Goal: Task Accomplishment & Management: Use online tool/utility

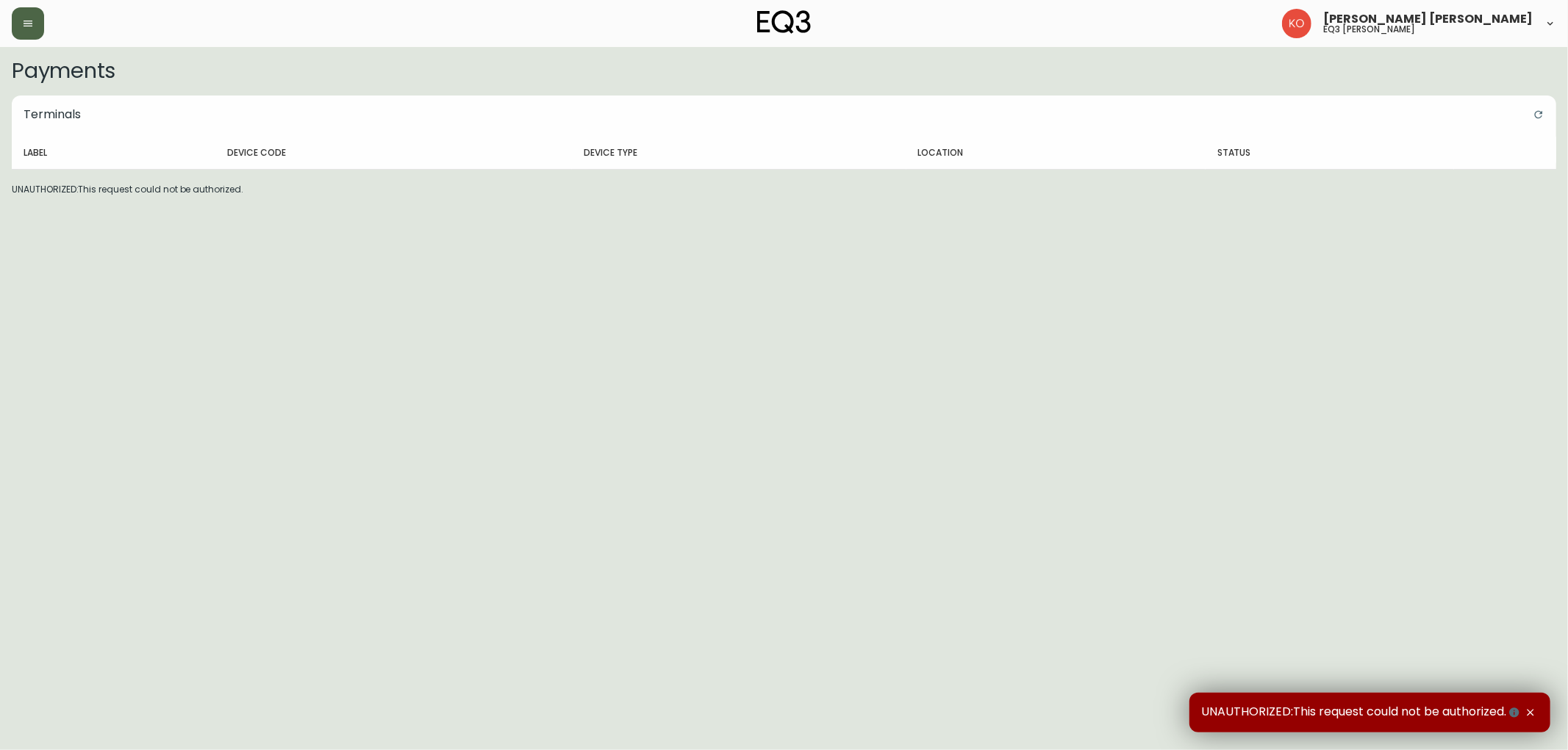
click at [31, 26] on icon "button" at bounding box center [27, 24] width 12 height 12
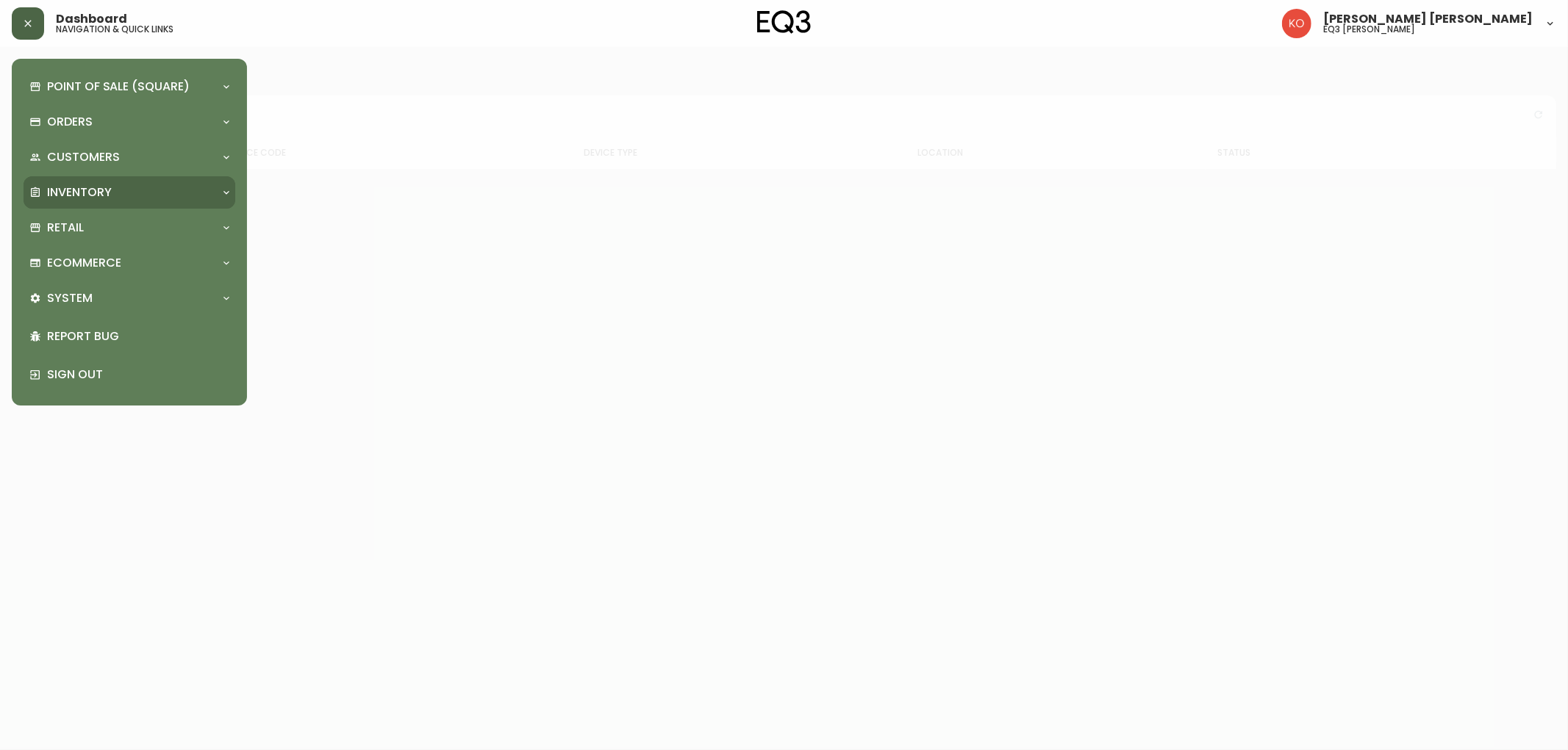
click at [227, 186] on icon at bounding box center [227, 192] width 12 height 12
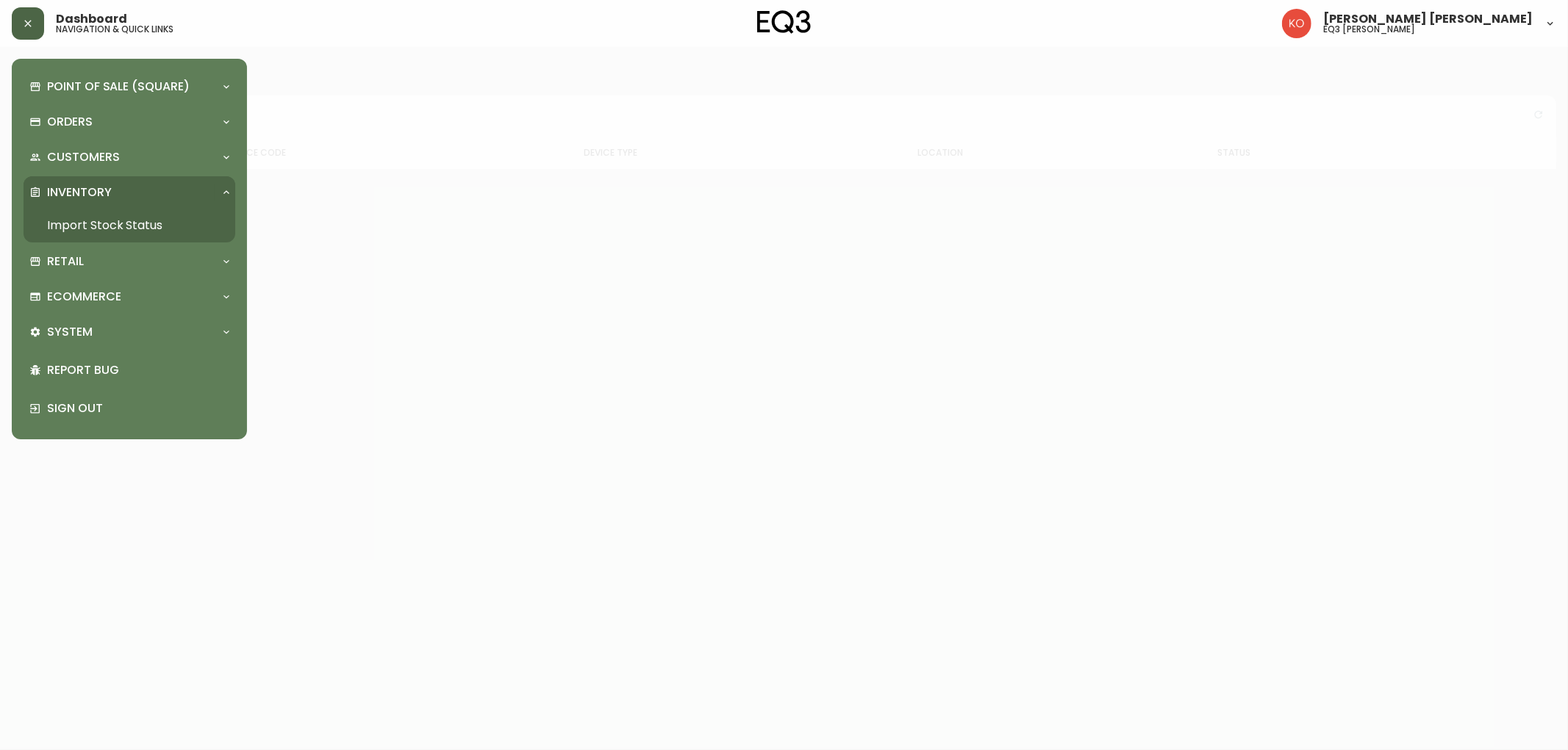
click at [227, 186] on icon at bounding box center [227, 192] width 12 height 12
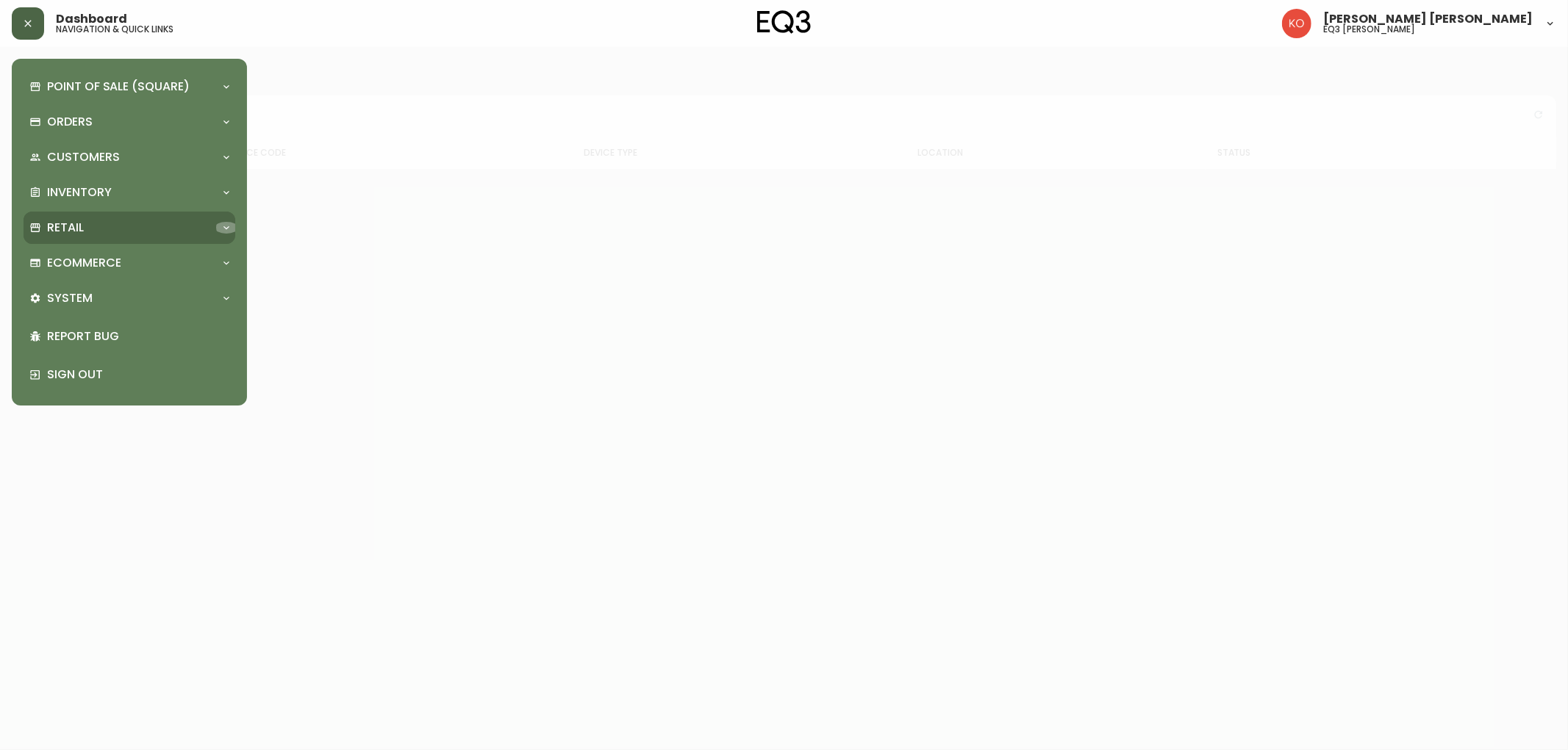
click at [225, 230] on icon at bounding box center [227, 227] width 12 height 12
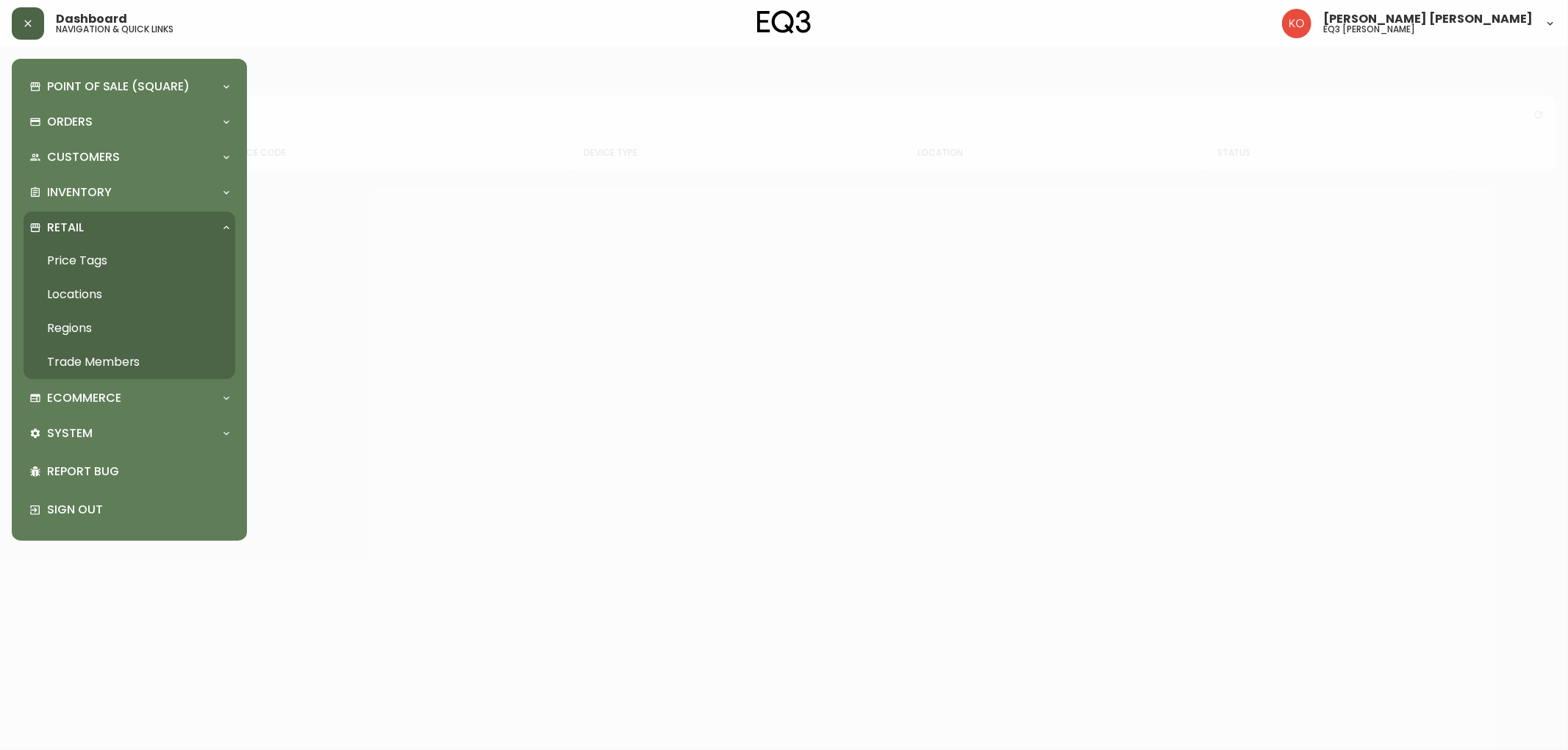
click at [81, 250] on link "Price Tags" at bounding box center [129, 261] width 212 height 33
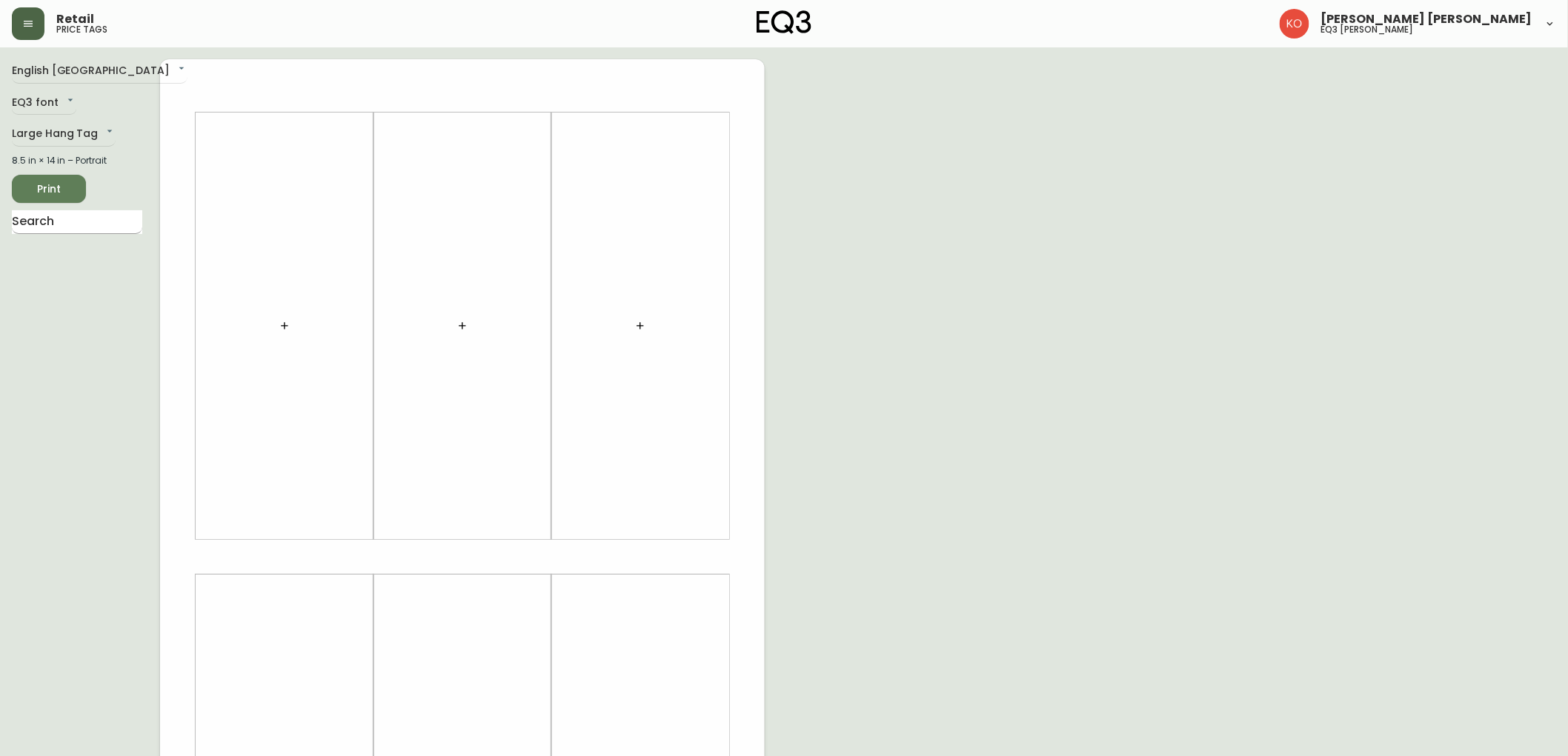
click at [62, 224] on input "text" at bounding box center [77, 222] width 131 height 24
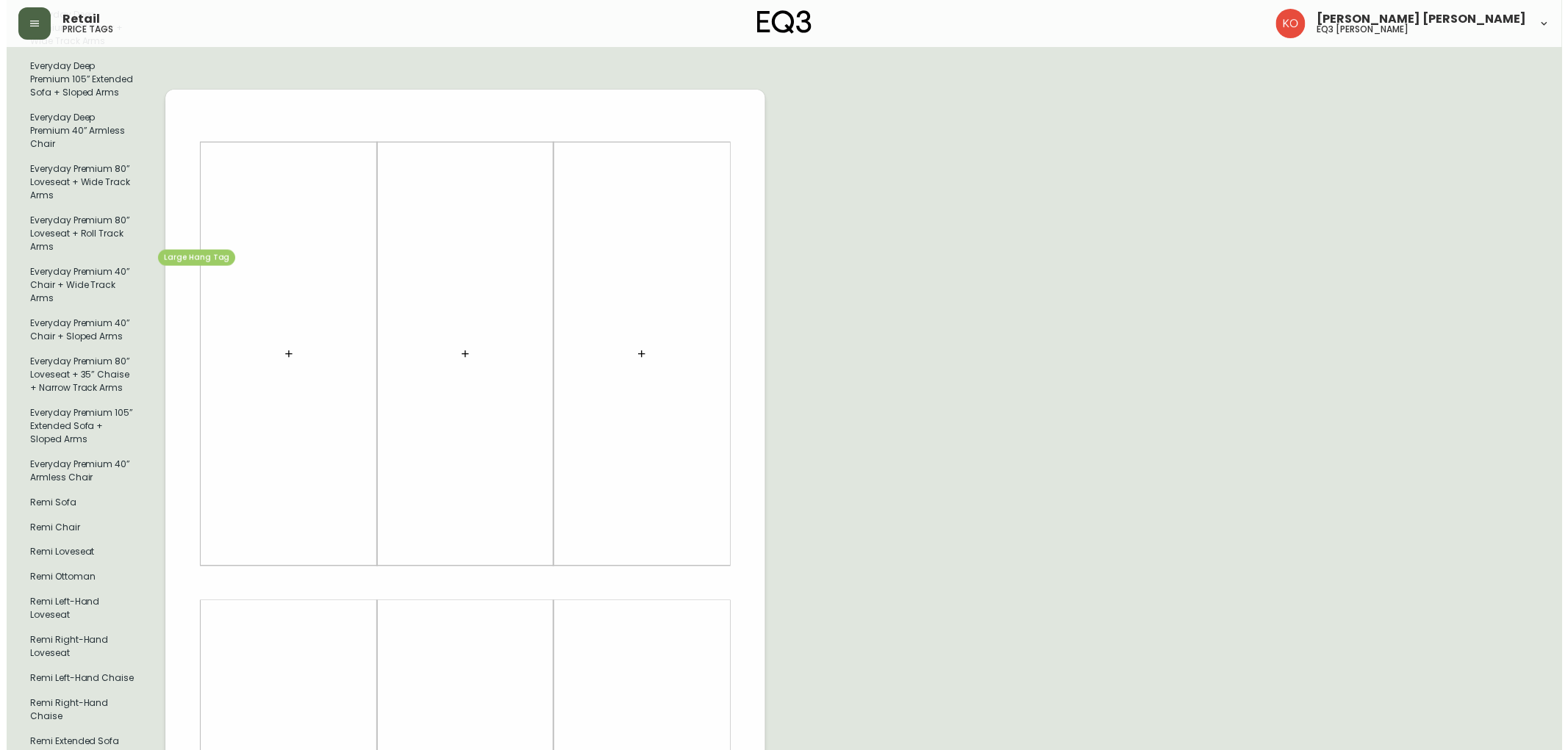
scroll to position [408, 0]
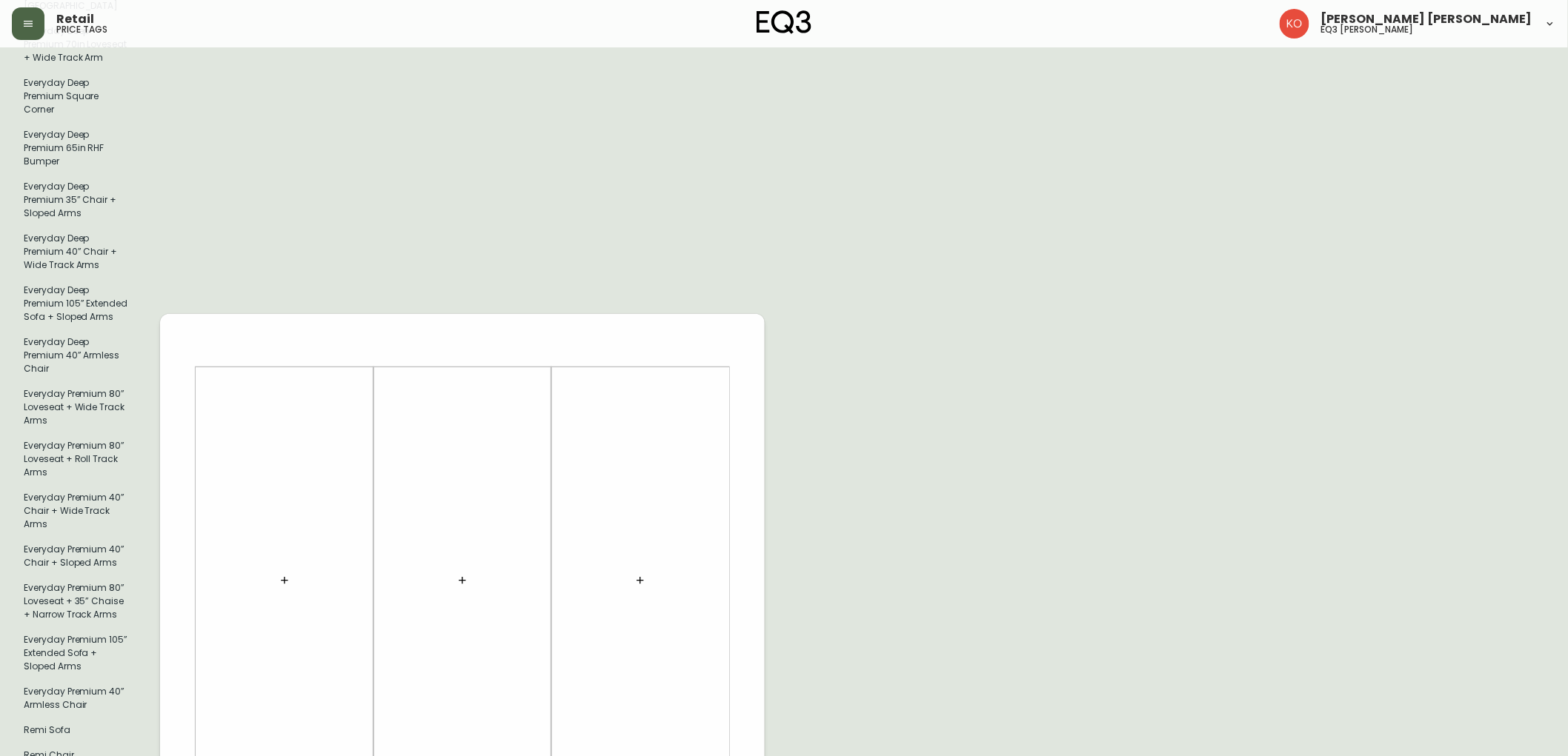
type input "remi"
click at [287, 577] on icon "button" at bounding box center [284, 580] width 7 height 7
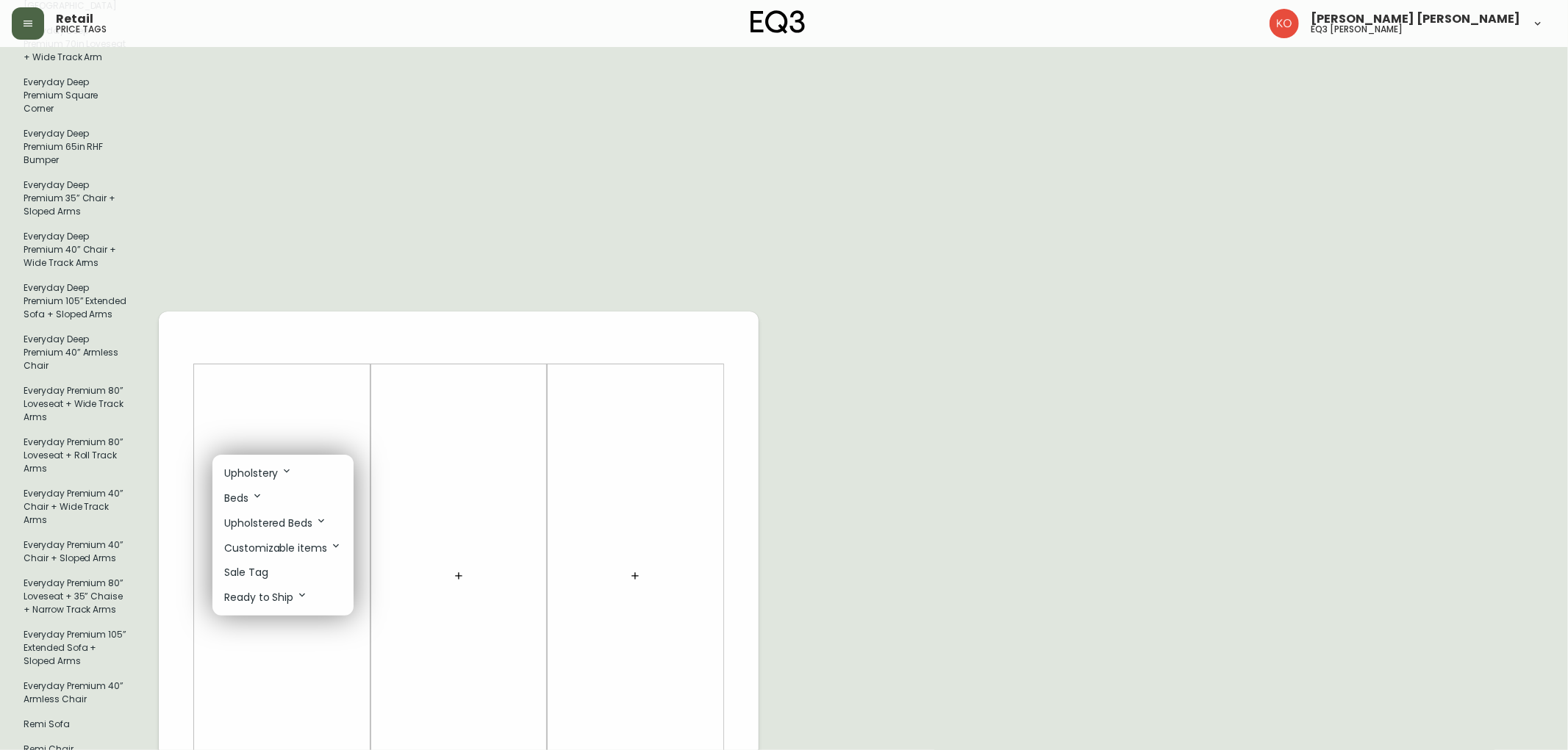
click at [285, 593] on p "Ready to Ship" at bounding box center [266, 597] width 83 height 16
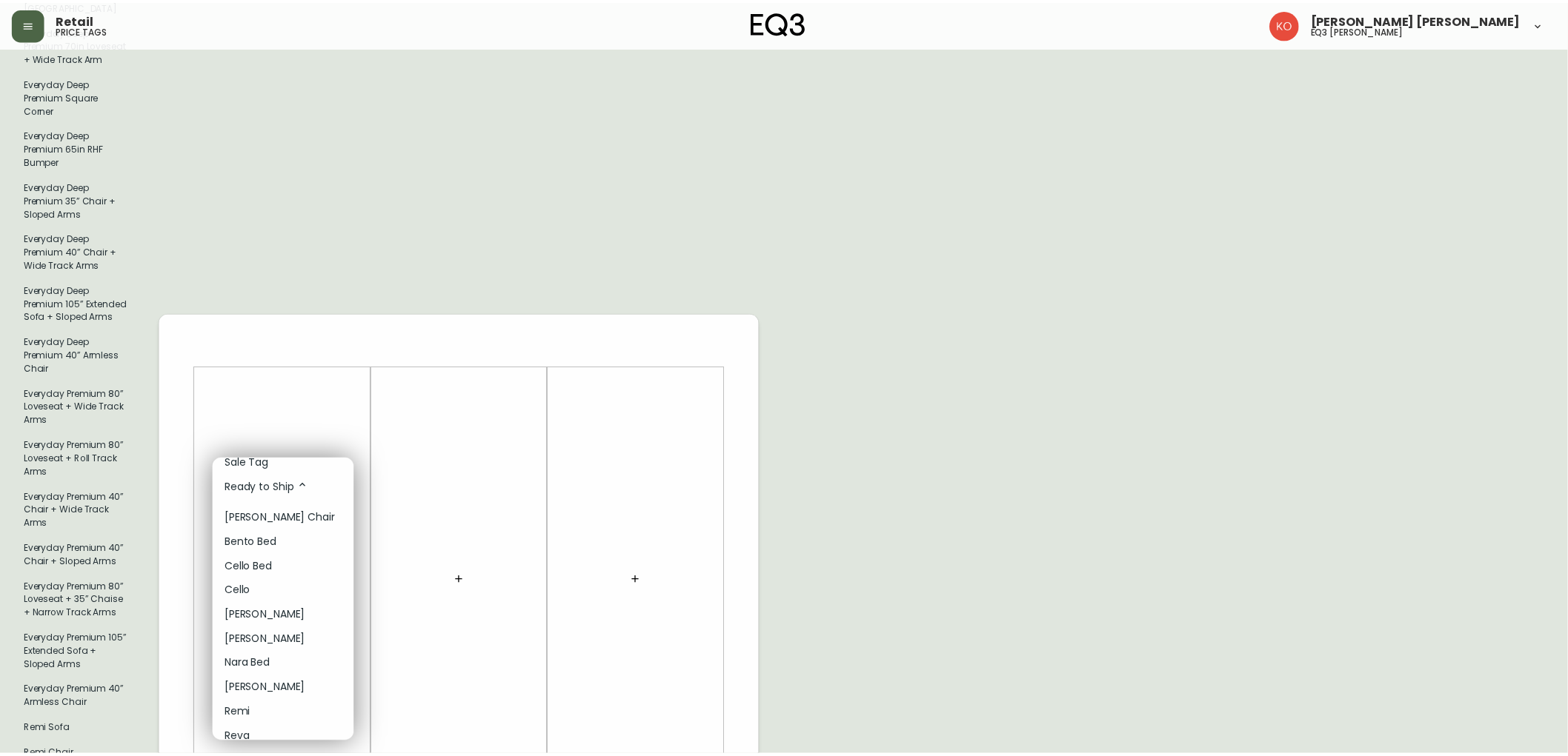
scroll to position [135, 0]
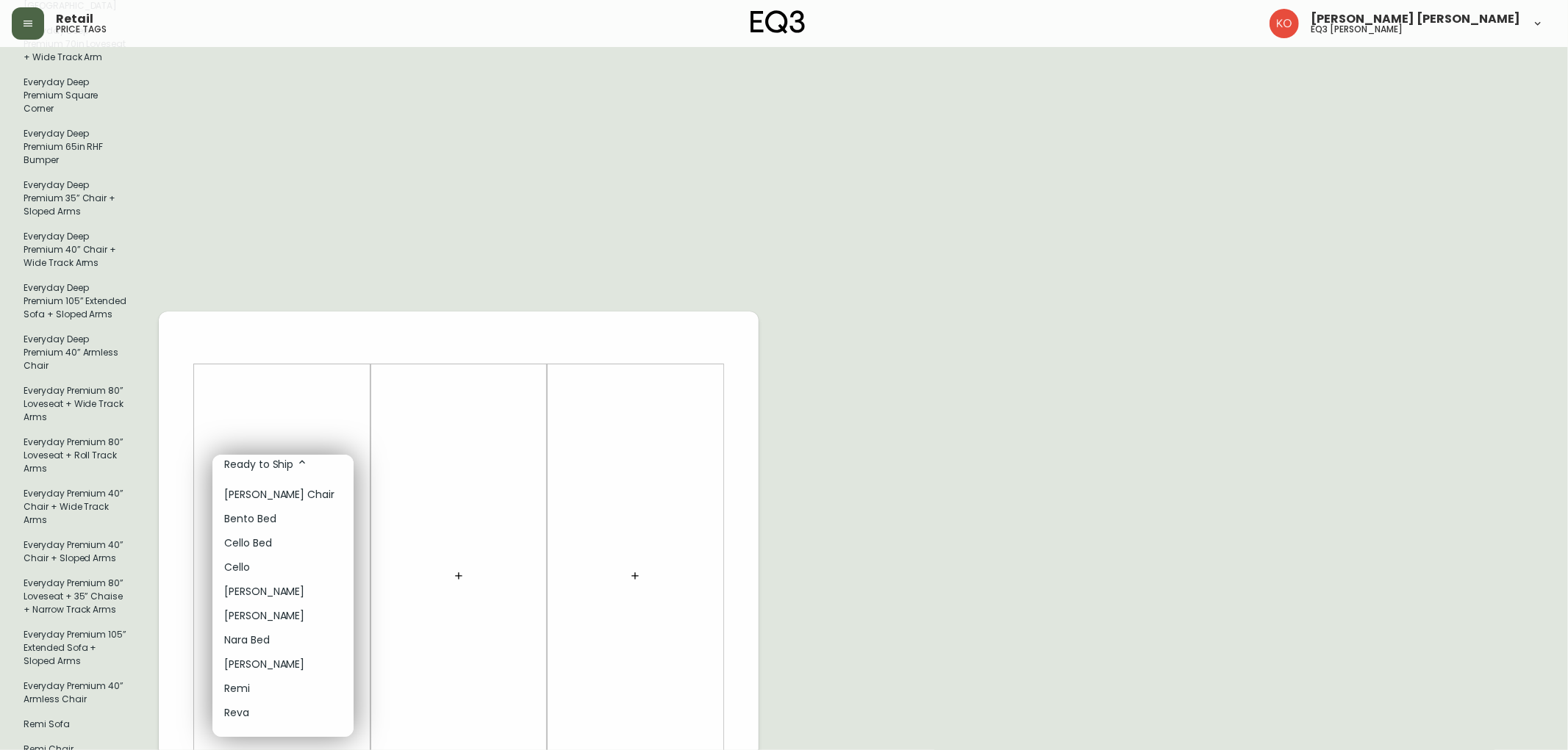
click at [247, 691] on p "Remi" at bounding box center [237, 689] width 25 height 16
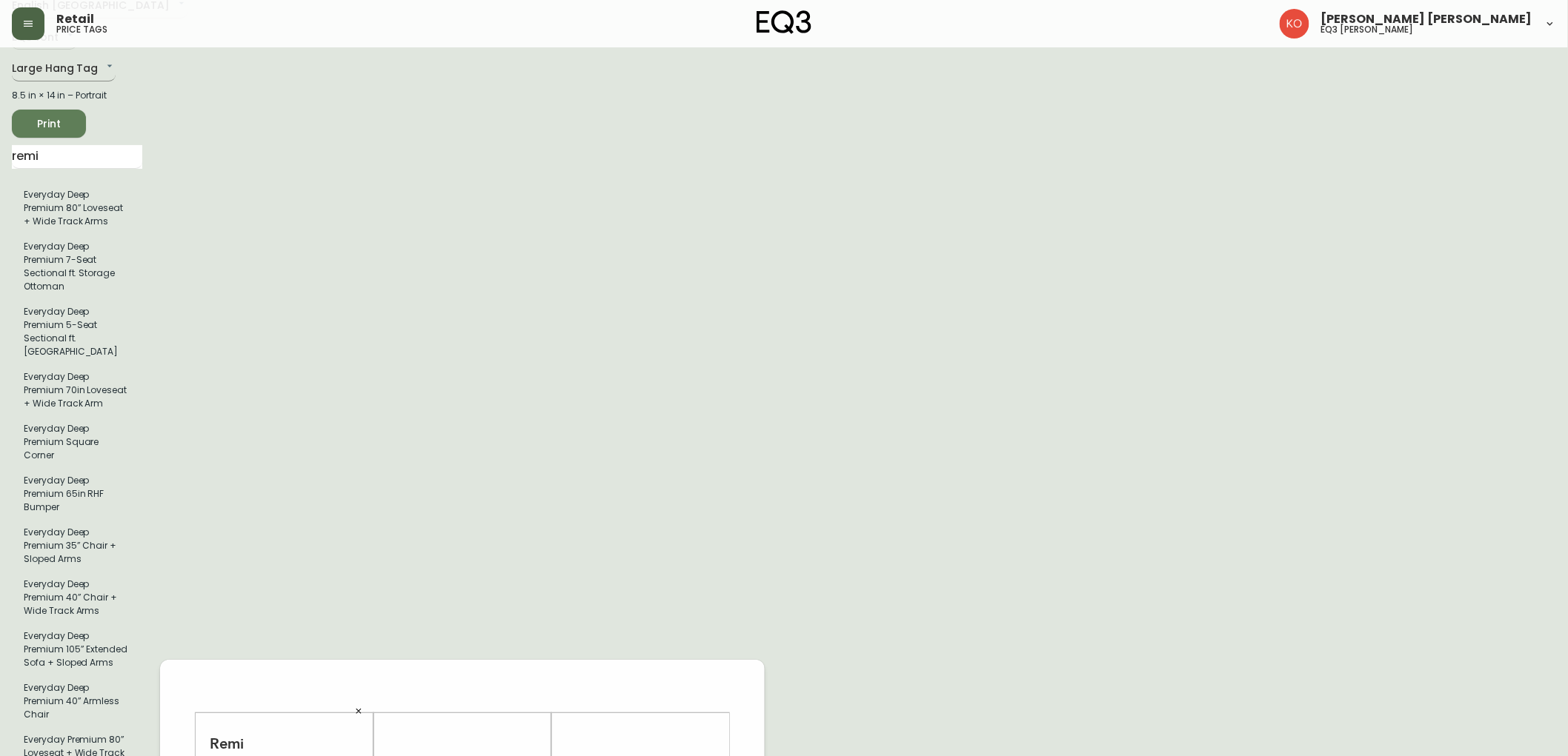
scroll to position [0, 0]
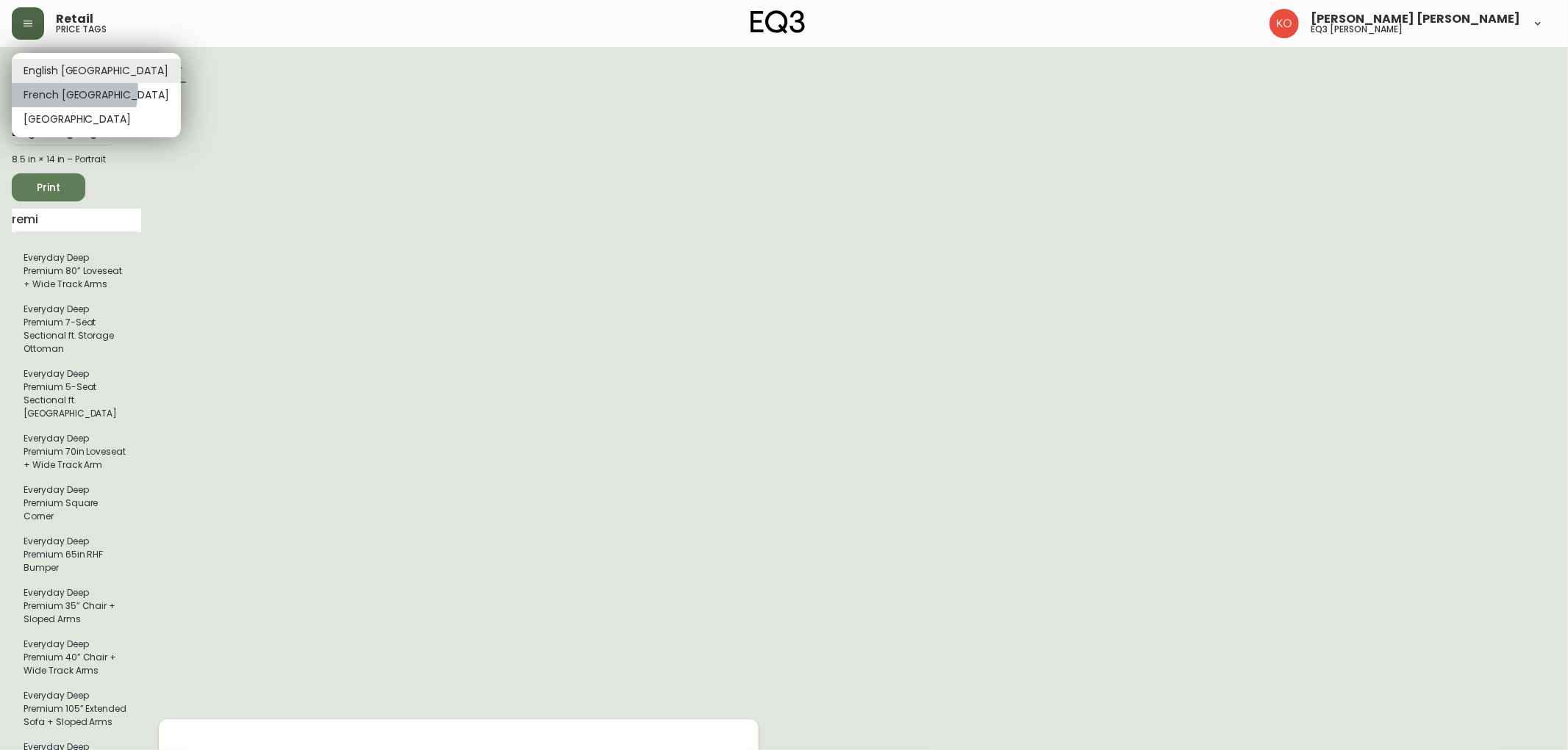
click at [74, 90] on li "French [GEOGRAPHIC_DATA]" at bounding box center [96, 95] width 169 height 25
type input "fr_CA"
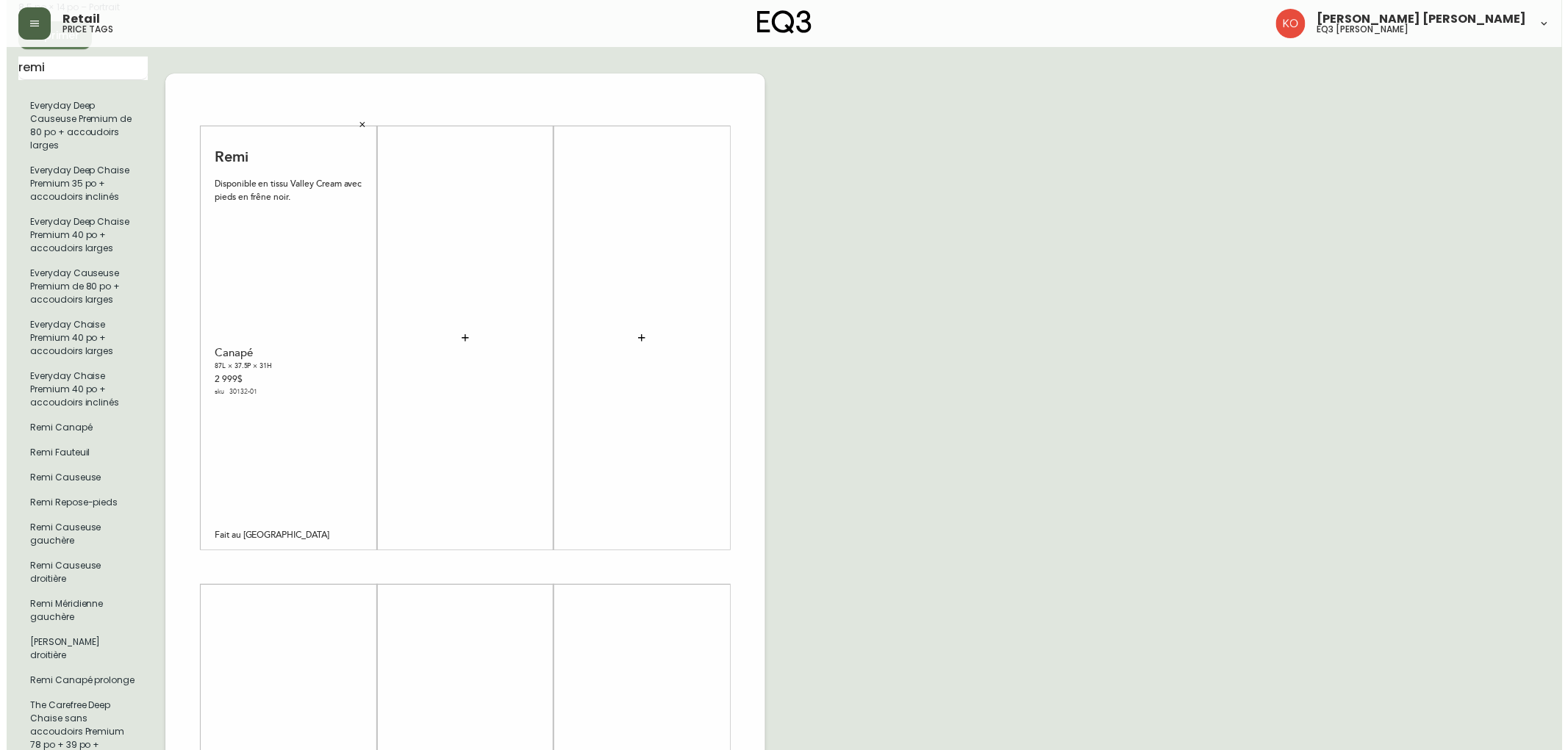
scroll to position [163, 0]
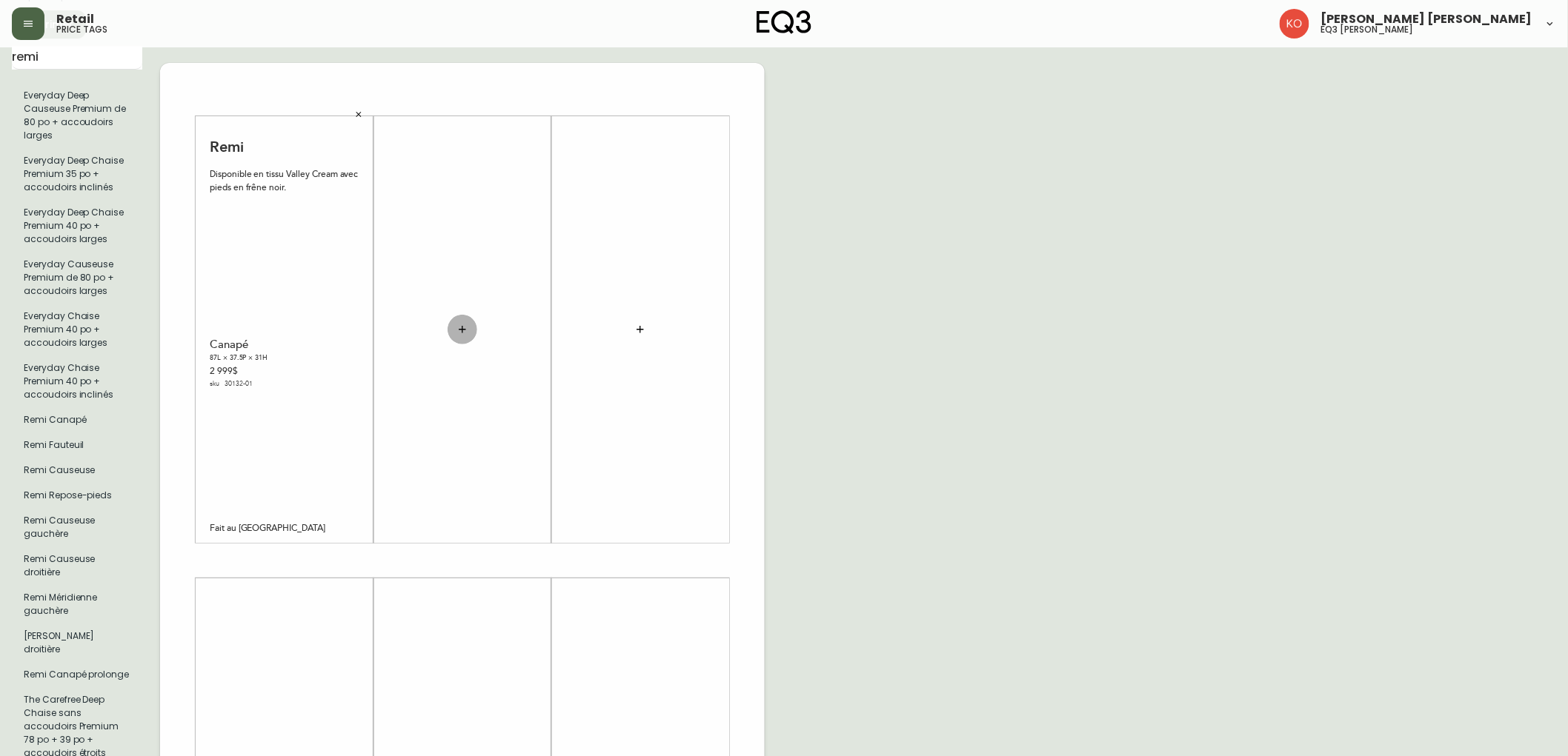
click at [464, 324] on icon "button" at bounding box center [463, 330] width 12 height 12
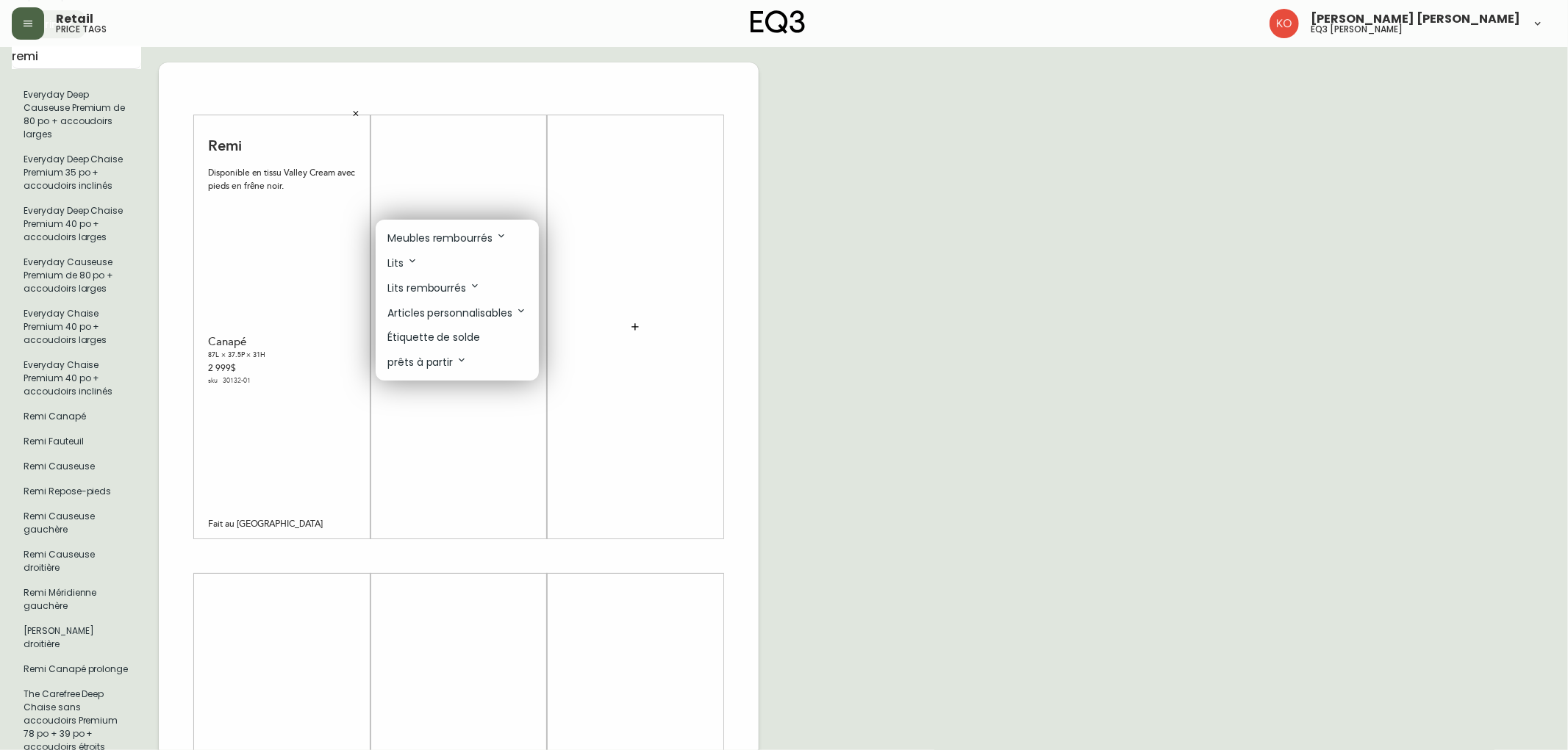
click at [432, 360] on p "prêts à partir" at bounding box center [428, 362] width 80 height 16
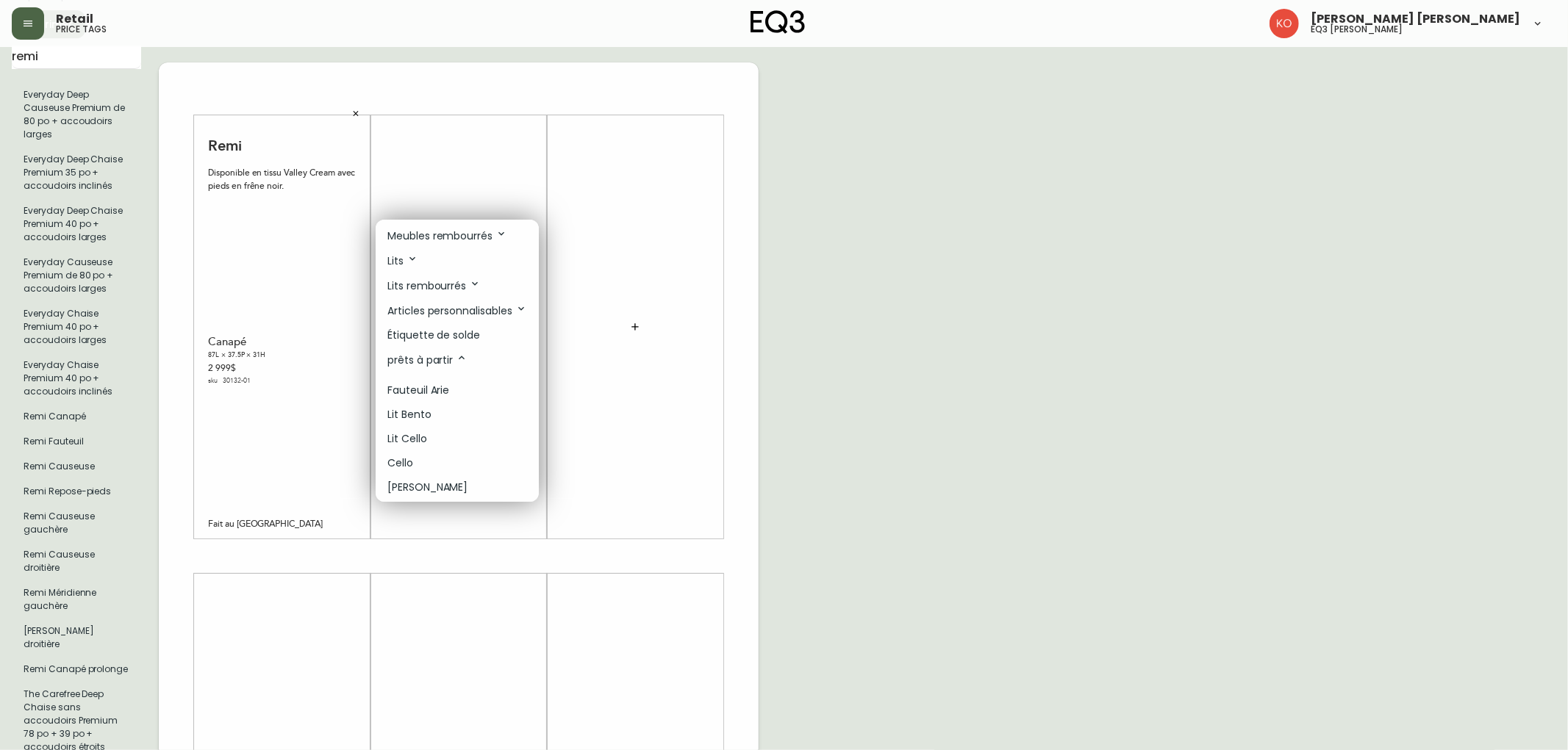
scroll to position [0, 0]
drag, startPoint x: 748, startPoint y: 214, endPoint x: 745, endPoint y: 207, distance: 7.6
click at [745, 207] on div at bounding box center [784, 375] width 1568 height 750
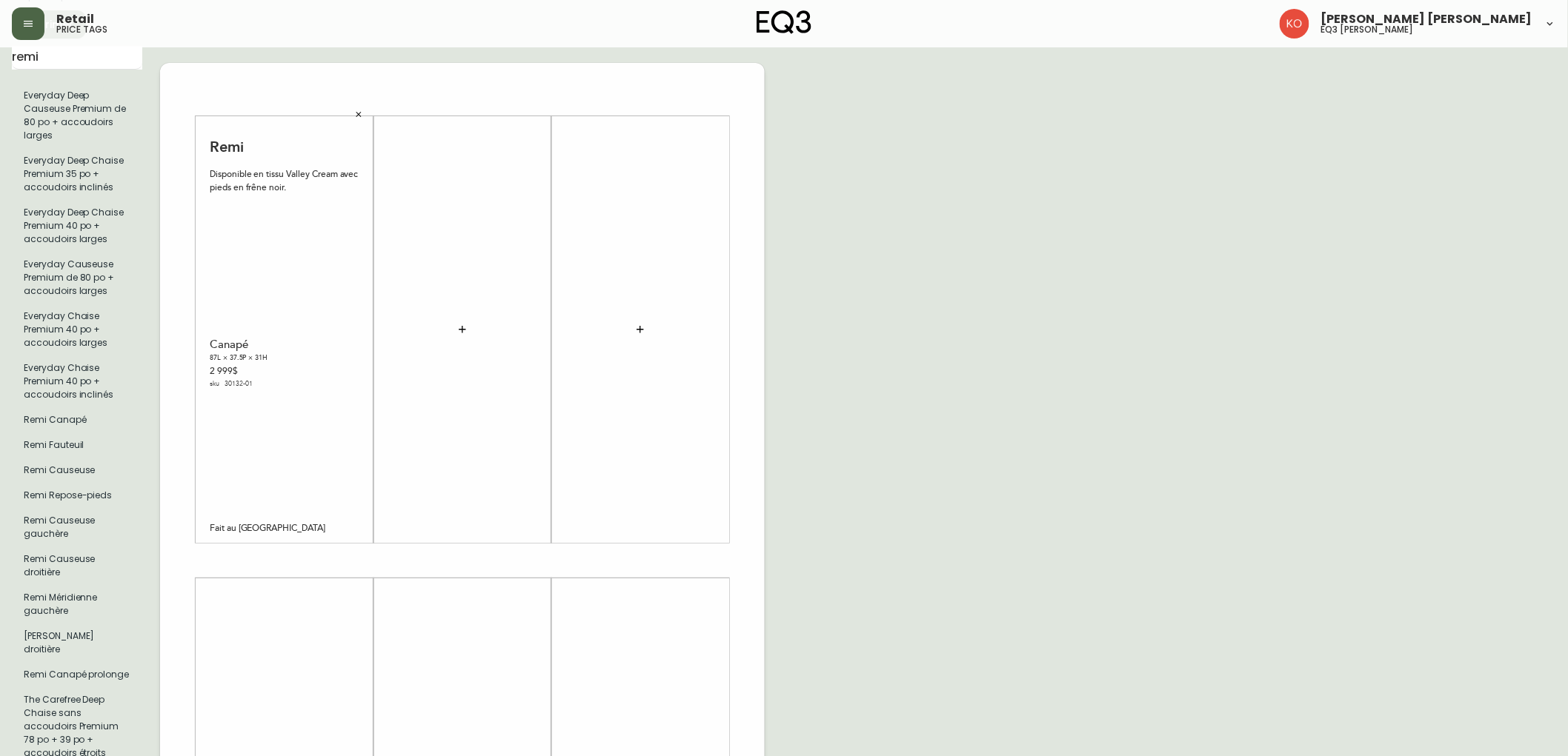
click at [464, 324] on icon "button" at bounding box center [463, 330] width 12 height 12
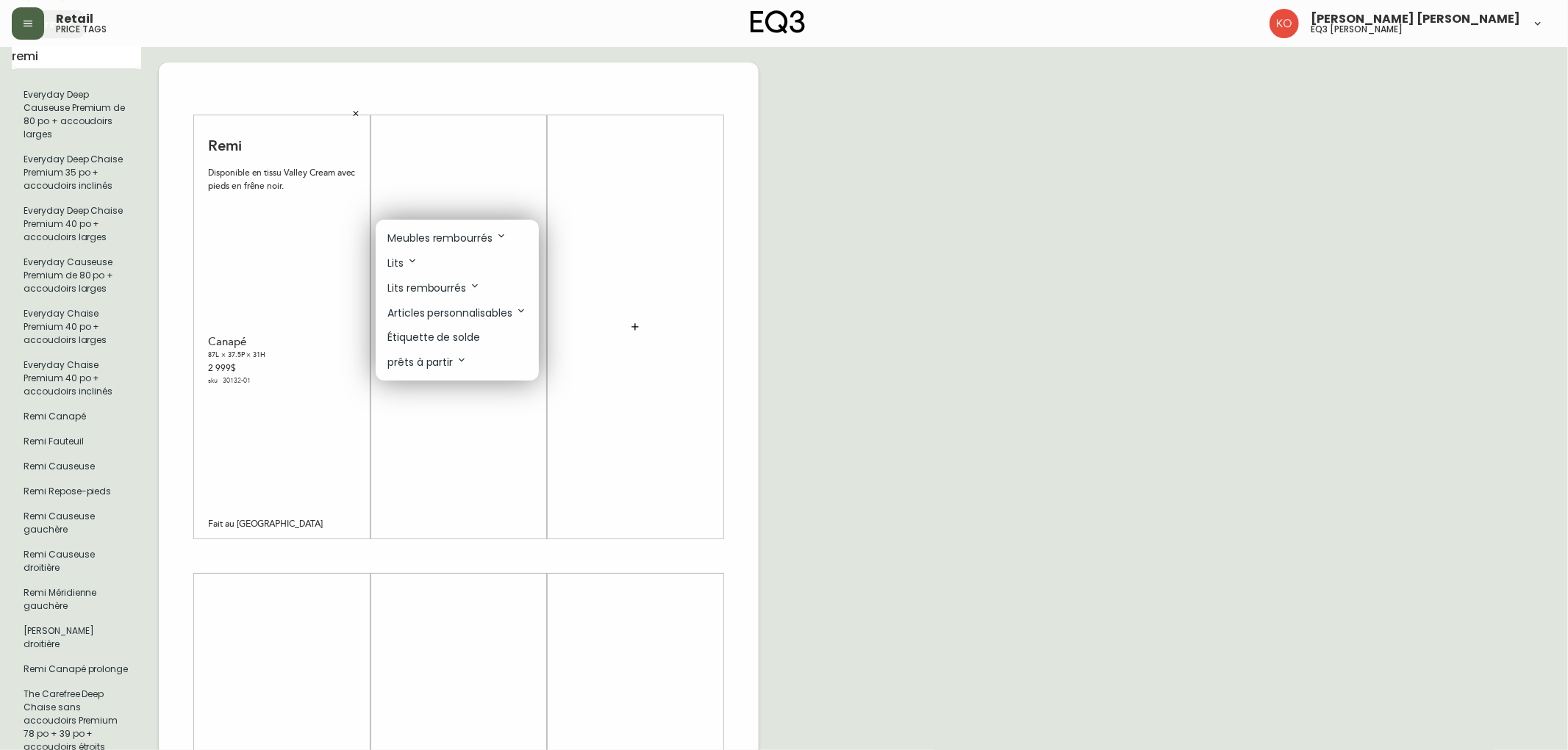
click at [458, 366] on icon at bounding box center [462, 360] width 12 height 12
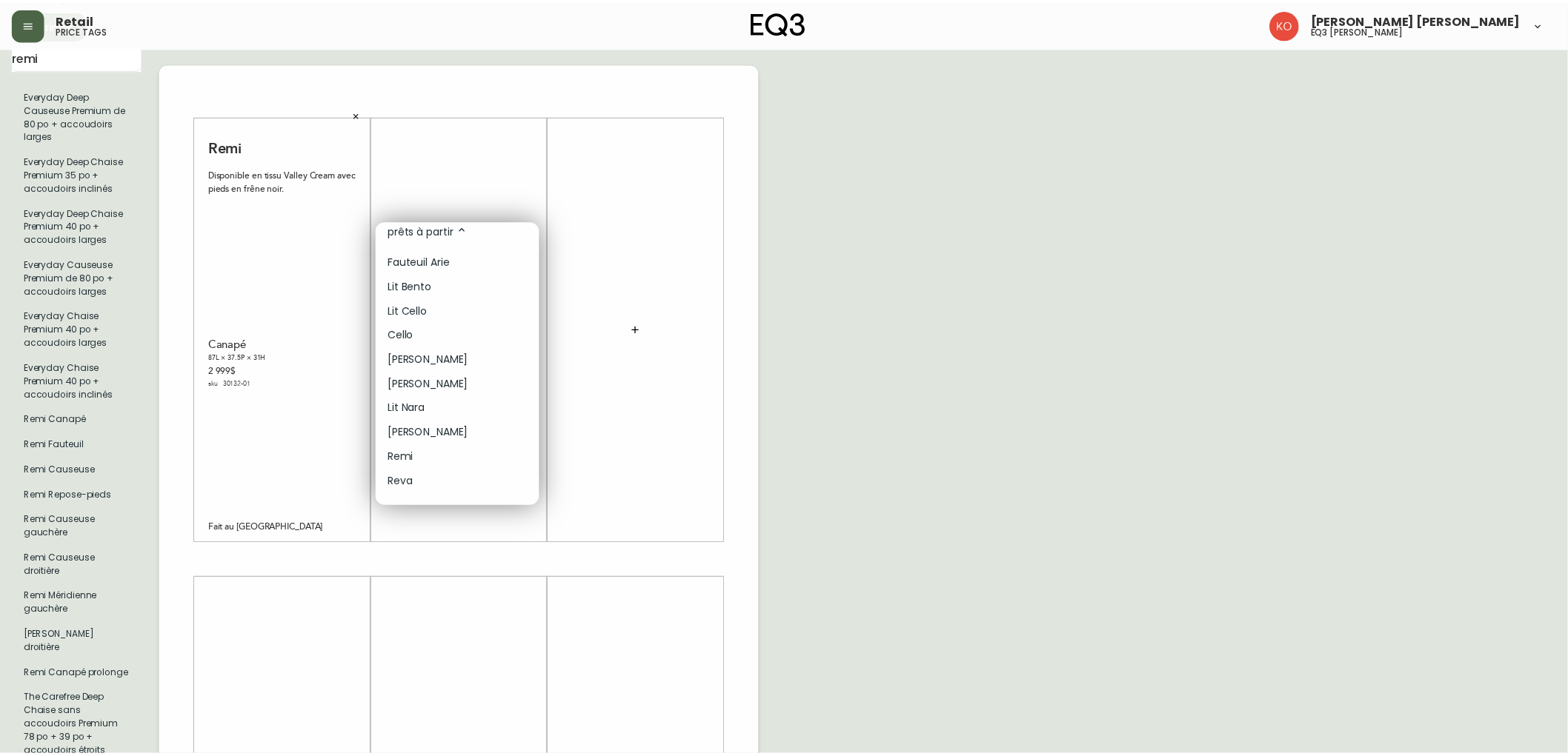
scroll to position [135, 0]
click at [650, 206] on div at bounding box center [790, 378] width 1581 height 756
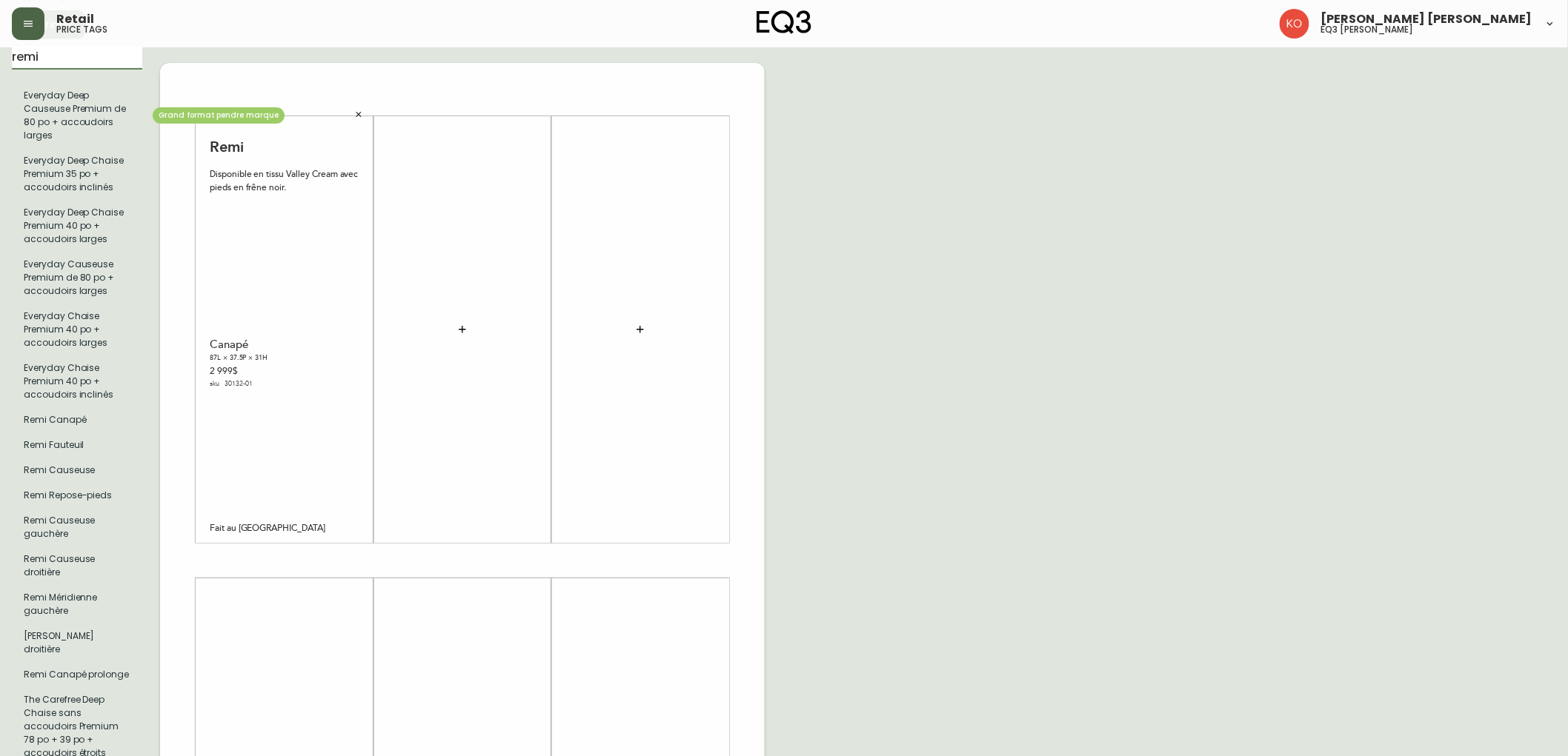
drag, startPoint x: 102, startPoint y: 67, endPoint x: 0, endPoint y: 142, distance: 126.6
click at [0, 142] on main "French [GEOGRAPHIC_DATA] fr_CA EQ3 font EQ3 Grand format pendre marque large 8.…" at bounding box center [784, 555] width 1568 height 1344
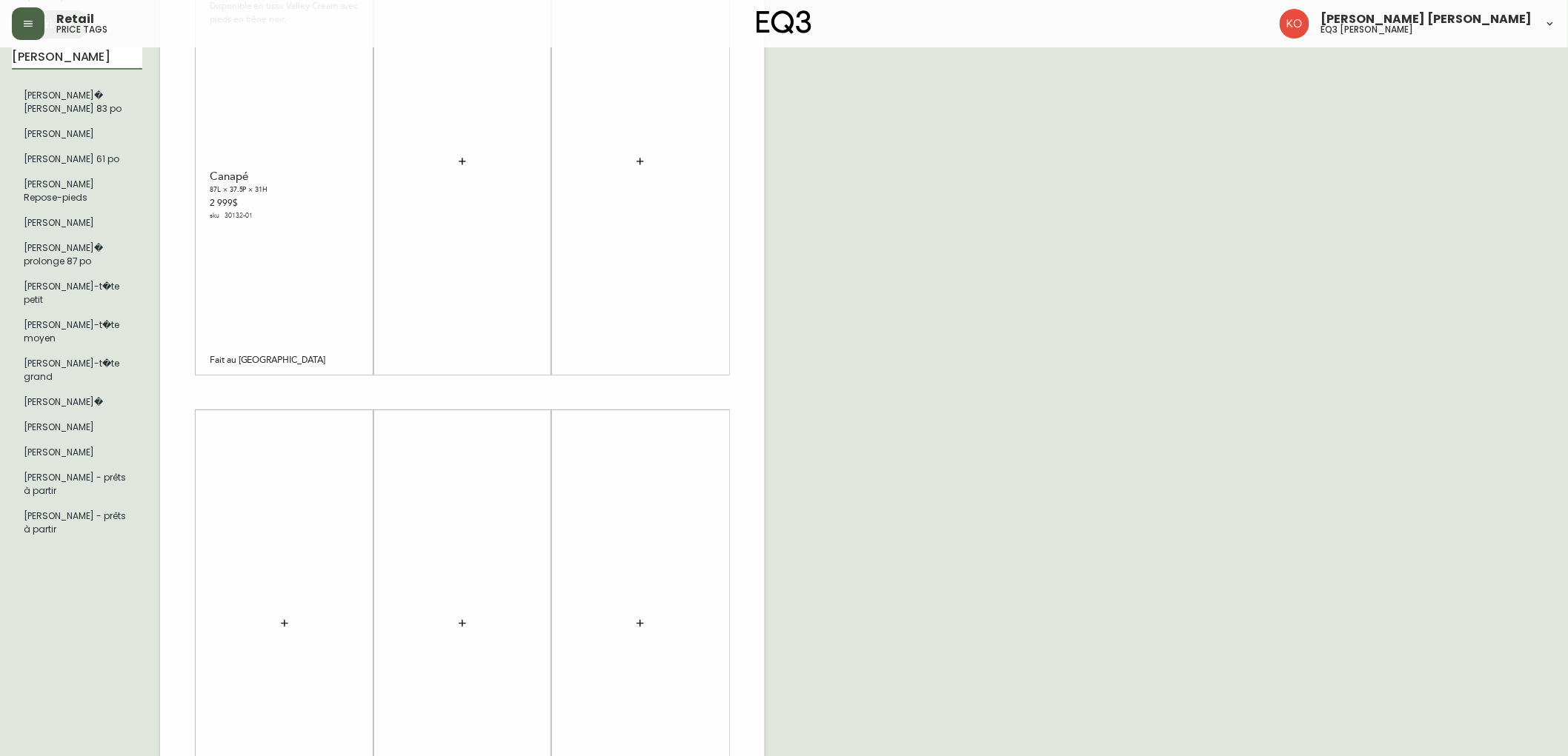
type input "[PERSON_NAME]"
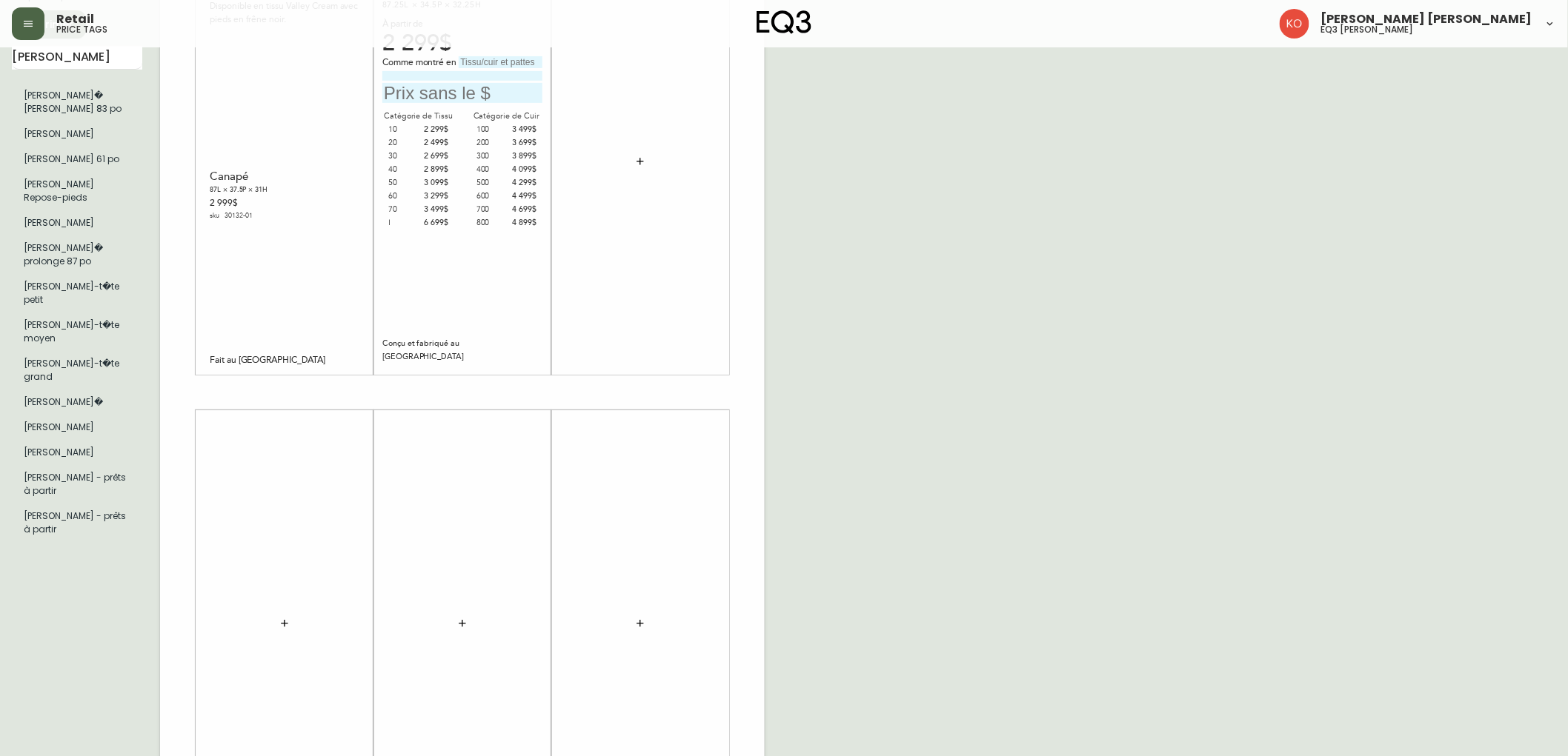
scroll to position [0, 0]
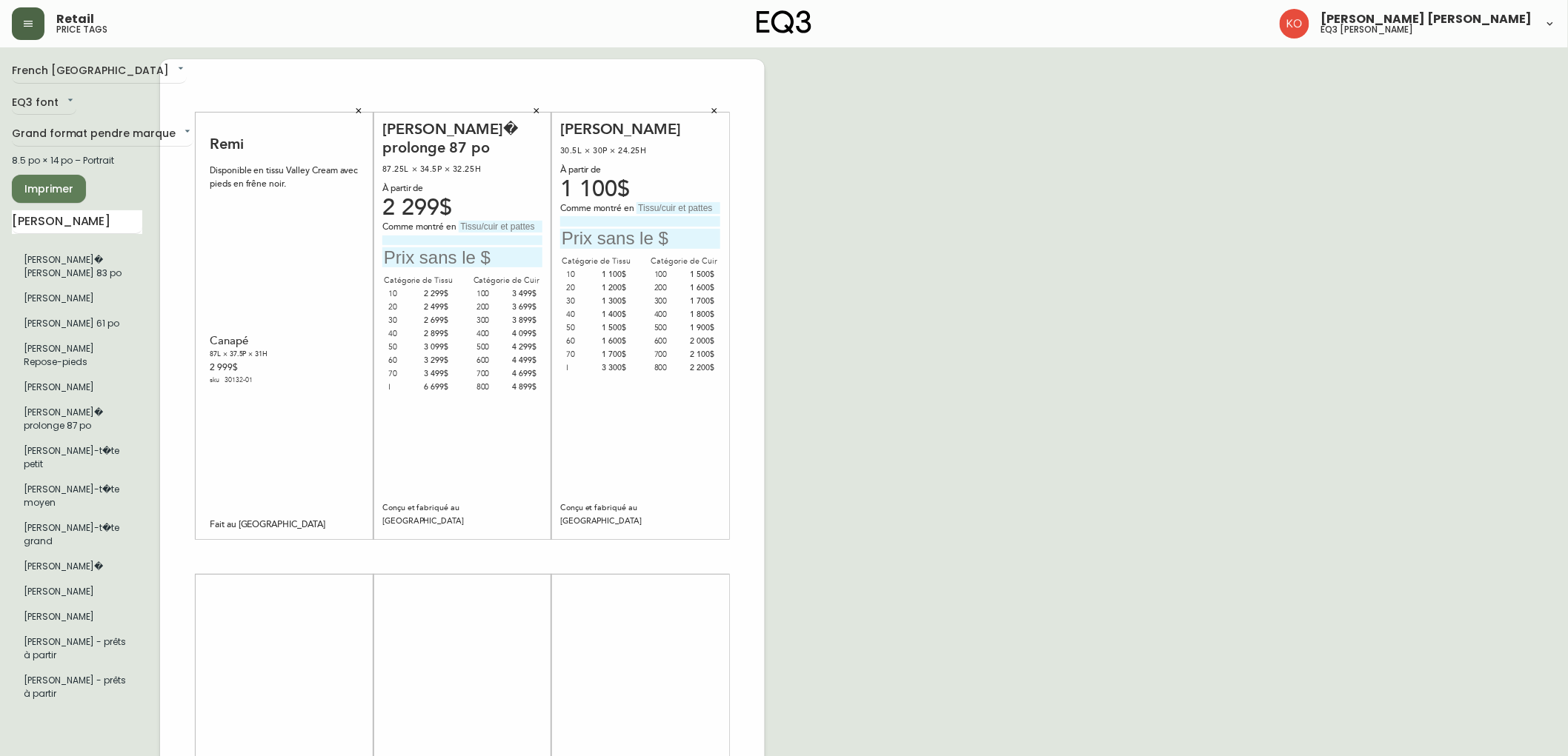
click at [499, 226] on input "text" at bounding box center [500, 226] width 84 height 12
type input "p"
type input "Panama natural"
click at [676, 210] on input "text" at bounding box center [678, 209] width 84 height 12
type input "Panama Natural"
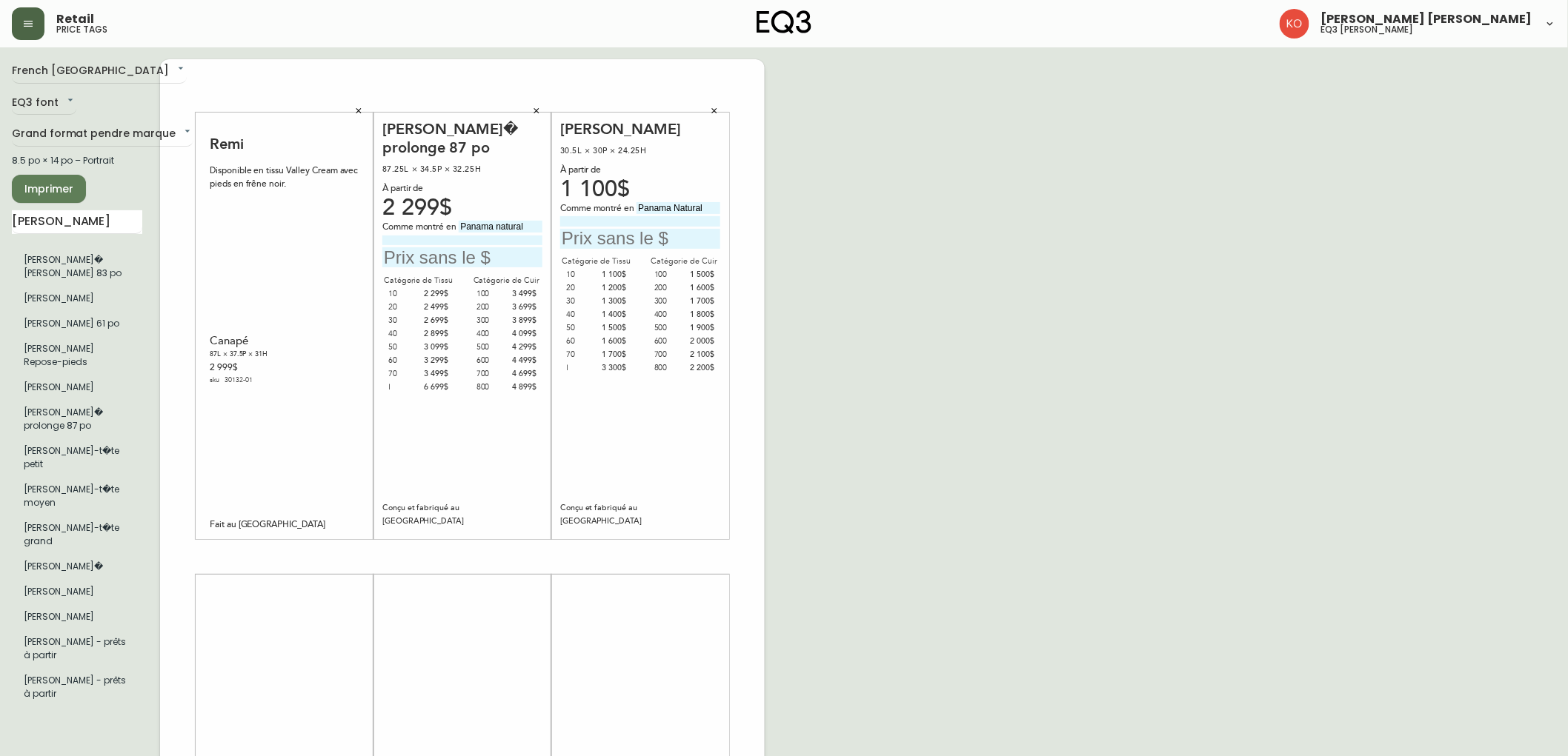
click at [501, 222] on input "Panama natural" at bounding box center [500, 226] width 84 height 12
type input "Panama Natural"
click at [493, 246] on div "Comme montré en Panama Natural" at bounding box center [463, 243] width 160 height 46
click at [485, 256] on input "text" at bounding box center [463, 257] width 160 height 20
type input "2499$"
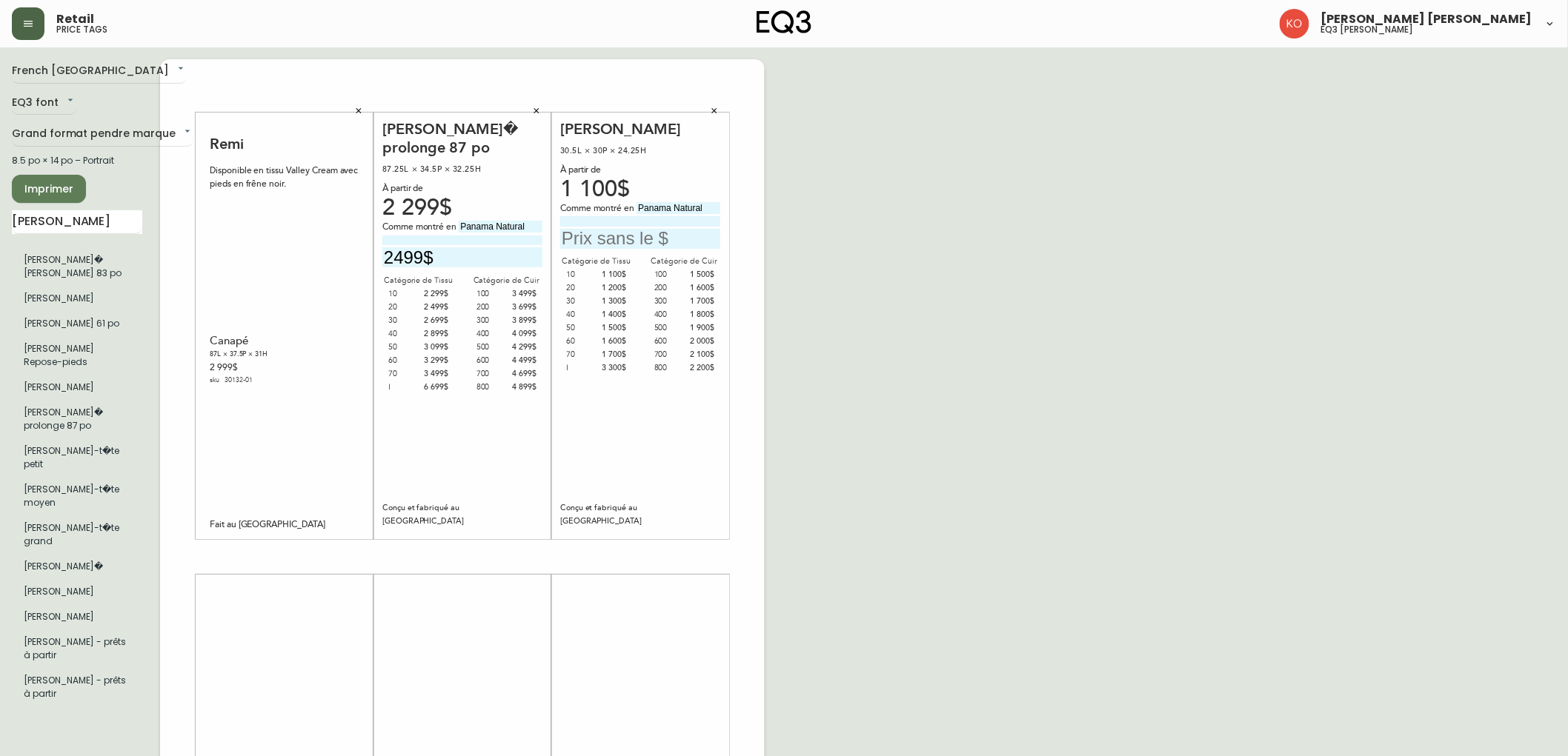
click at [655, 246] on input "text" at bounding box center [641, 239] width 160 height 20
type input "1200$"
drag, startPoint x: 241, startPoint y: 197, endPoint x: 238, endPoint y: 270, distance: 73.1
click at [238, 270] on div "Remi Disponible en tissu Valley Cream avec pieds en frêne noir. Canapé 87L × 37…" at bounding box center [285, 326] width 160 height 413
drag, startPoint x: 81, startPoint y: 213, endPoint x: 0, endPoint y: 245, distance: 87.1
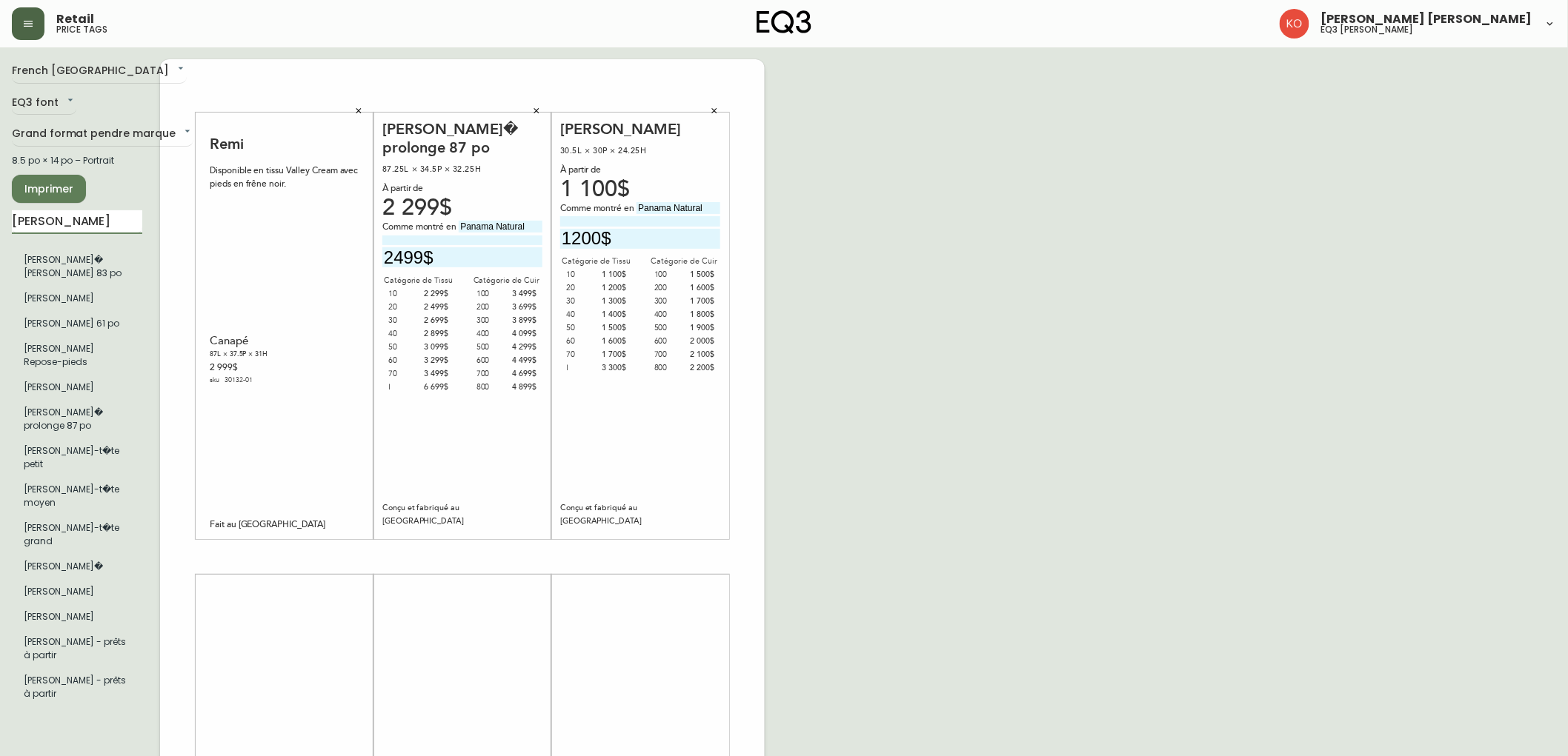
click at [0, 245] on main "French Canada fr_CA EQ3 font EQ3 Grand format pendre marque large 8.5 po × 14 p…" at bounding box center [784, 551] width 1568 height 1008
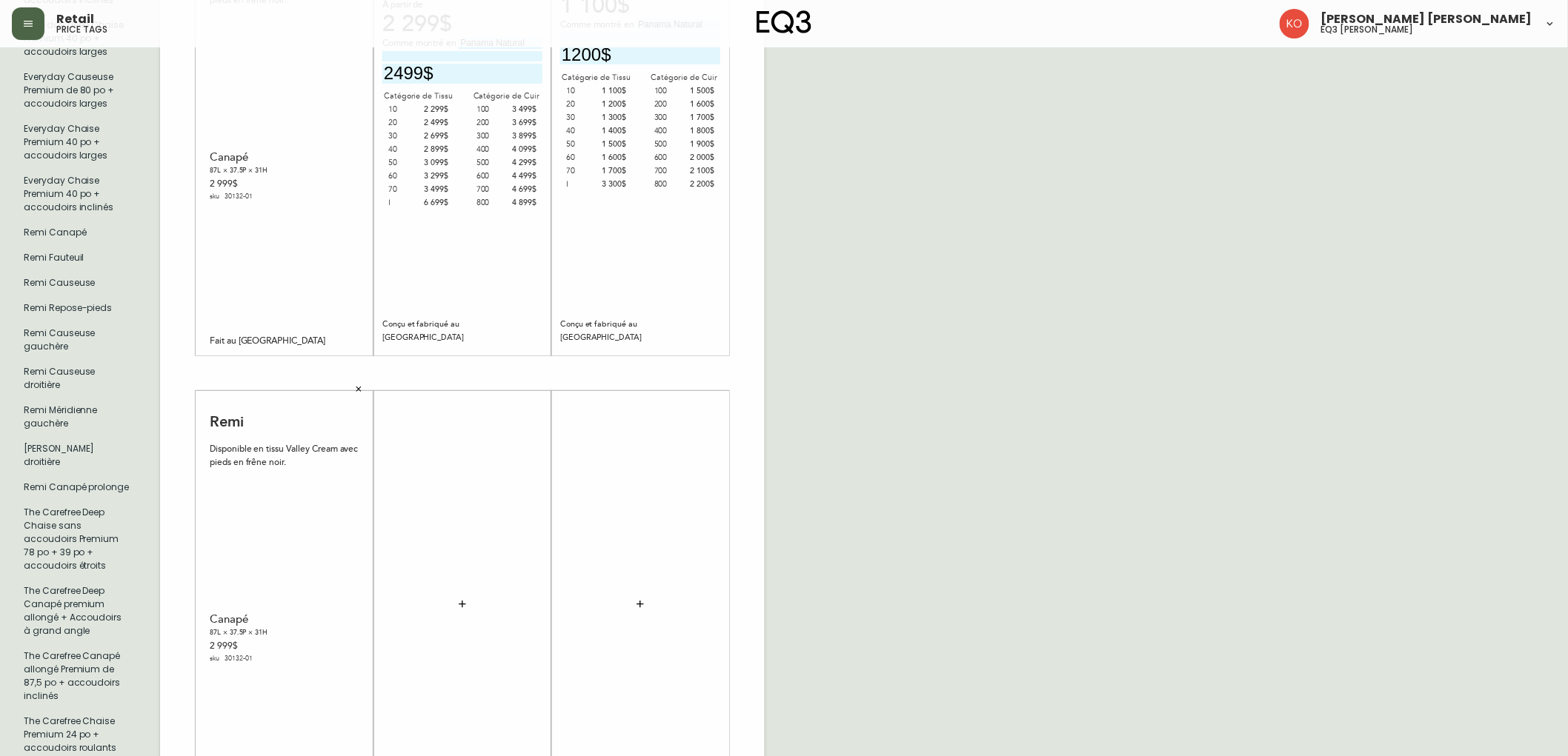
scroll to position [126, 0]
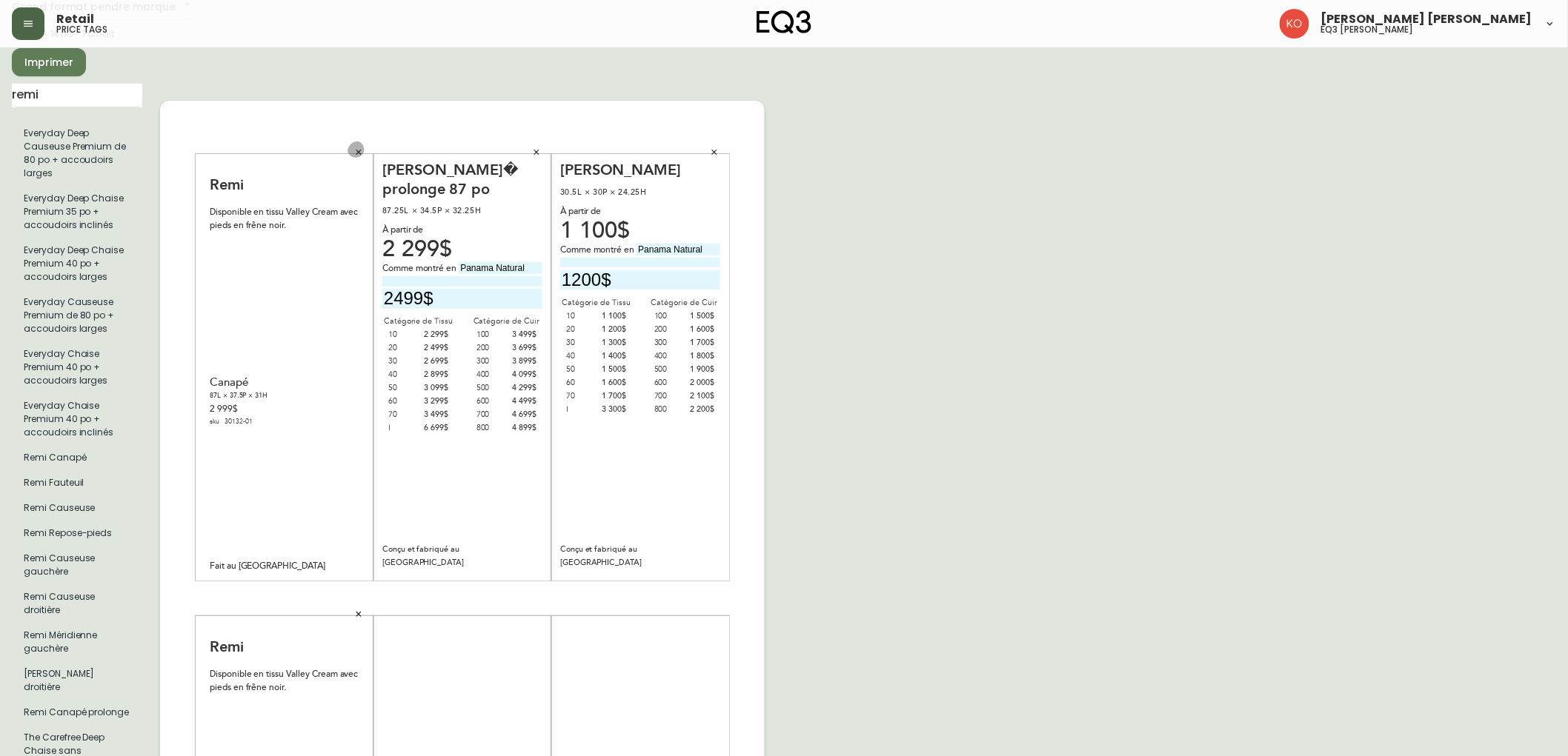
click at [357, 147] on icon "button" at bounding box center [358, 151] width 9 height 9
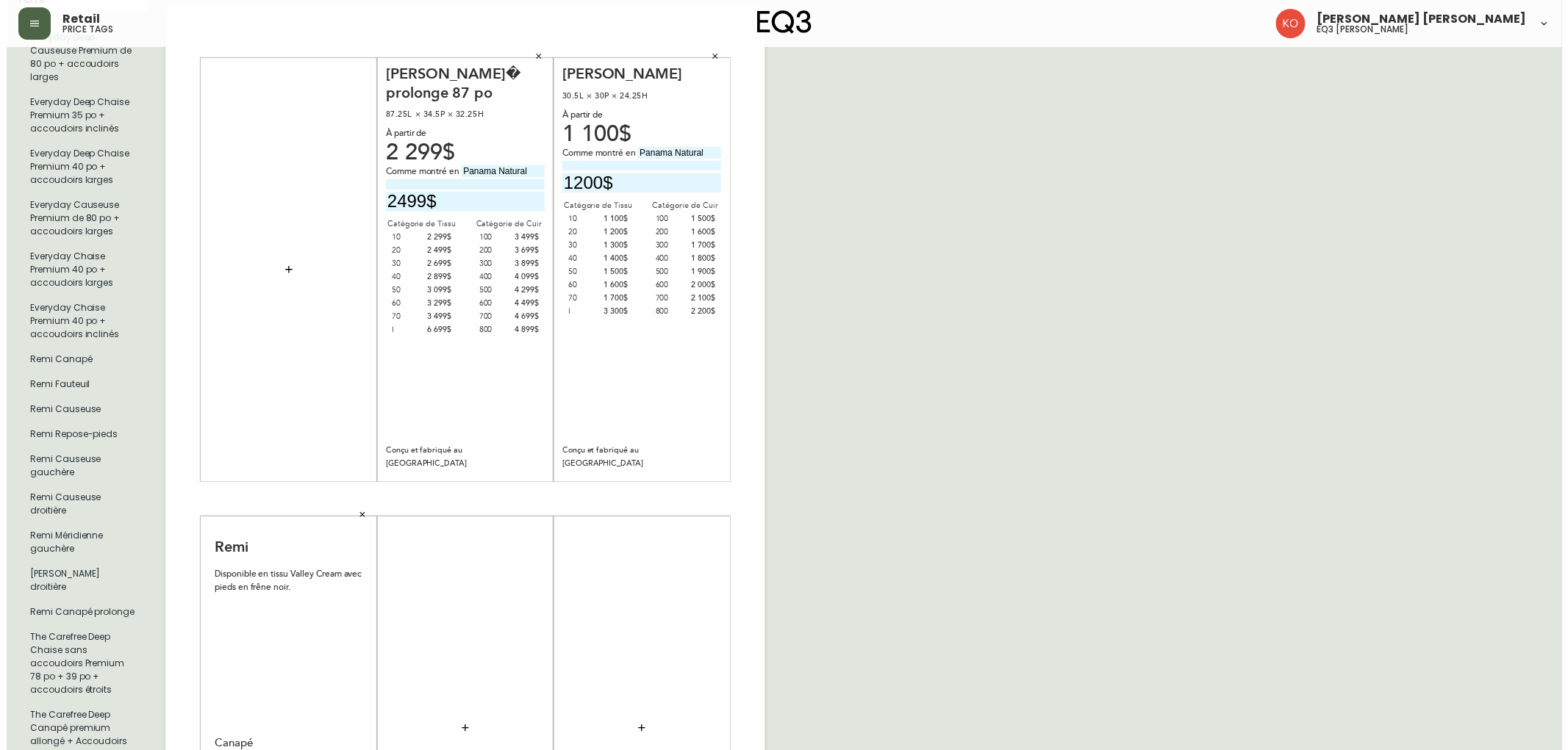
scroll to position [207, 0]
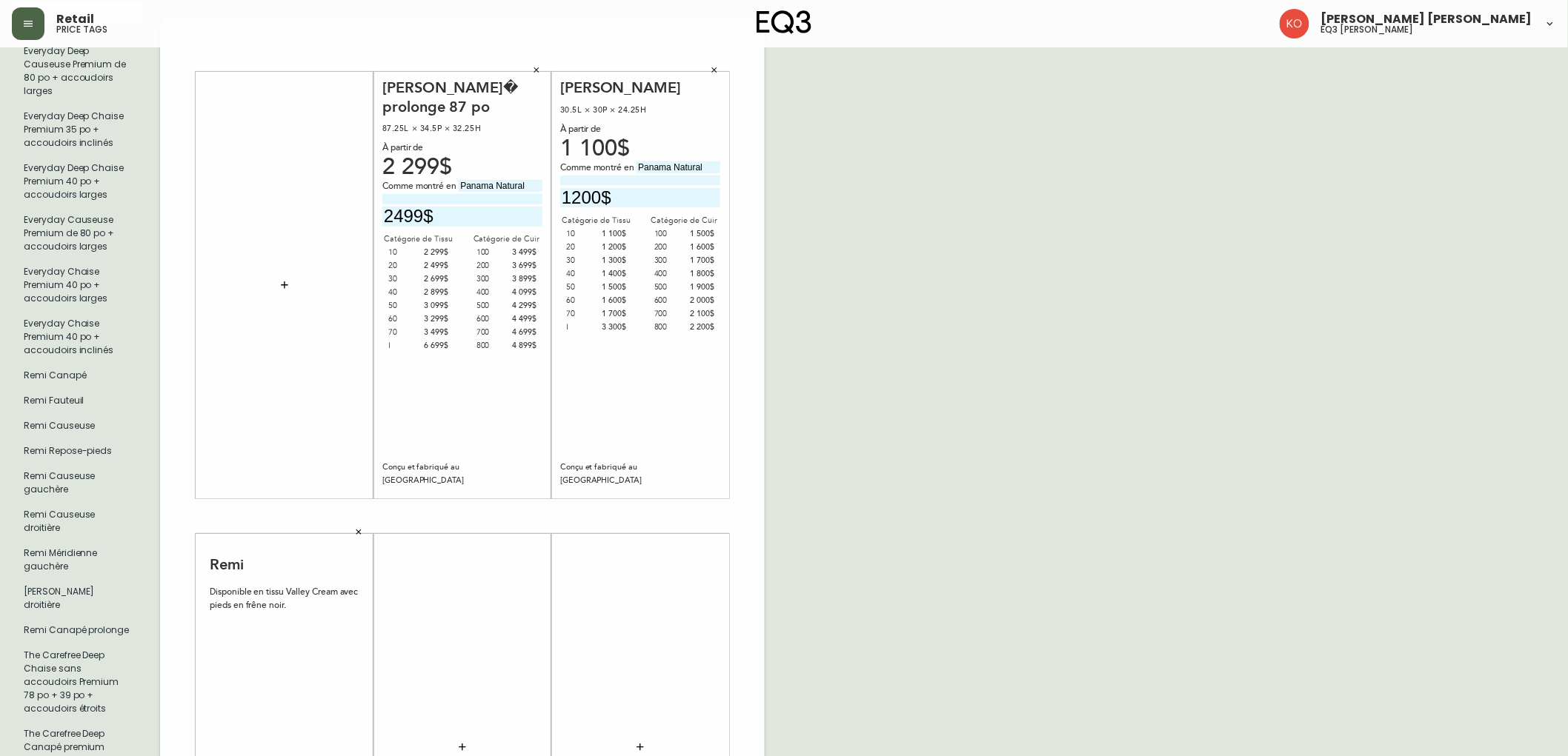
click at [35, 30] on button "button" at bounding box center [28, 23] width 33 height 33
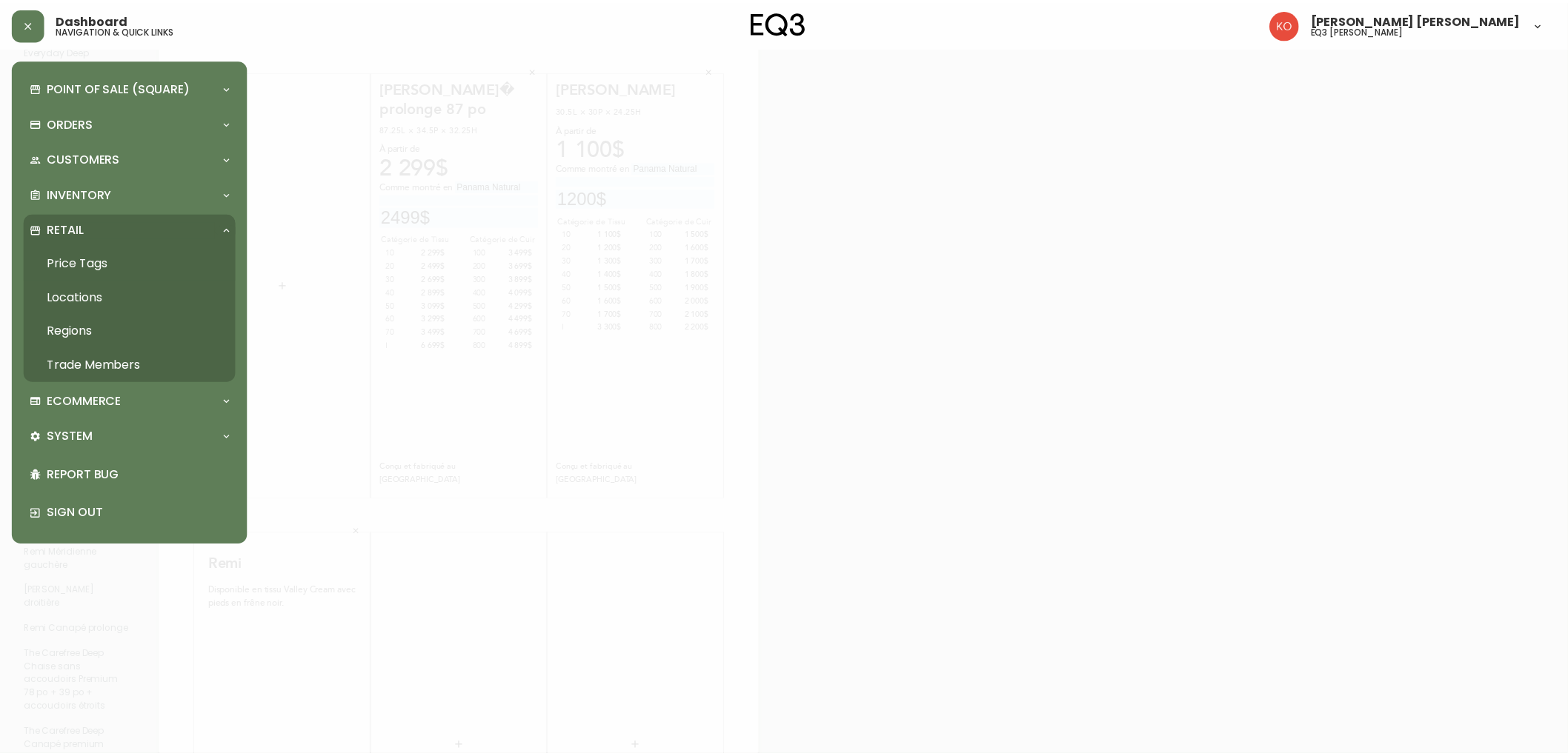
scroll to position [210, 0]
click at [730, 224] on div at bounding box center [790, 378] width 1581 height 756
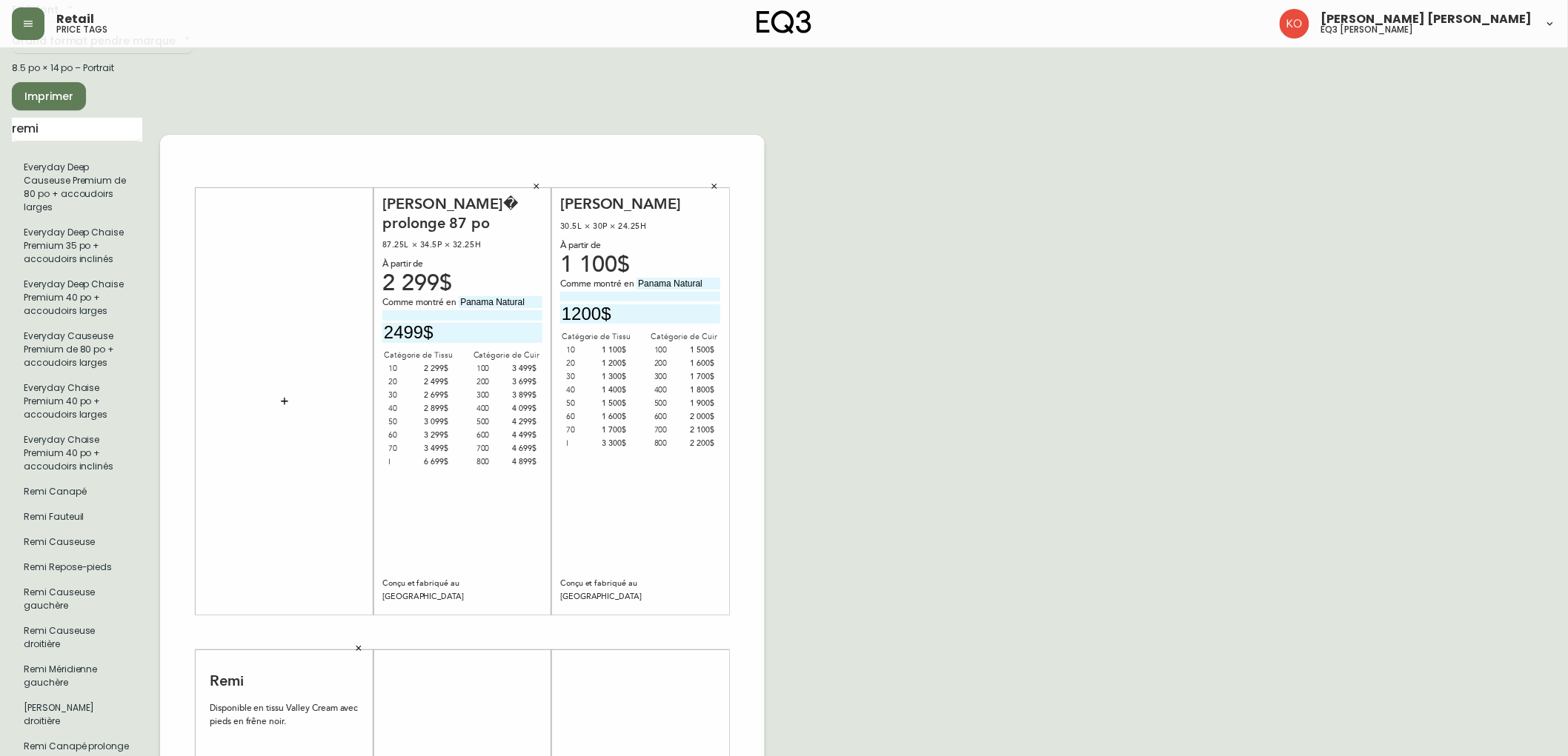
scroll to position [0, 0]
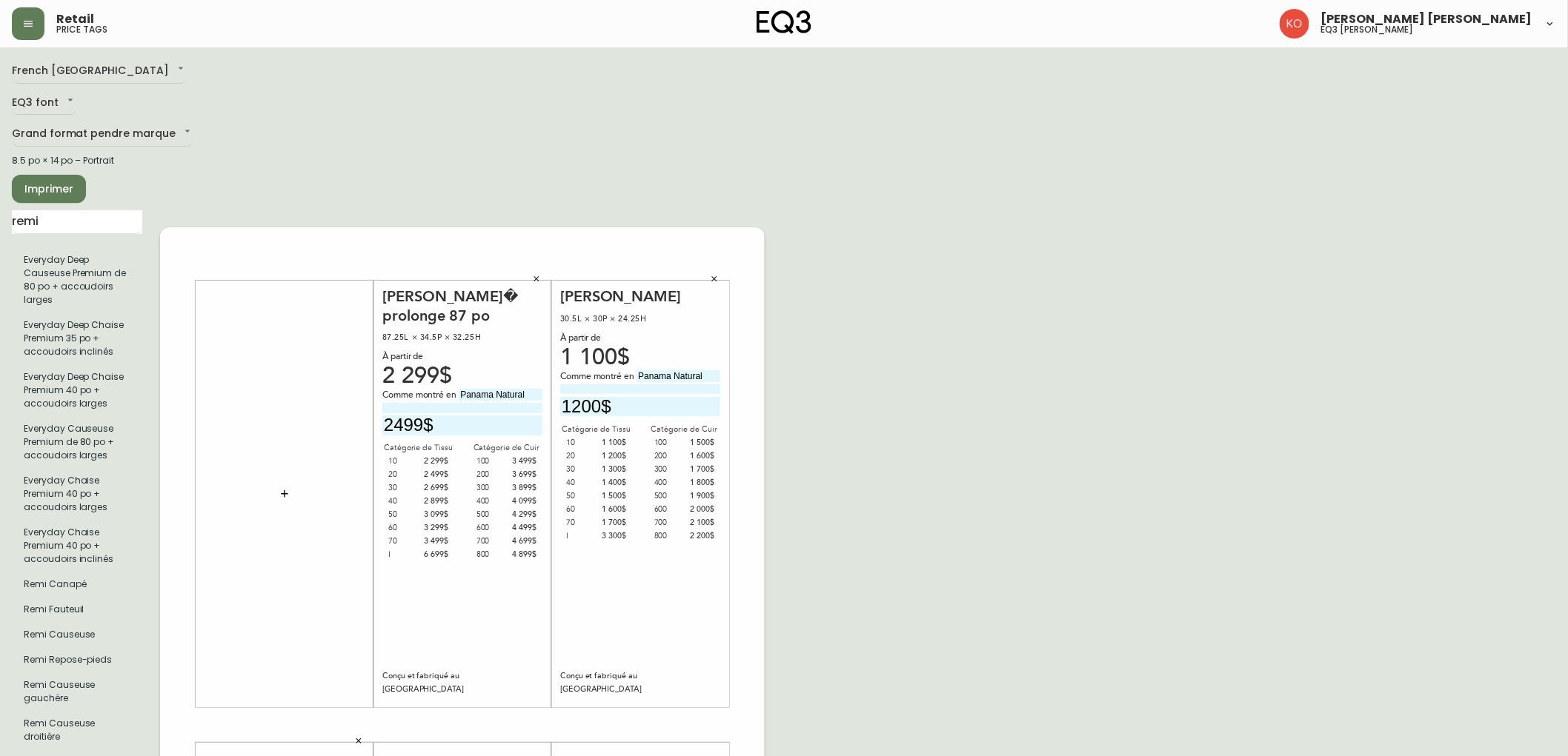
click at [56, 180] on span "Imprimer" at bounding box center [48, 189] width 50 height 19
click at [57, 225] on input "remi" at bounding box center [77, 222] width 131 height 24
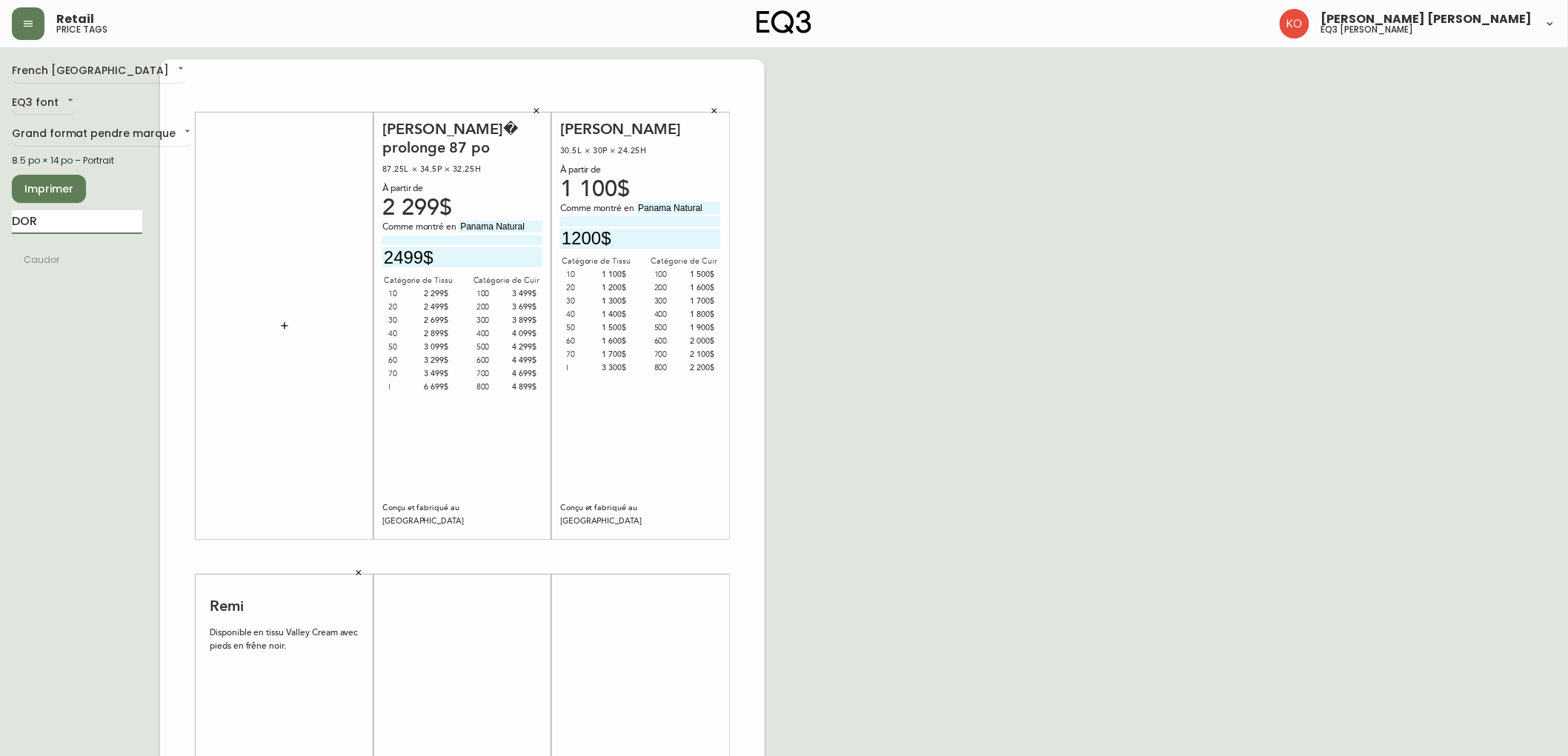
type input "DOR"
click at [283, 328] on icon "button" at bounding box center [285, 326] width 12 height 12
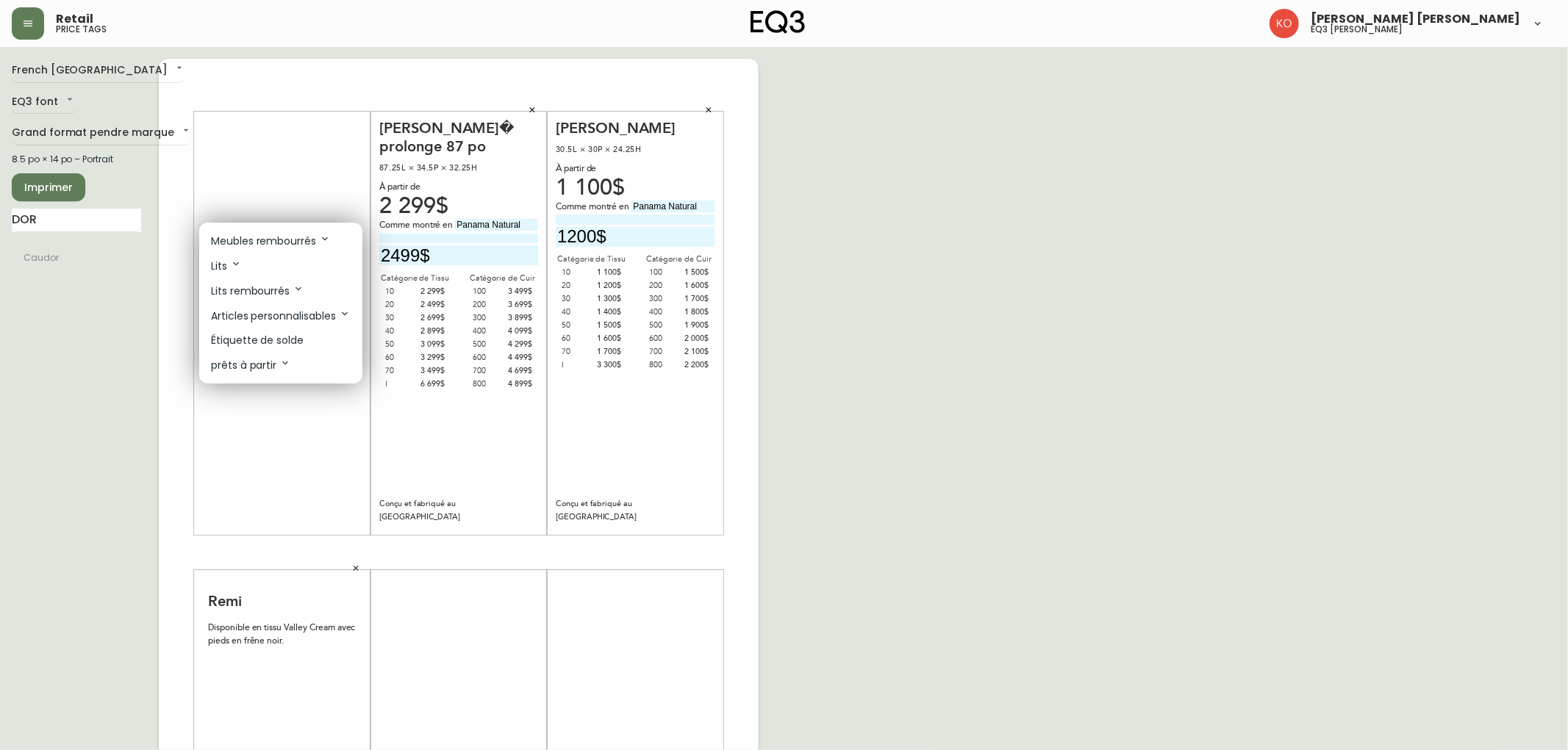
click at [347, 313] on icon at bounding box center [345, 314] width 12 height 12
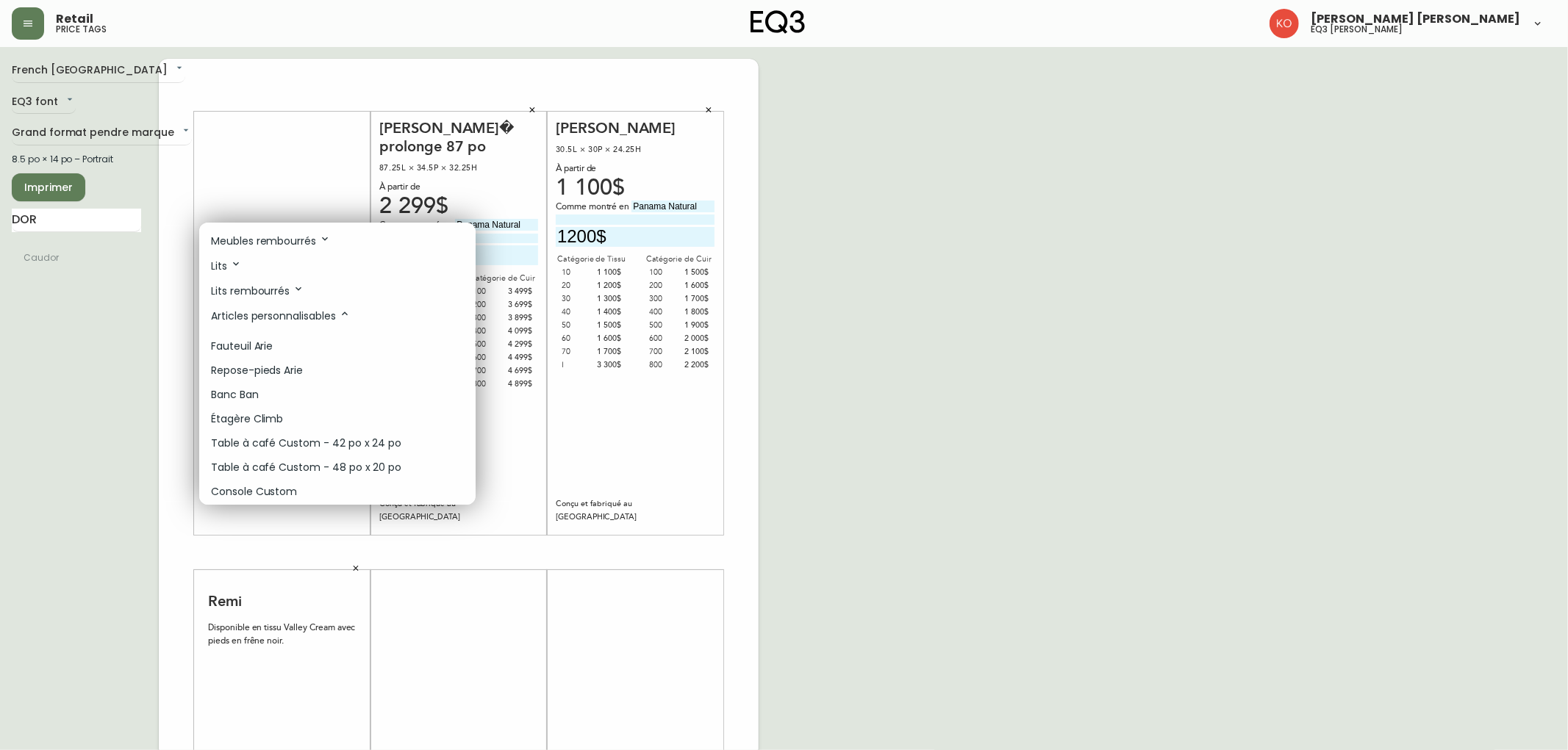
click at [84, 347] on div at bounding box center [784, 375] width 1568 height 750
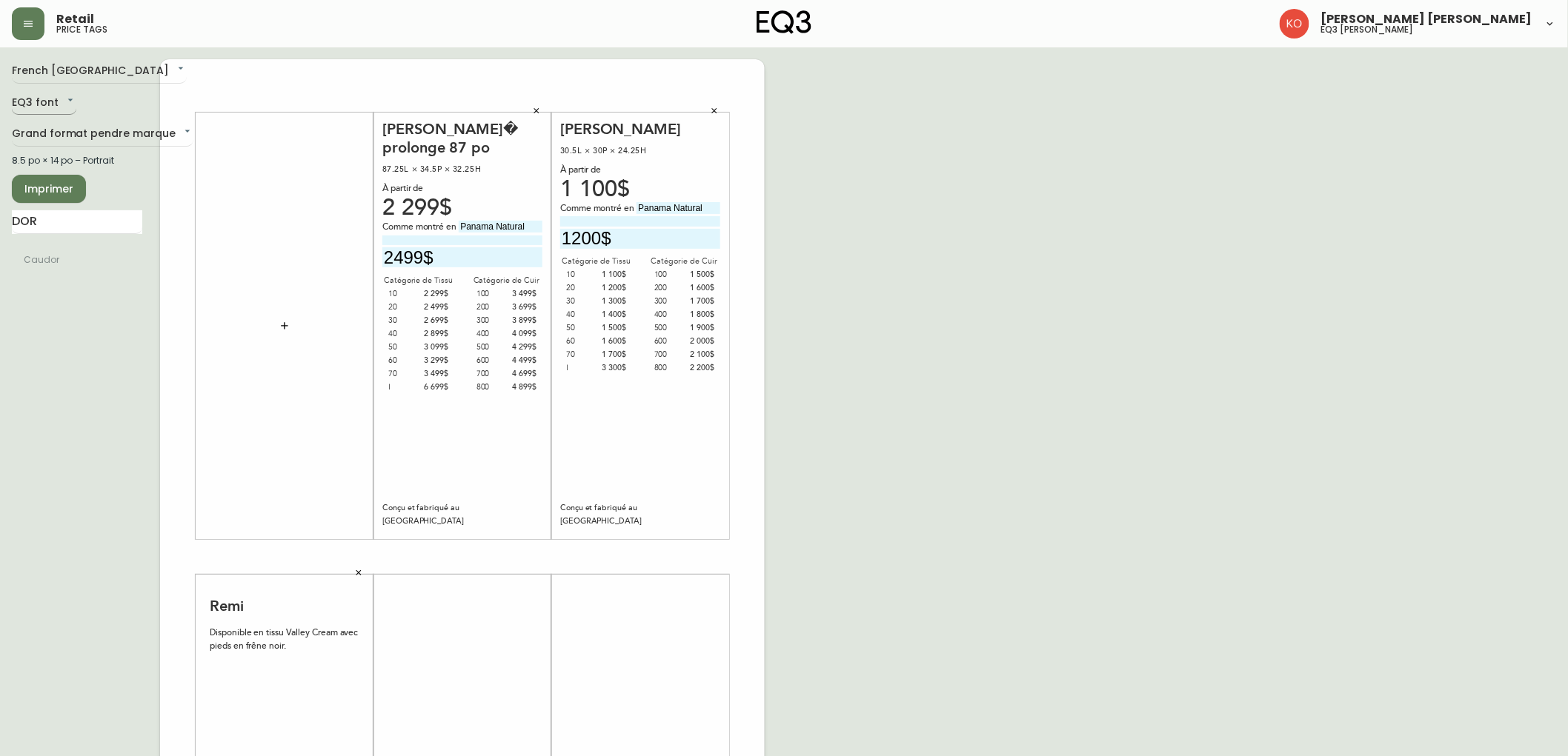
click at [56, 100] on body "Retail price tags [PERSON_NAME] [PERSON_NAME] eq3 laval - [PERSON_NAME] French …" at bounding box center [784, 528] width 1568 height 1055
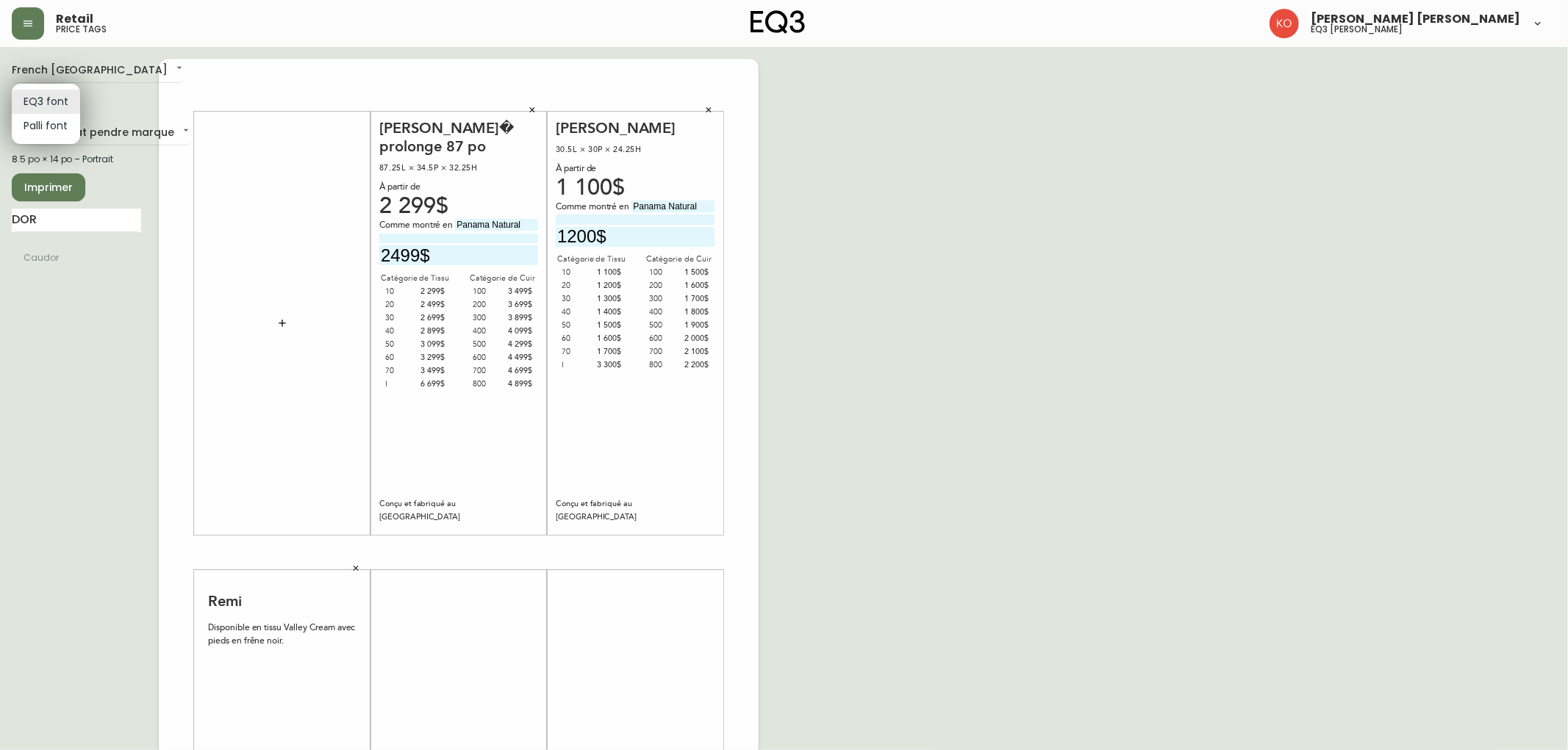
click at [113, 104] on div at bounding box center [784, 375] width 1568 height 750
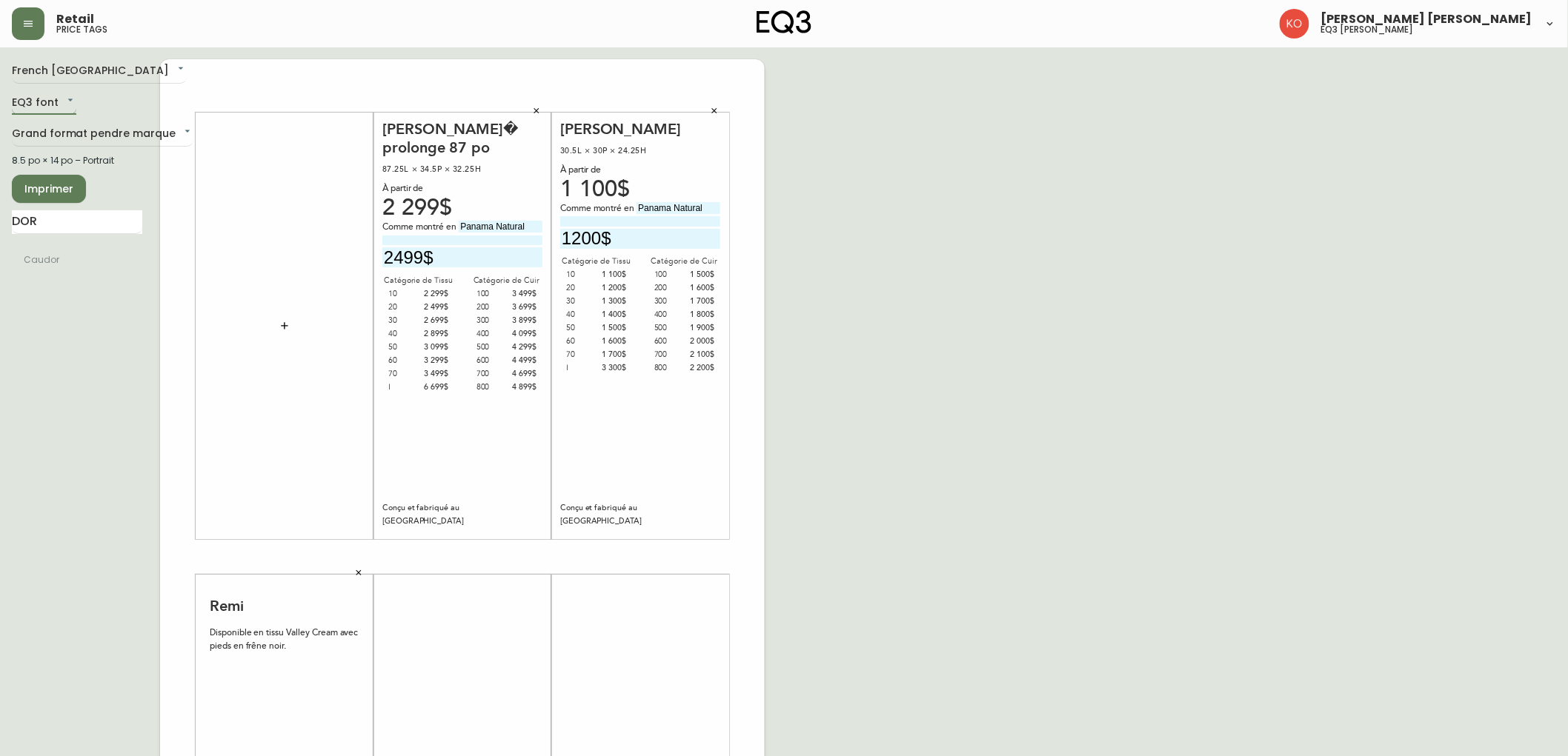
click at [66, 106] on body "Retail price tags [PERSON_NAME] [PERSON_NAME] eq3 laval - [PERSON_NAME] French …" at bounding box center [784, 528] width 1568 height 1055
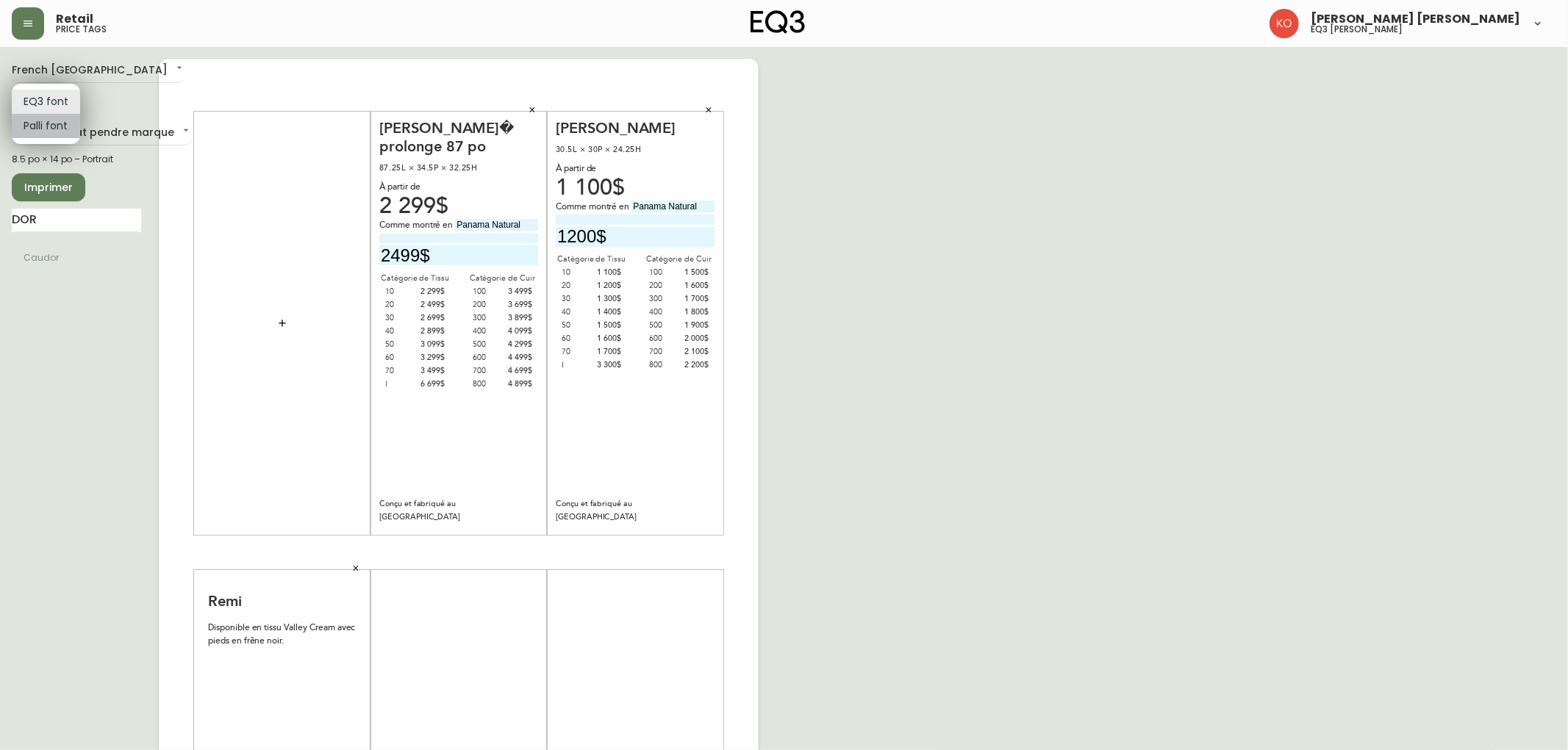
click at [61, 126] on li "Palli font" at bounding box center [46, 125] width 69 height 25
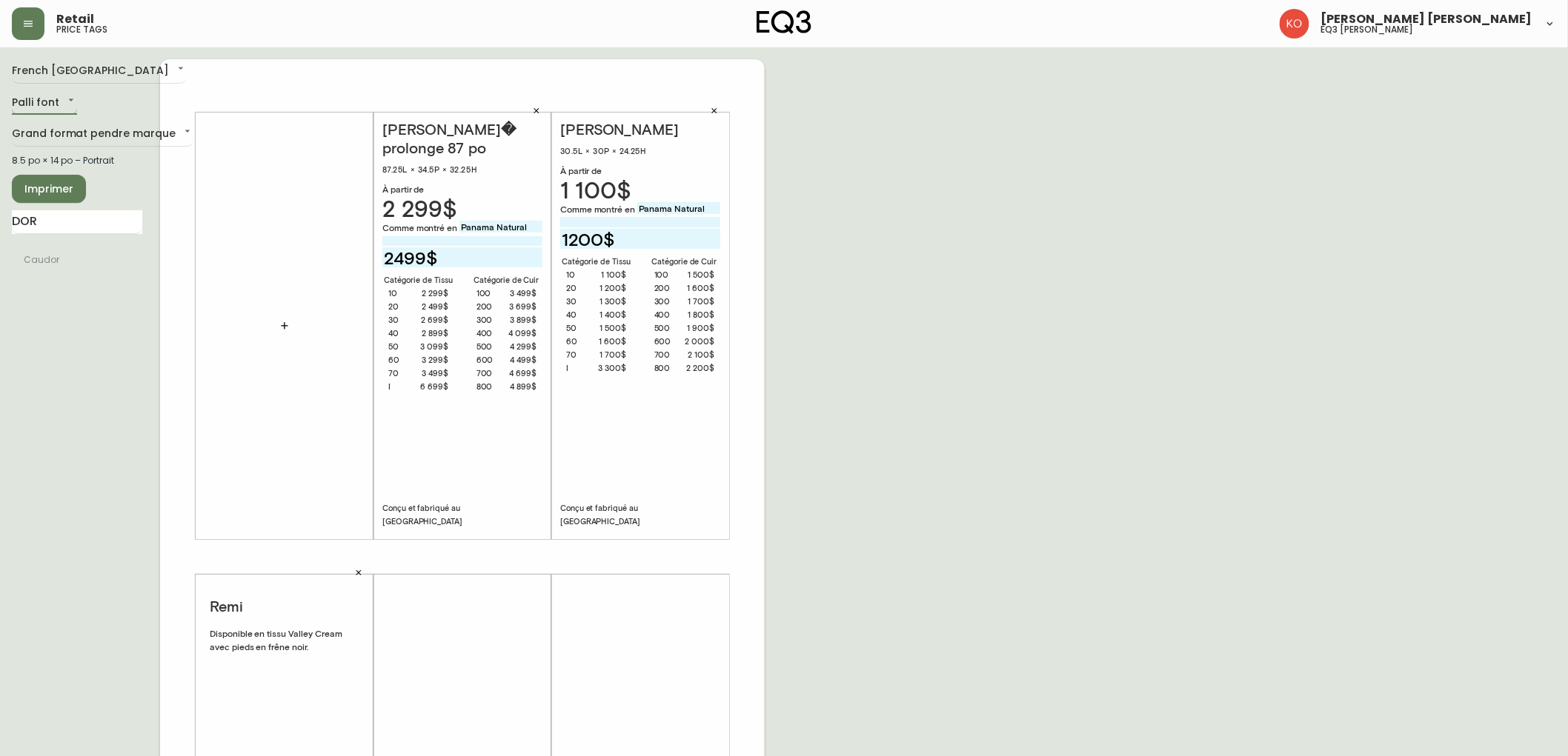
click at [63, 102] on body "Retail price tags [PERSON_NAME] [PERSON_NAME] eq3 laval - [PERSON_NAME] French …" at bounding box center [784, 528] width 1568 height 1055
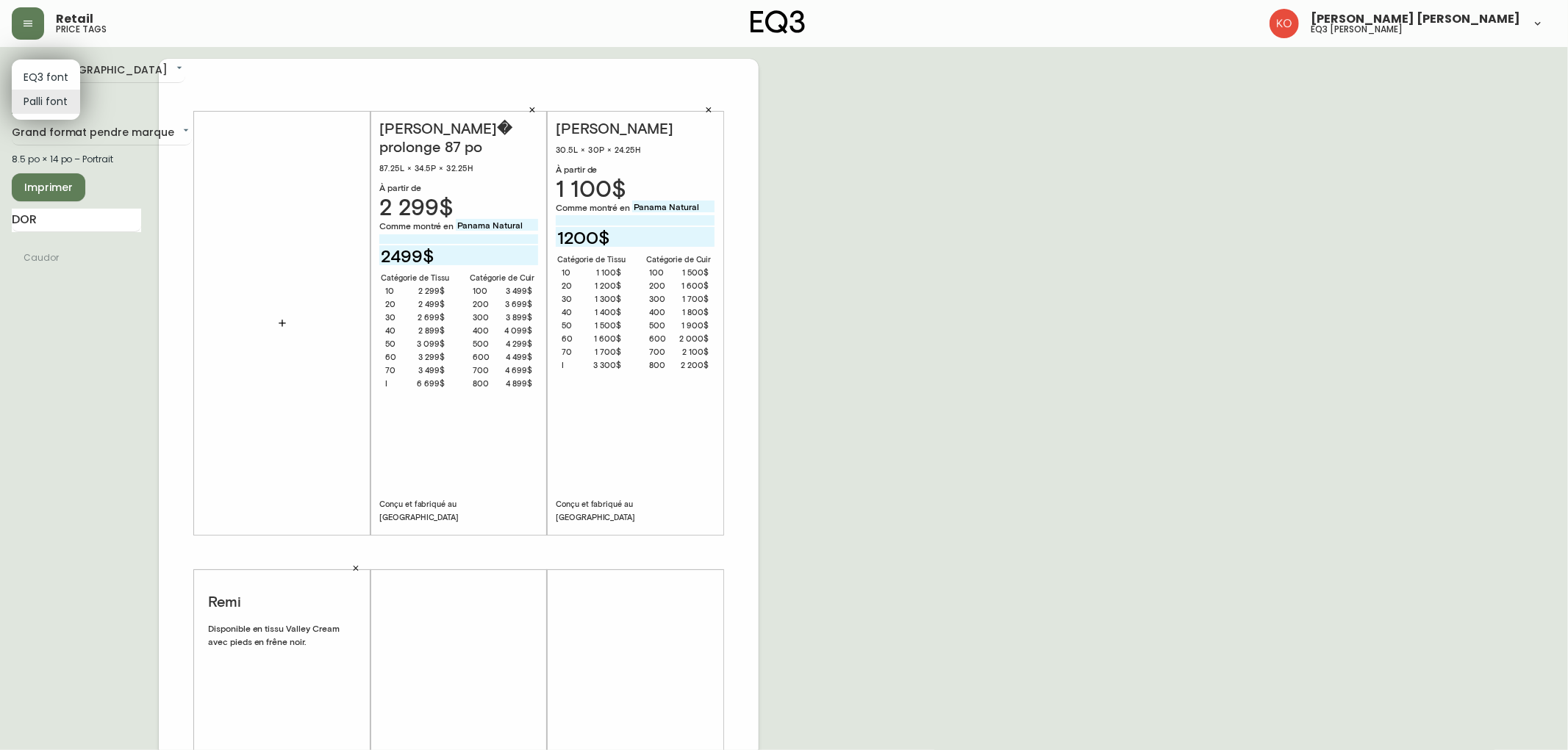
click at [57, 74] on li "EQ3 font" at bounding box center [46, 77] width 69 height 25
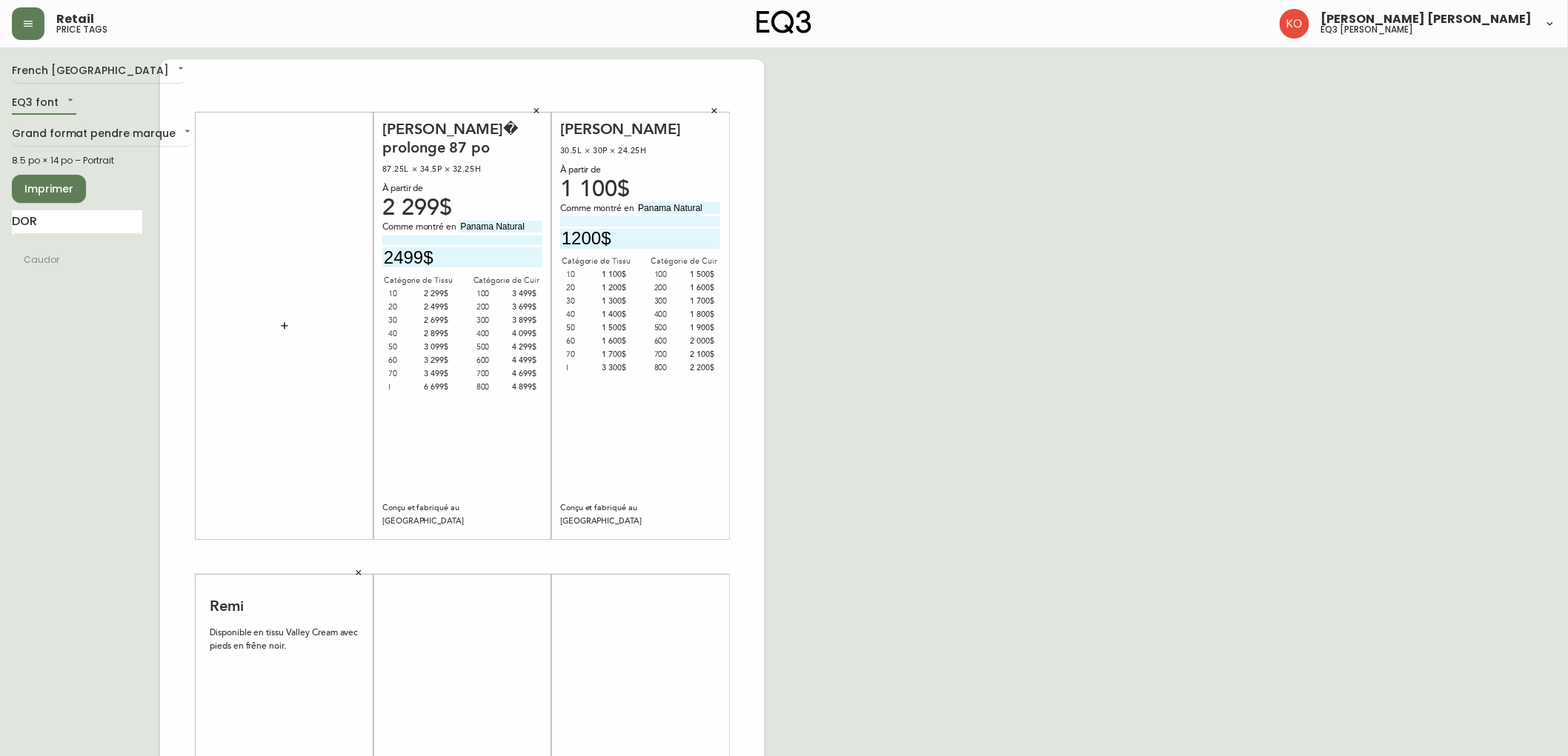
click at [280, 327] on icon "button" at bounding box center [285, 326] width 12 height 12
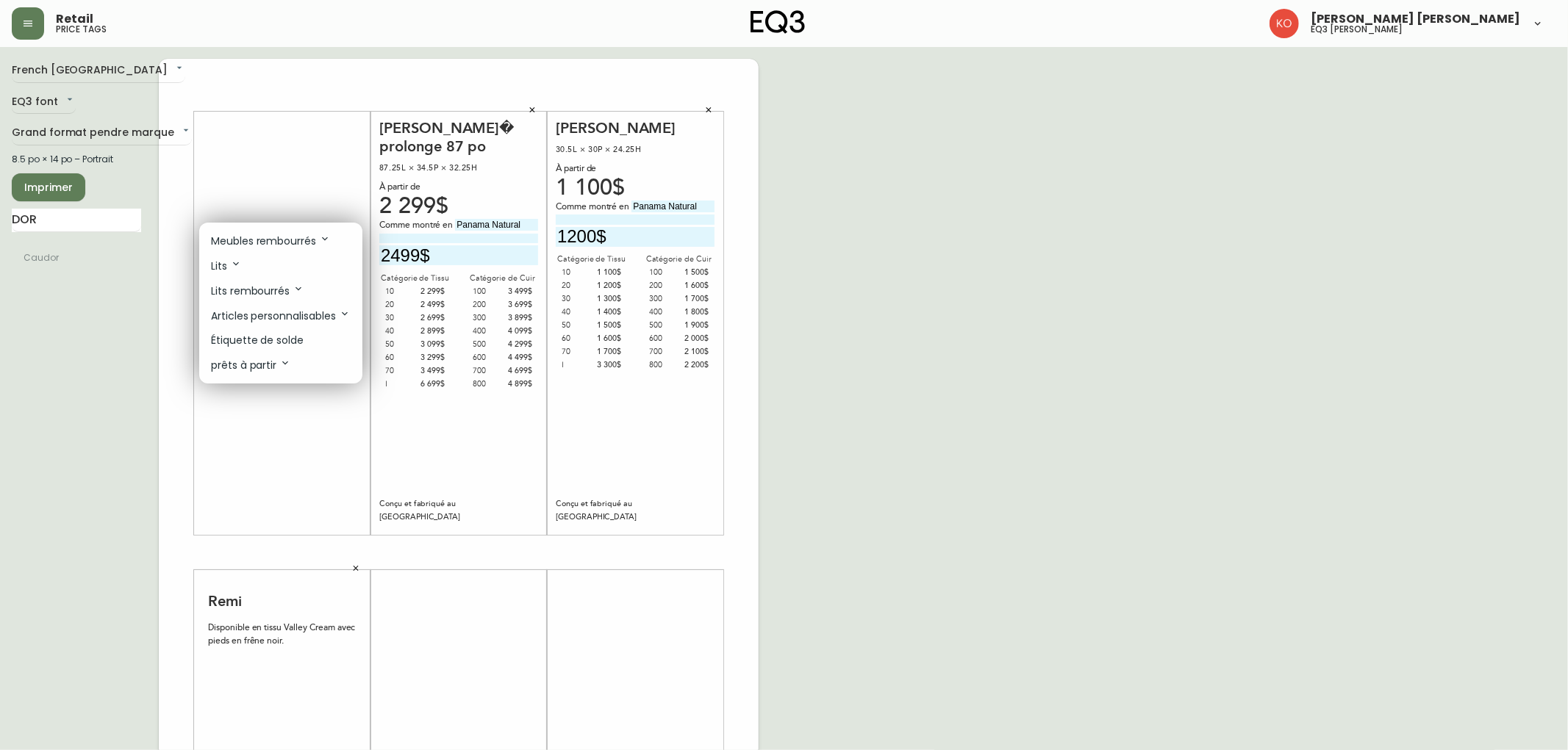
drag, startPoint x: 115, startPoint y: 301, endPoint x: 64, endPoint y: 292, distance: 51.8
click at [107, 301] on div at bounding box center [784, 375] width 1568 height 750
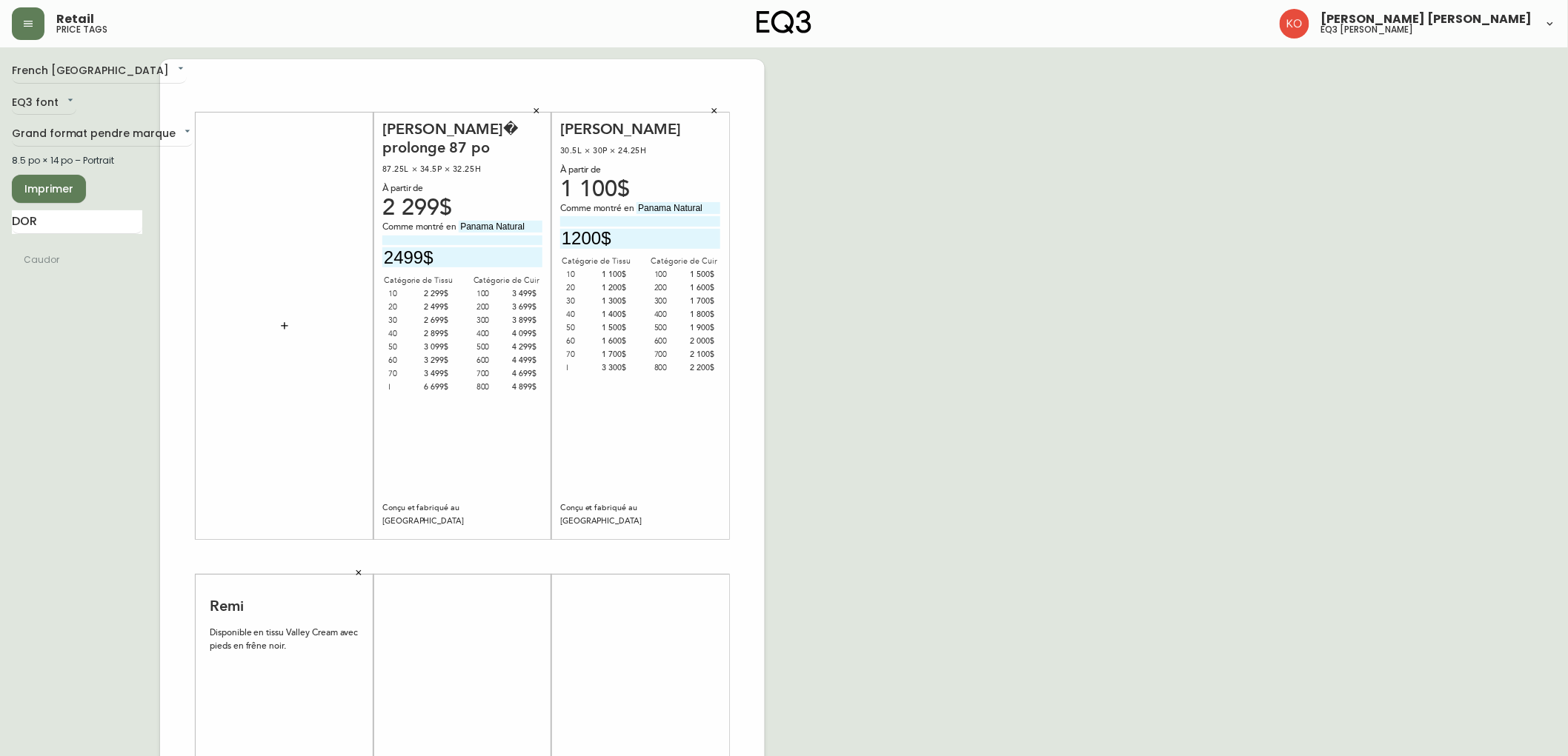
click at [287, 321] on icon "button" at bounding box center [285, 326] width 12 height 12
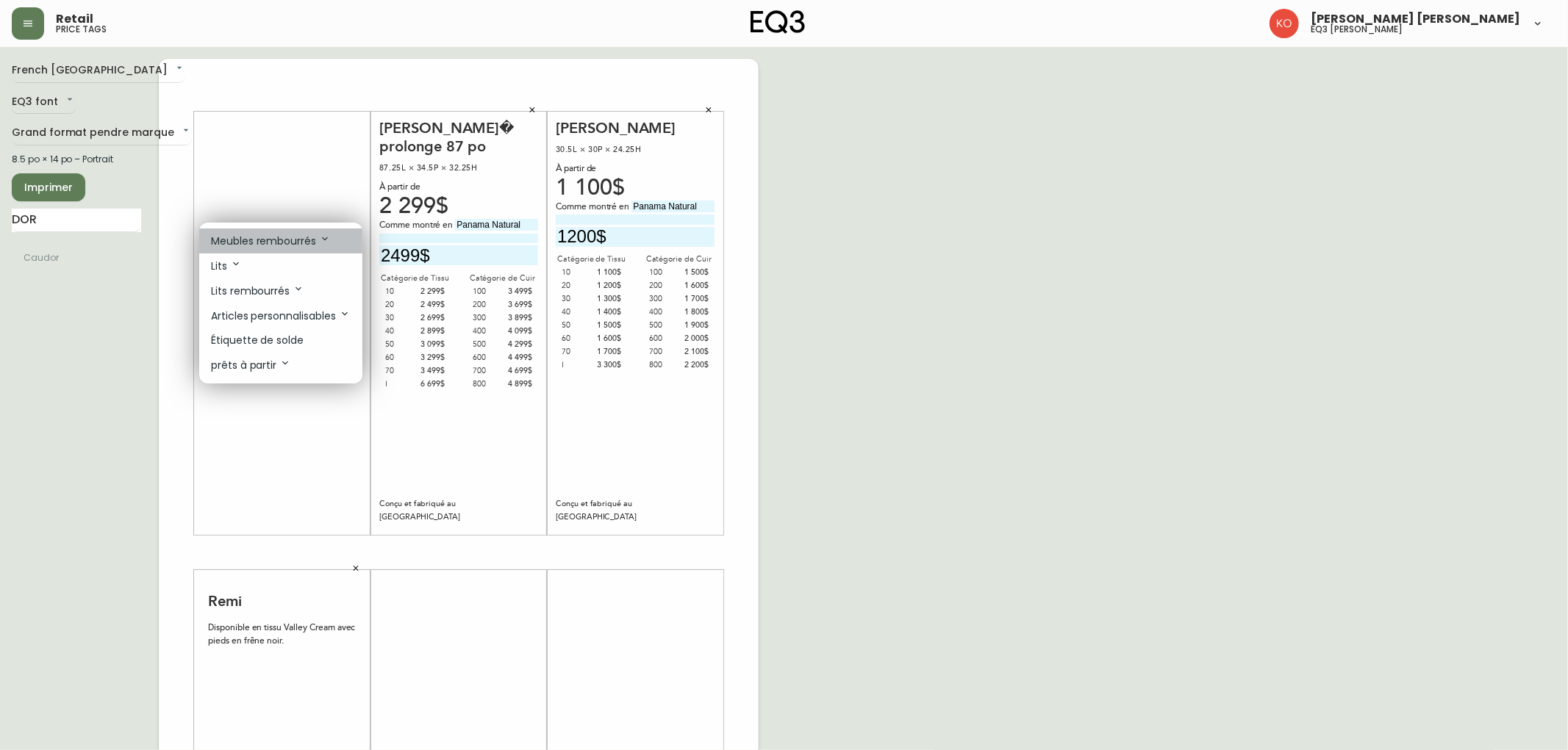
click at [328, 235] on icon at bounding box center [325, 239] width 12 height 12
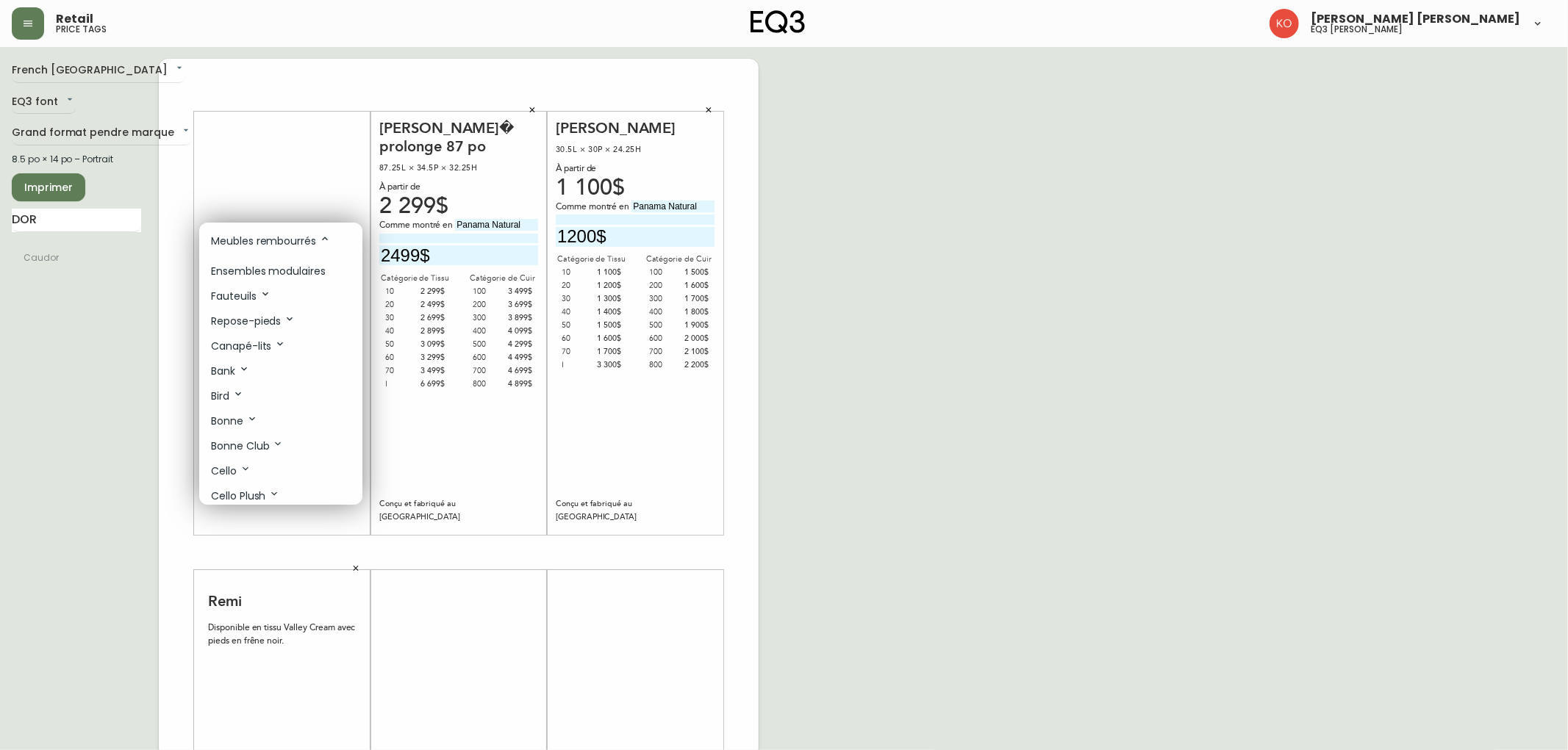
click at [328, 235] on icon at bounding box center [325, 239] width 12 height 12
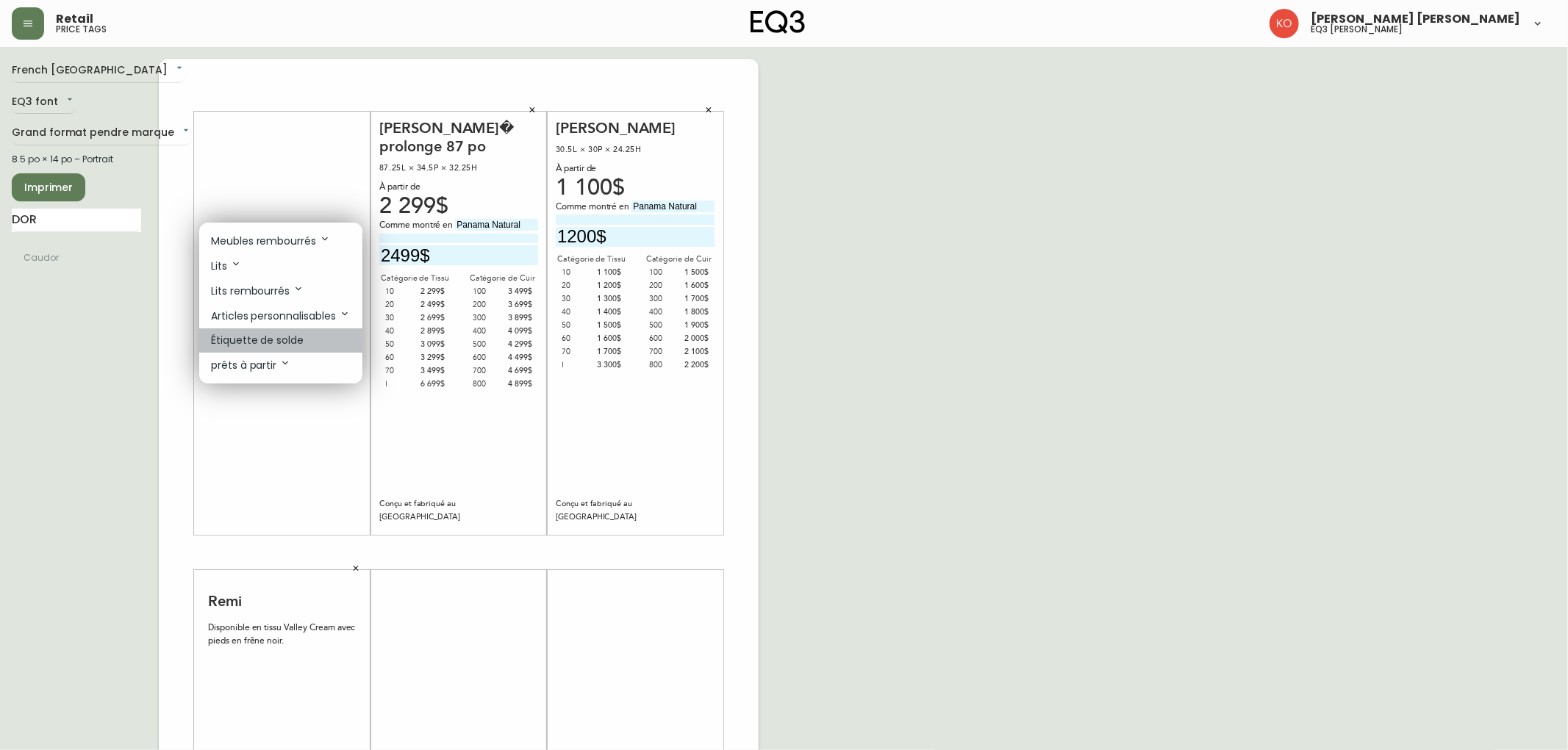
click at [289, 334] on p "Étiquette de solde" at bounding box center [257, 341] width 92 height 16
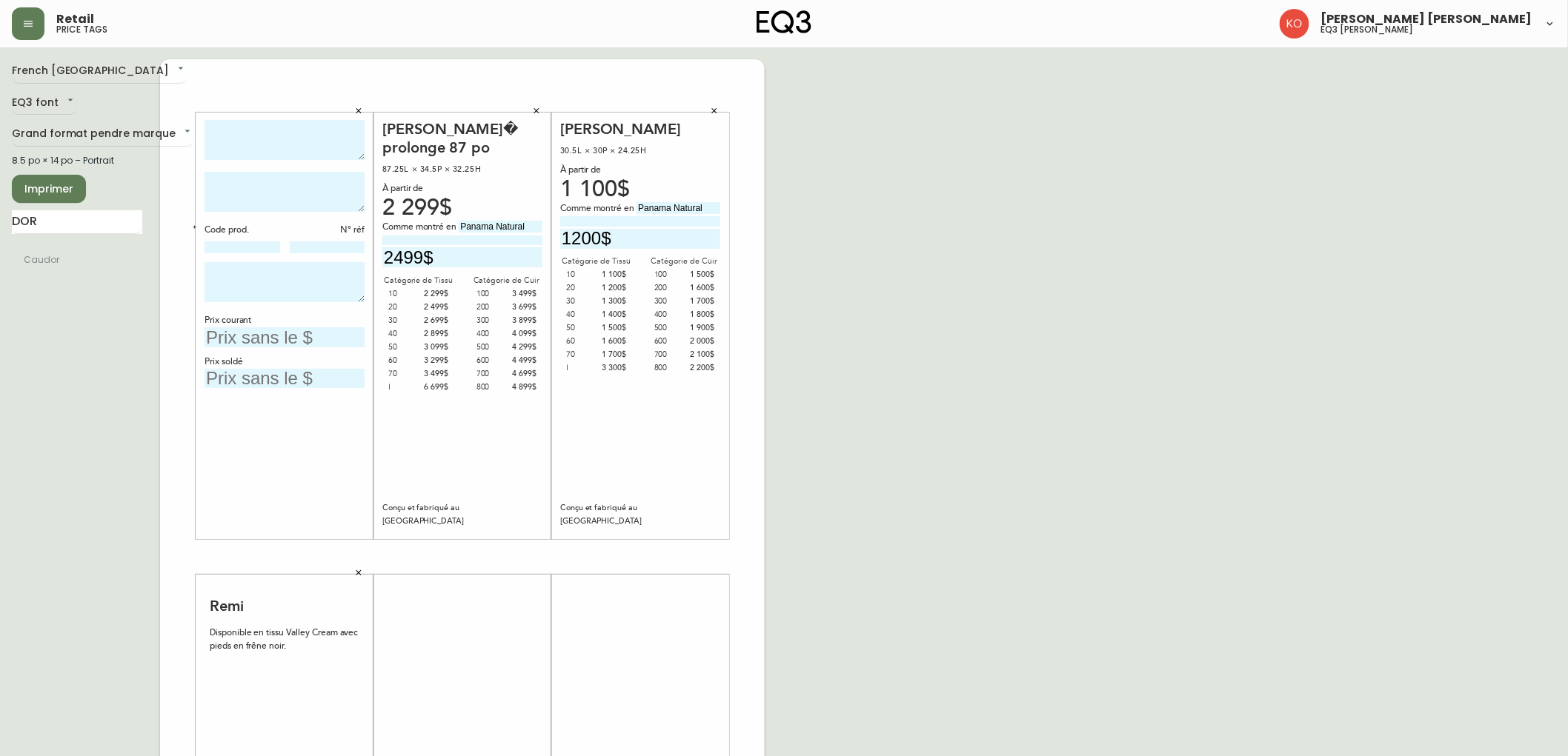
click at [361, 112] on icon "button" at bounding box center [358, 111] width 9 height 9
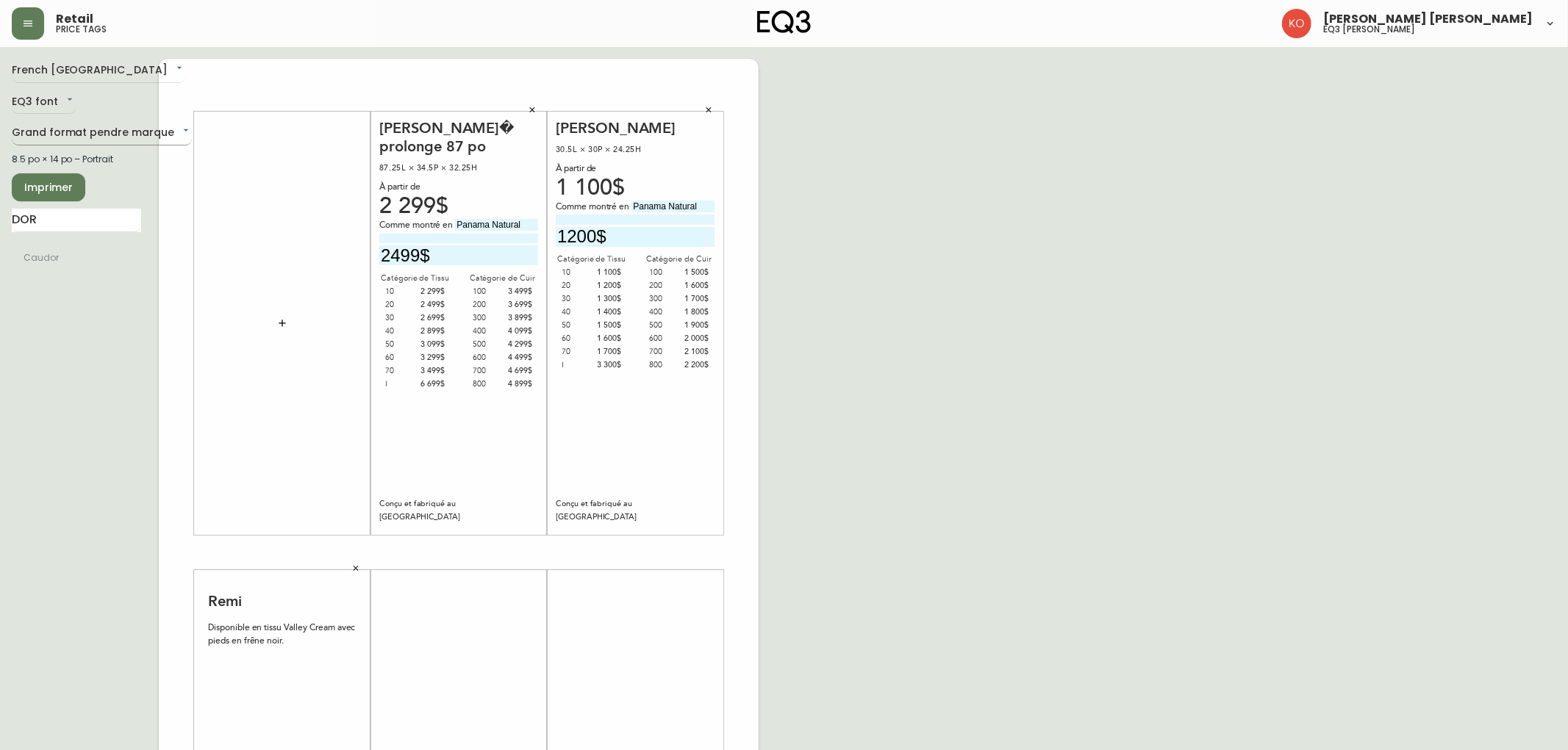
click at [158, 135] on body "Retail price tags [PERSON_NAME] [PERSON_NAME] eq3 laval - [PERSON_NAME] French …" at bounding box center [784, 524] width 1568 height 1047
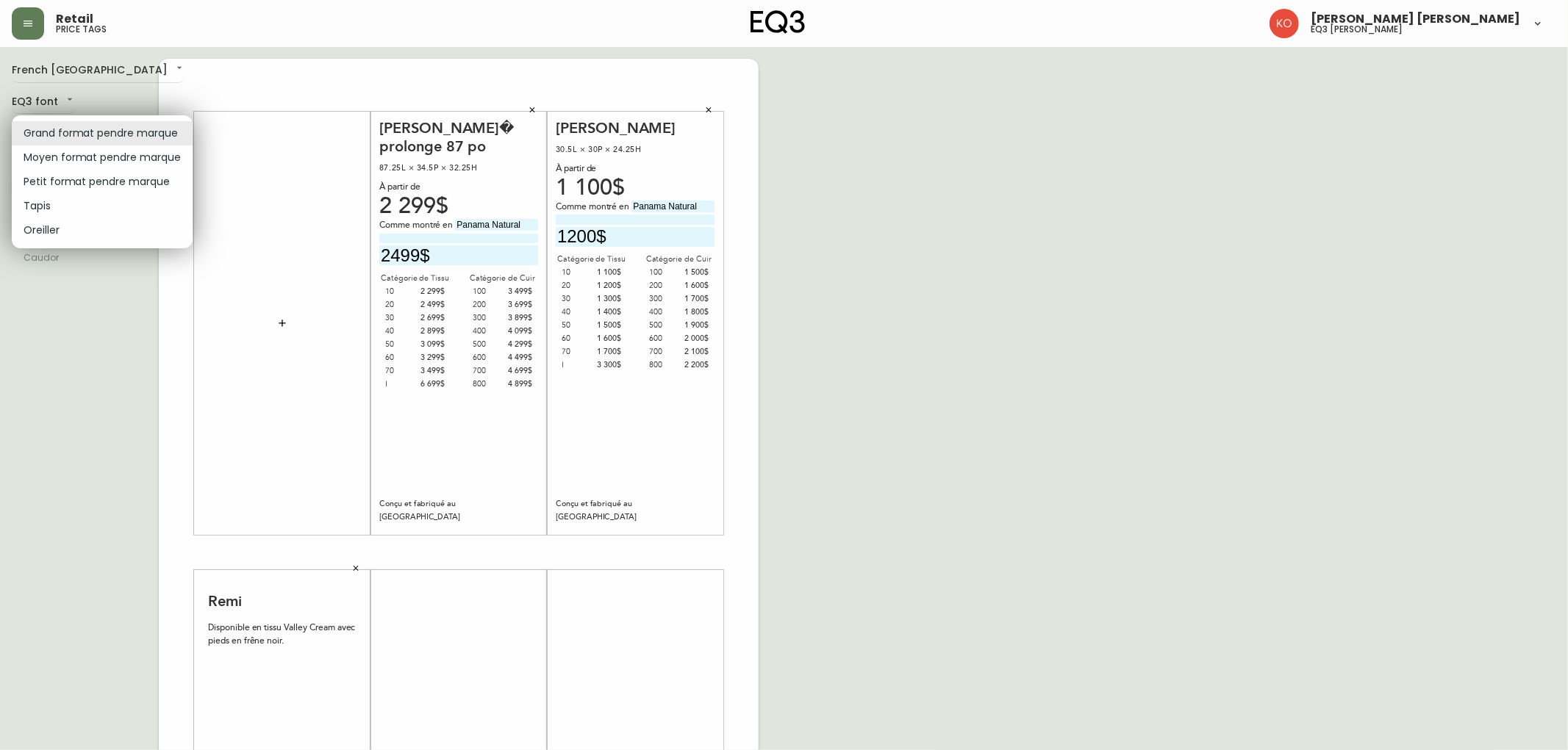
click at [69, 371] on div at bounding box center [784, 375] width 1568 height 750
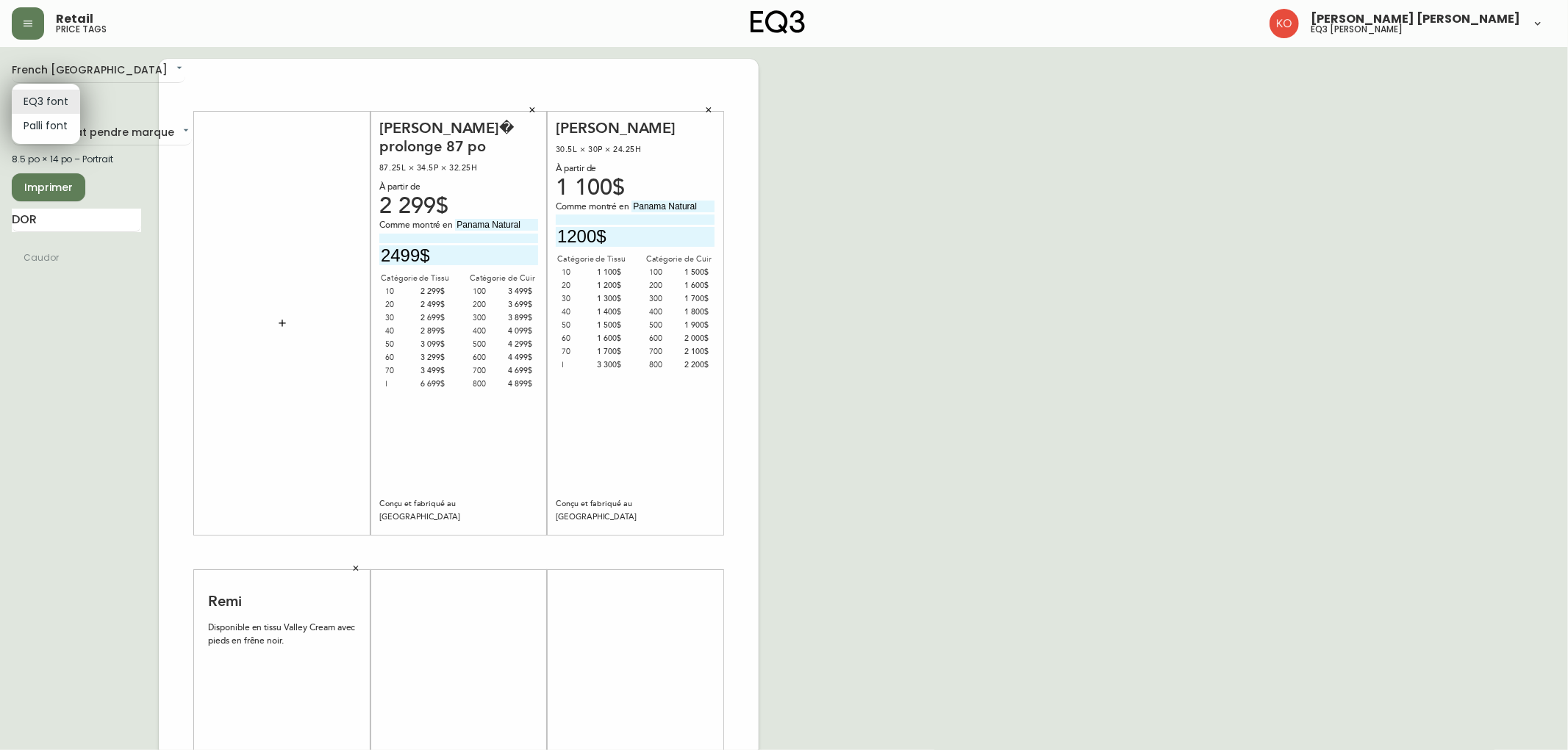
click at [57, 101] on body "Retail price tags [PERSON_NAME] [PERSON_NAME] eq3 laval - [PERSON_NAME] French …" at bounding box center [784, 524] width 1568 height 1047
click at [59, 125] on li "Palli font" at bounding box center [46, 125] width 69 height 25
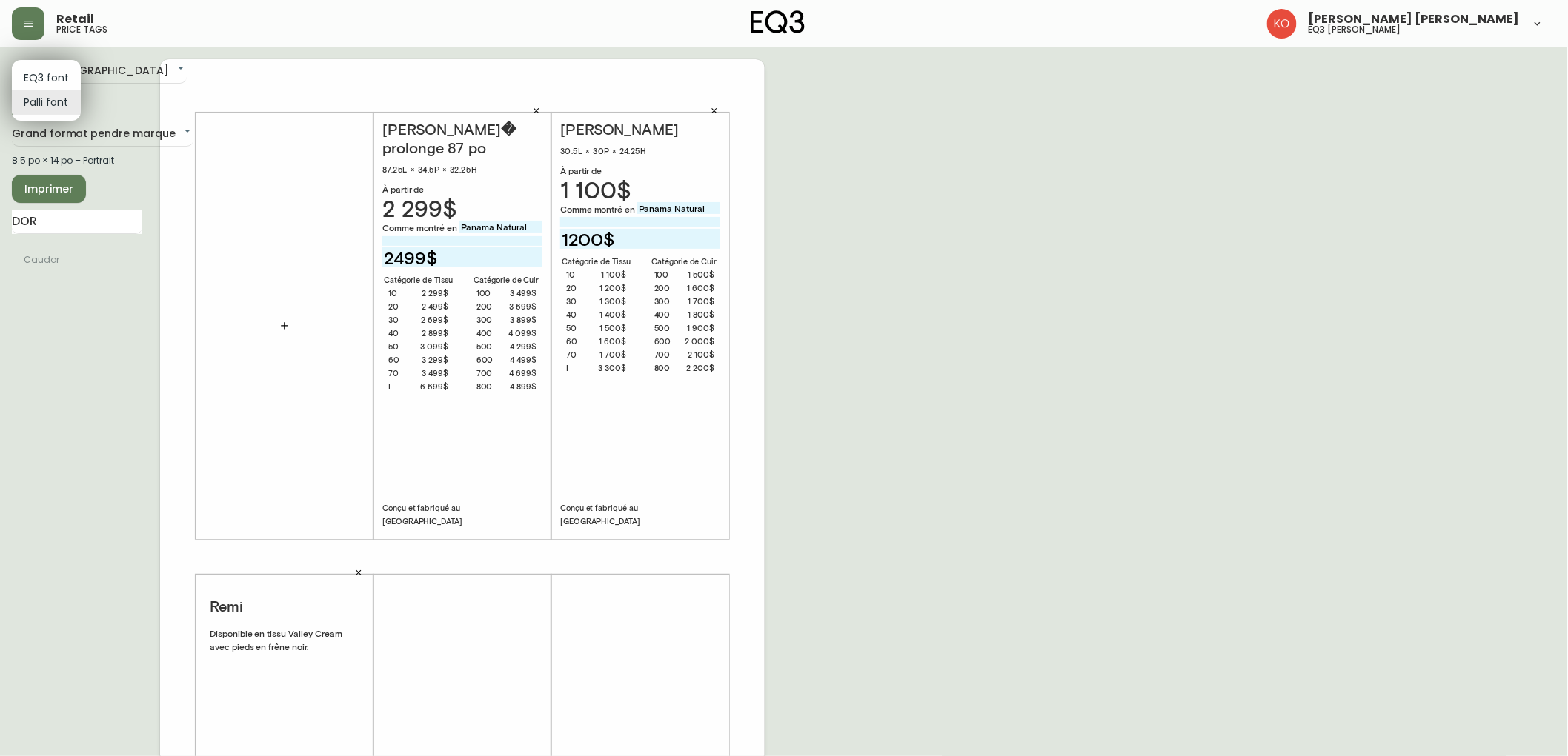
click at [65, 93] on body "Retail price tags [PERSON_NAME] [PERSON_NAME] eq3 laval - [PERSON_NAME] French …" at bounding box center [784, 528] width 1568 height 1055
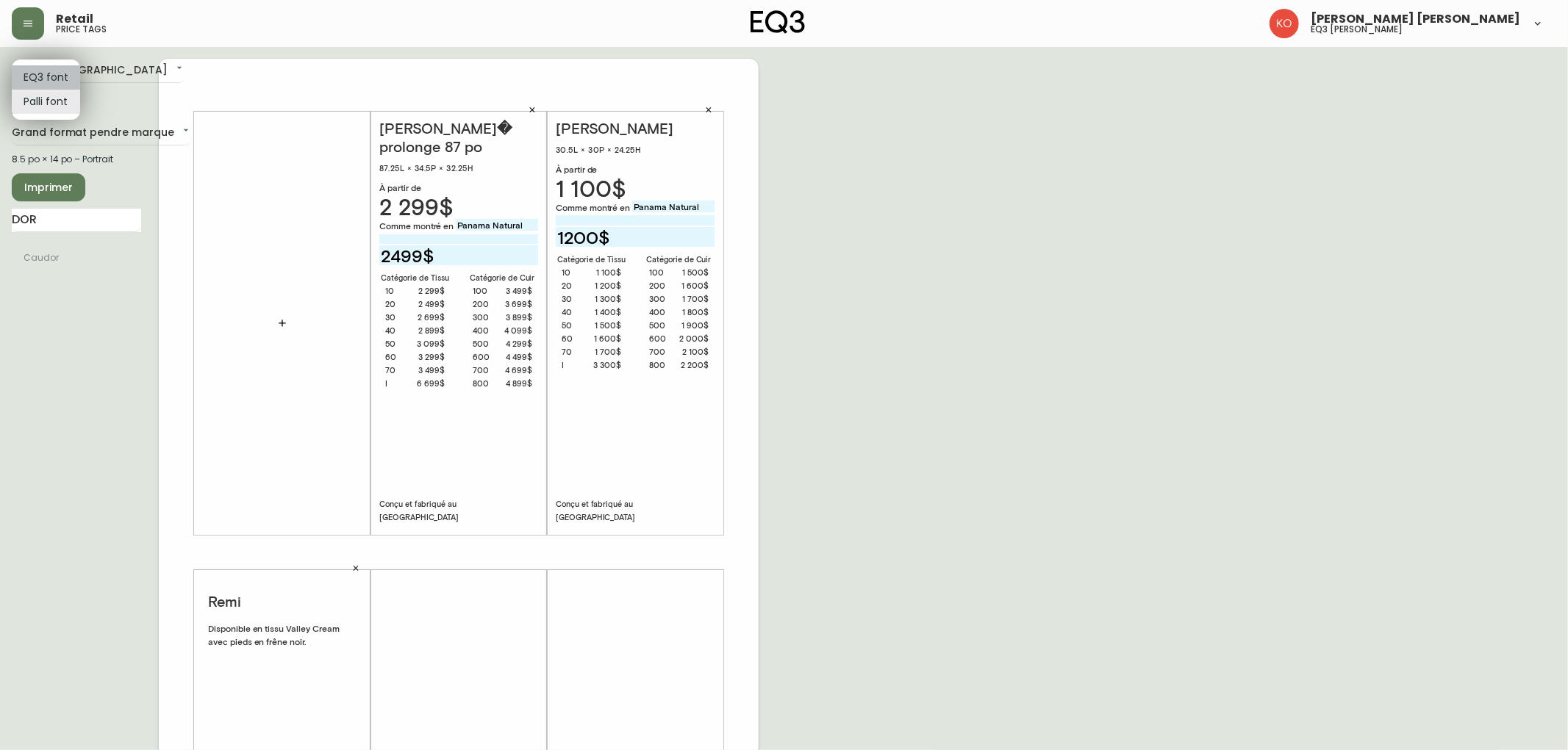
click at [53, 77] on li "EQ3 font" at bounding box center [46, 77] width 69 height 25
type input "EQ3"
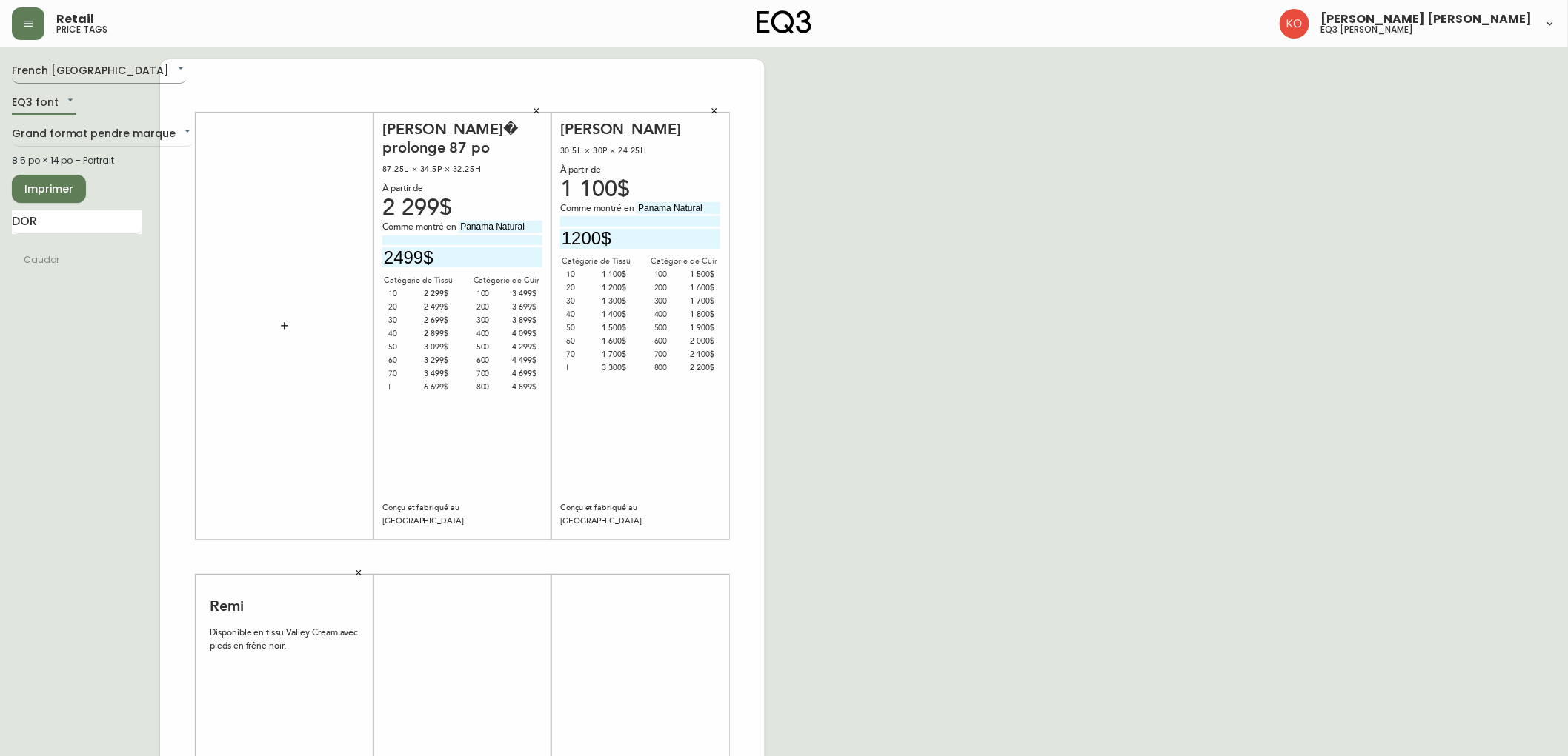
click at [89, 70] on body "Retail price tags [PERSON_NAME] [PERSON_NAME] eq3 laval - [PERSON_NAME] French …" at bounding box center [784, 528] width 1568 height 1055
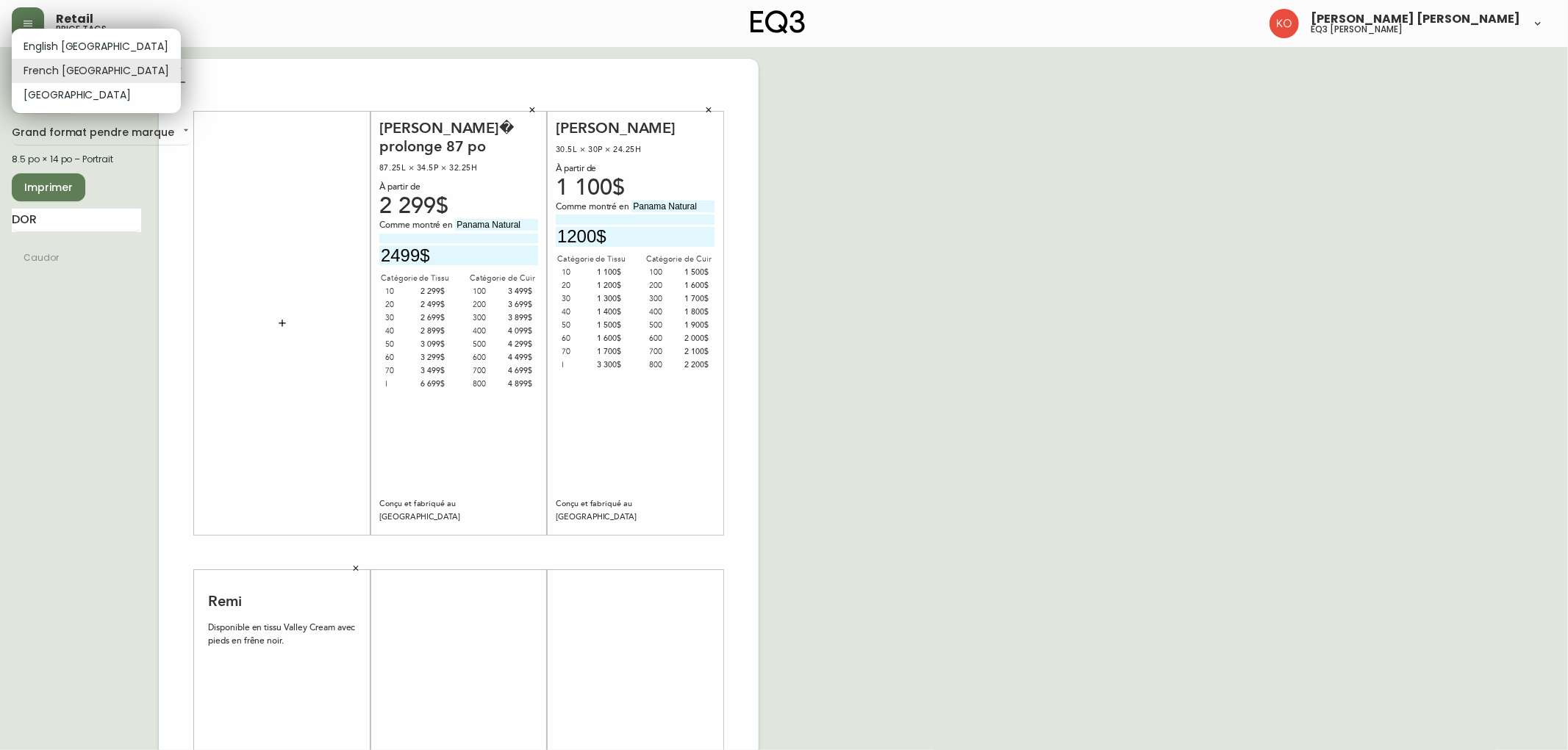
click at [65, 341] on div at bounding box center [784, 375] width 1568 height 750
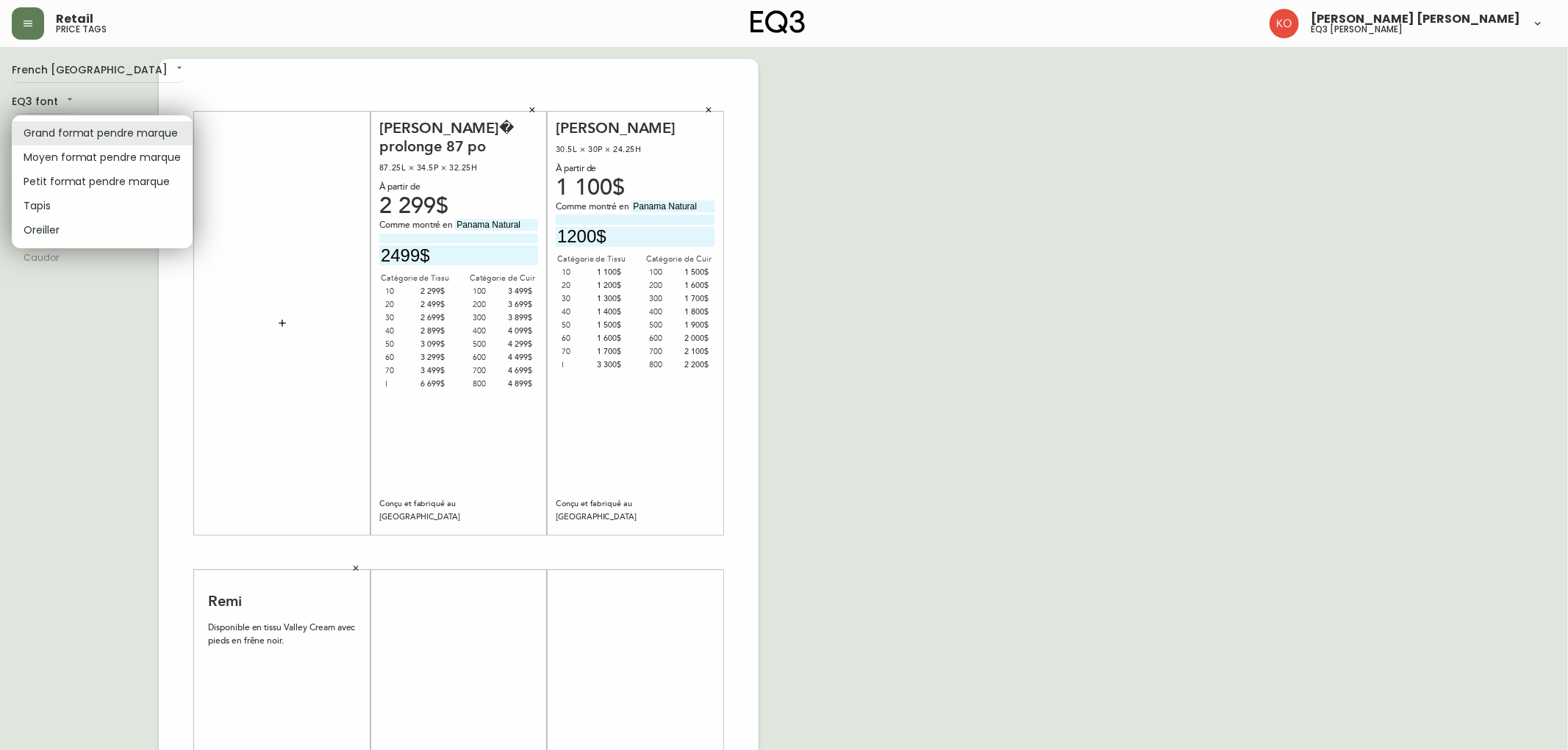
click at [179, 128] on body "Retail price tags [PERSON_NAME] [PERSON_NAME] eq3 laval - [PERSON_NAME] French …" at bounding box center [784, 524] width 1568 height 1047
click at [52, 201] on li "Tapis" at bounding box center [102, 206] width 180 height 25
type input "rugs"
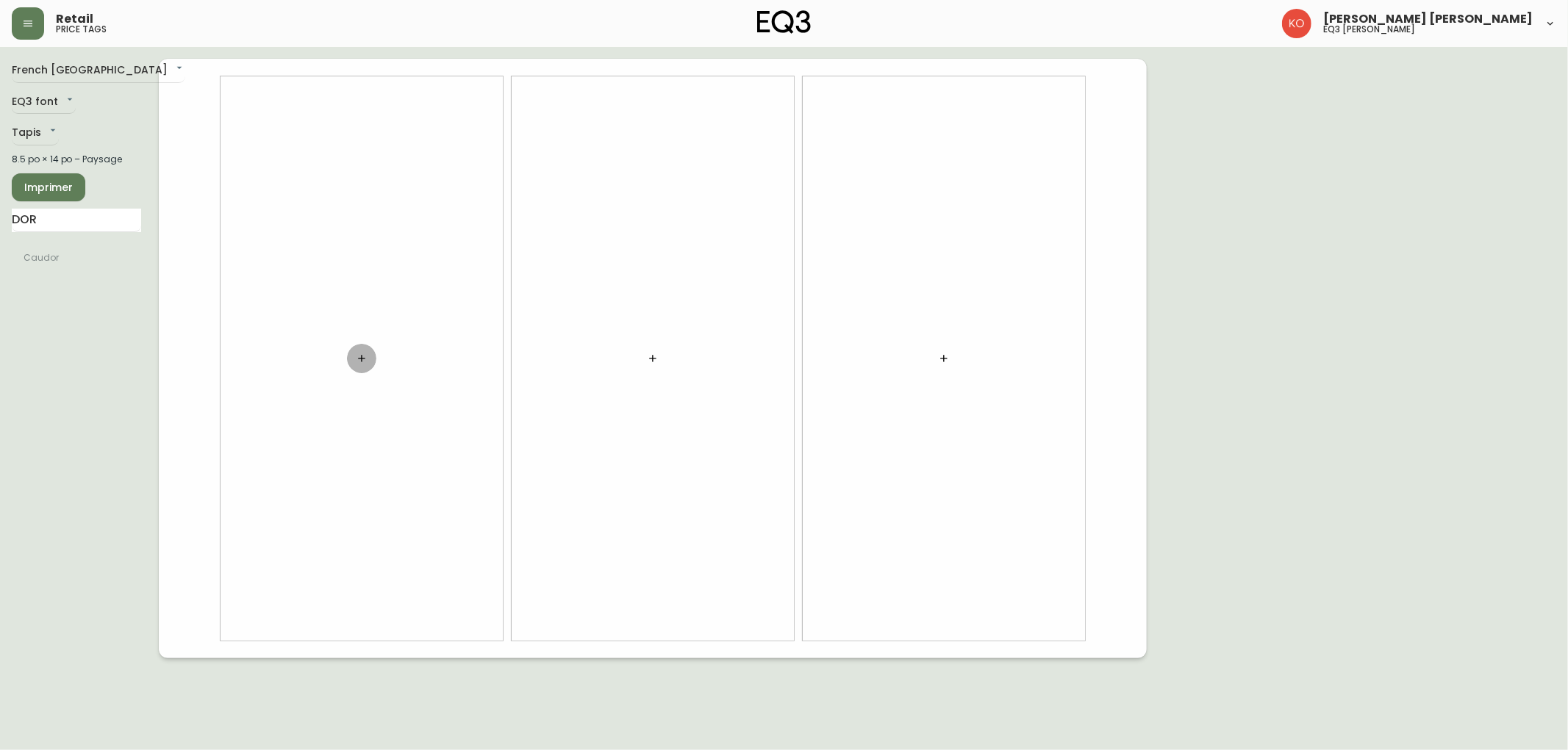
click at [361, 357] on icon "button" at bounding box center [362, 359] width 12 height 12
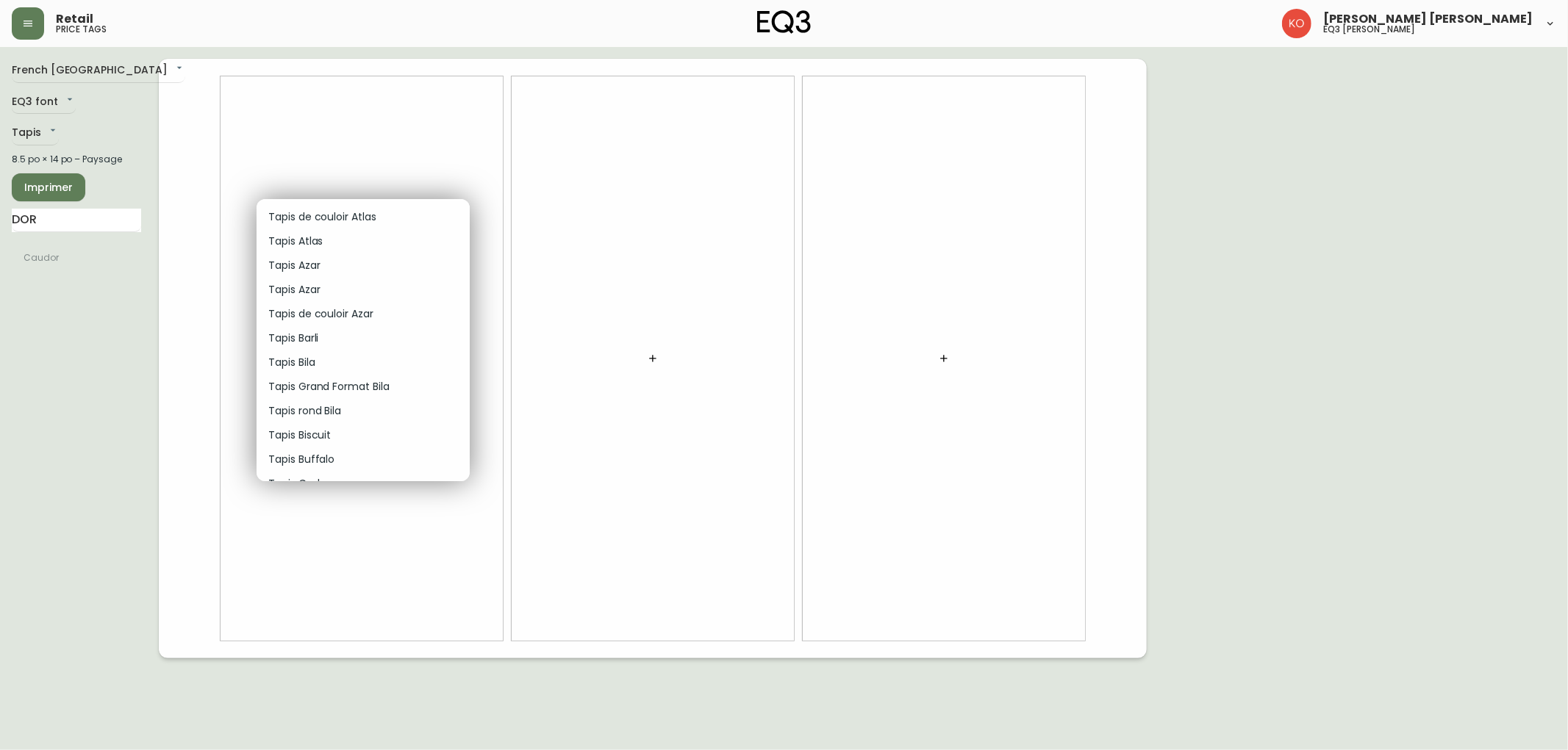
click at [1480, 436] on div at bounding box center [784, 375] width 1568 height 750
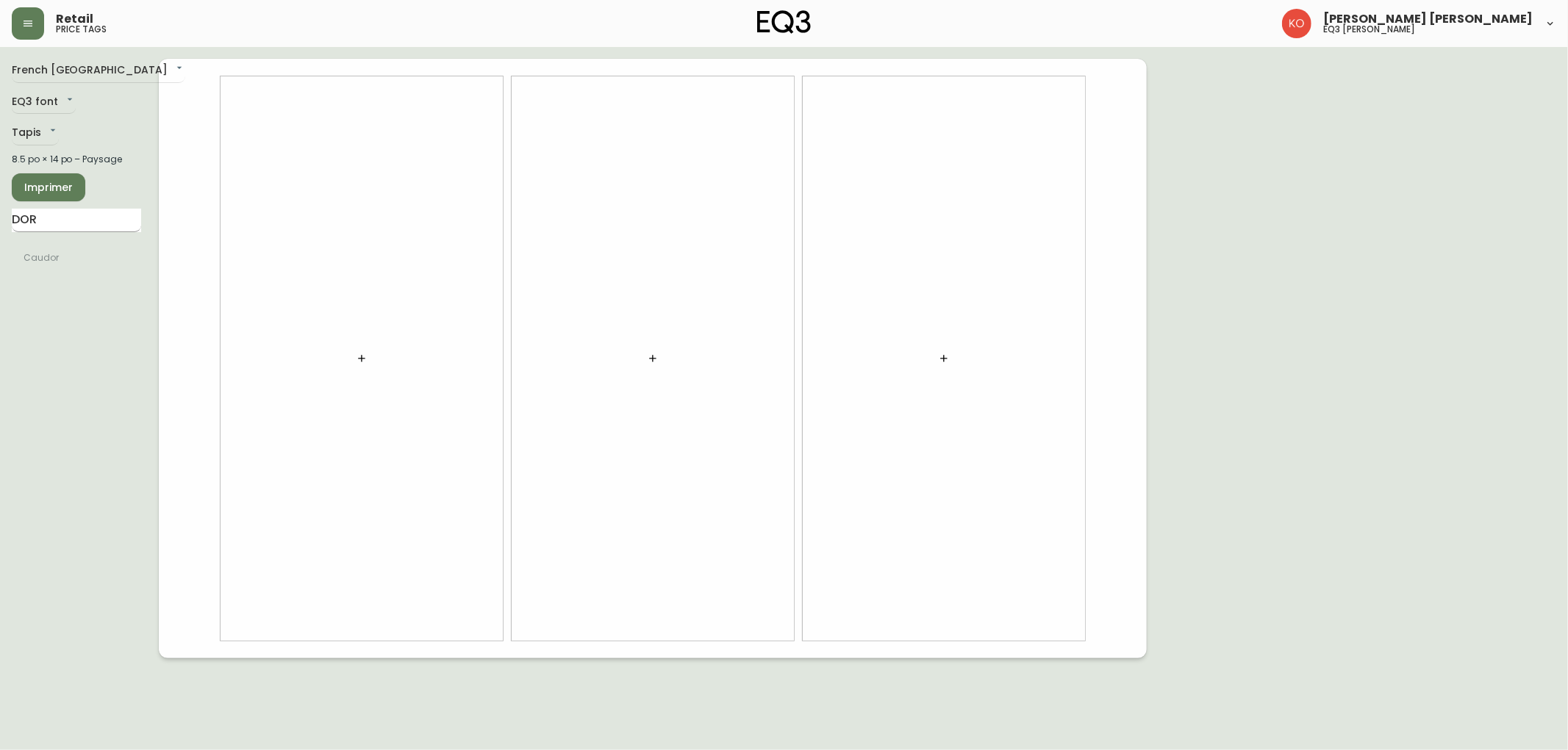
click at [57, 221] on input "DOR" at bounding box center [76, 221] width 129 height 24
type input "SLUB"
click at [147, 295] on div "French Canada fr_CA EQ3 font EQ3 Tapis rugs 8.5 po × 14 po – Paysage Imprimer S…" at bounding box center [85, 359] width 147 height 600
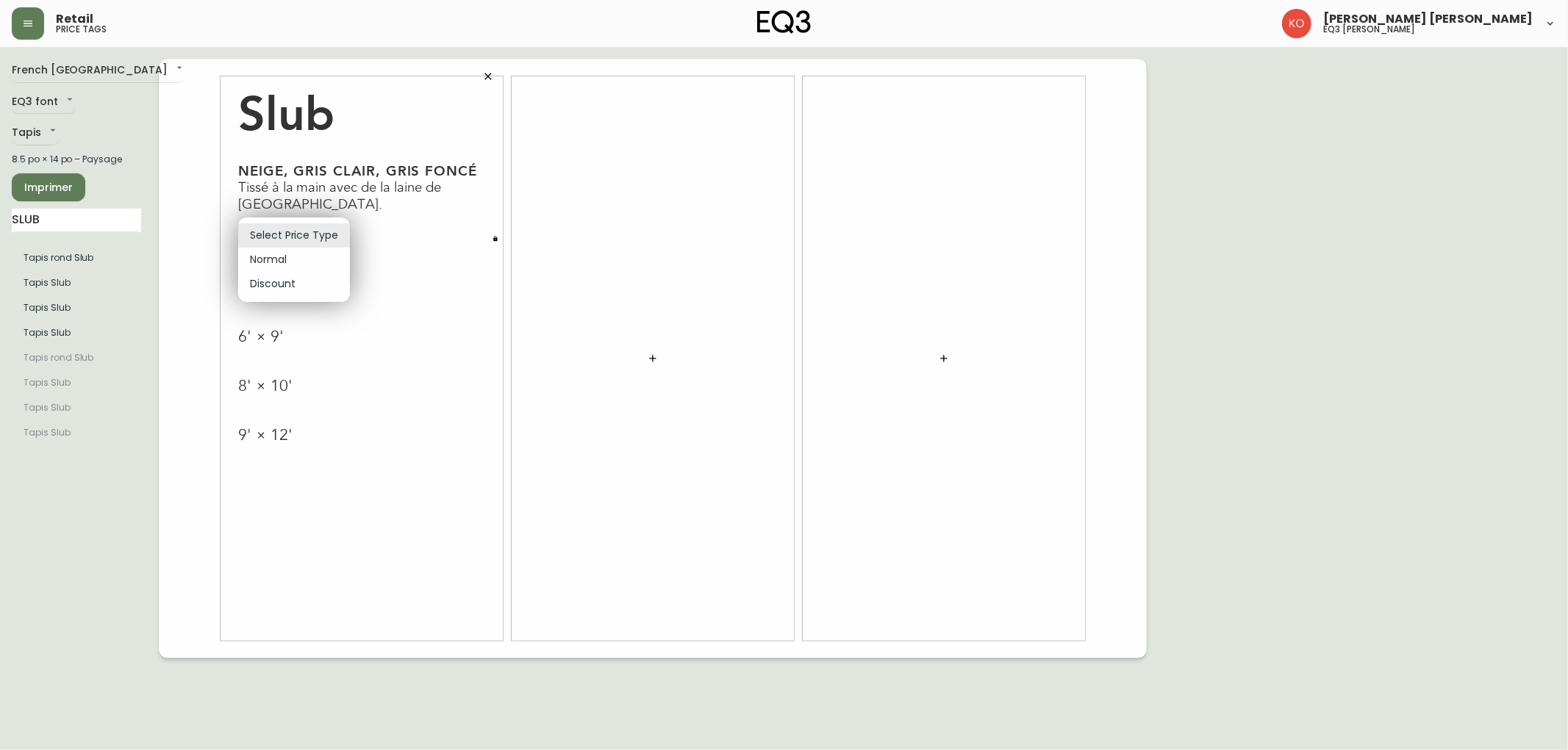
click at [328, 225] on body "Retail price tags [PERSON_NAME] [PERSON_NAME] eq3 laval - [PERSON_NAME] French …" at bounding box center [784, 329] width 1568 height 659
click at [325, 257] on li "Normal" at bounding box center [294, 260] width 112 height 25
type input "normal"
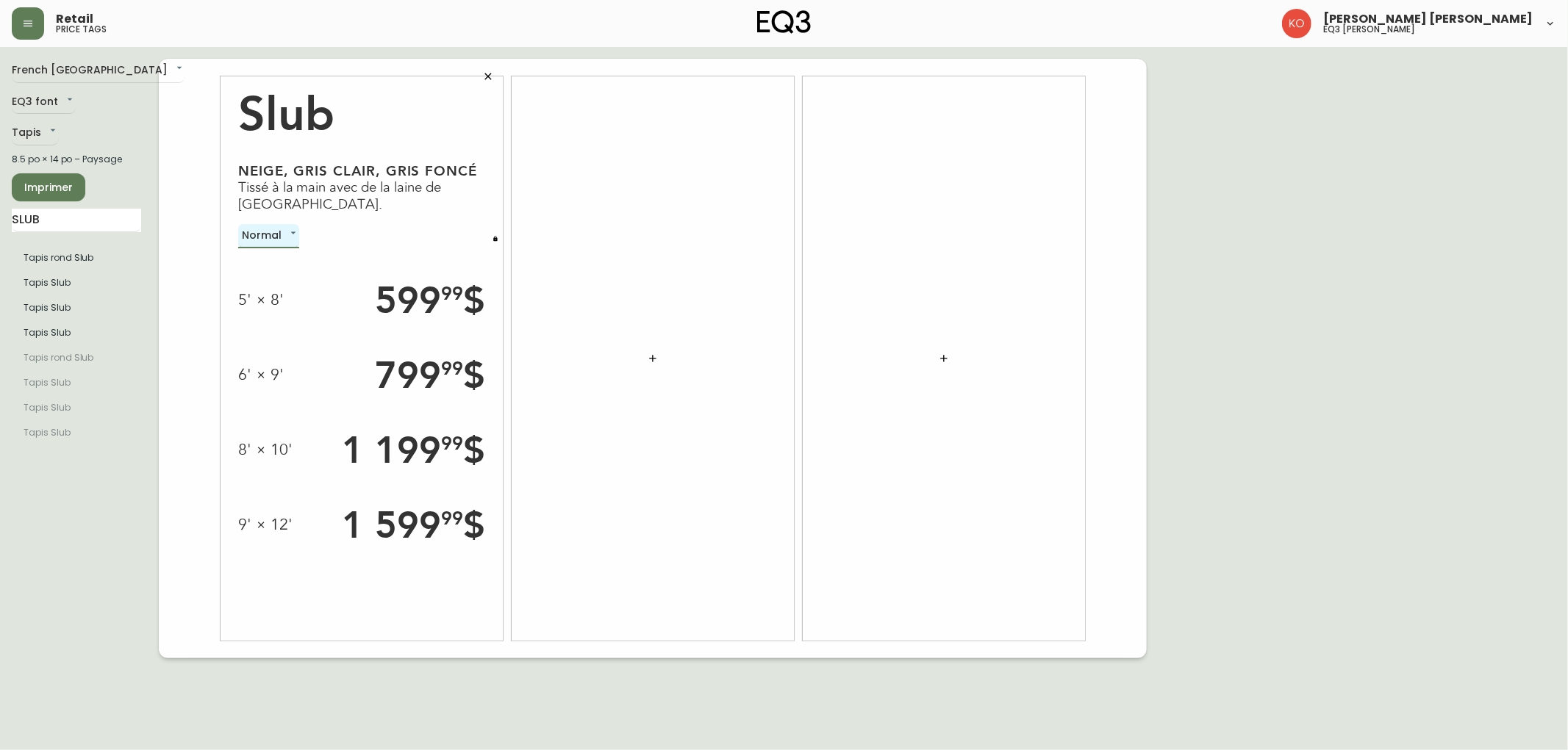
click at [1332, 283] on div "French Canada fr_CA EQ3 font EQ3 Tapis rugs 8.5 po × 14 po – Paysage Imprimer S…" at bounding box center [784, 359] width 1544 height 600
click at [498, 239] on button "button" at bounding box center [495, 238] width 15 height 15
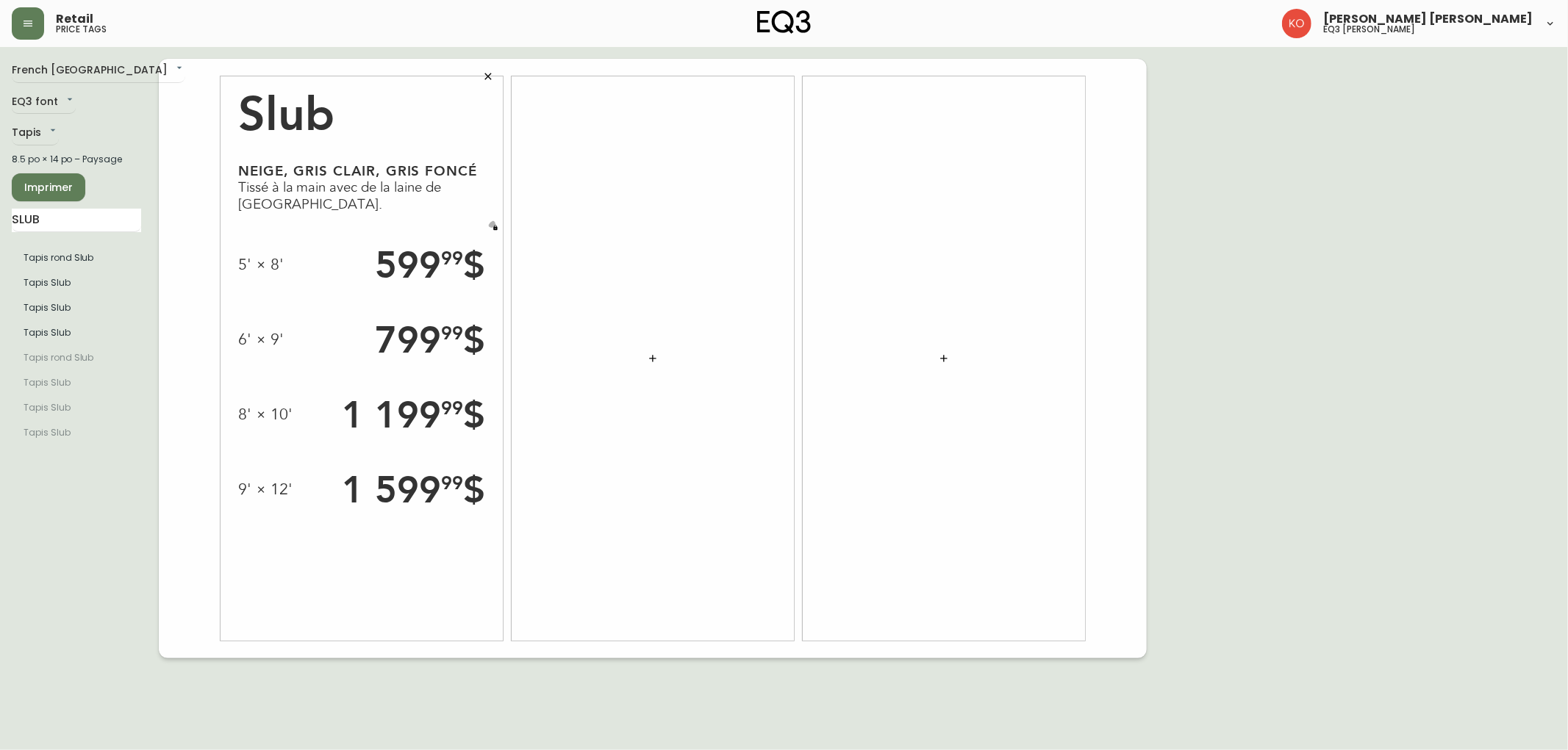
click at [493, 225] on icon "button" at bounding box center [495, 227] width 6 height 6
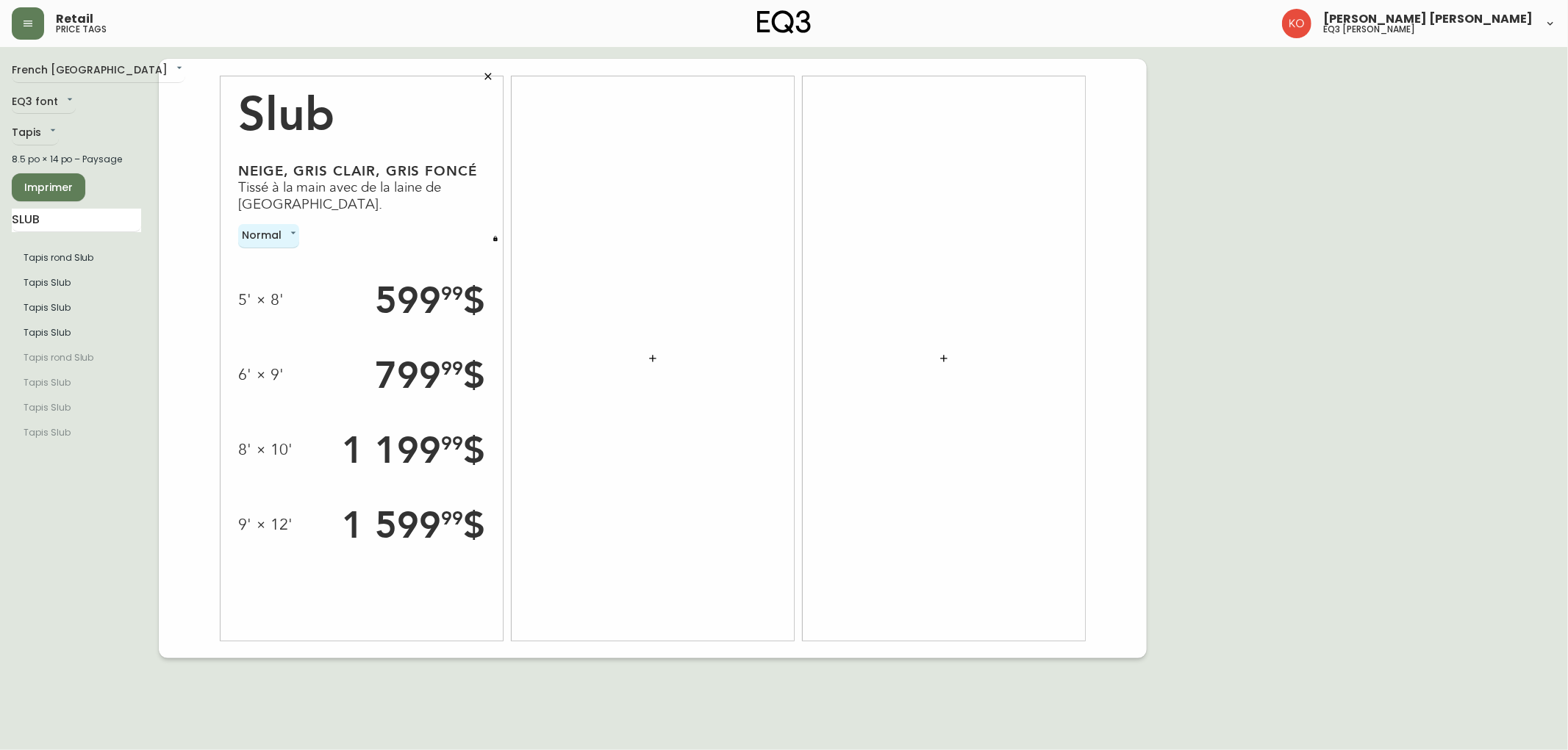
click at [495, 239] on icon "button" at bounding box center [495, 238] width 4 height 5
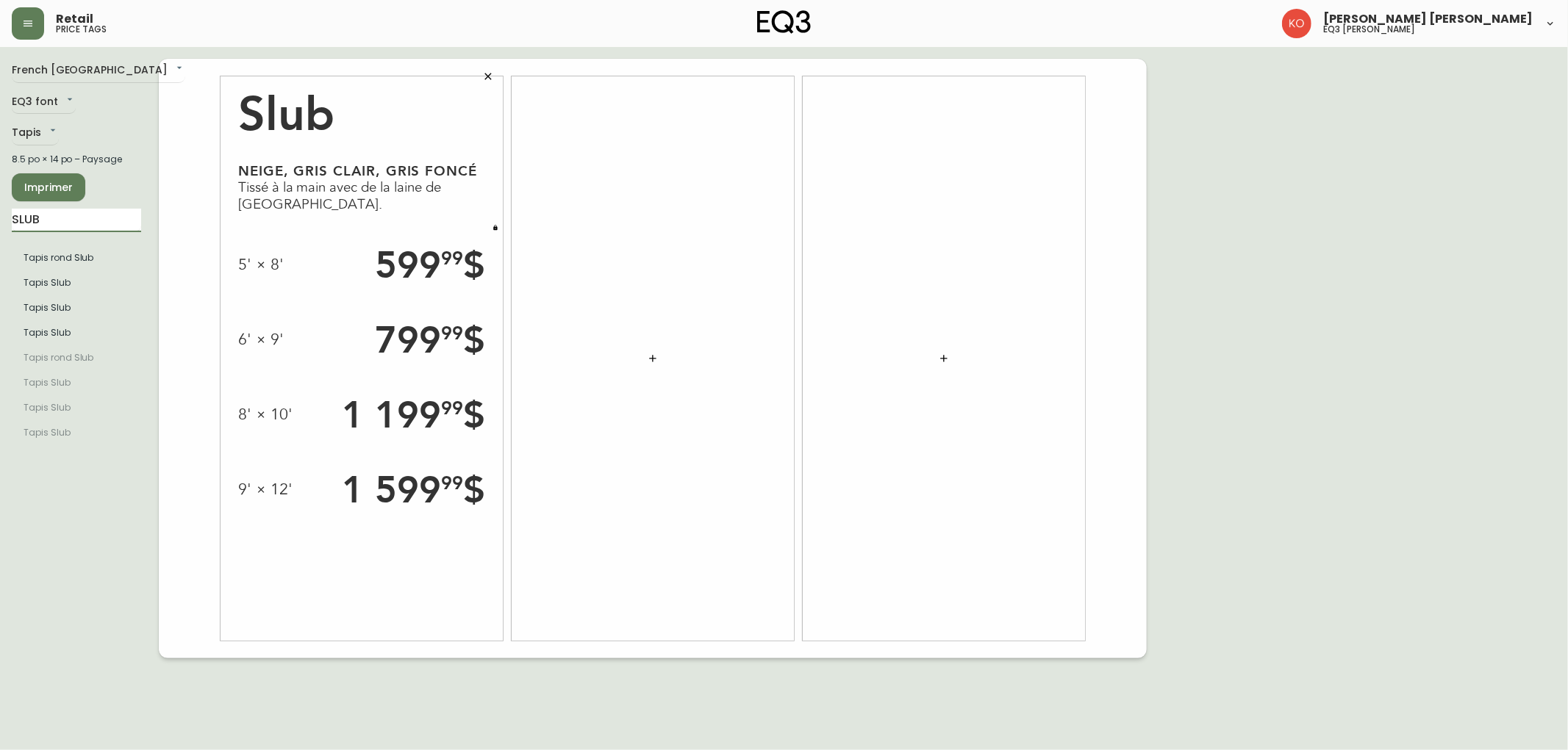
drag, startPoint x: 119, startPoint y: 219, endPoint x: 0, endPoint y: 230, distance: 119.5
click at [0, 230] on main "French Canada fr_CA EQ3 font EQ3 Tapis rugs 8.5 po × 14 po – Paysage Imprimer S…" at bounding box center [784, 353] width 1568 height 612
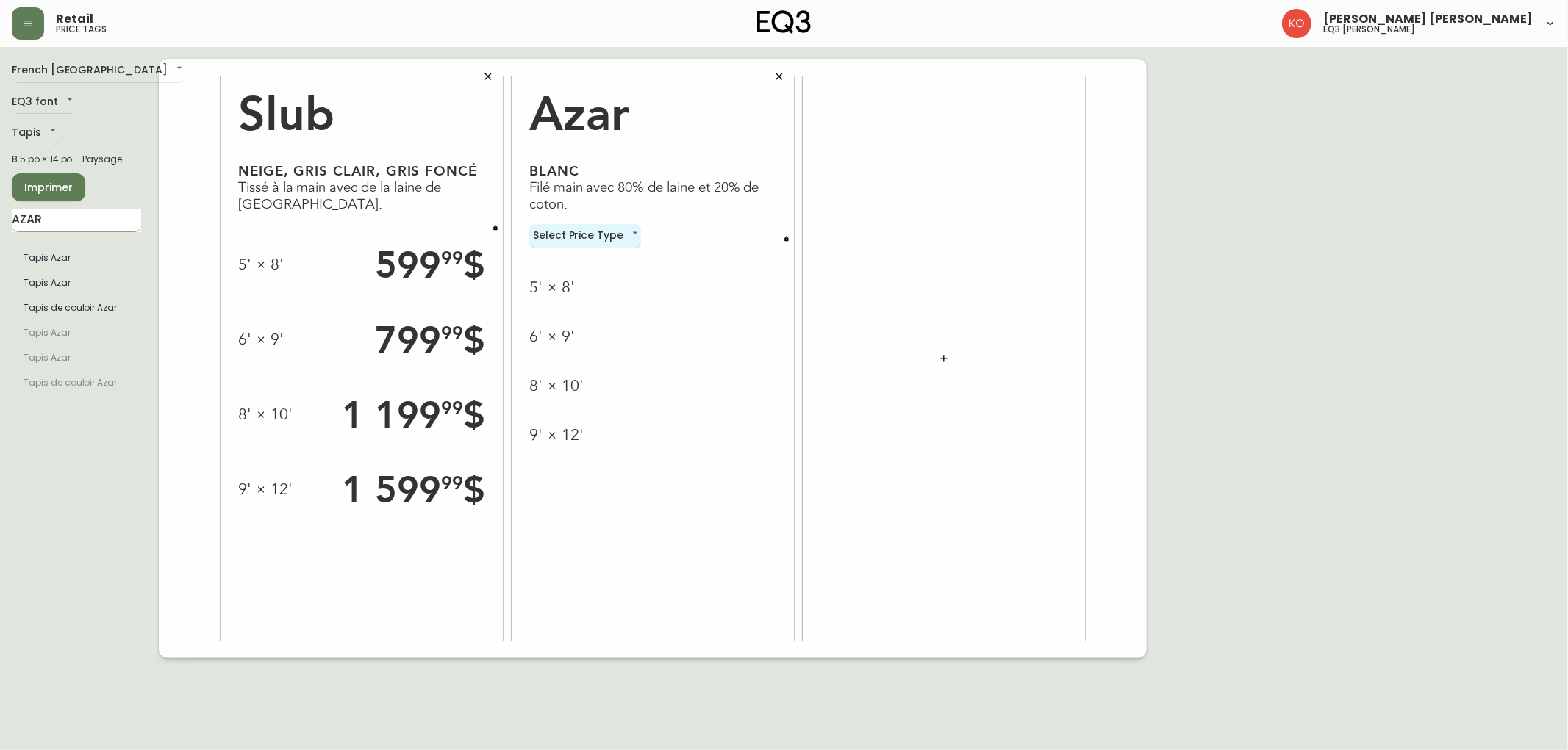
click at [89, 225] on input "AZAR" at bounding box center [76, 221] width 129 height 24
click at [27, 216] on input "[DEMOGRAPHIC_DATA]" at bounding box center [76, 221] width 129 height 24
type input "NOMAD"
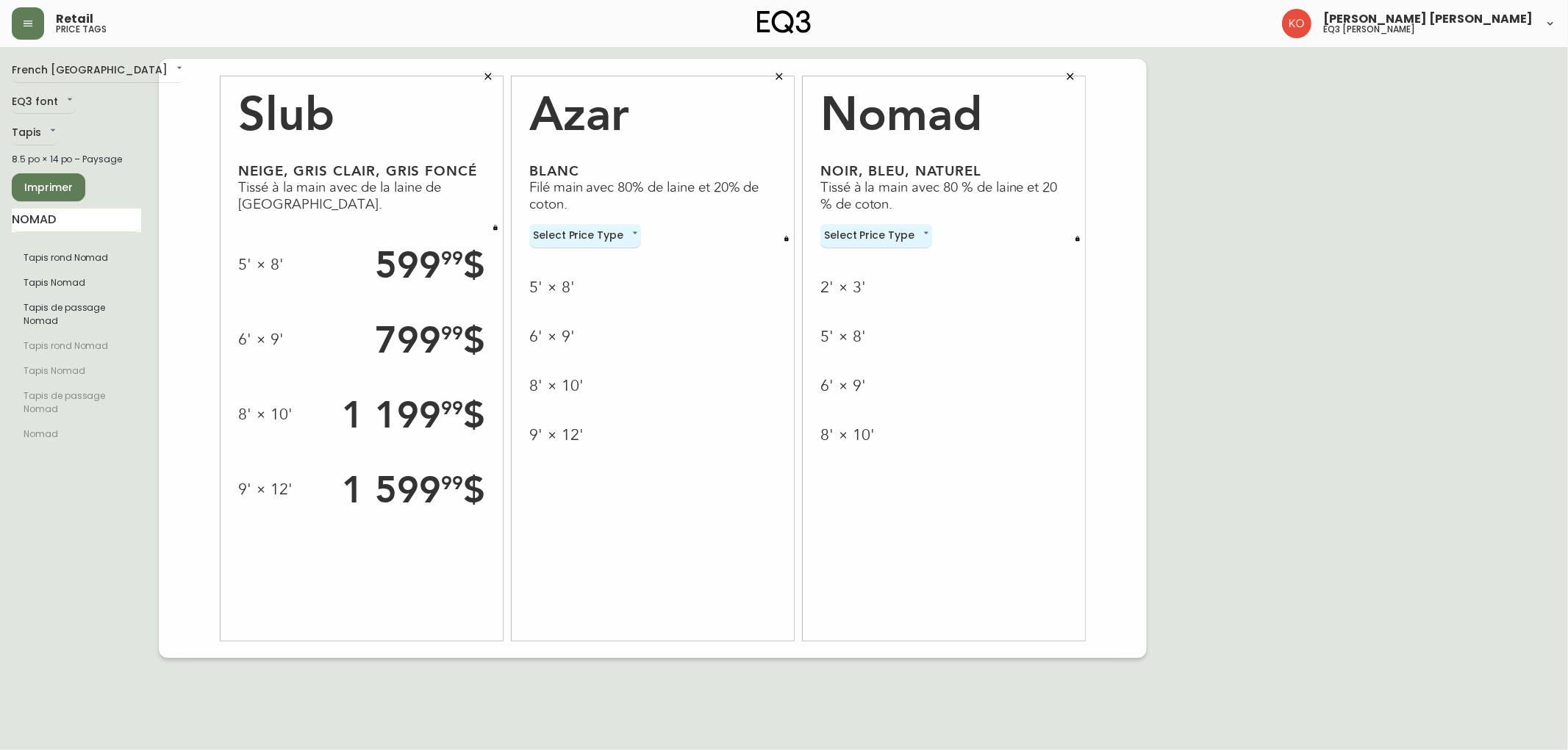
click at [850, 252] on div "2' × 3' 5' × 8' 6' × 9' 8' × 10'" at bounding box center [944, 346] width 247 height 197
click at [862, 239] on body "Retail price tags [PERSON_NAME] [PERSON_NAME] eq3 laval - [PERSON_NAME] French …" at bounding box center [784, 329] width 1568 height 659
click at [862, 263] on li "Normal" at bounding box center [877, 260] width 112 height 25
type input "normal"
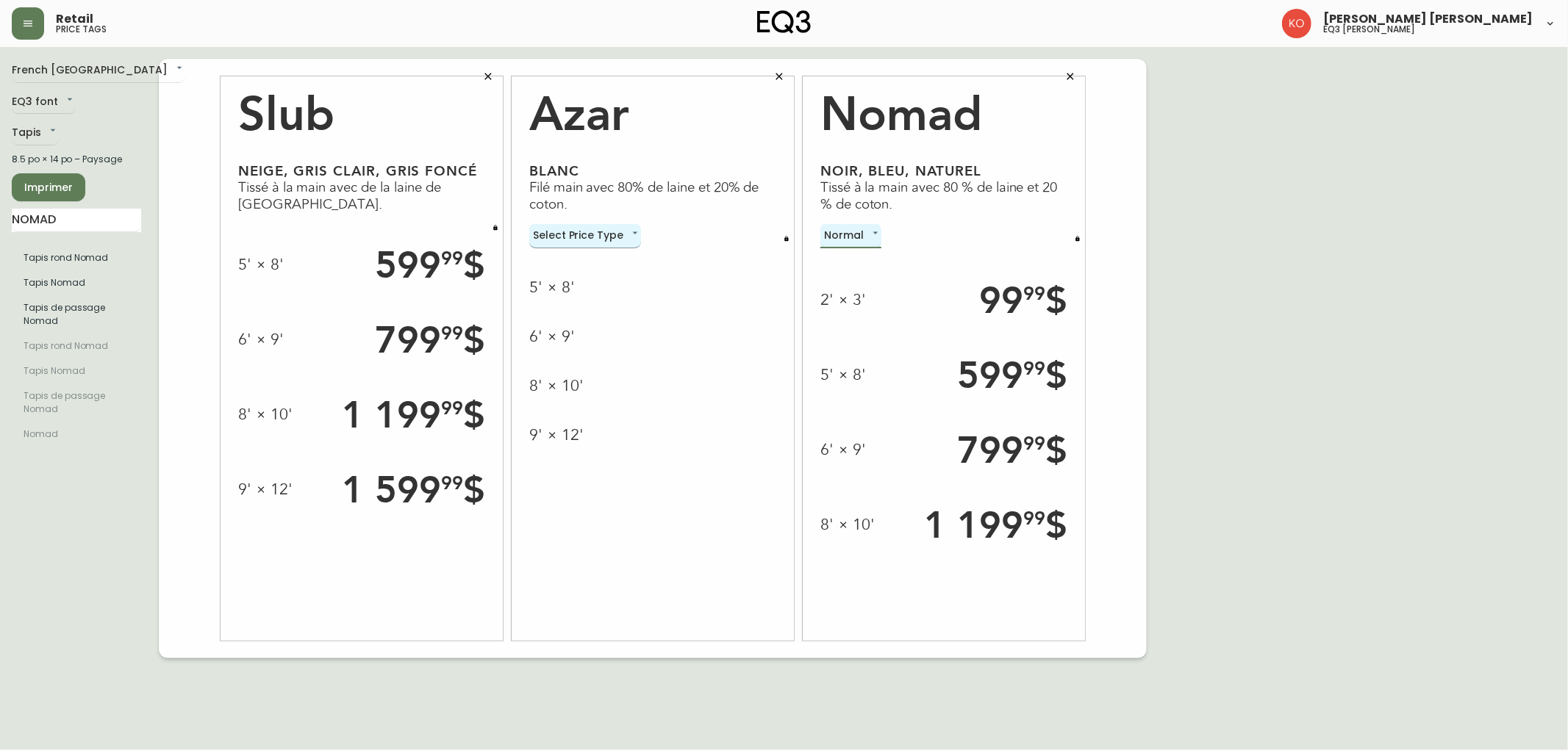
click at [582, 238] on body "Retail price tags [PERSON_NAME] [PERSON_NAME] eq3 laval - [PERSON_NAME] French …" at bounding box center [784, 329] width 1568 height 659
click at [578, 255] on li "Normal" at bounding box center [585, 260] width 112 height 25
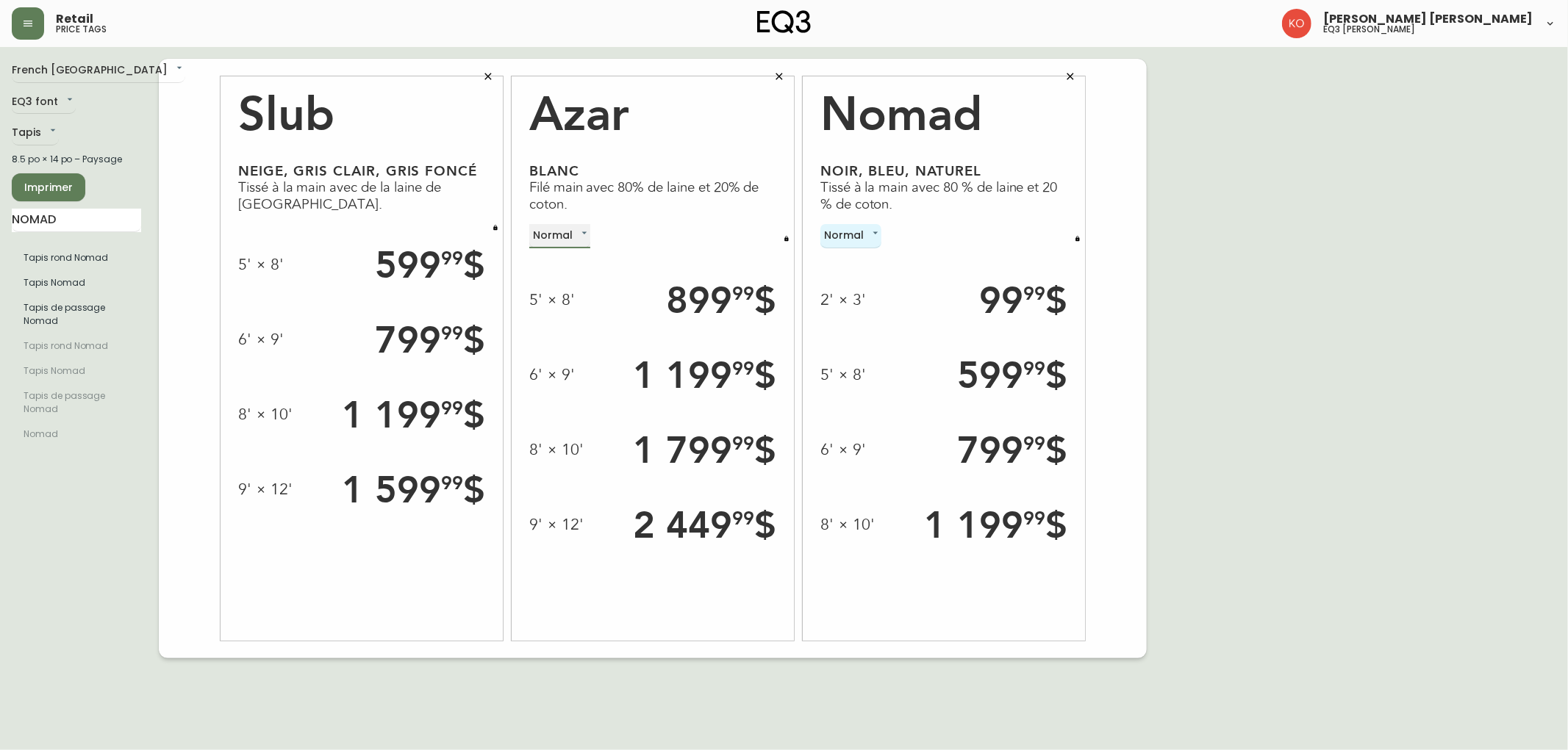
type input "normal"
click at [784, 237] on icon "button" at bounding box center [786, 239] width 6 height 6
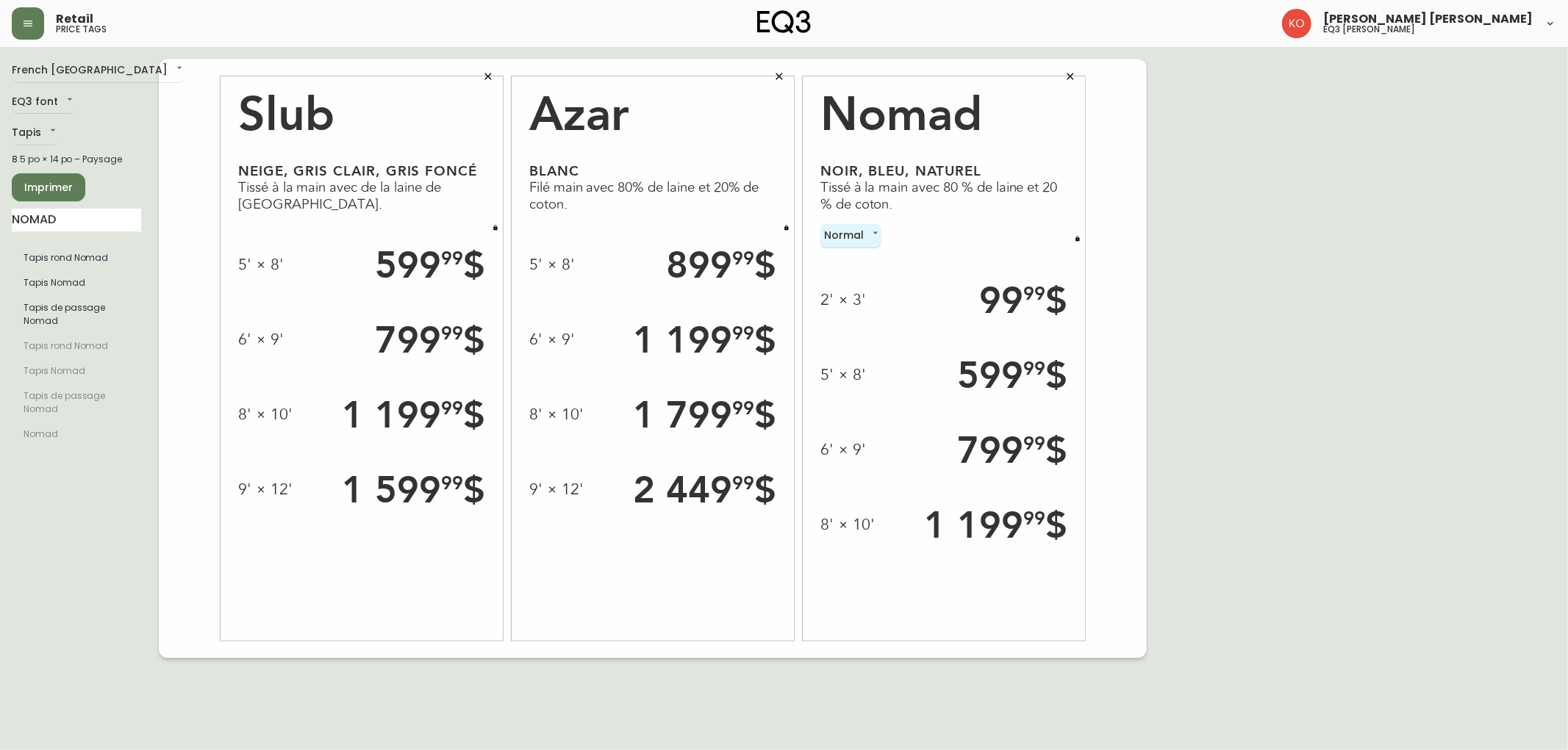
click at [1079, 239] on icon "button" at bounding box center [1078, 238] width 4 height 5
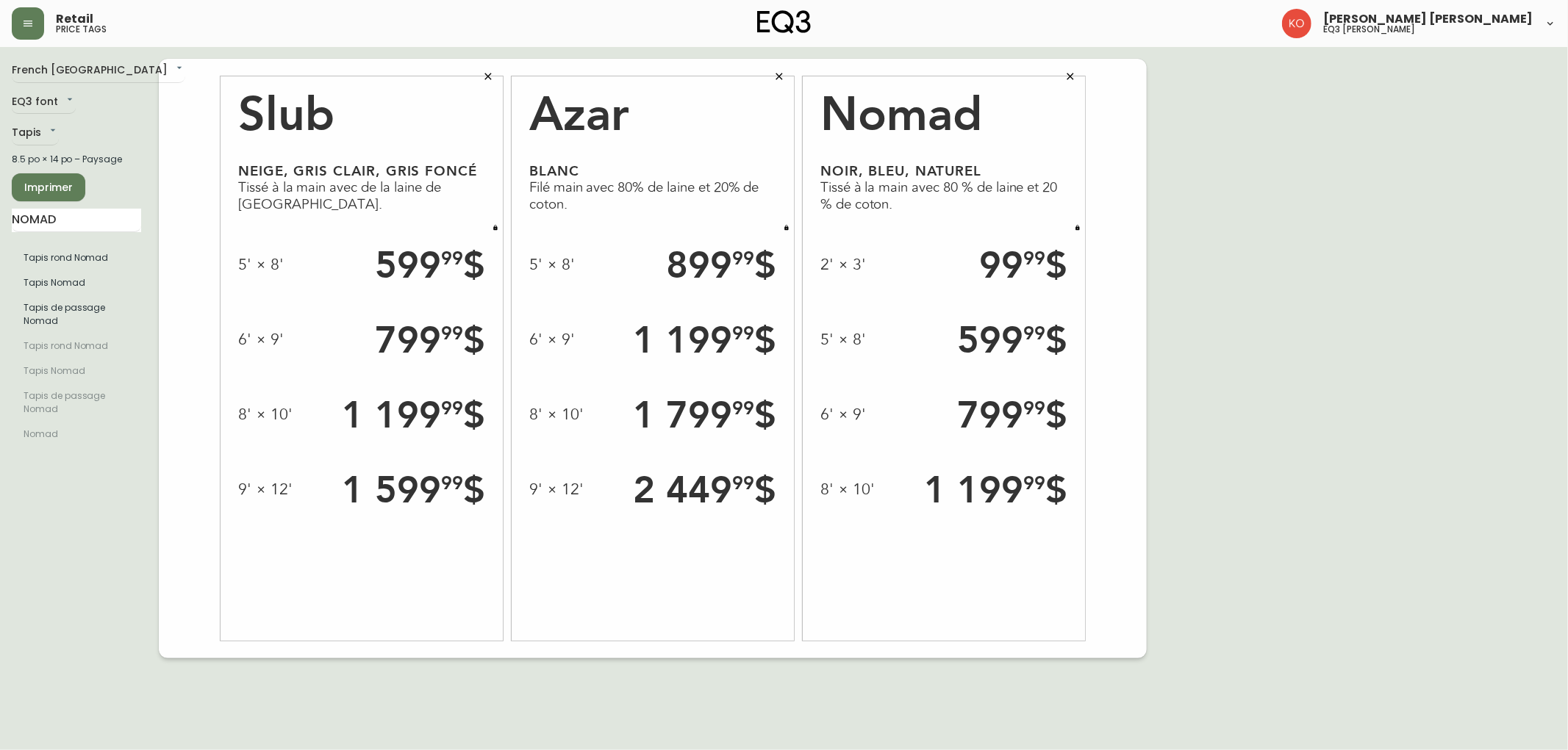
click at [1248, 275] on div "French Canada fr_CA EQ3 font EQ3 Tapis rugs 8.5 po × 14 po – Paysage Imprimer N…" at bounding box center [784, 359] width 1544 height 600
click at [61, 180] on span "Imprimer" at bounding box center [48, 187] width 50 height 19
click at [70, 216] on input "NOMAD" at bounding box center [76, 221] width 129 height 24
type input "NORTH"
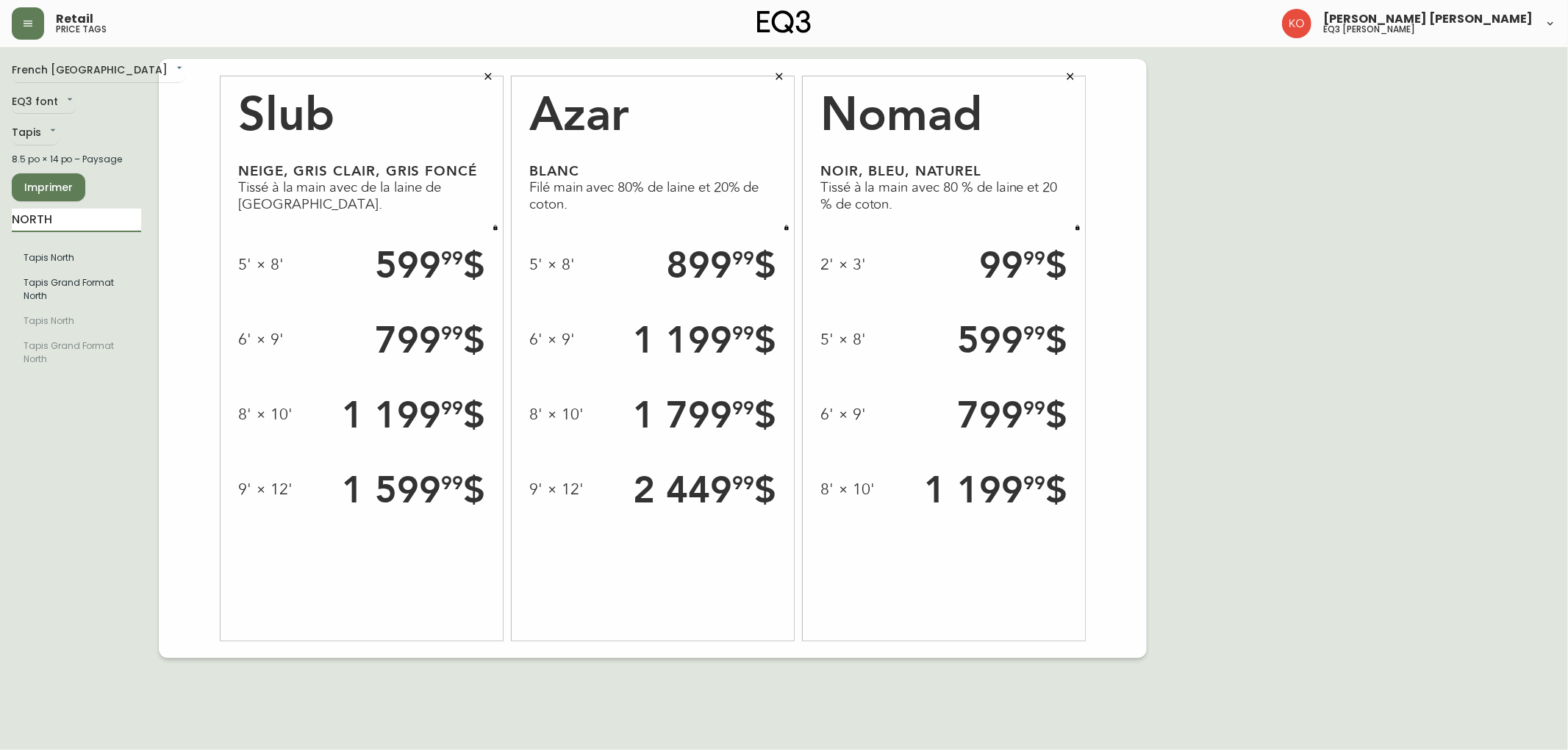
click at [492, 69] on button "button" at bounding box center [488, 76] width 29 height 29
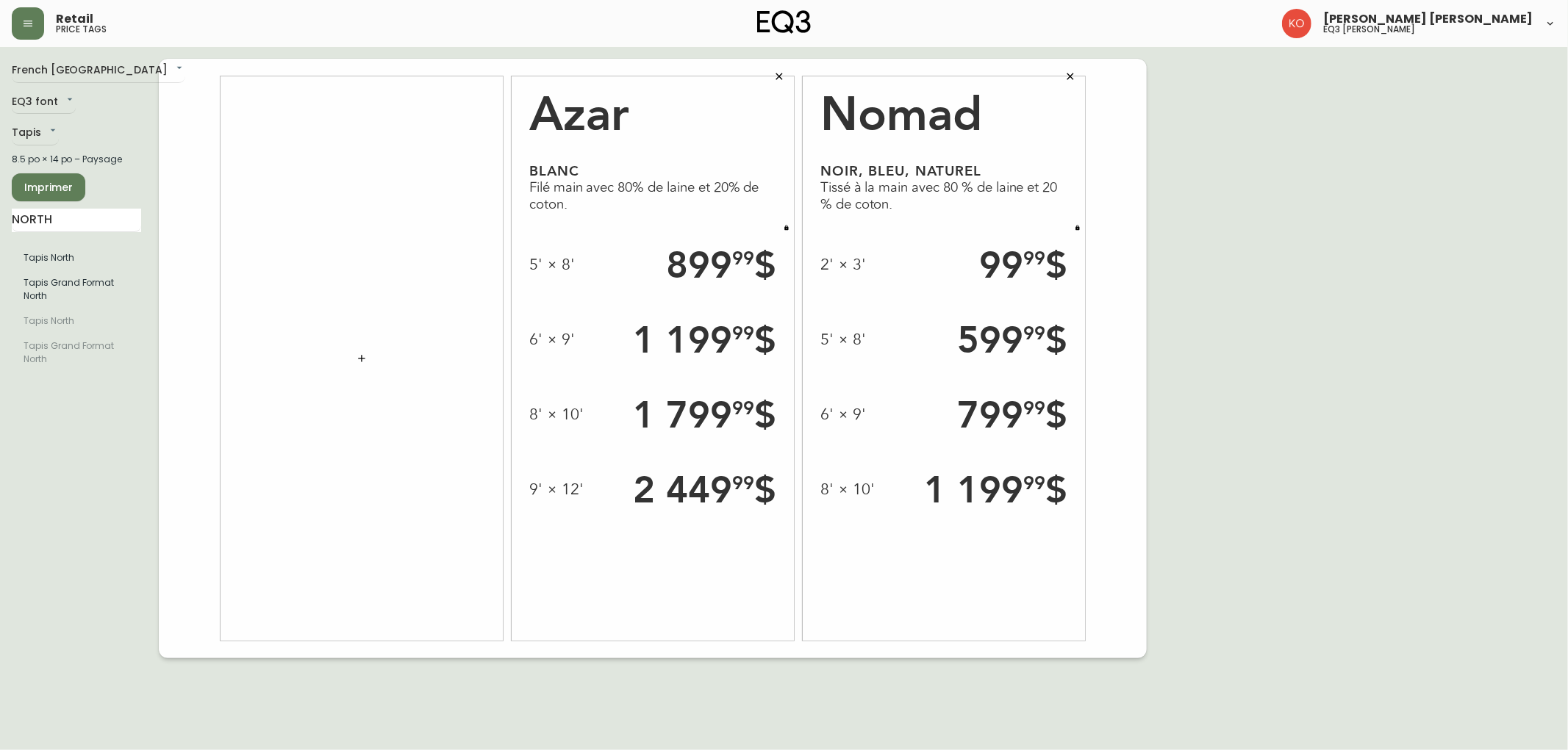
click at [783, 72] on icon "button" at bounding box center [780, 76] width 12 height 12
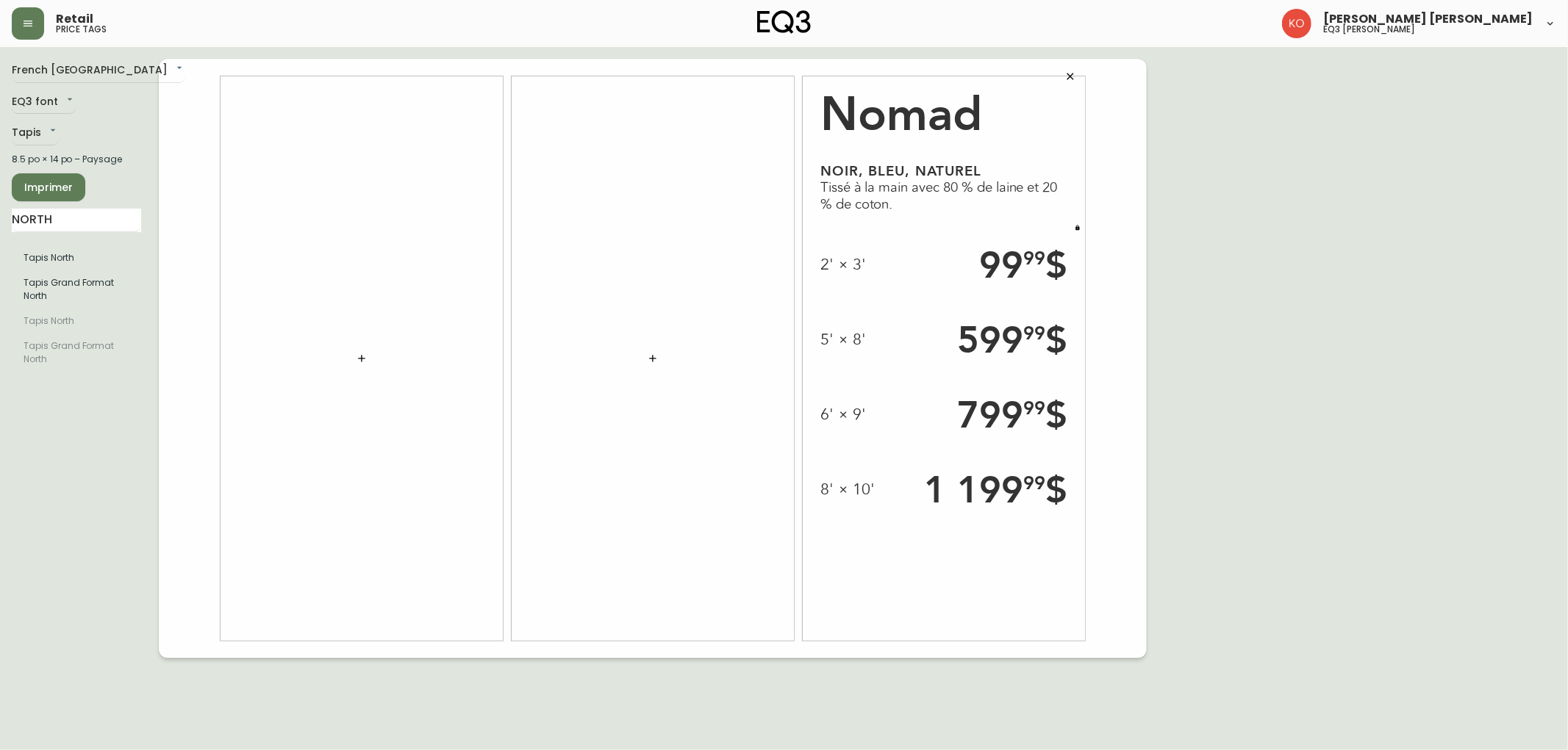
click at [1062, 75] on button "button" at bounding box center [1071, 76] width 29 height 29
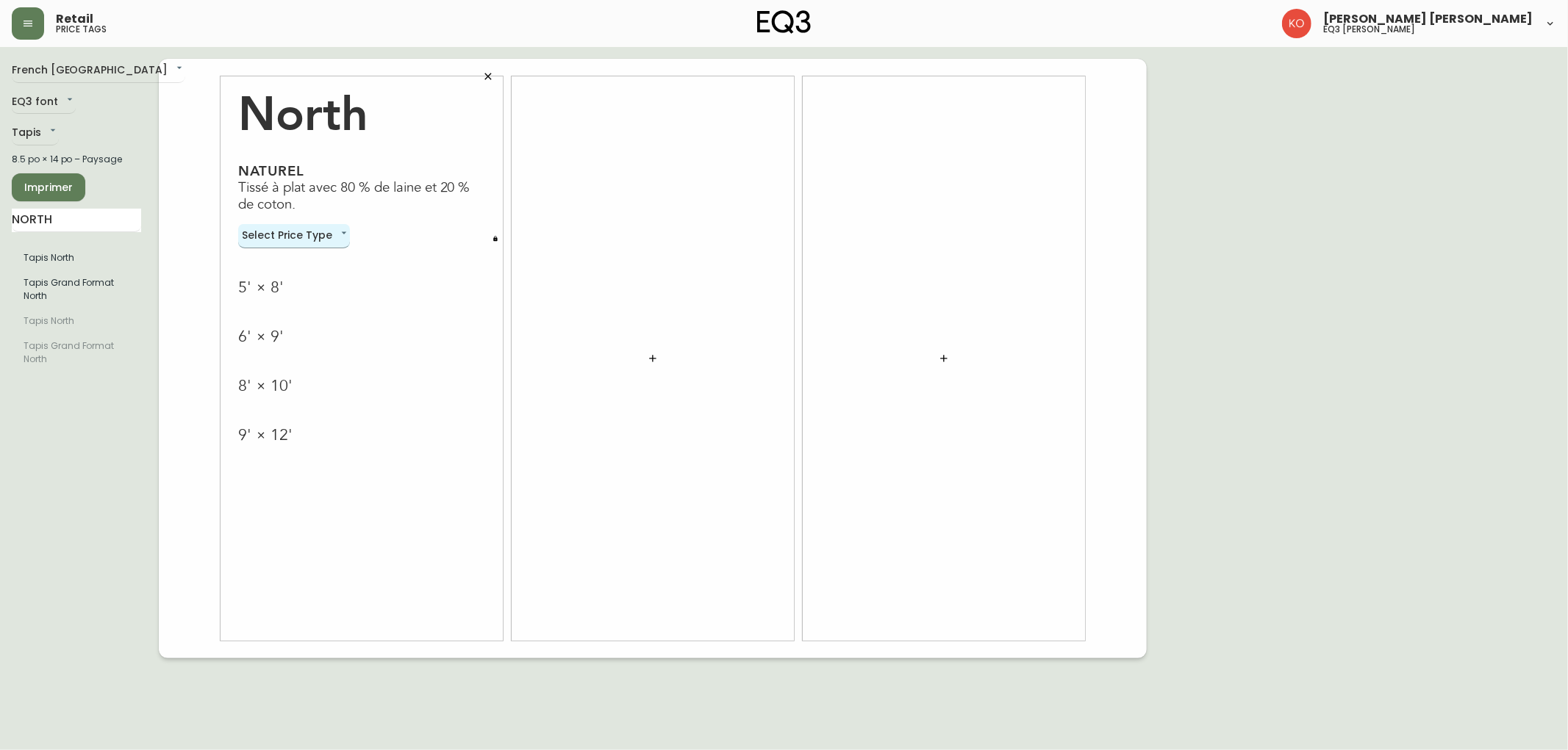
click at [338, 239] on body "Retail price tags [PERSON_NAME] [PERSON_NAME] eq3 laval - [PERSON_NAME] French …" at bounding box center [784, 329] width 1568 height 659
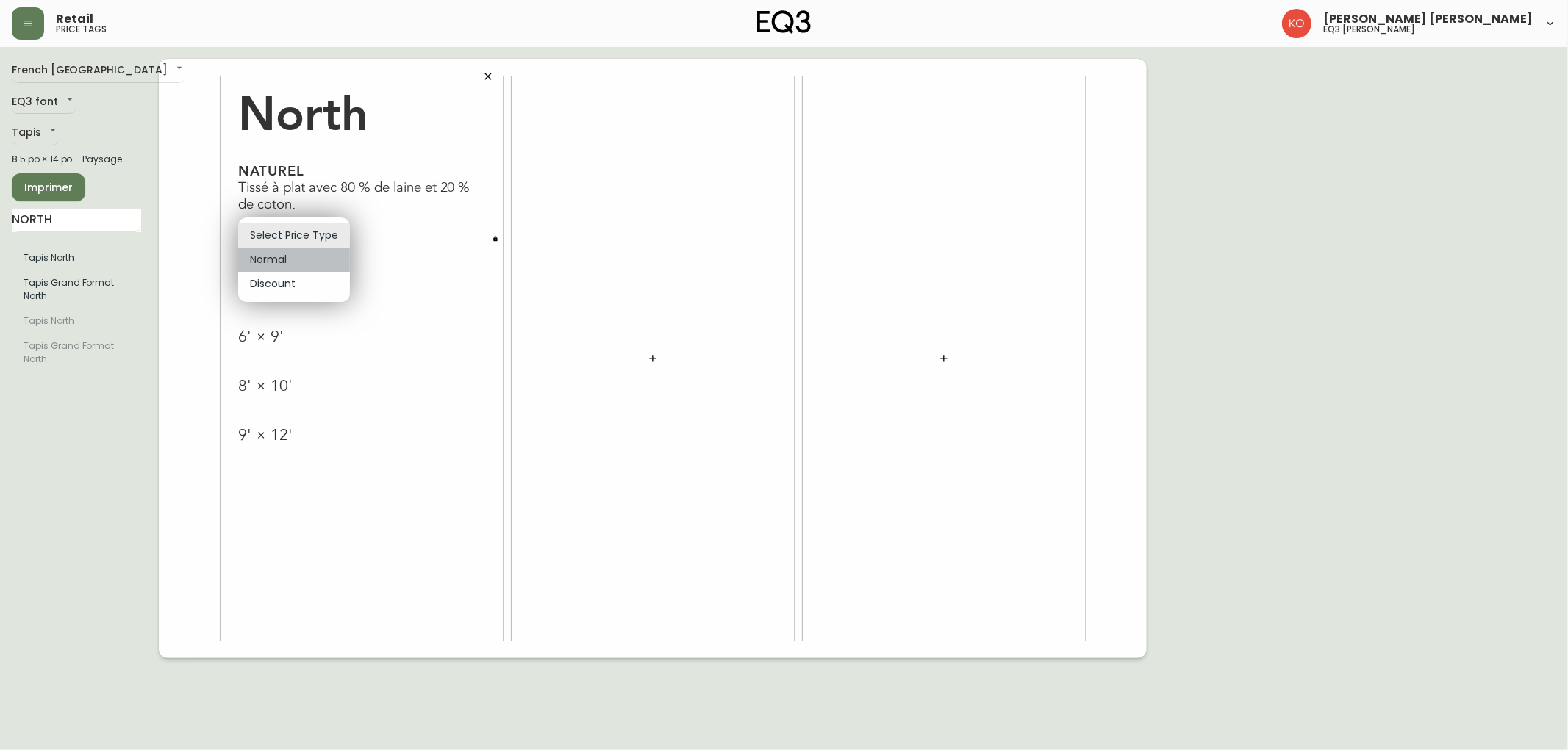
click at [298, 260] on li "Normal" at bounding box center [294, 260] width 112 height 25
type input "normal"
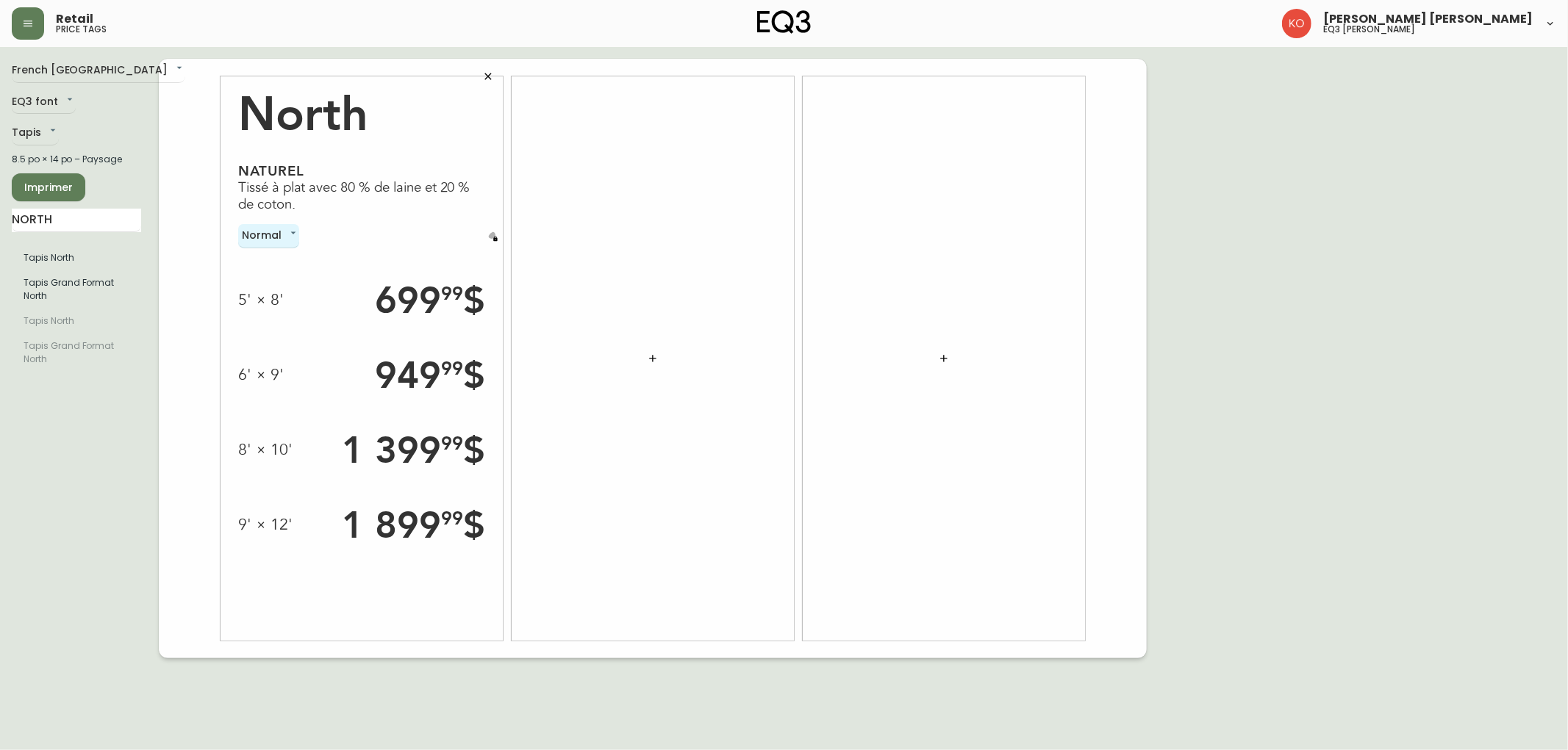
click at [495, 238] on icon "button" at bounding box center [495, 238] width 4 height 5
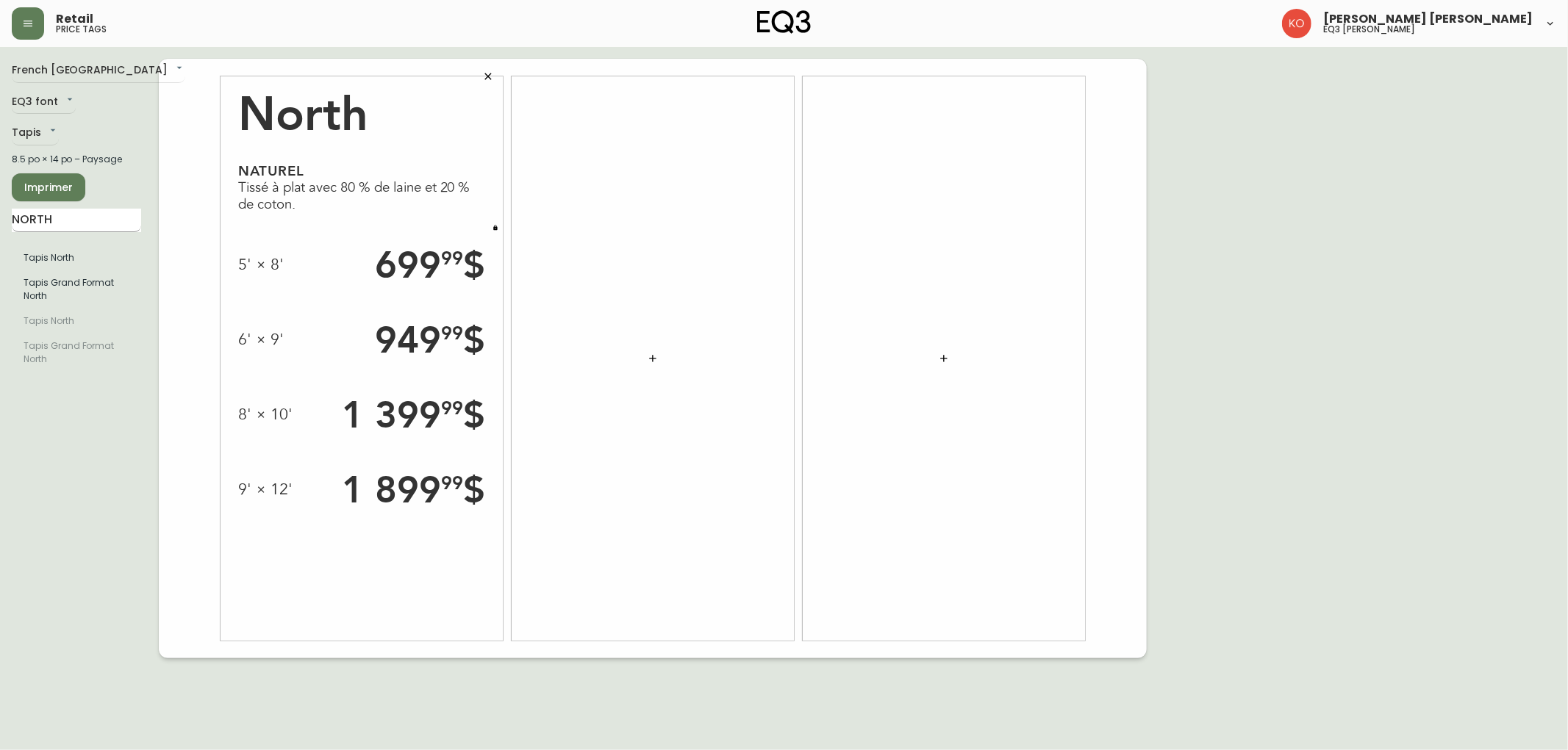
click at [103, 224] on input "NORTH" at bounding box center [76, 221] width 129 height 24
drag, startPoint x: 123, startPoint y: 222, endPoint x: 0, endPoint y: 241, distance: 124.5
click at [0, 241] on main "French Canada fr_CA EQ3 font EQ3 Tapis rugs 8.5 po × 14 po – Paysage Imprimer N…" at bounding box center [784, 353] width 1568 height 612
type input "BILA"
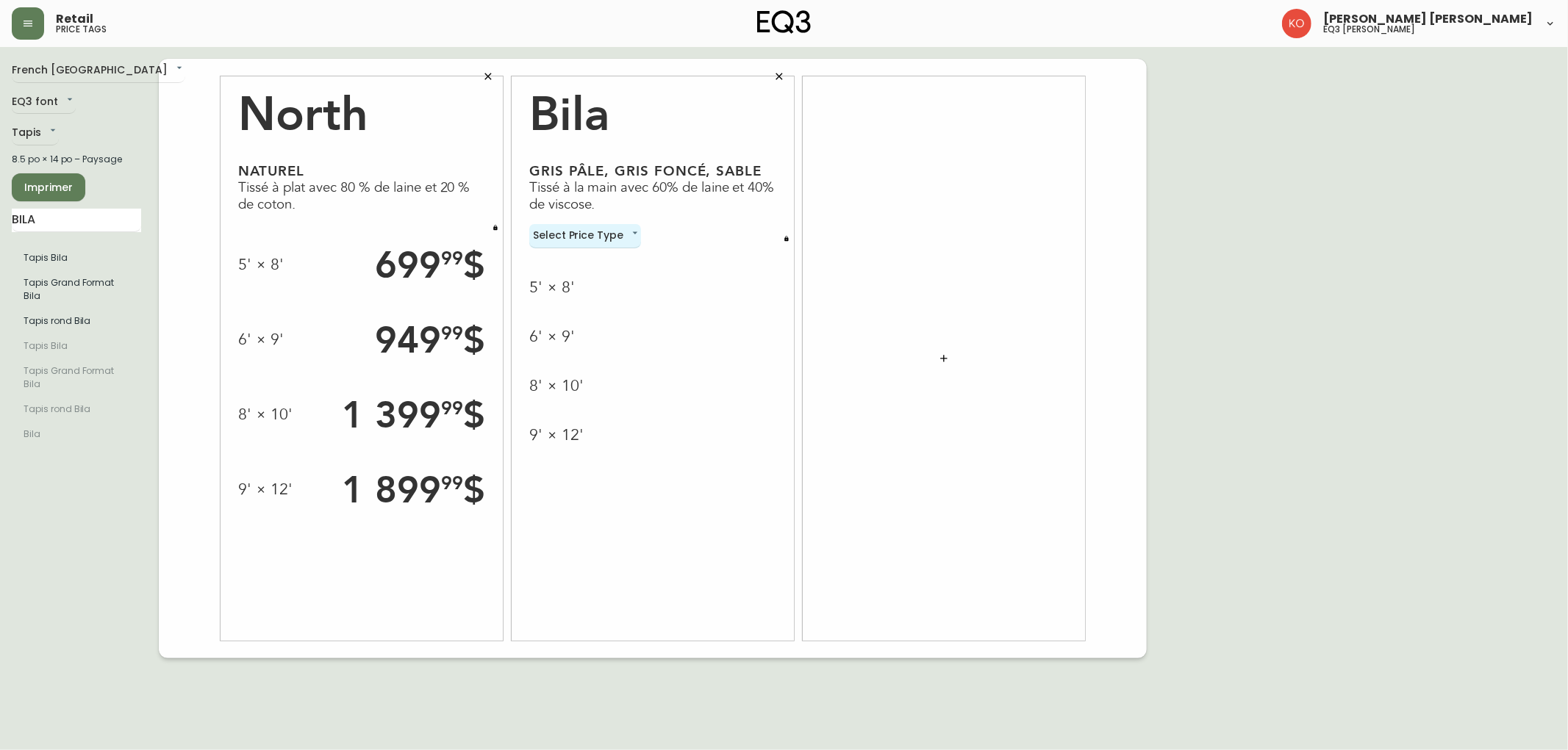
click at [640, 236] on div "Select Price Type none" at bounding box center [653, 236] width 247 height 25
click at [613, 239] on body "Retail price tags [PERSON_NAME] [PERSON_NAME] eq3 laval - [PERSON_NAME] French …" at bounding box center [784, 329] width 1568 height 659
click at [589, 254] on li "Normal" at bounding box center [585, 260] width 112 height 25
type input "normal"
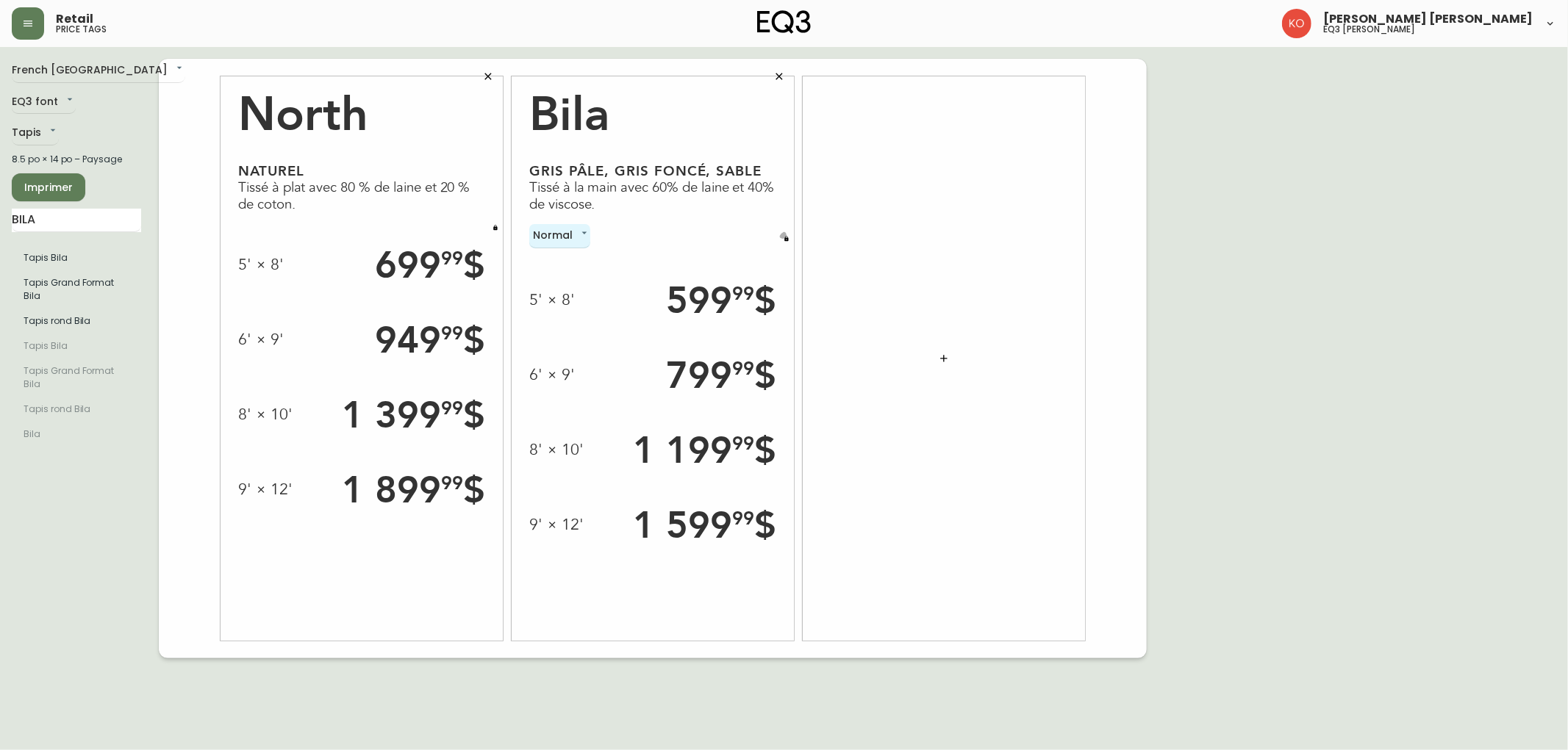
click at [783, 241] on button "button" at bounding box center [786, 238] width 15 height 15
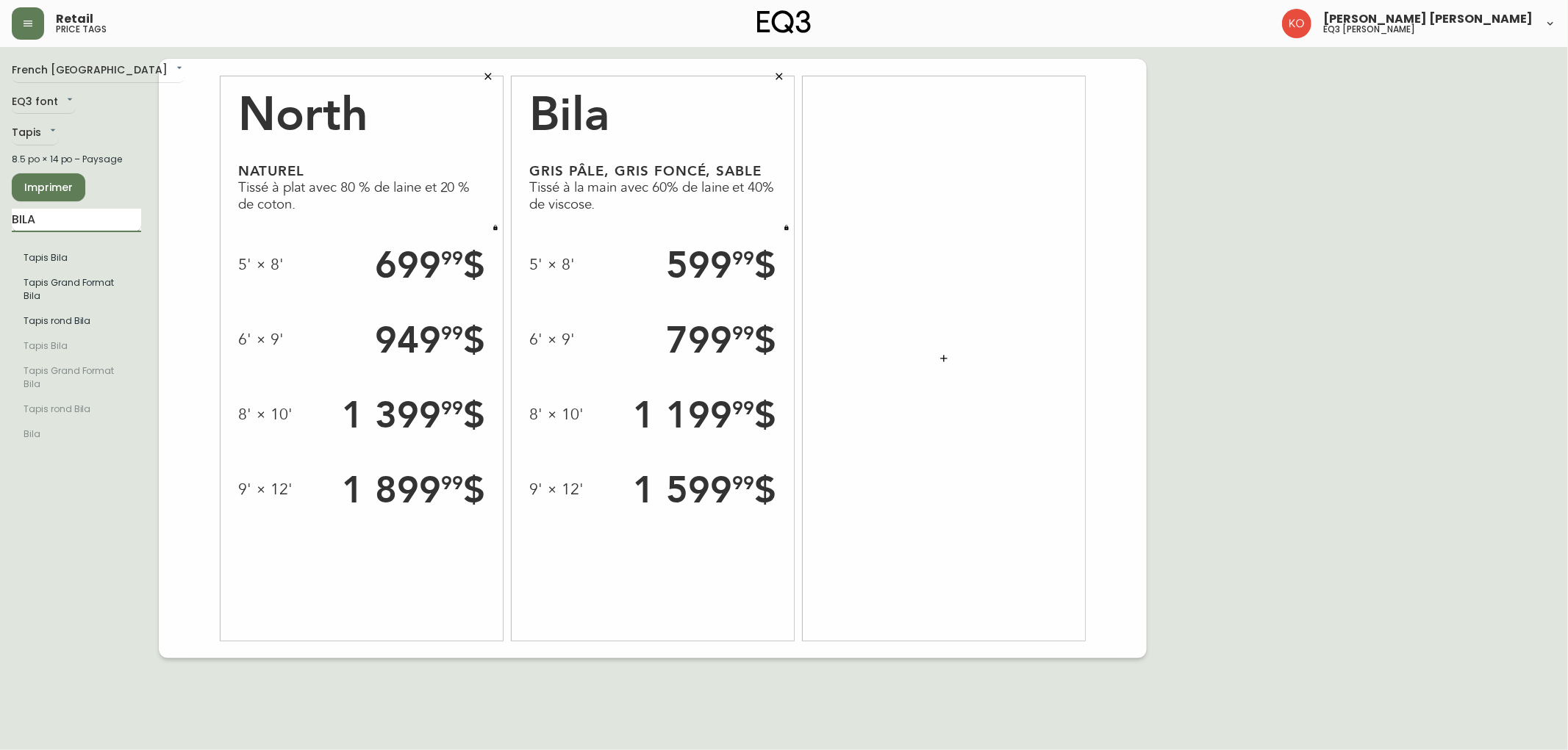
click at [112, 222] on input "BILA" at bounding box center [76, 221] width 129 height 24
type input "[PERSON_NAME]"
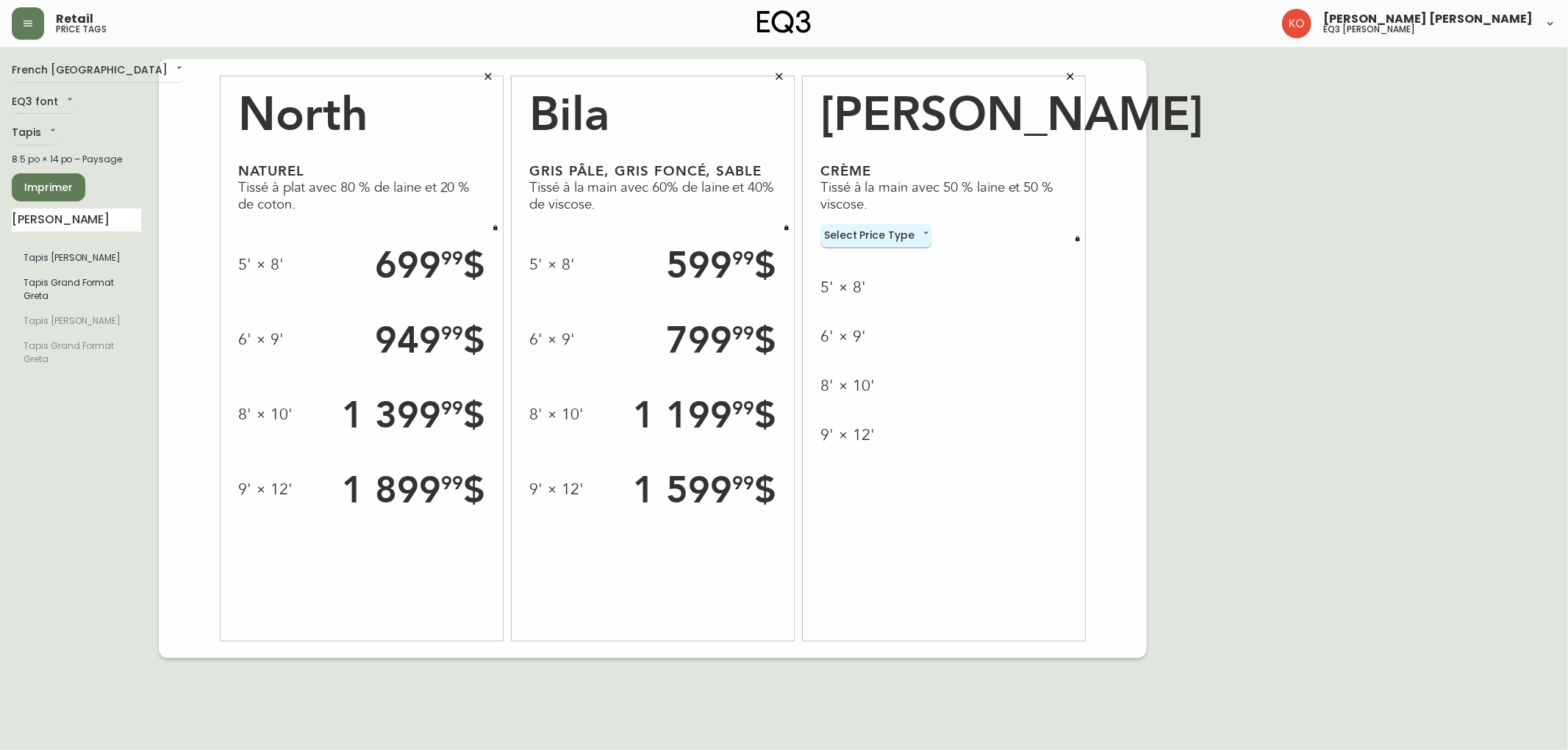
click at [901, 233] on body "Retail price tags [PERSON_NAME] [PERSON_NAME] eq3 laval - [PERSON_NAME] French …" at bounding box center [784, 329] width 1568 height 659
click at [897, 266] on li "Normal" at bounding box center [877, 260] width 112 height 25
type input "normal"
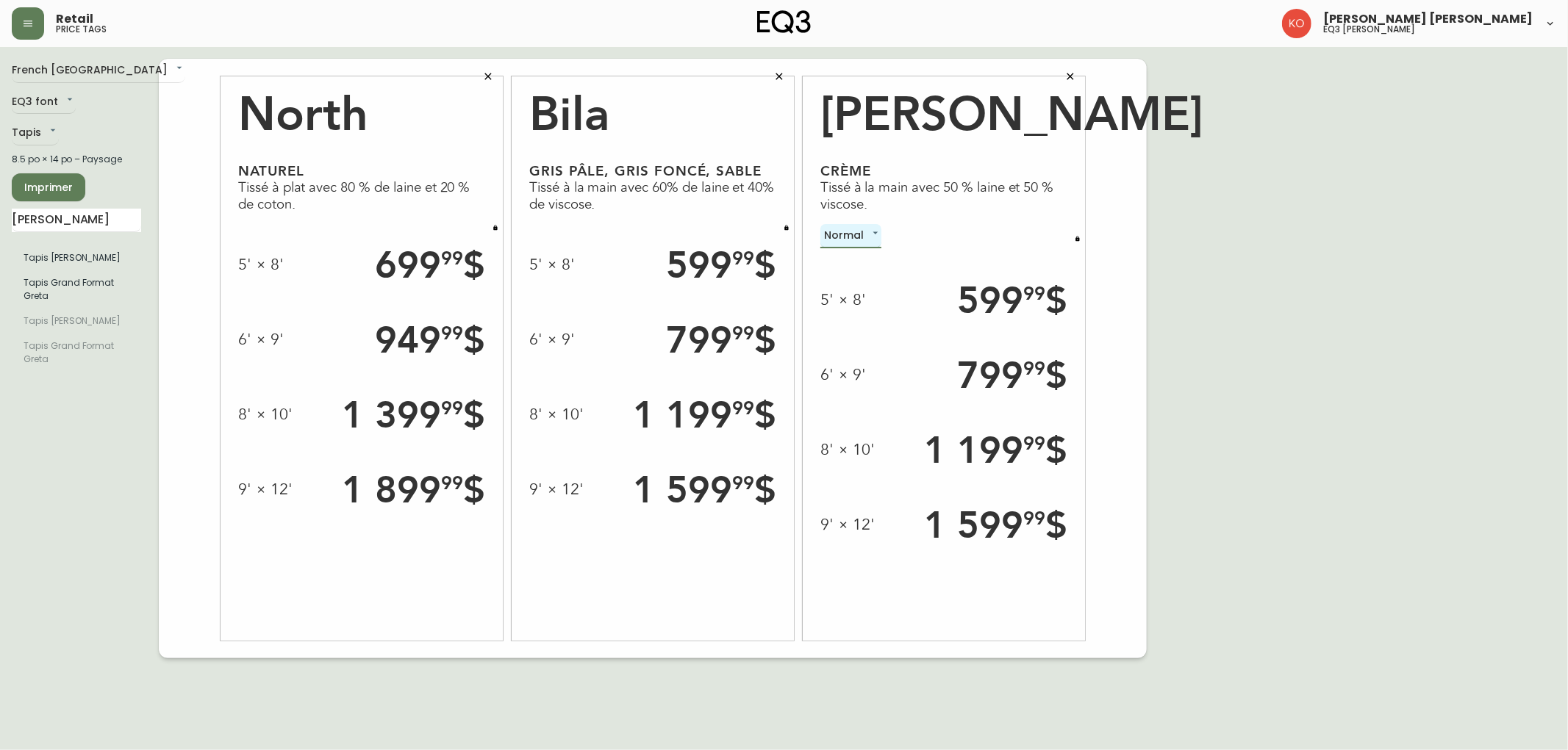
click at [1078, 240] on icon "button" at bounding box center [1078, 239] width 6 height 6
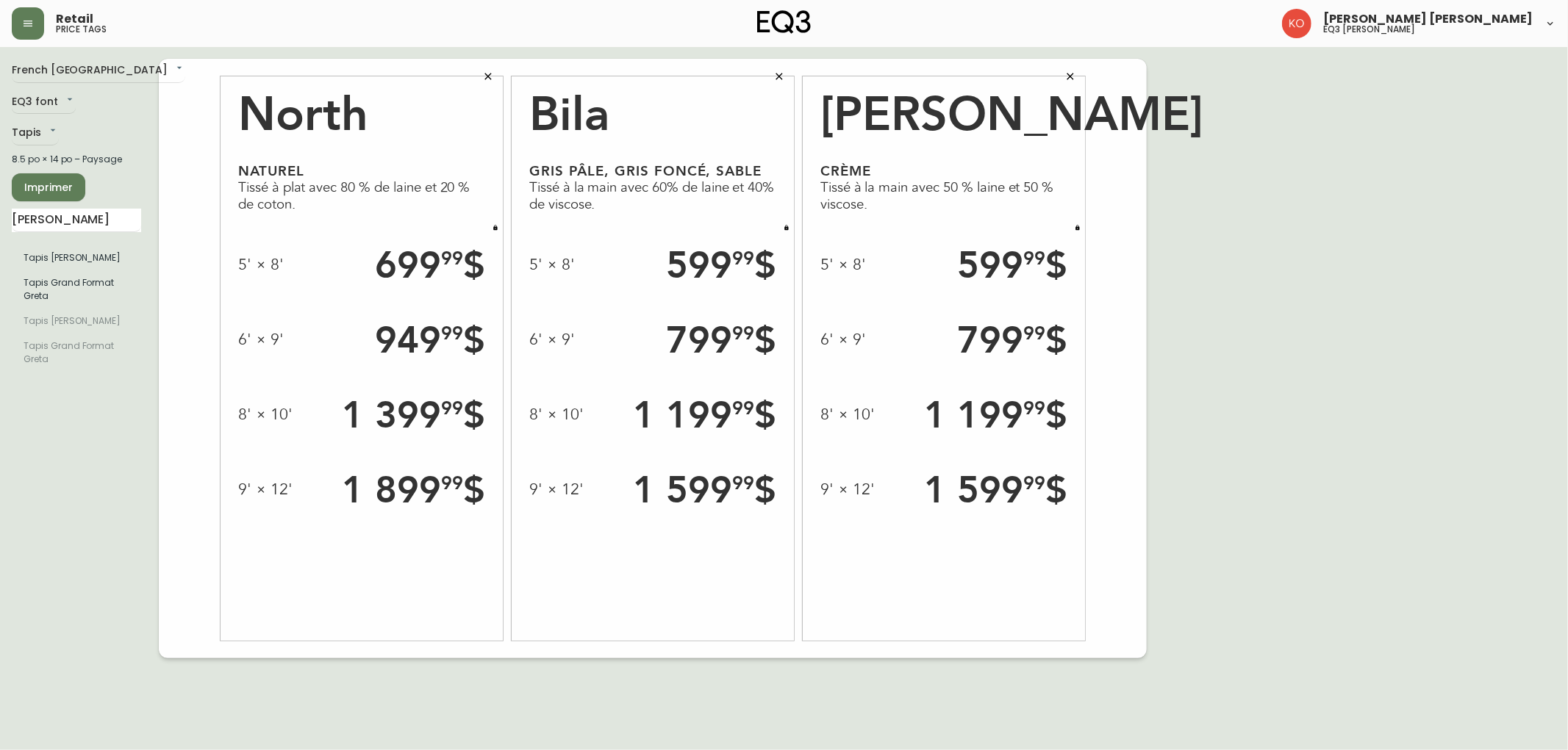
click at [1244, 253] on div "French Canada fr_CA EQ3 font EQ3 Tapis rugs 8.5 po × 14 po – Paysage Imprimer […" at bounding box center [784, 359] width 1544 height 600
click at [51, 189] on span "Imprimer" at bounding box center [48, 187] width 50 height 19
click at [490, 77] on icon "button" at bounding box center [488, 76] width 12 height 12
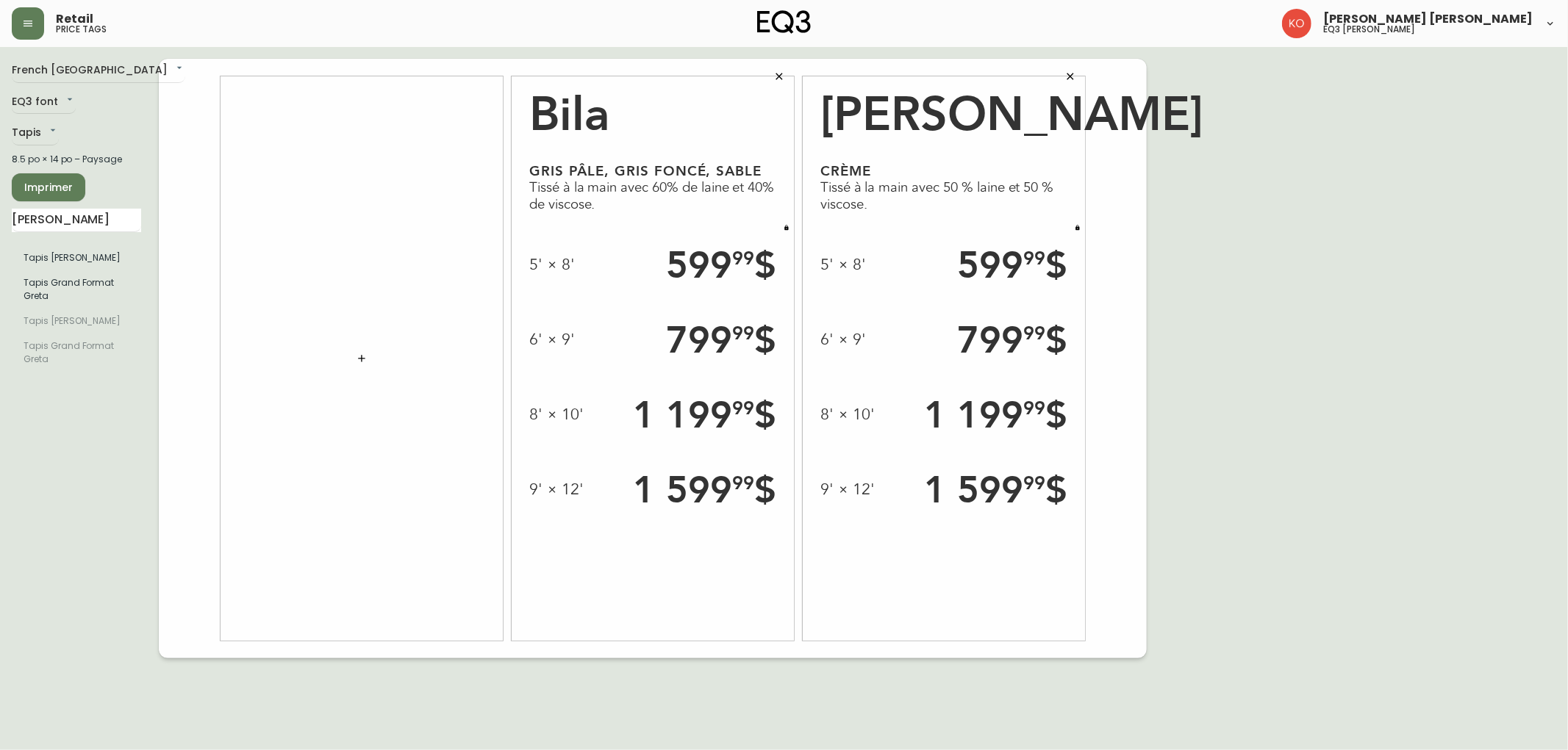
click at [783, 66] on button "button" at bounding box center [780, 76] width 29 height 29
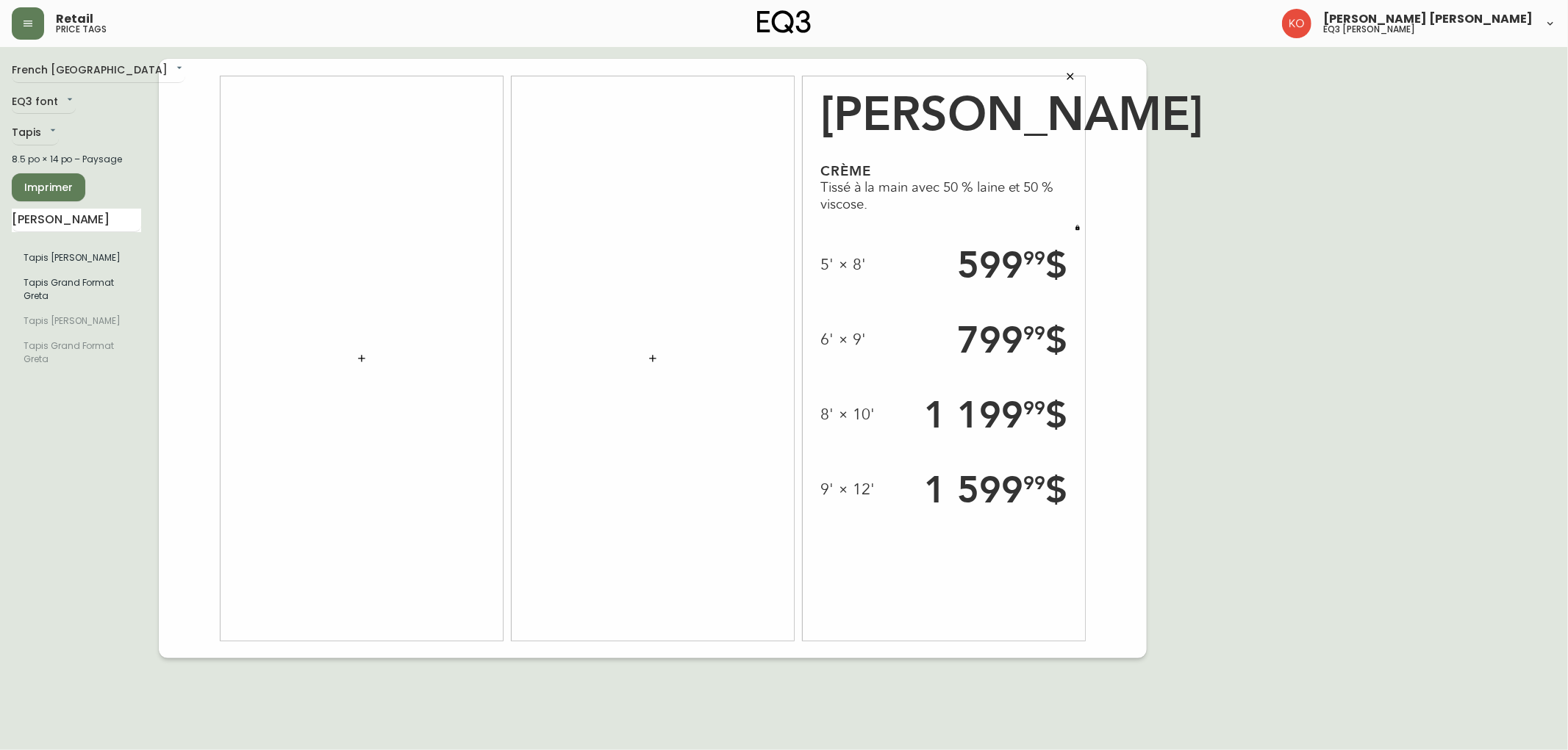
click at [1075, 77] on icon "button" at bounding box center [1071, 76] width 12 height 12
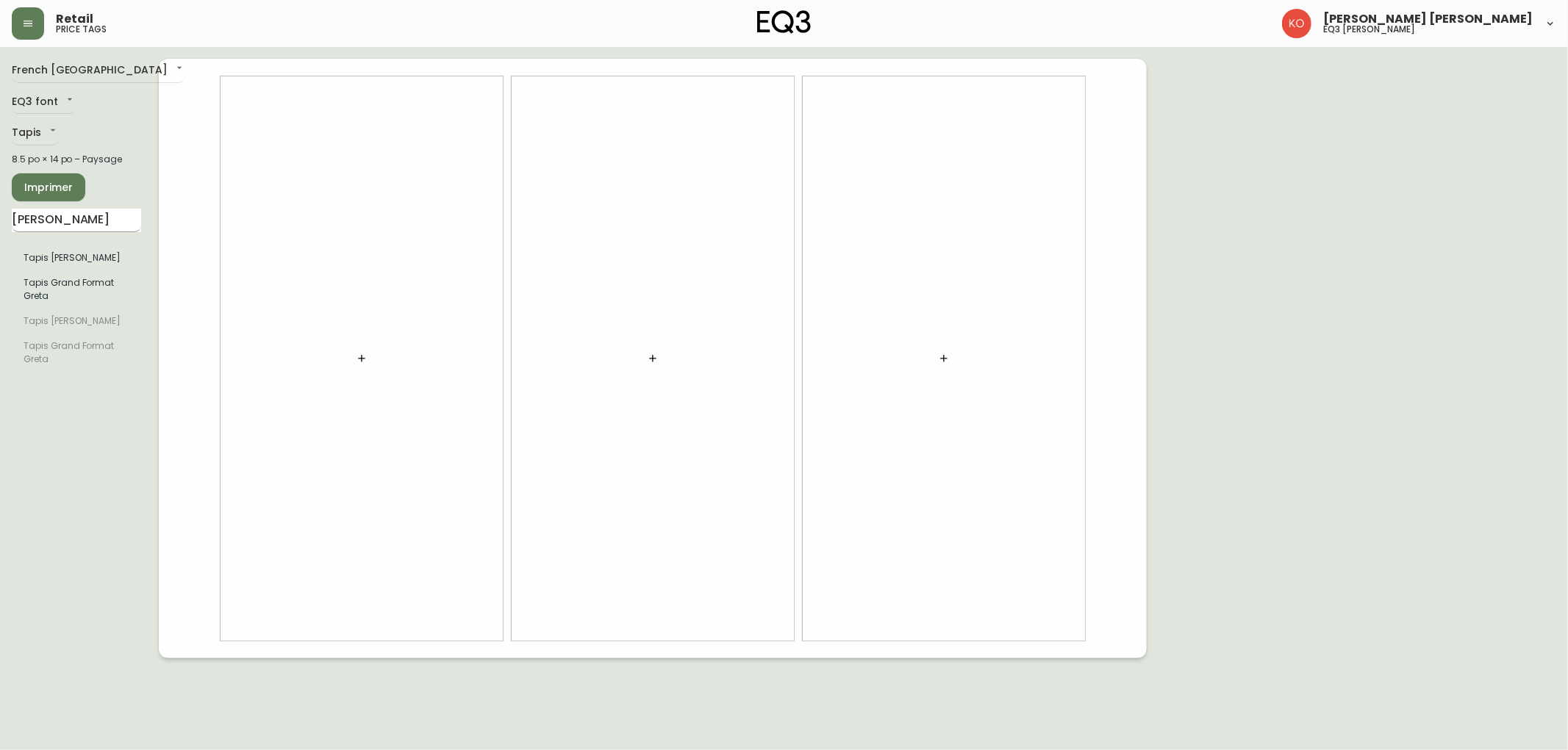
click at [77, 223] on input "[PERSON_NAME]" at bounding box center [76, 221] width 129 height 24
type input "SPRING"
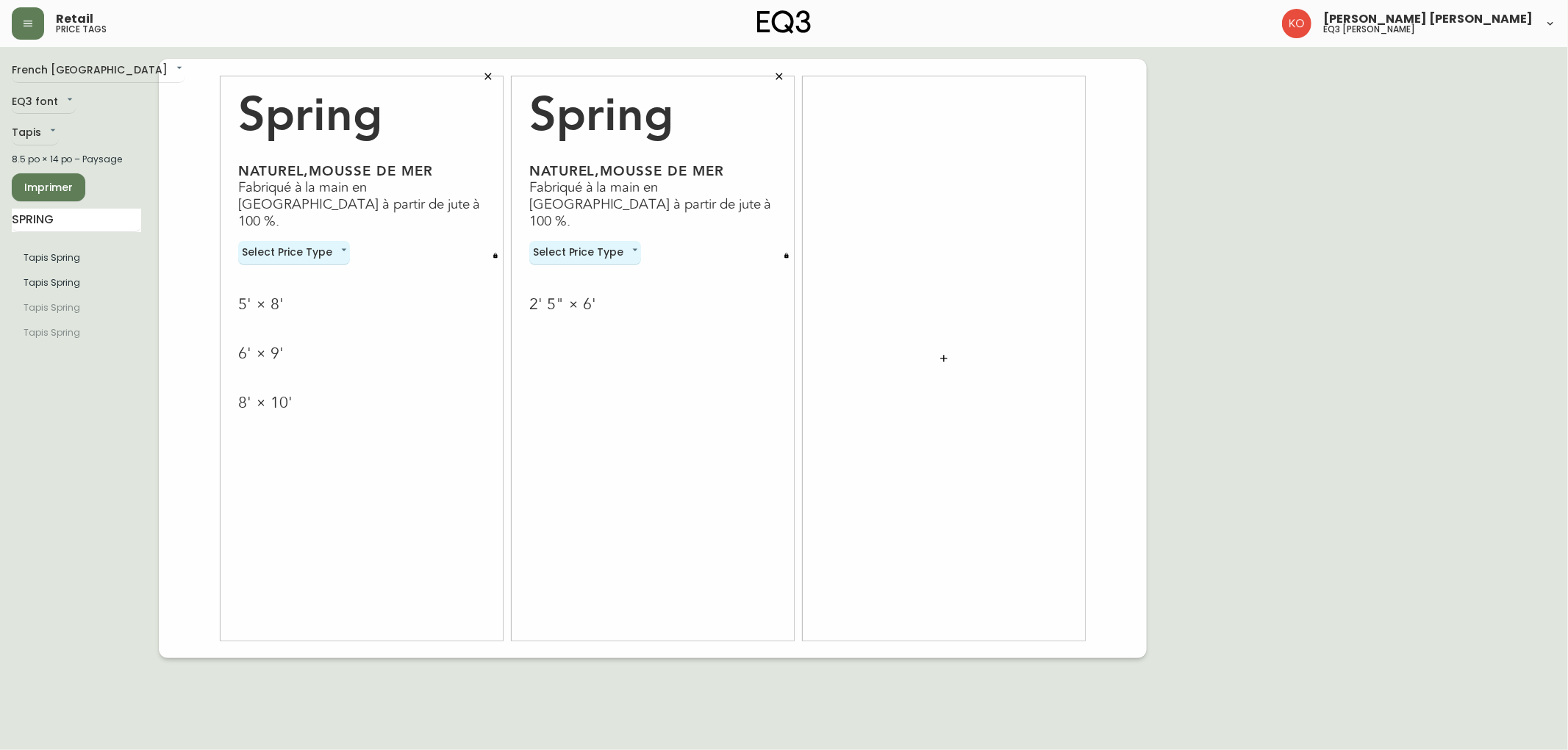
click at [786, 47] on main "French Canada fr_CA EQ3 font EQ3 Tapis rugs 8.5 po × 14 po – Paysage Imprimer S…" at bounding box center [784, 353] width 1568 height 612
click at [772, 78] on button "button" at bounding box center [780, 76] width 29 height 29
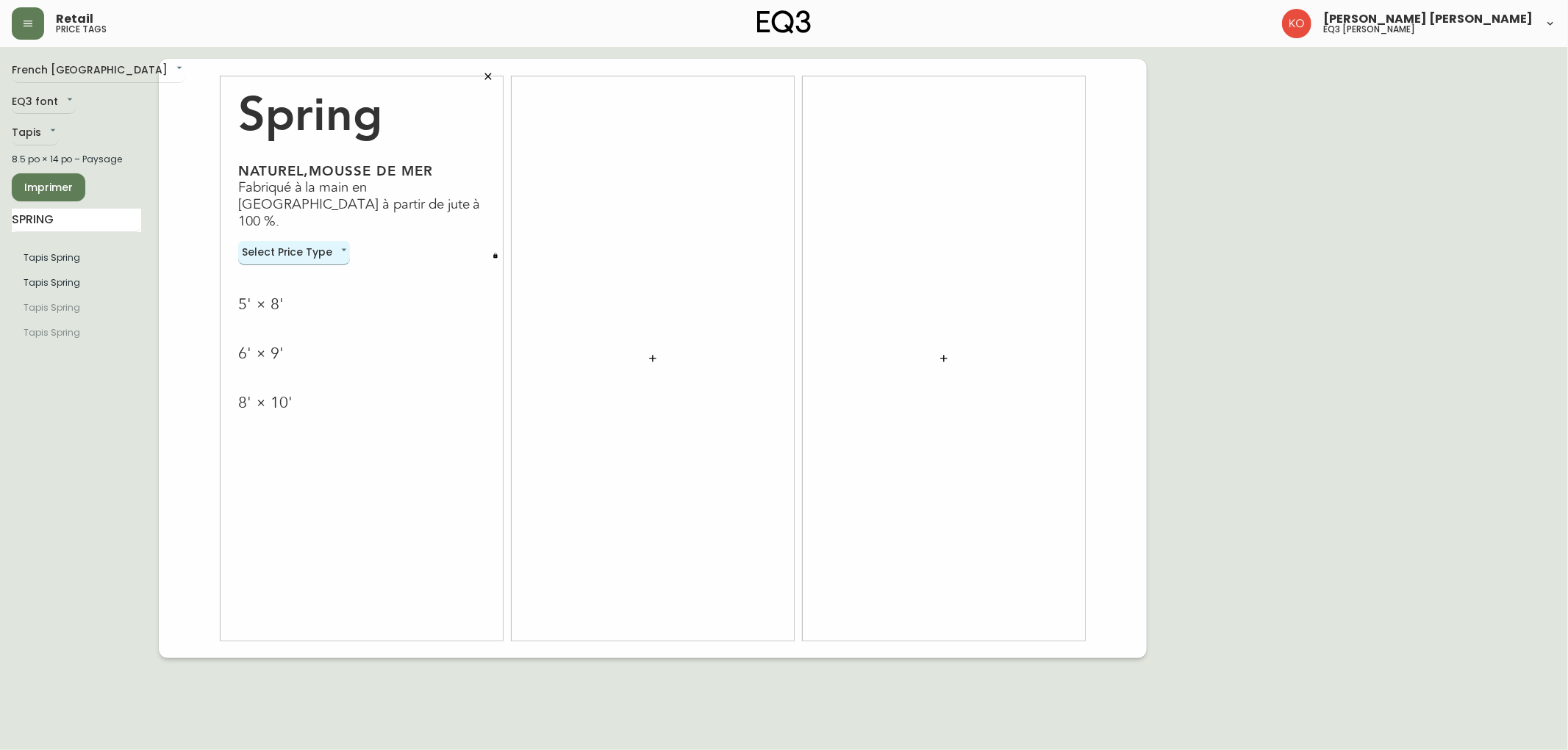
click at [321, 241] on body "Retail price tags [PERSON_NAME] [PERSON_NAME] eq3 laval - [PERSON_NAME] French …" at bounding box center [784, 329] width 1568 height 659
click at [329, 253] on li "Normal" at bounding box center [294, 260] width 112 height 25
type input "normal"
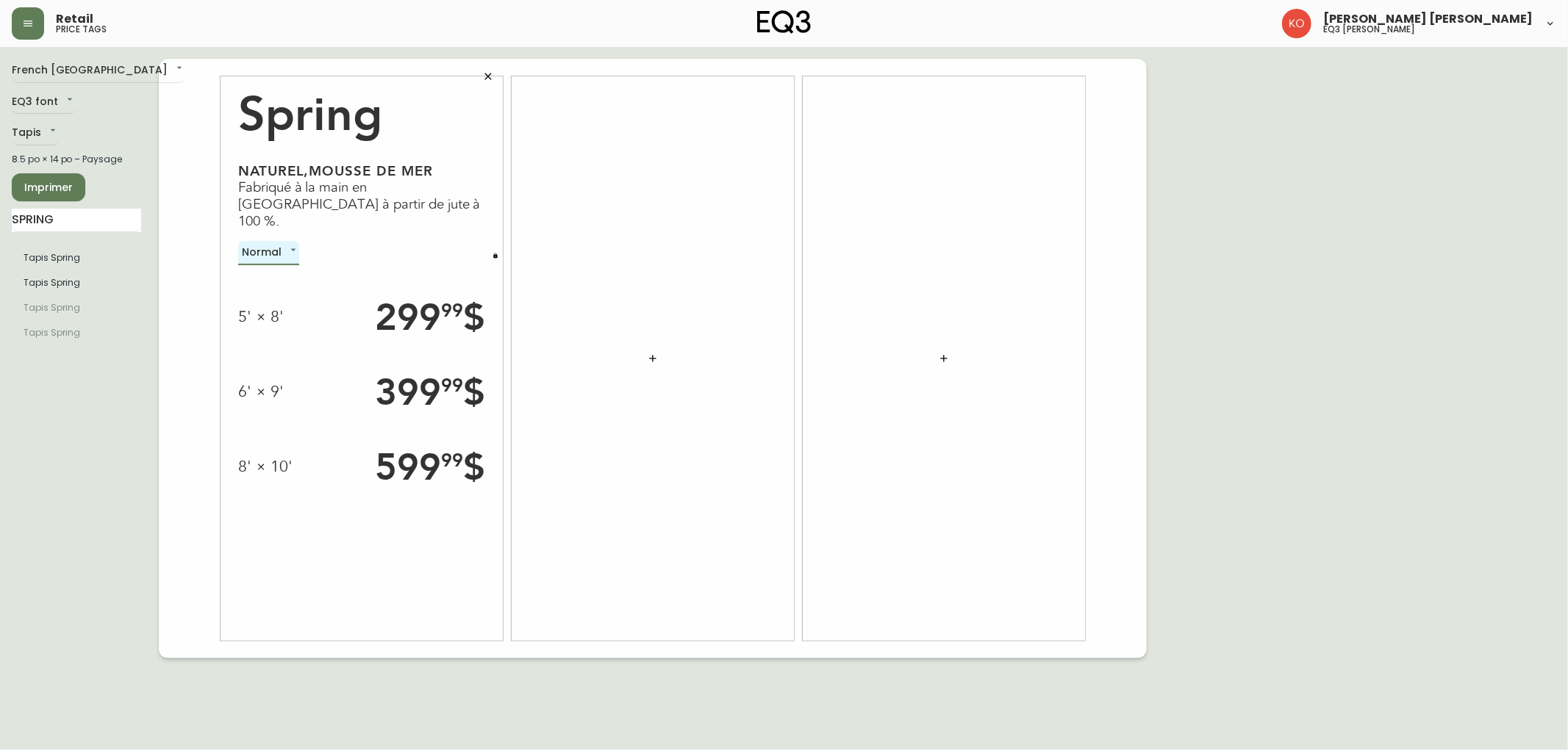
click at [501, 248] on button "button" at bounding box center [495, 255] width 15 height 15
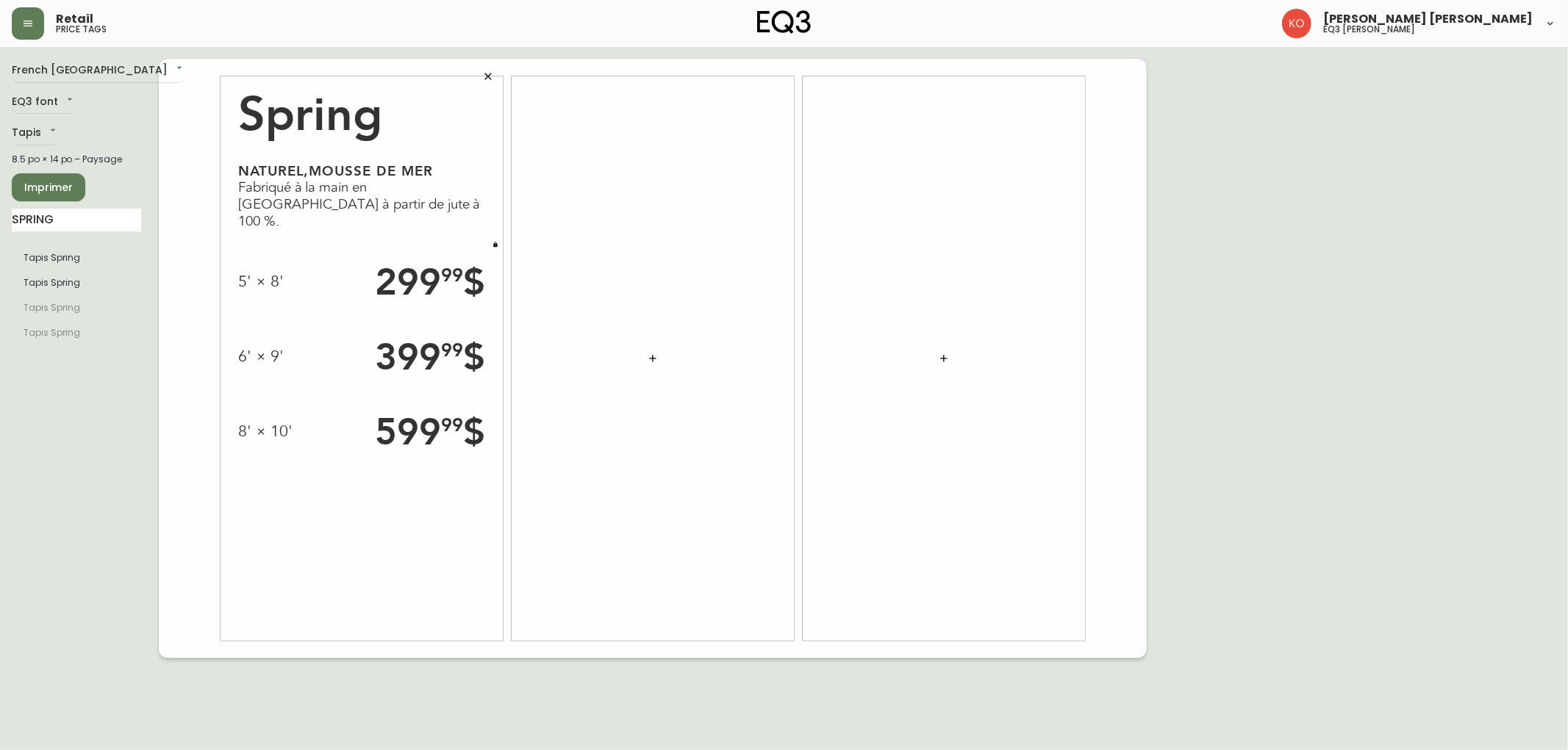
click at [1343, 204] on div "French Canada fr_CA EQ3 font EQ3 Tapis rugs 8.5 po × 14 po – Paysage Imprimer S…" at bounding box center [784, 359] width 1544 height 600
drag, startPoint x: 81, startPoint y: 229, endPoint x: 0, endPoint y: 217, distance: 81.9
click at [0, 217] on main "French Canada fr_CA EQ3 font EQ3 Tapis rugs 8.5 po × 14 po – Paysage Imprimer S…" at bounding box center [784, 353] width 1568 height 612
type input "CADEN"
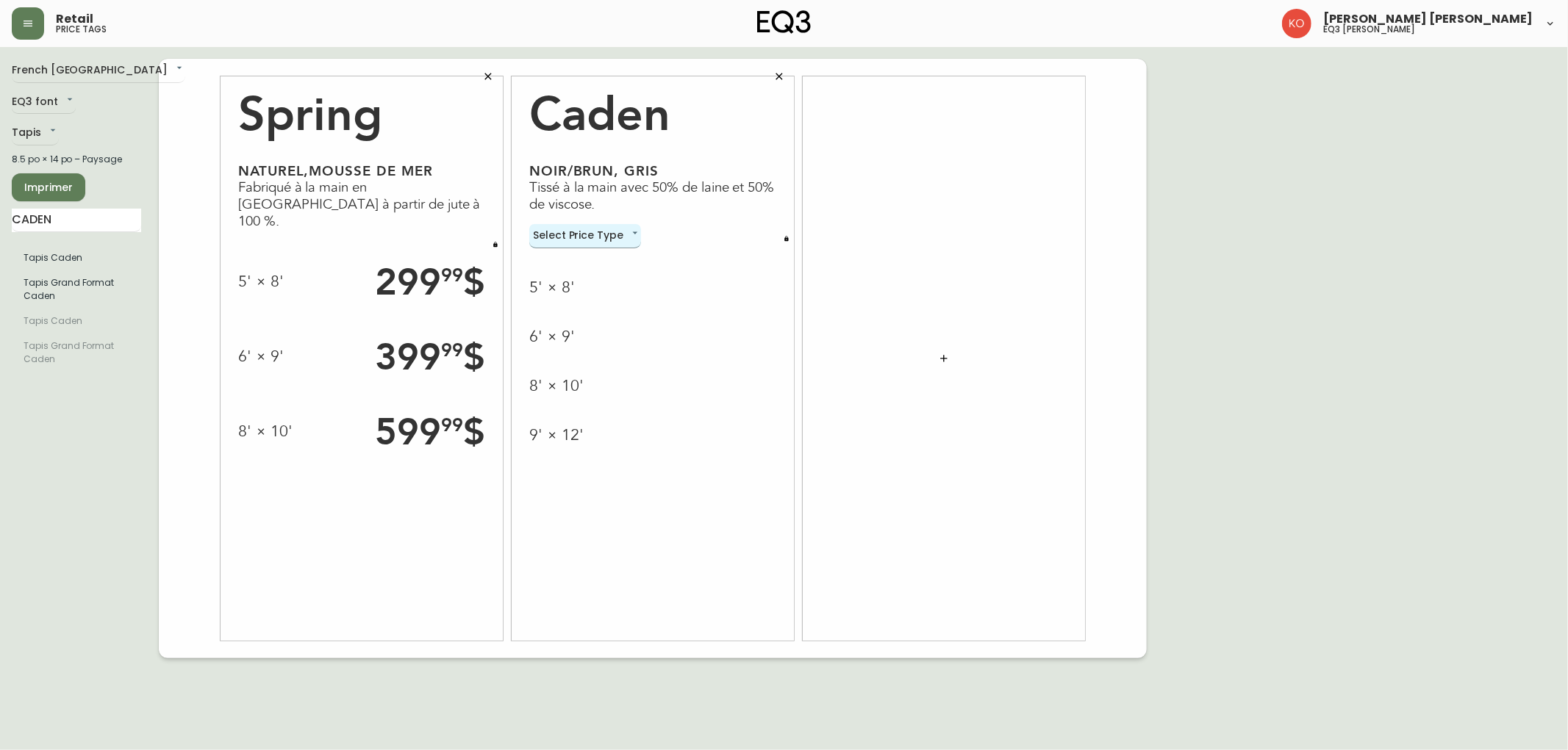
click at [609, 236] on body "Retail price tags [PERSON_NAME] [PERSON_NAME] eq3 laval - [PERSON_NAME] French …" at bounding box center [784, 329] width 1568 height 659
click at [601, 256] on li "Normal" at bounding box center [585, 260] width 112 height 25
type input "normal"
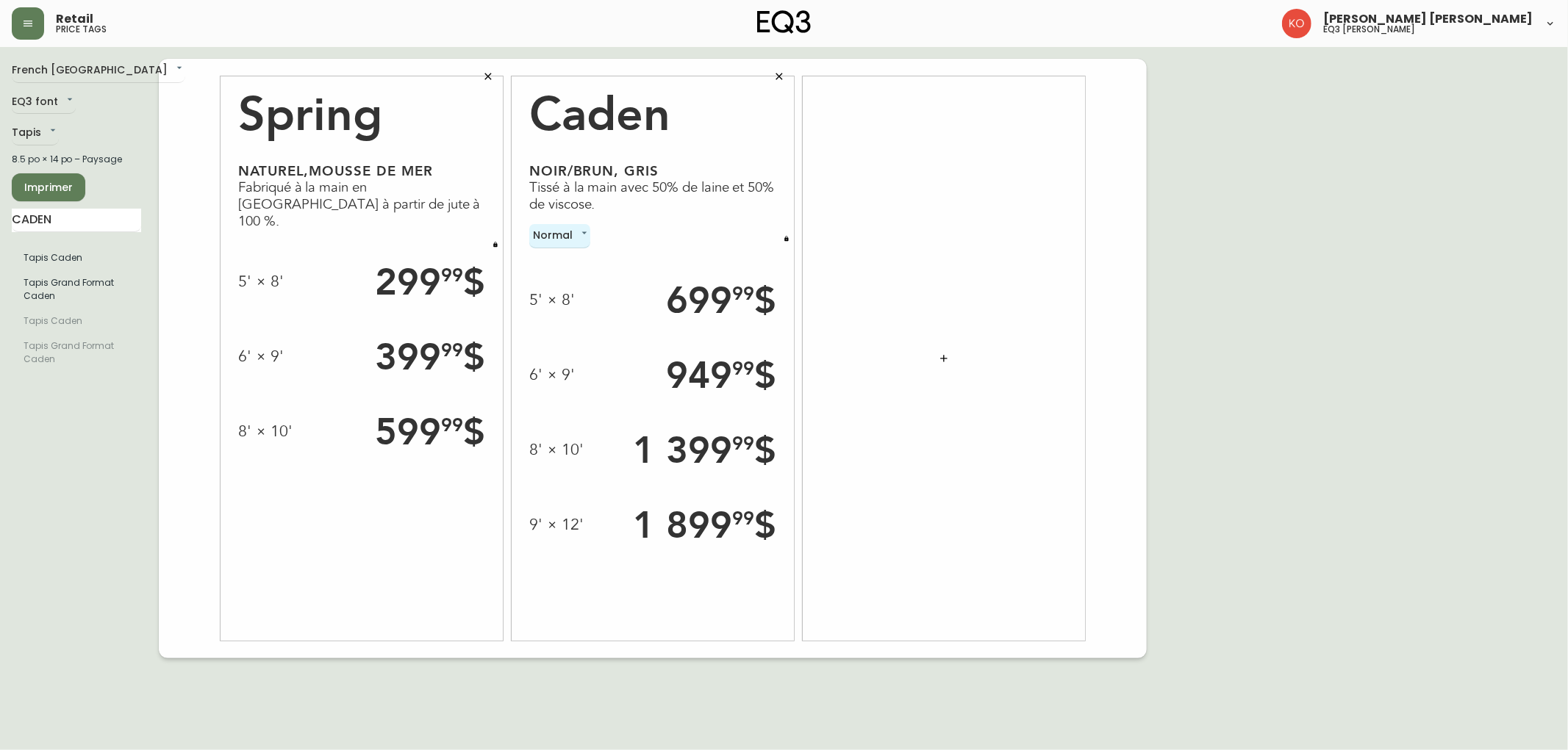
click at [791, 245] on div "Caden Noir/brun, [PERSON_NAME] à la main avec 50% de laine et 50% de viscose. N…" at bounding box center [653, 359] width 282 height 565
click at [790, 241] on button "button" at bounding box center [786, 238] width 15 height 15
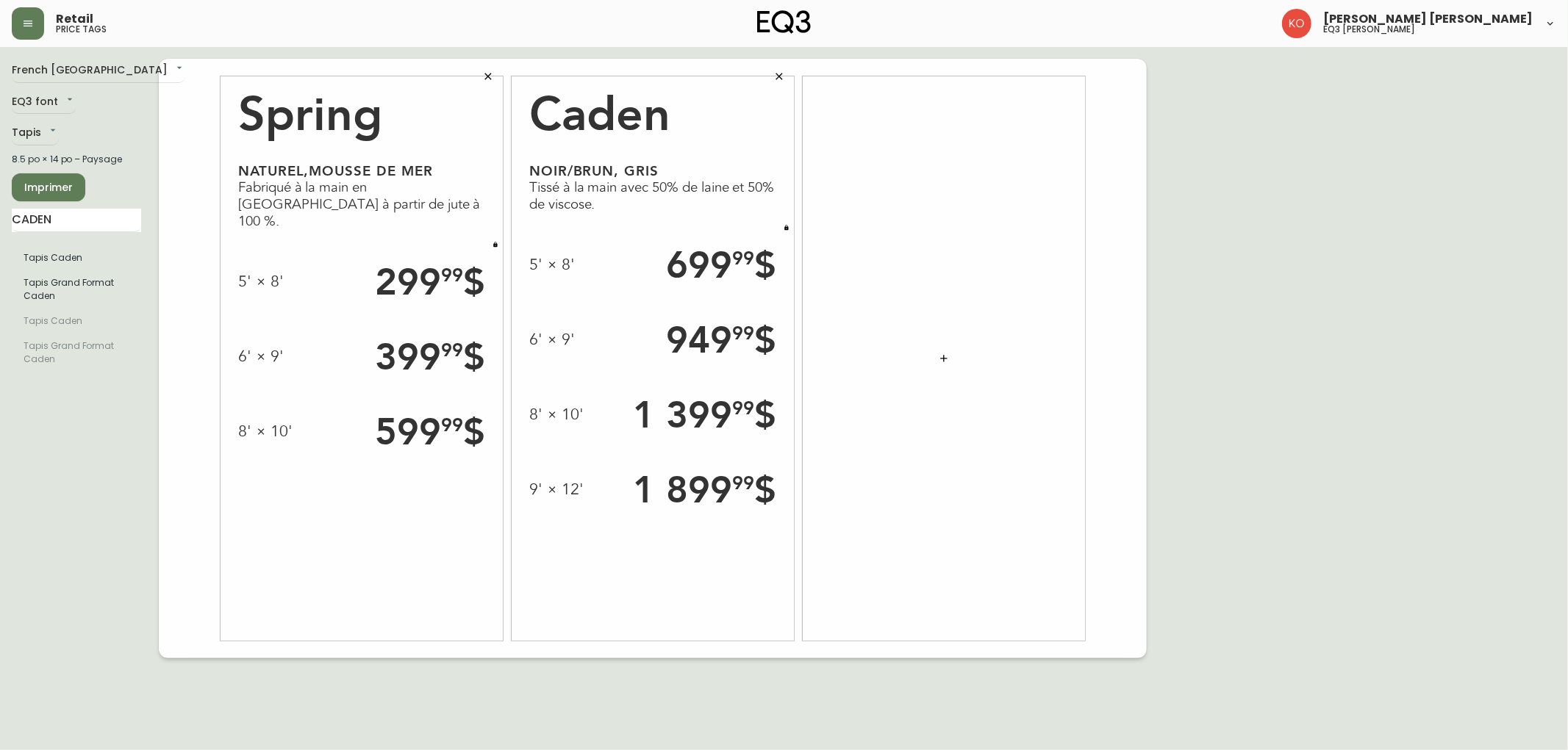
click at [1325, 263] on div "French Canada fr_CA EQ3 font EQ3 Tapis rugs 8.5 po × 14 po – Paysage Imprimer C…" at bounding box center [784, 359] width 1544 height 600
drag, startPoint x: 90, startPoint y: 211, endPoint x: 0, endPoint y: 218, distance: 90.3
click at [0, 218] on main "French Canada fr_CA EQ3 font EQ3 Tapis rugs 8.5 po × 14 po – Paysage Imprimer C…" at bounding box center [784, 353] width 1568 height 612
type input "EMBER"
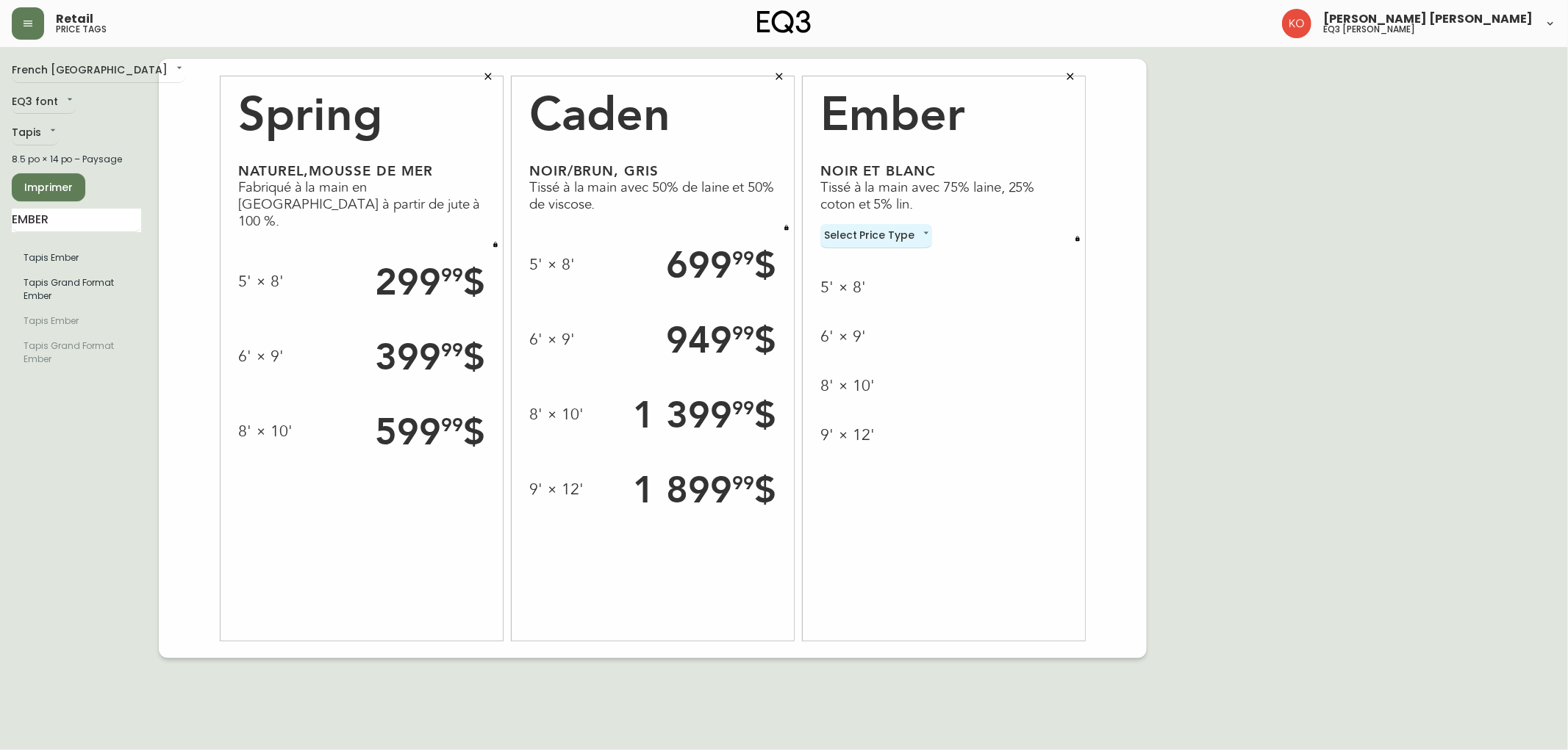
click at [1074, 233] on button "button" at bounding box center [1078, 238] width 15 height 15
click at [1059, 225] on div "5' × 8' 6' × 9' 8' × 10' 9' × 12'" at bounding box center [944, 311] width 247 height 197
click at [1072, 226] on button "button" at bounding box center [1078, 227] width 15 height 15
click at [891, 225] on body "Retail price tags [PERSON_NAME] [PERSON_NAME] eq3 laval - [PERSON_NAME] French …" at bounding box center [784, 329] width 1568 height 659
click at [877, 256] on li "Normal" at bounding box center [877, 260] width 112 height 25
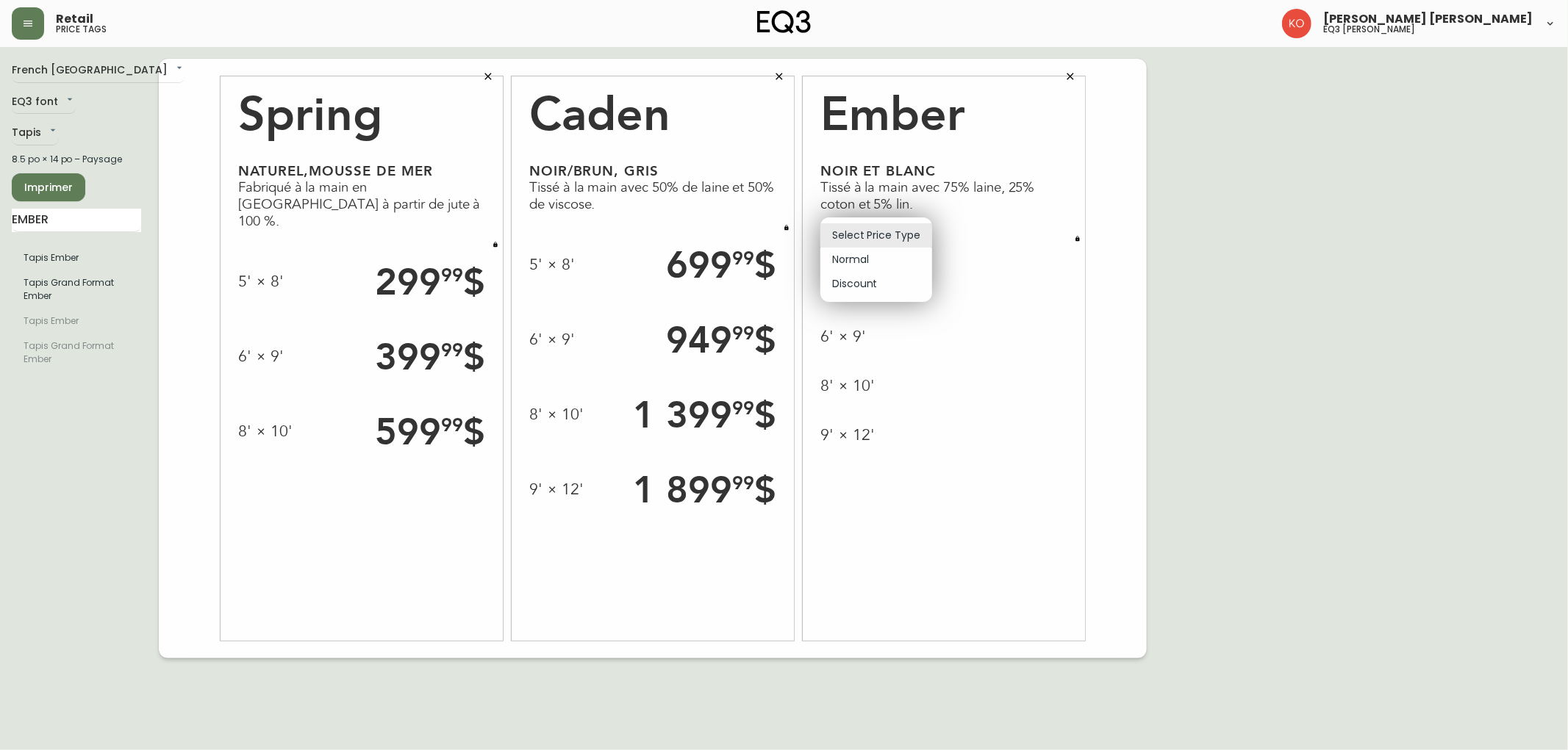
type input "normal"
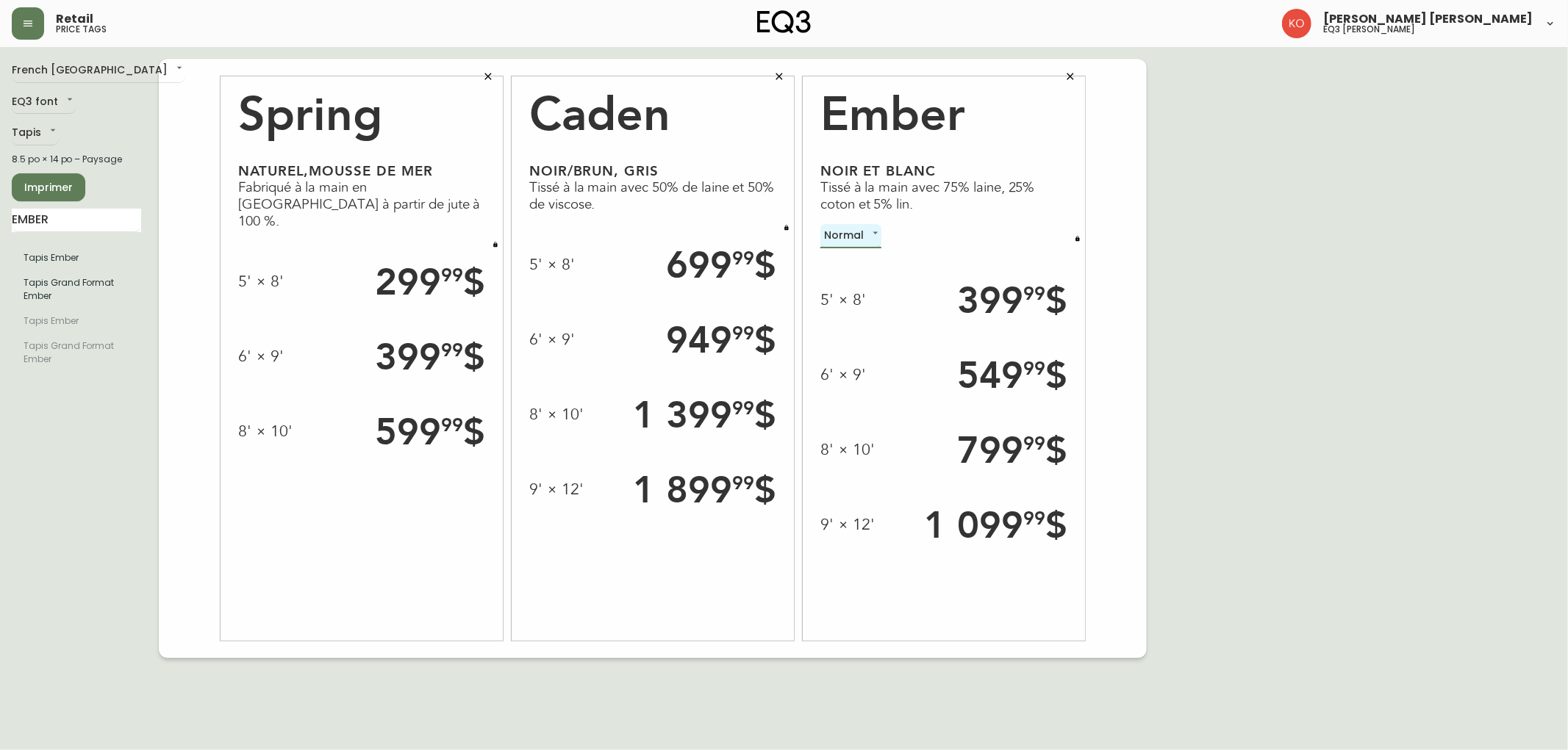
click at [1077, 231] on button "button" at bounding box center [1078, 238] width 15 height 15
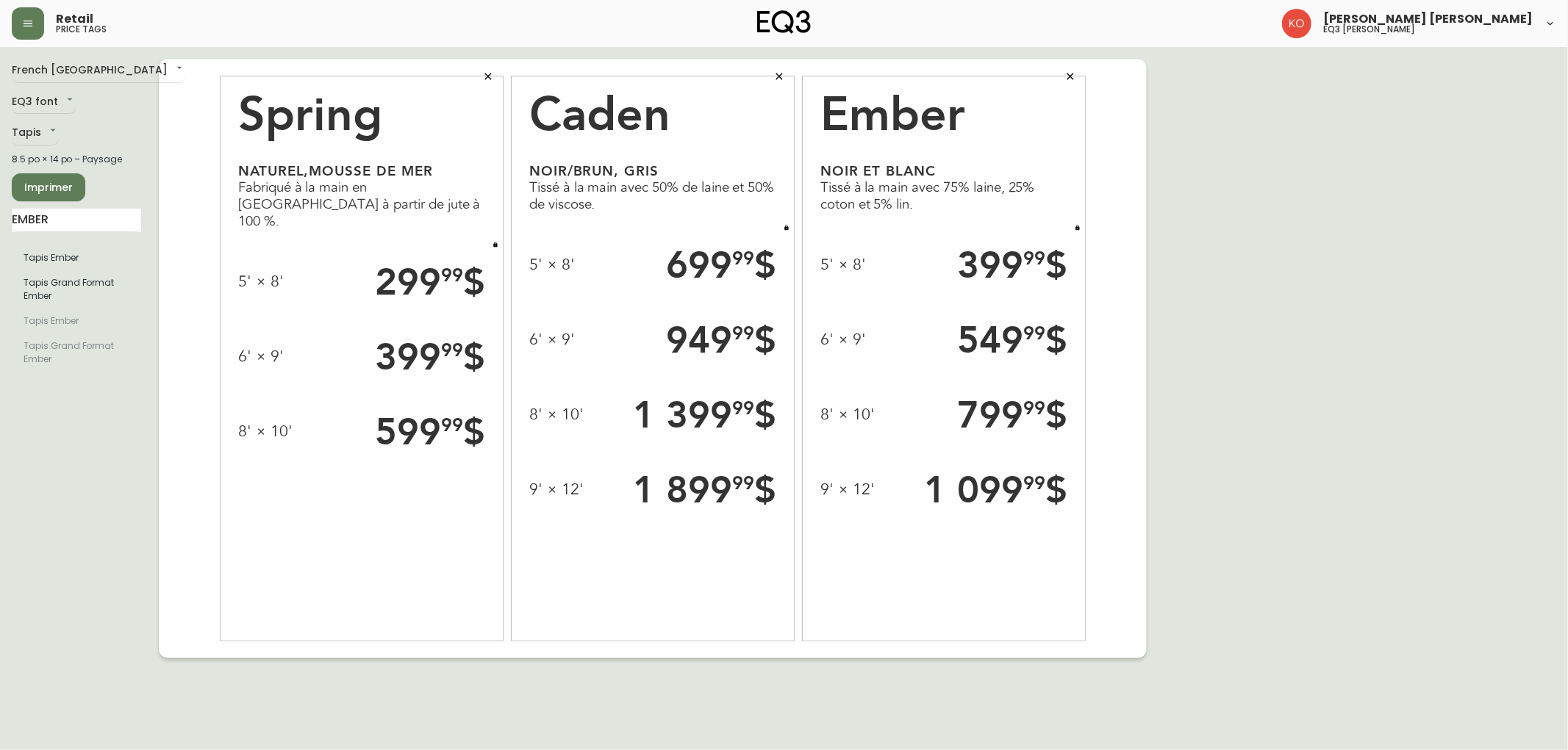
click at [25, 186] on span "Imprimer" at bounding box center [48, 187] width 50 height 19
click at [81, 215] on input "EMBER" at bounding box center [76, 221] width 129 height 24
type input "BILA"
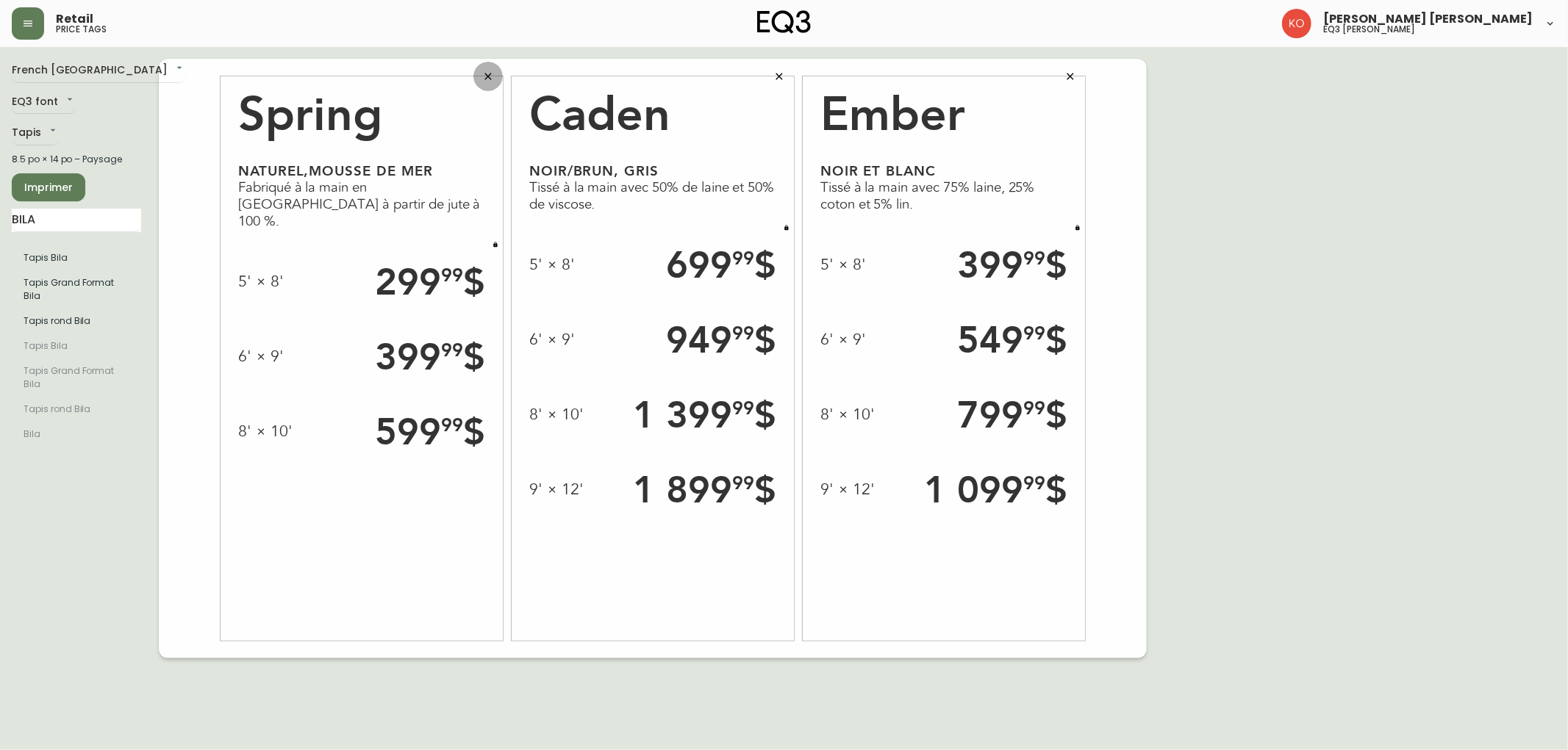
click at [494, 75] on button "button" at bounding box center [488, 76] width 29 height 29
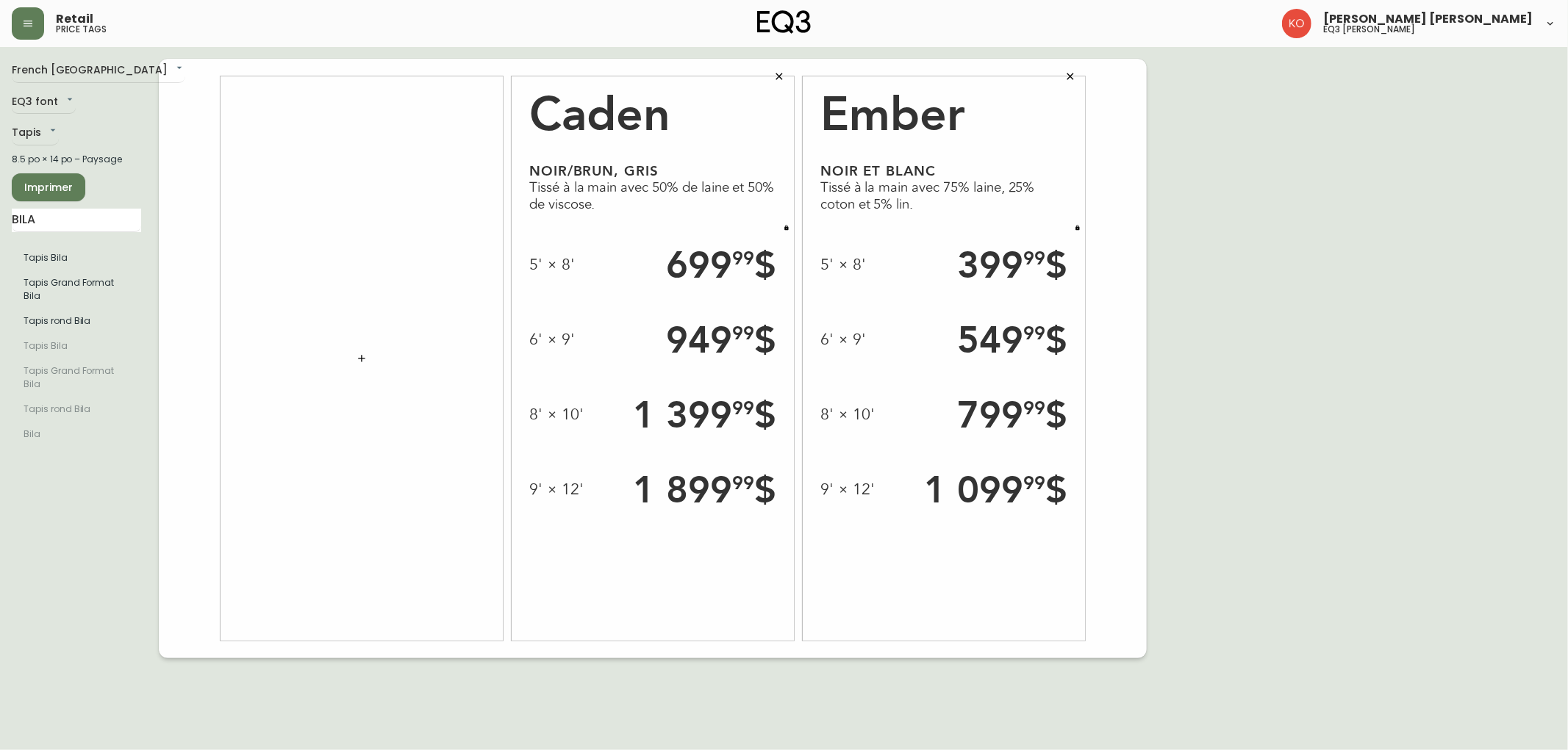
click at [783, 65] on button "button" at bounding box center [780, 76] width 29 height 29
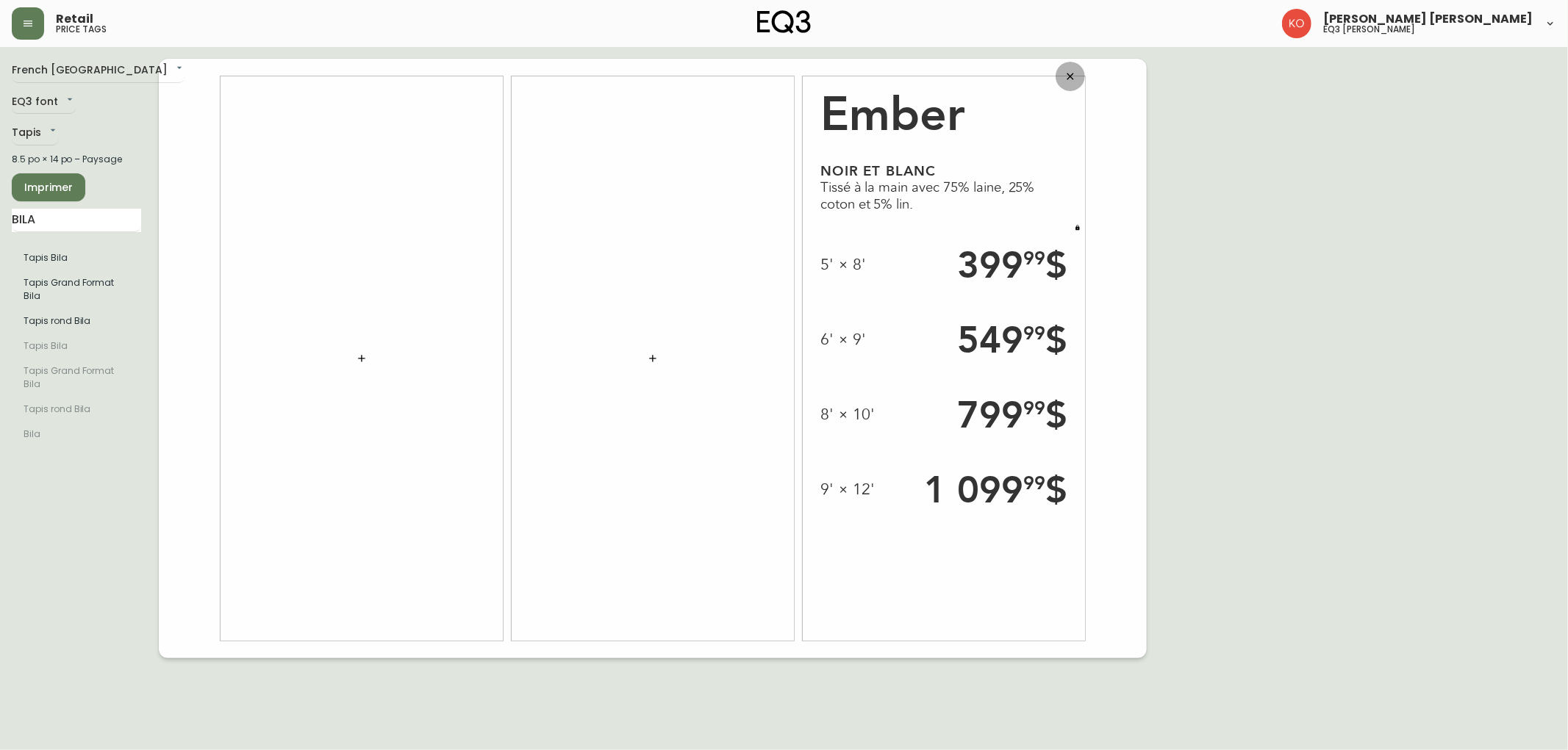
click at [1074, 77] on icon "button" at bounding box center [1071, 76] width 12 height 12
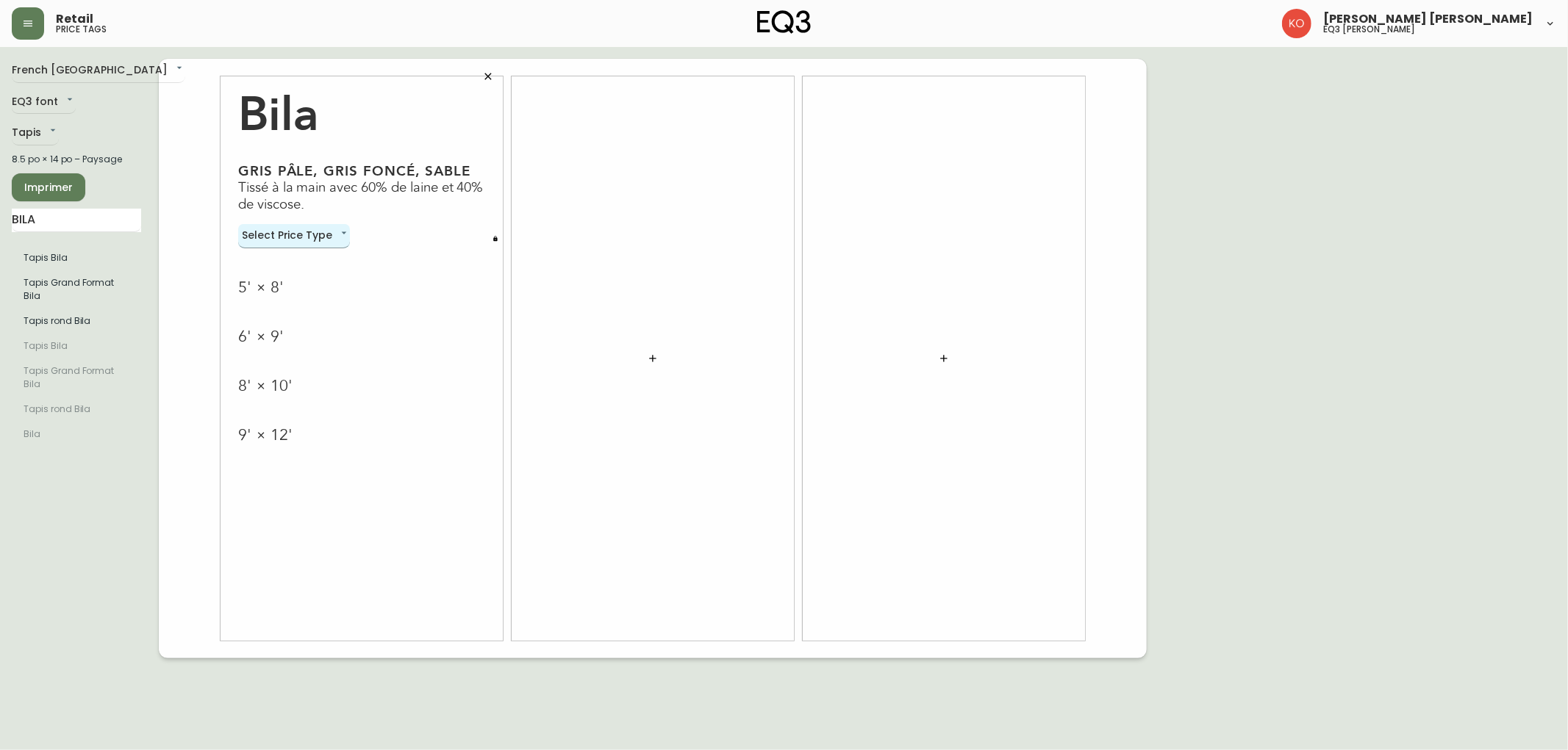
click at [316, 233] on body "Retail price tags [PERSON_NAME] [PERSON_NAME] eq3 laval - [PERSON_NAME] French …" at bounding box center [784, 329] width 1568 height 659
click at [313, 254] on li "Normal" at bounding box center [294, 260] width 112 height 25
type input "normal"
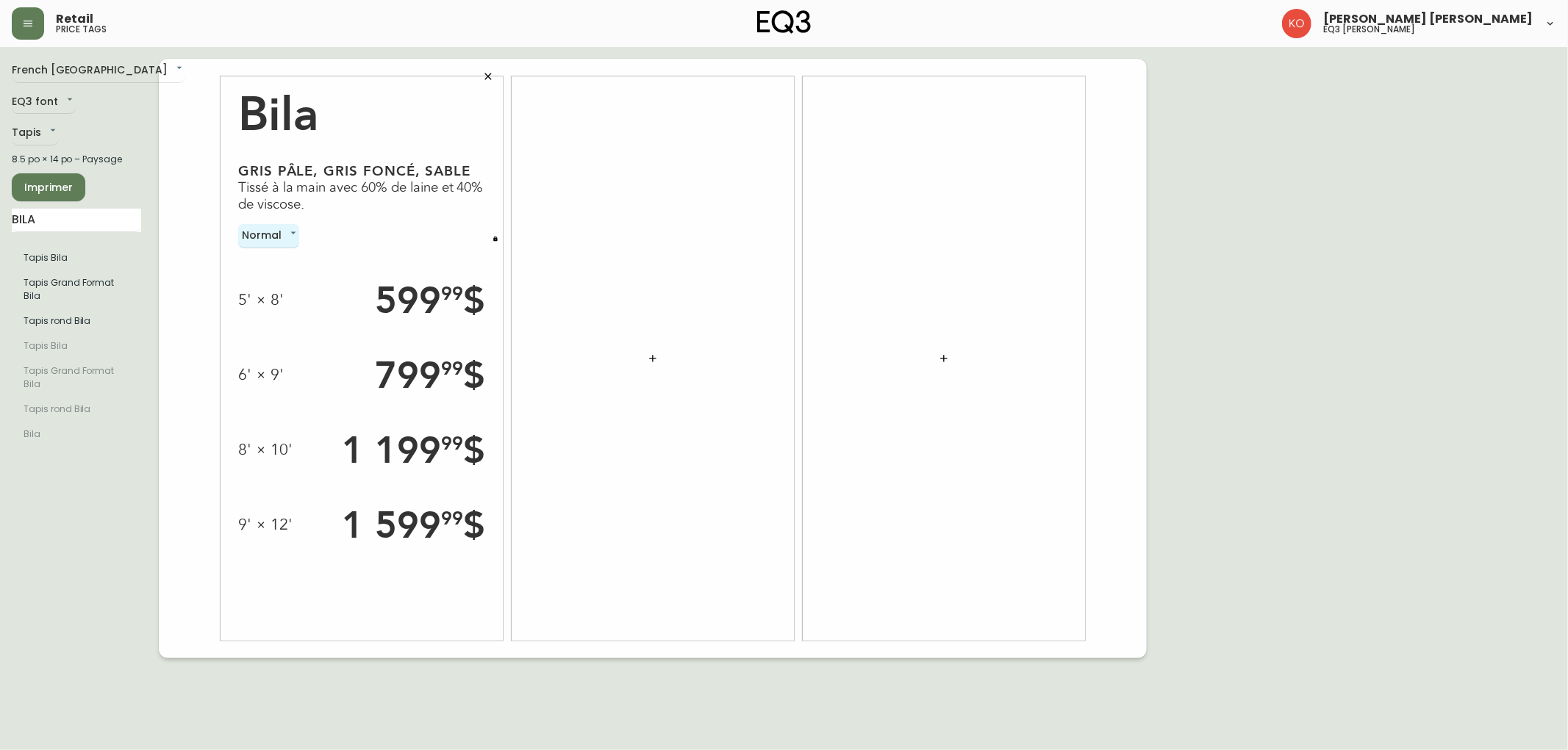
click at [472, 236] on div "Normal normal" at bounding box center [362, 236] width 247 height 25
click at [497, 236] on icon "button" at bounding box center [495, 239] width 6 height 6
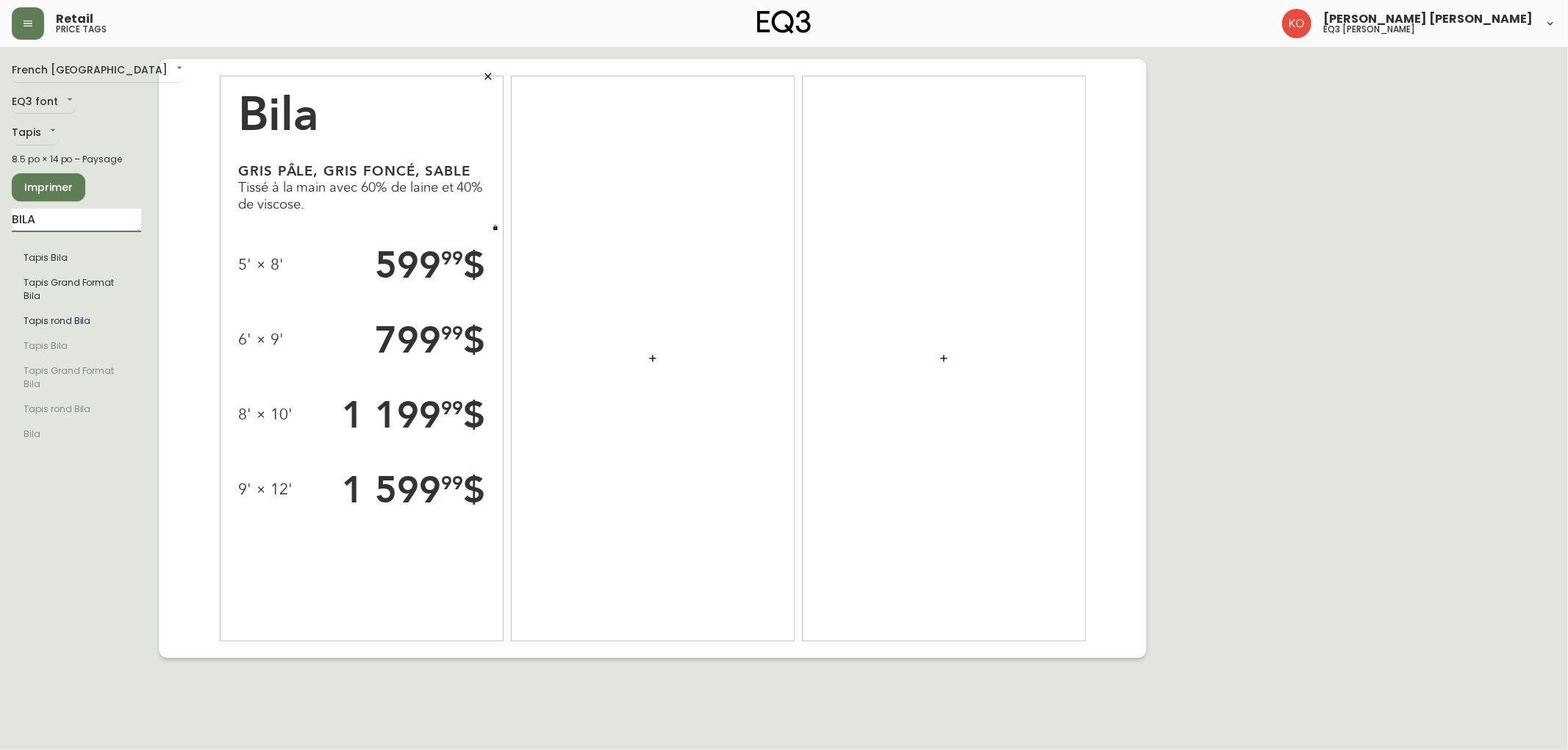
click at [89, 226] on input "BILA" at bounding box center [76, 221] width 129 height 24
type input "OLAV"
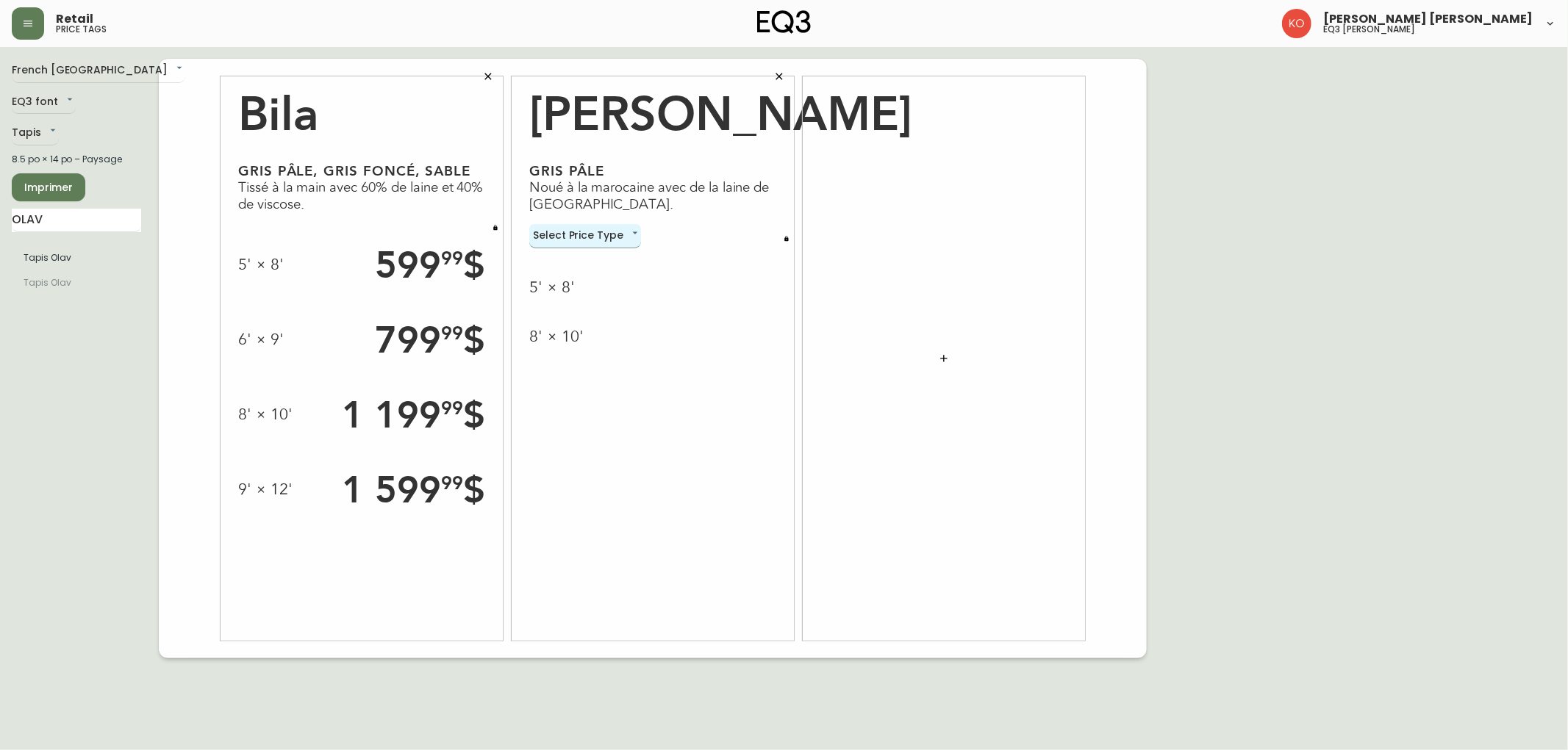
click at [594, 229] on body "Retail price tags [PERSON_NAME] [PERSON_NAME] eq3 [PERSON_NAME] French [GEOGRAP…" at bounding box center [784, 329] width 1568 height 659
click at [582, 266] on li "Normal" at bounding box center [585, 260] width 112 height 25
type input "normal"
click at [784, 231] on button "button" at bounding box center [786, 238] width 15 height 15
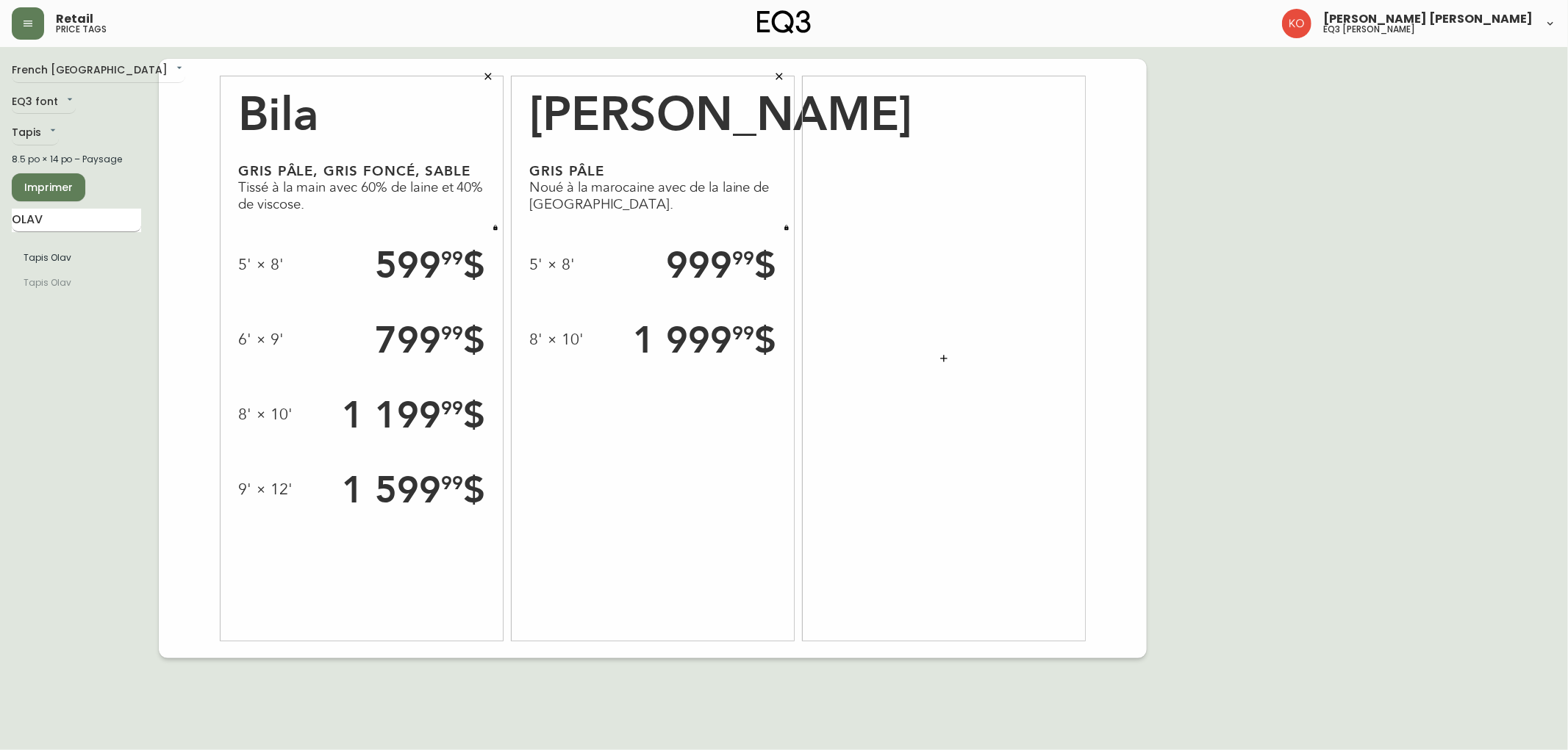
click at [116, 225] on input "OLAV" at bounding box center [76, 221] width 129 height 24
type input "ISLE"
click at [909, 232] on body "Retail price tags [PERSON_NAME] [PERSON_NAME] eq3 laval - [PERSON_NAME] French …" at bounding box center [784, 329] width 1568 height 659
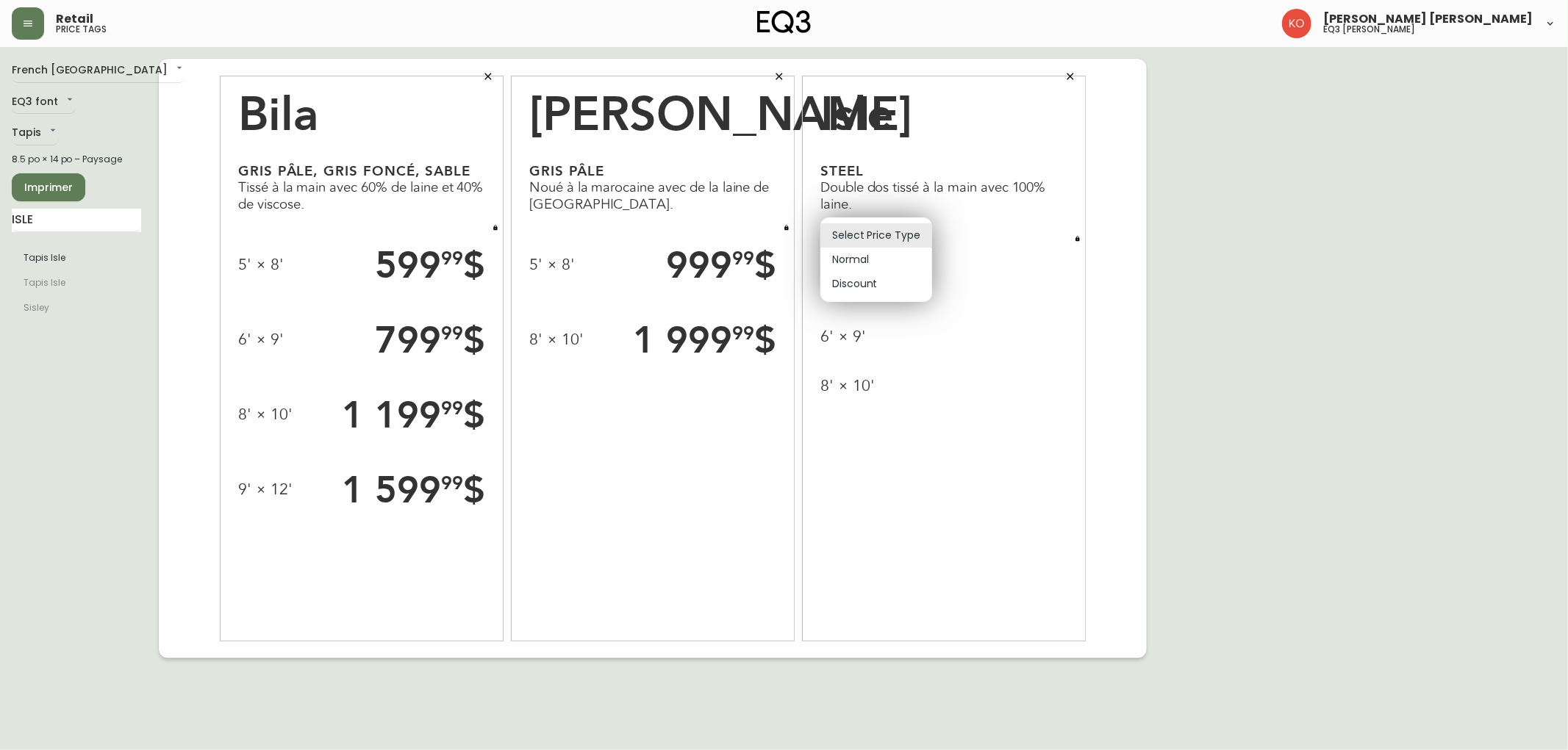
click at [881, 255] on li "Normal" at bounding box center [877, 260] width 112 height 25
type input "normal"
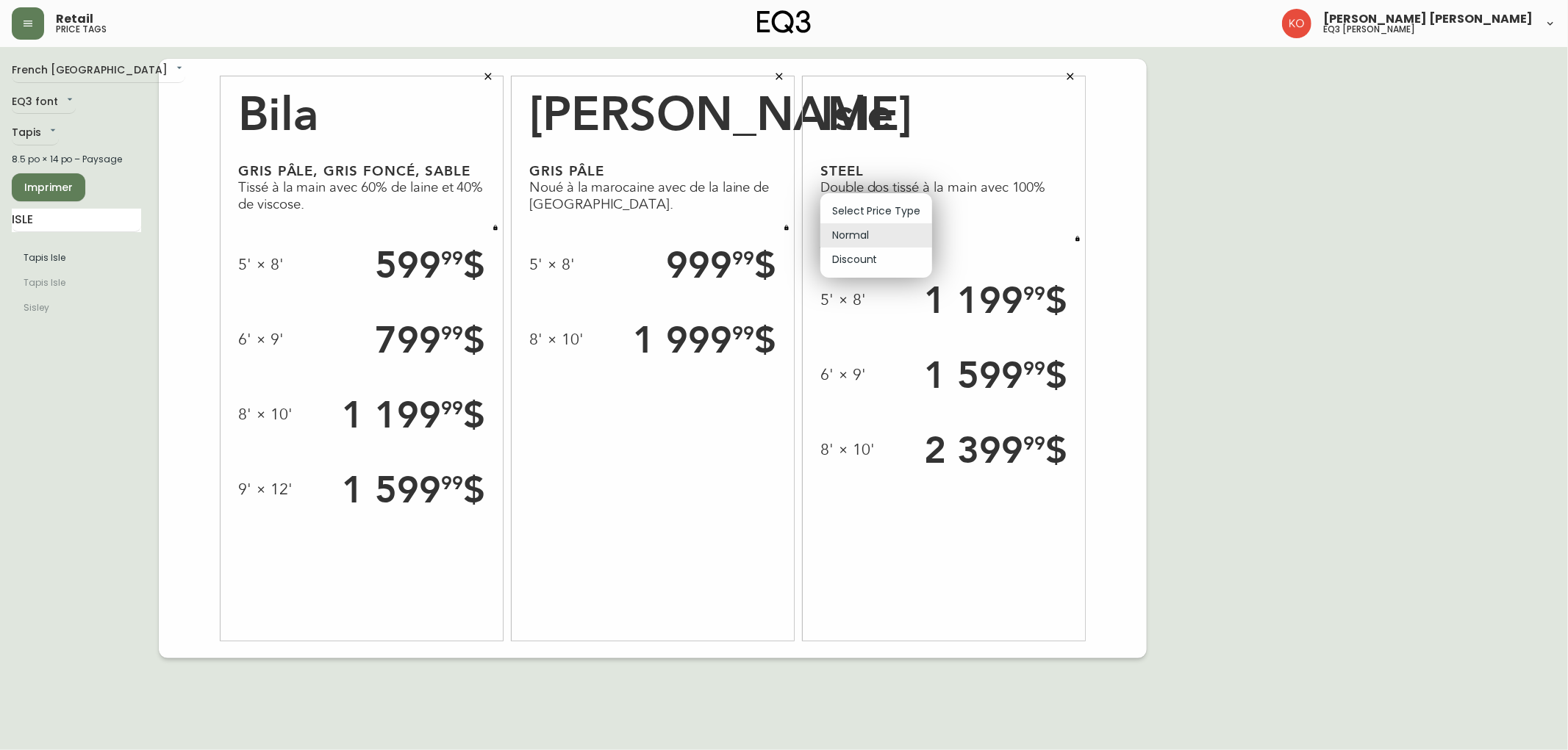
click at [872, 238] on body "Retail price tags [PERSON_NAME] [PERSON_NAME] eq3 laval - [PERSON_NAME] French …" at bounding box center [784, 329] width 1568 height 659
click at [872, 238] on li "Normal" at bounding box center [877, 235] width 112 height 25
click at [1072, 239] on button "button" at bounding box center [1078, 238] width 15 height 15
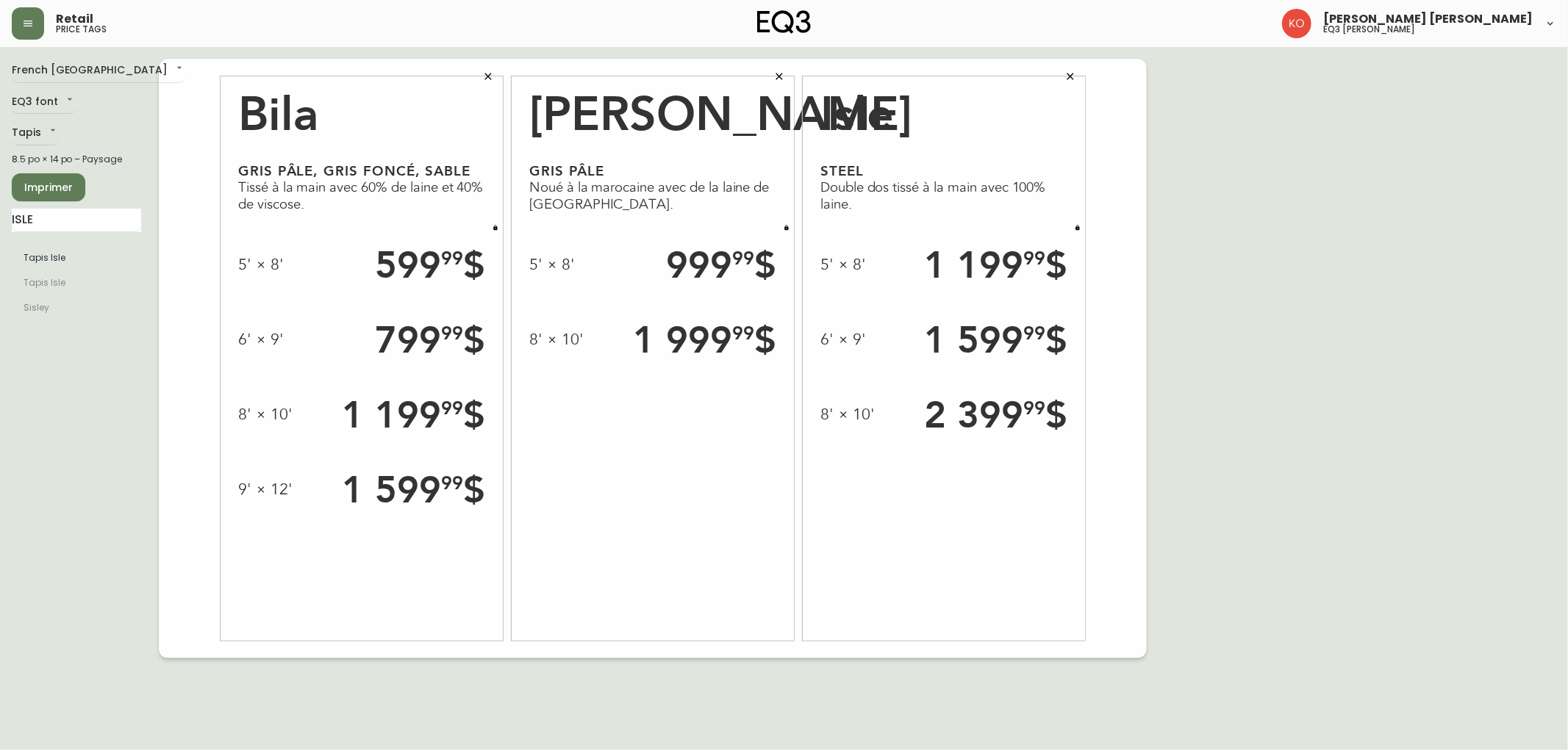
click at [1296, 317] on div "French Canada fr_CA EQ3 font EQ3 Tapis rugs 8.5 po × 14 po – Paysage Imprimer I…" at bounding box center [784, 359] width 1544 height 600
click at [80, 195] on button "Imprimer" at bounding box center [48, 187] width 74 height 27
click at [483, 67] on button "button" at bounding box center [488, 76] width 29 height 29
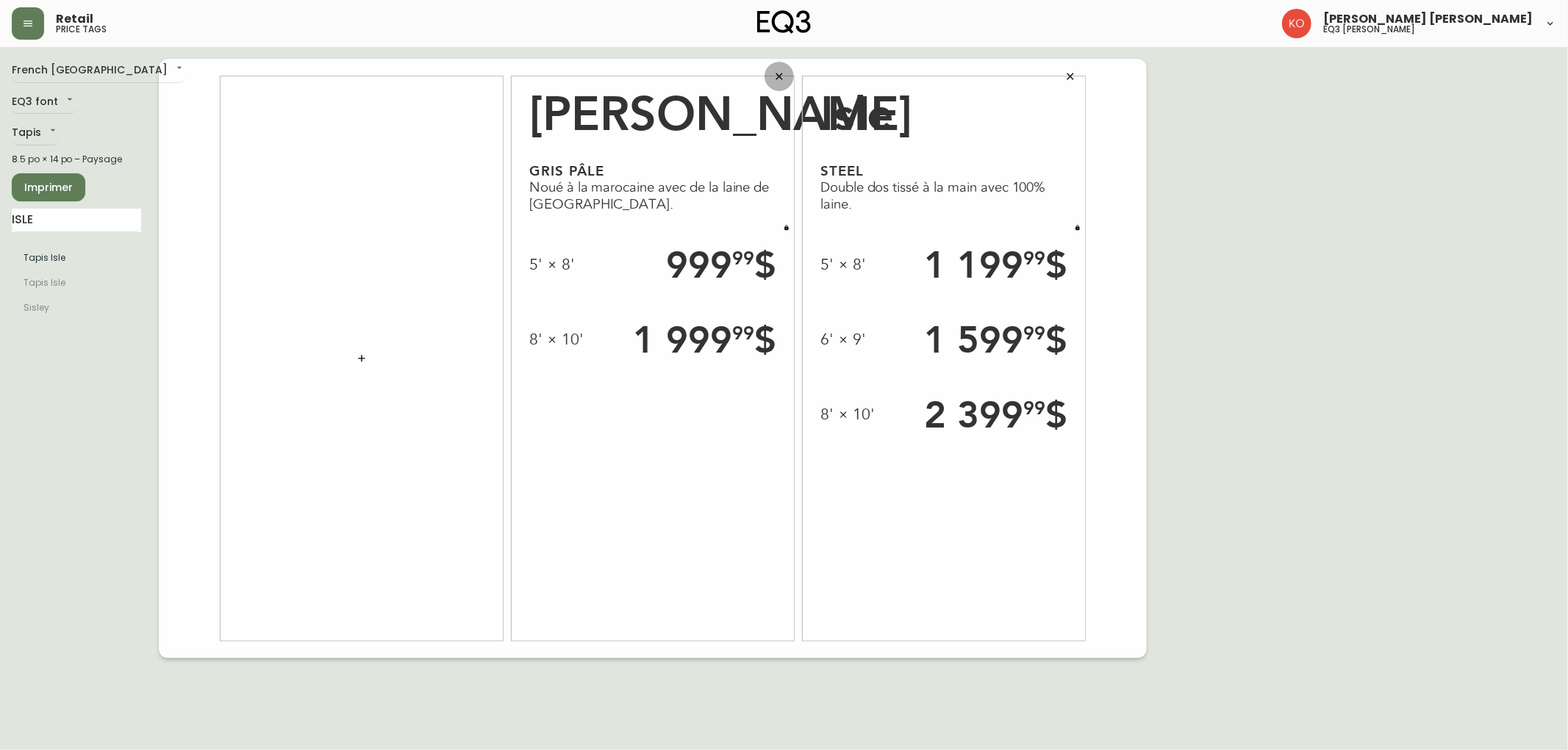
click at [783, 72] on icon "button" at bounding box center [780, 76] width 12 height 12
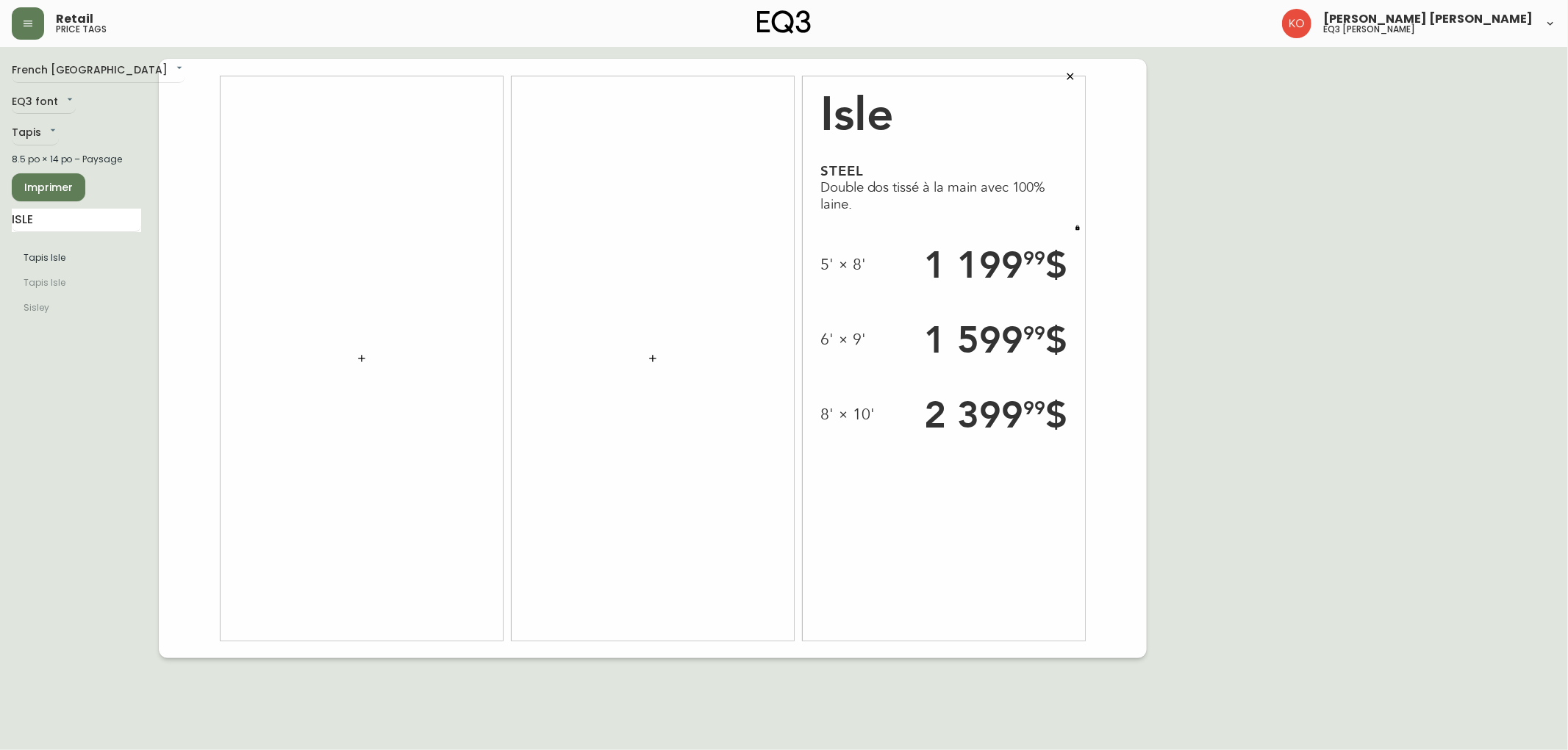
click at [1068, 85] on button "button" at bounding box center [1071, 76] width 29 height 29
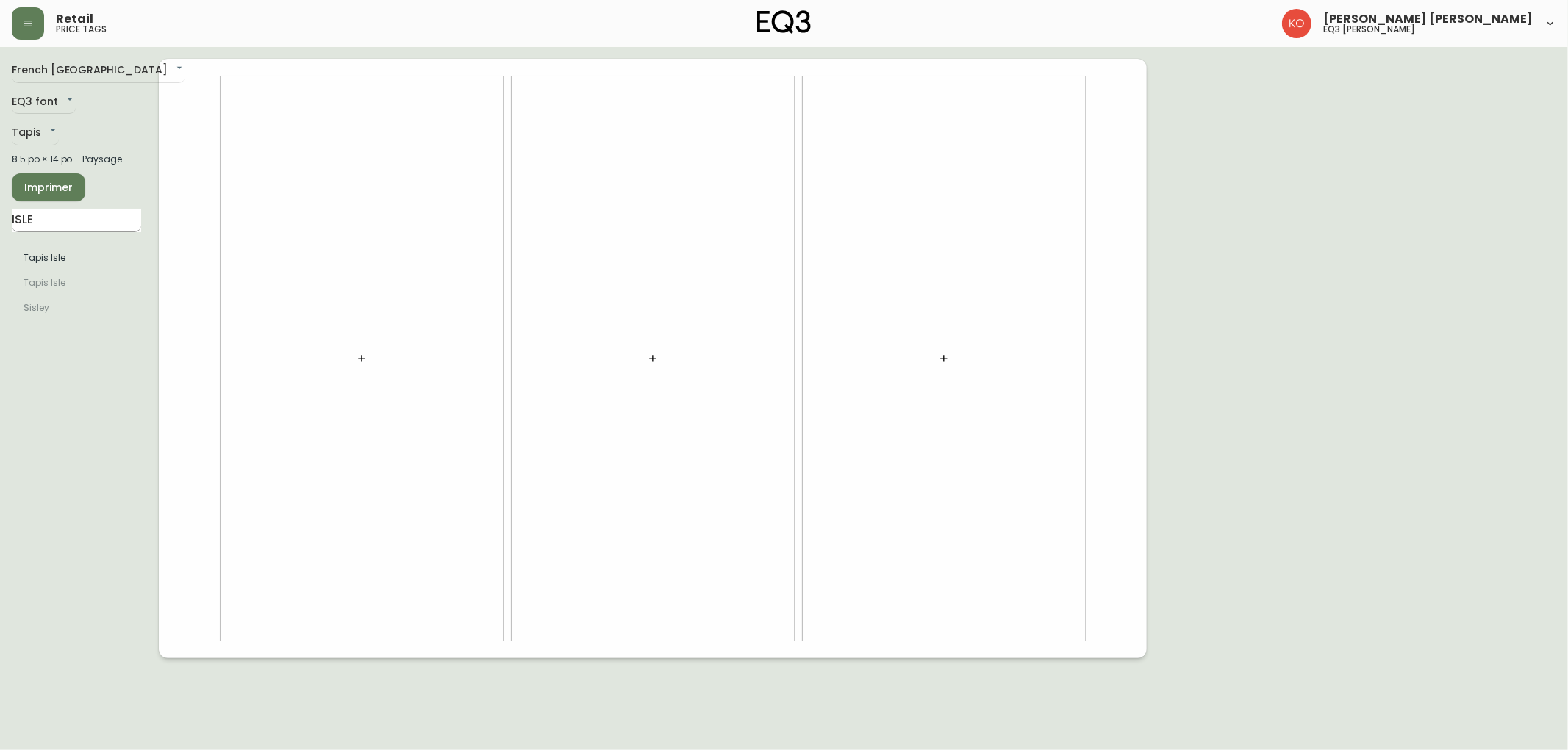
click at [110, 219] on input "ISLE" at bounding box center [76, 221] width 129 height 24
type input "SLUB"
click at [182, 377] on div at bounding box center [653, 359] width 988 height 600
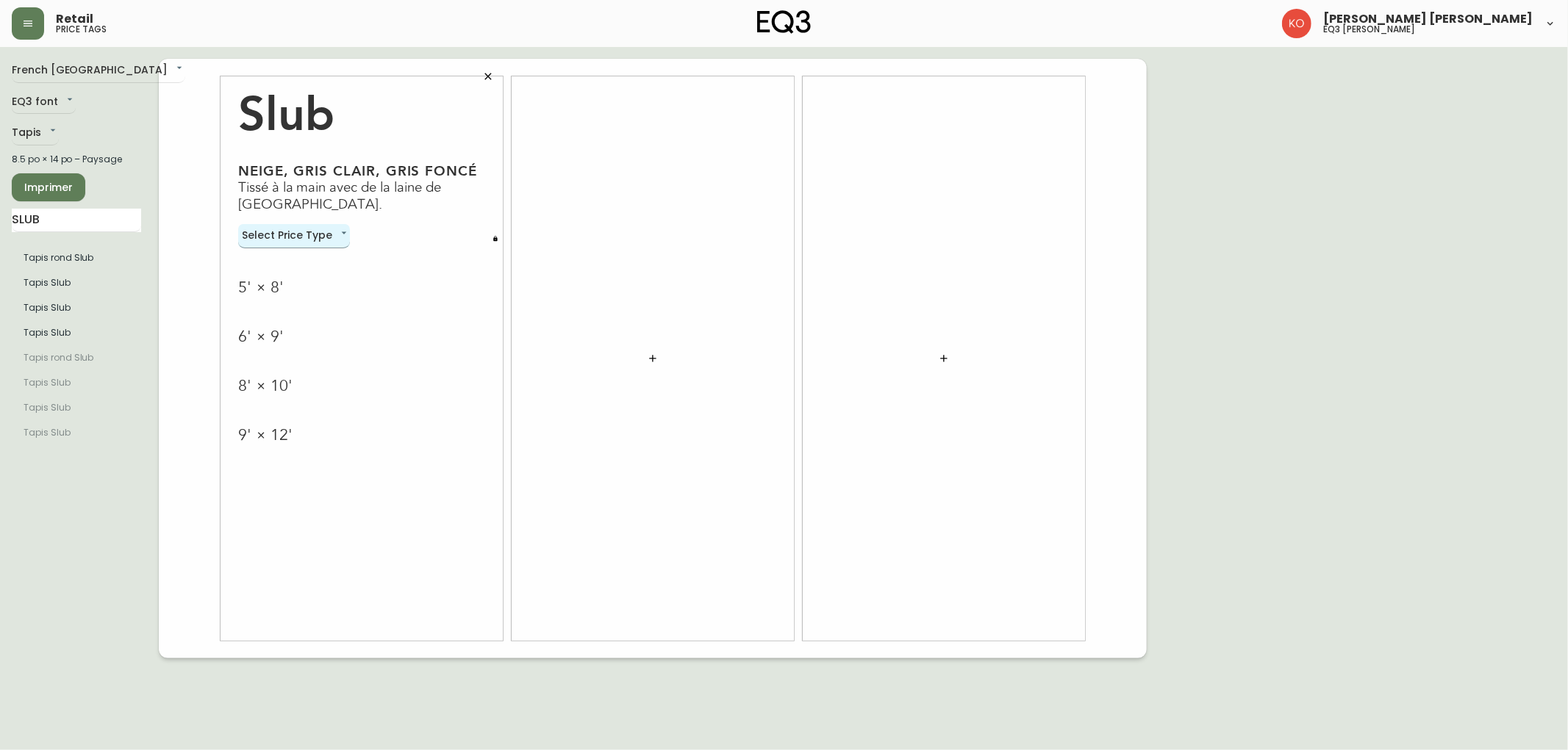
click at [334, 239] on body "Retail price tags [PERSON_NAME] [PERSON_NAME] eq3 laval - [PERSON_NAME] French …" at bounding box center [784, 329] width 1568 height 659
click at [325, 265] on li "Normal" at bounding box center [294, 260] width 112 height 25
type input "normal"
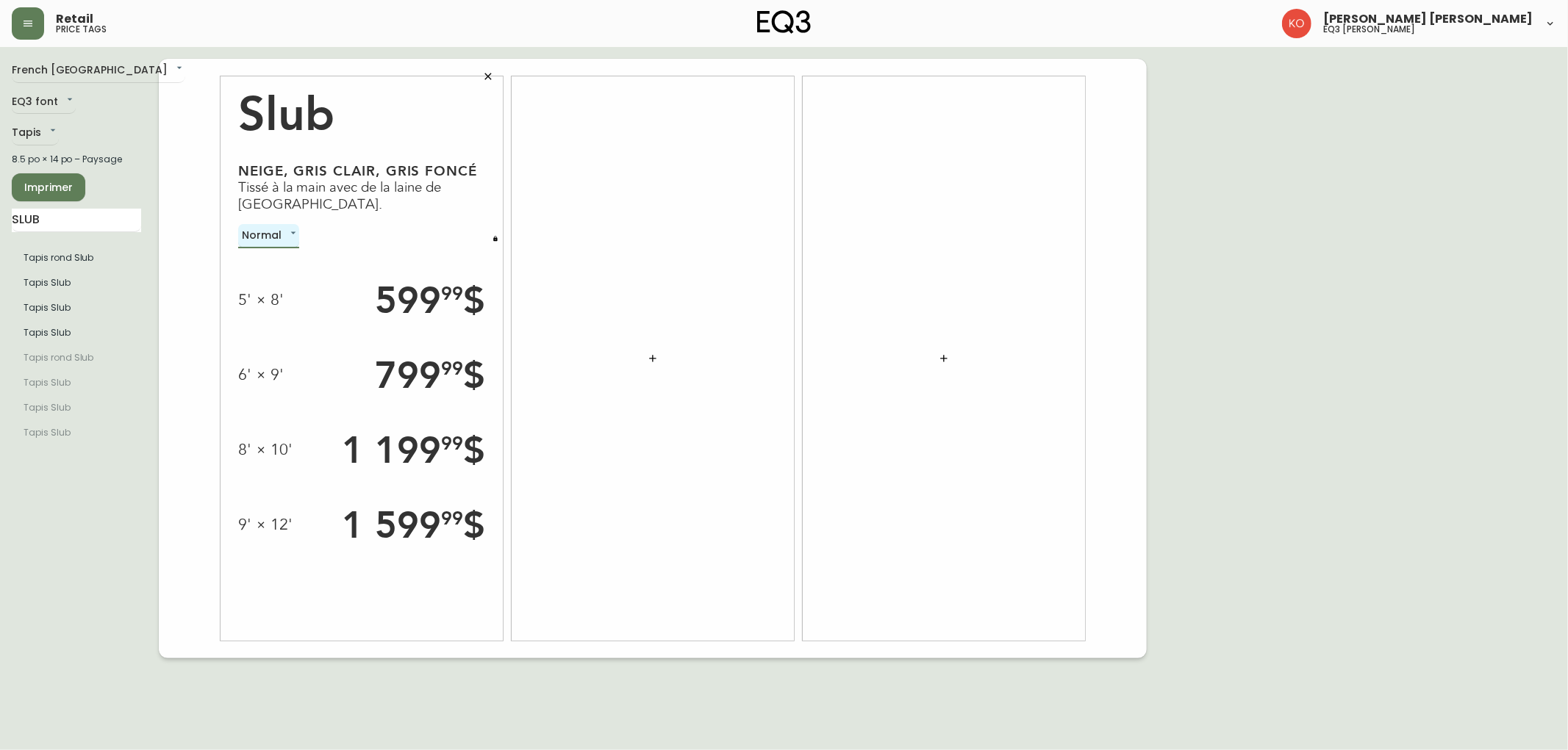
click at [491, 244] on button "button" at bounding box center [495, 238] width 15 height 15
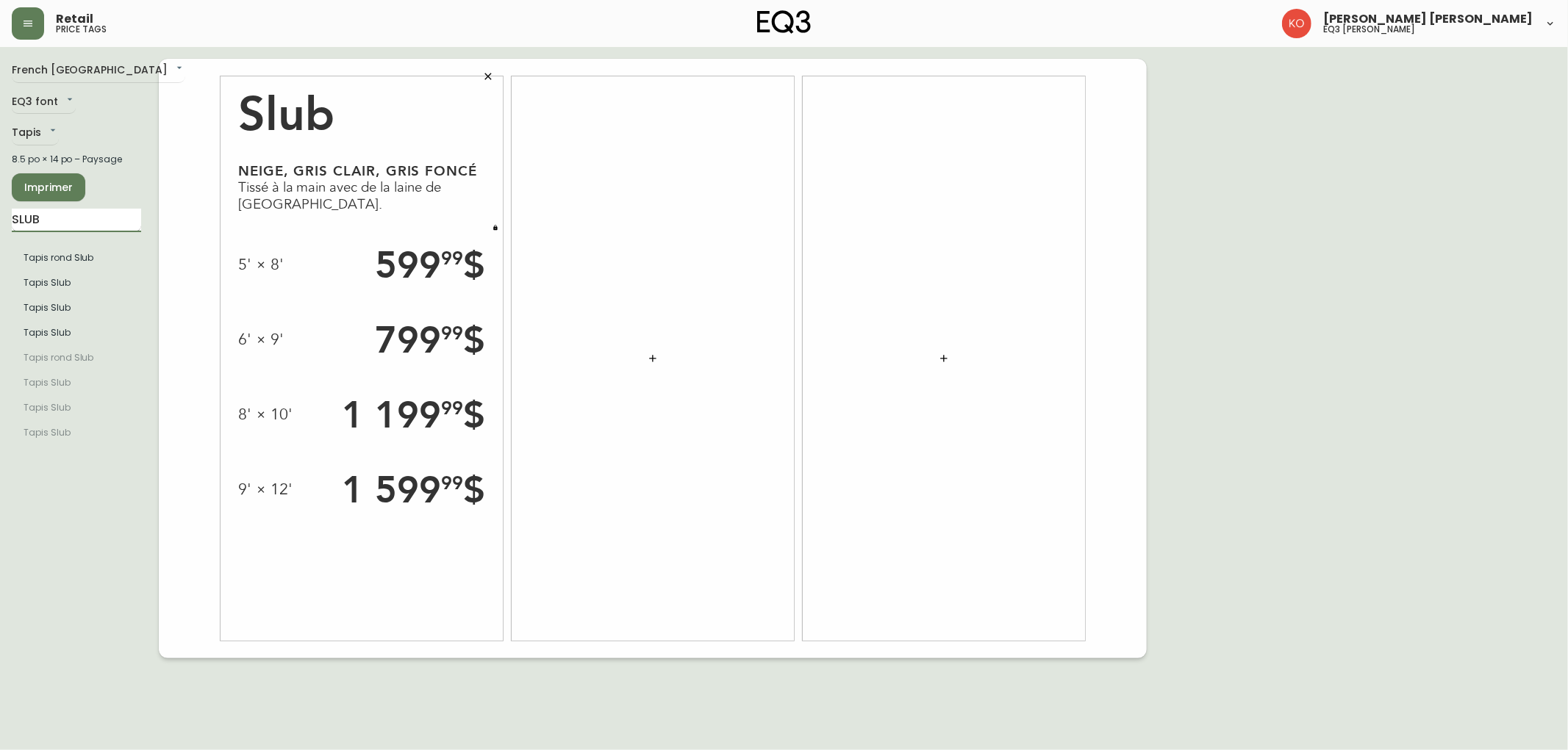
click at [60, 230] on input "SLUB" at bounding box center [76, 221] width 129 height 24
type input "JASPER"
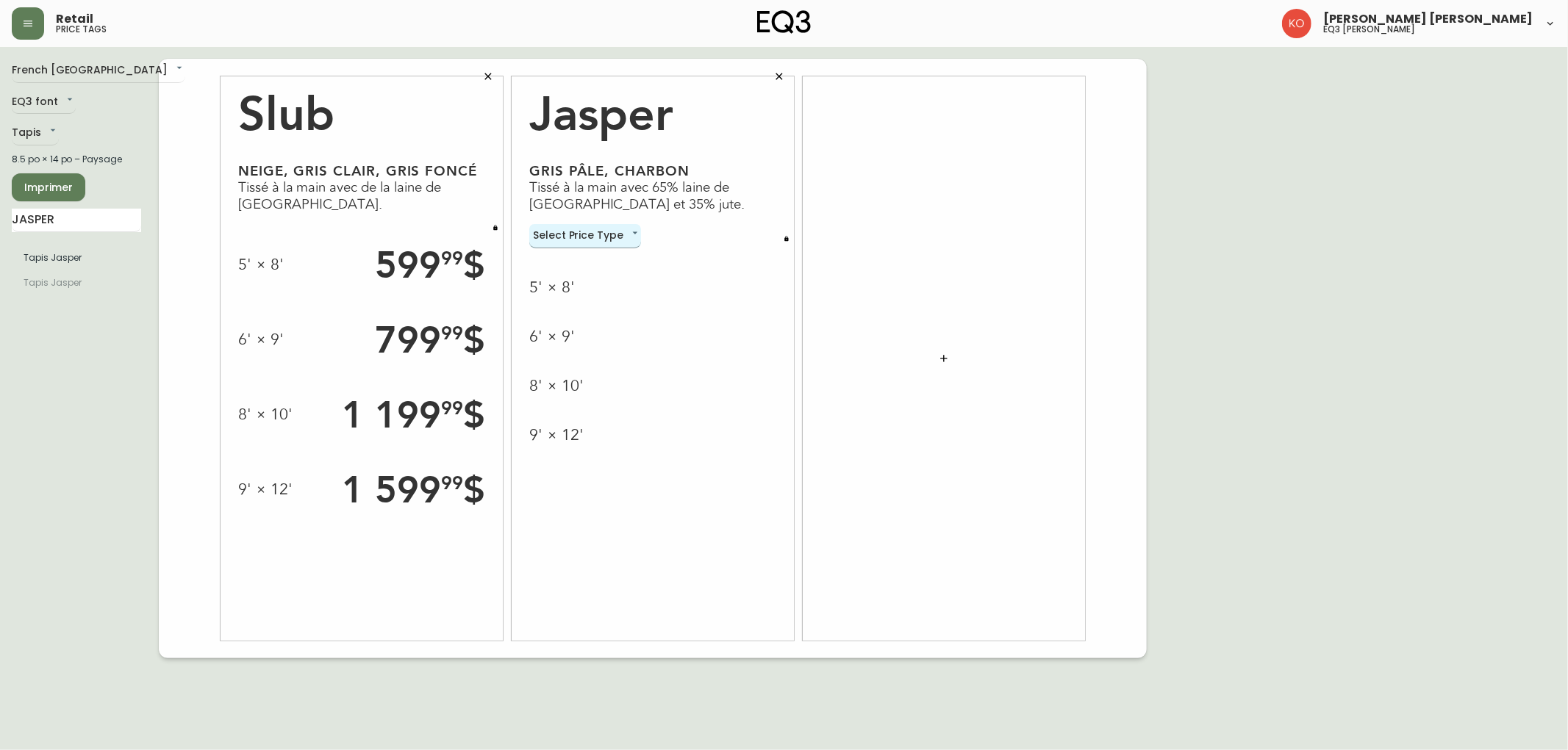
click at [613, 239] on body "Retail price tags [PERSON_NAME] [PERSON_NAME] eq3 [PERSON_NAME] French [GEOGRAP…" at bounding box center [784, 329] width 1568 height 659
click at [605, 256] on li "Normal" at bounding box center [585, 260] width 112 height 25
type input "normal"
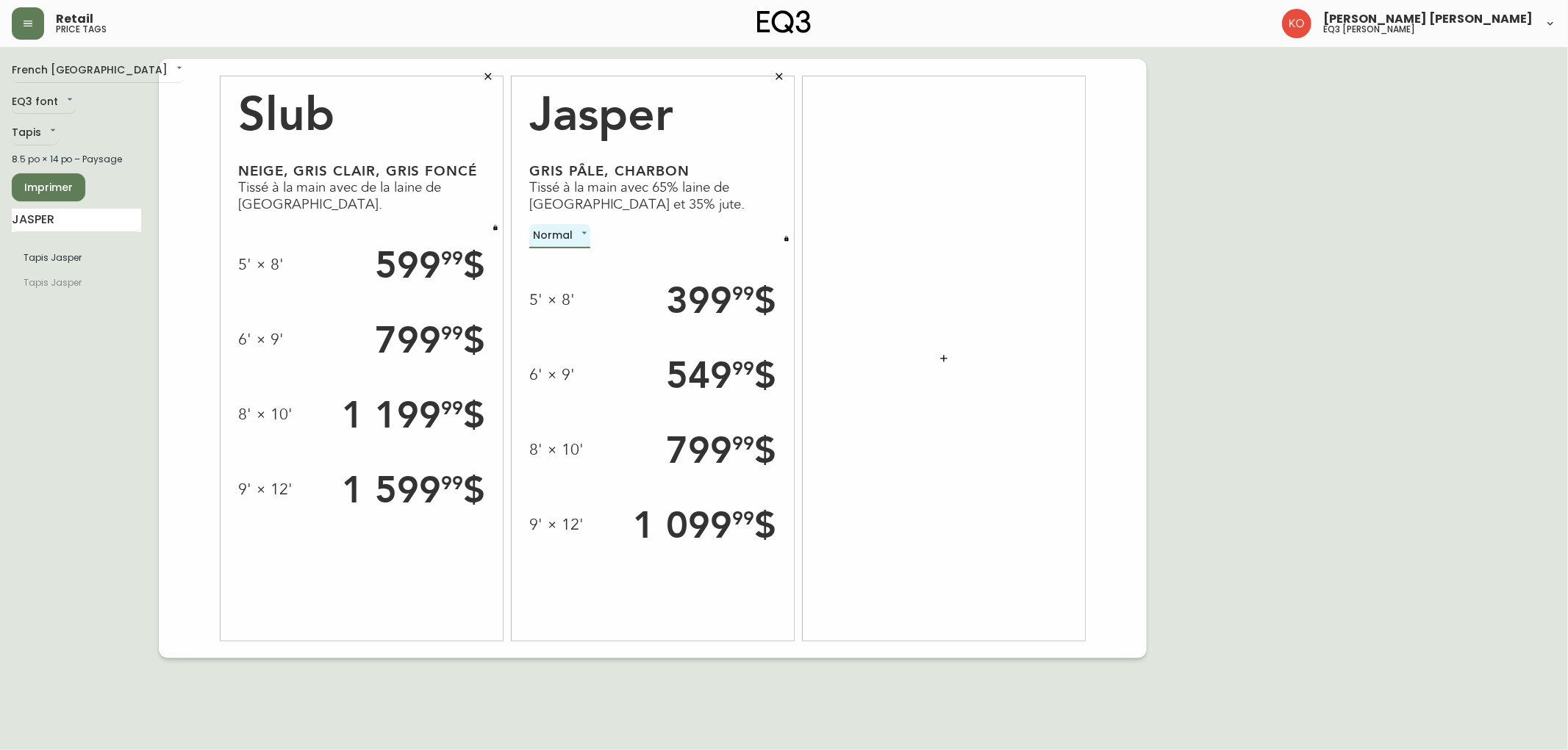
click at [788, 236] on icon "button" at bounding box center [786, 239] width 6 height 6
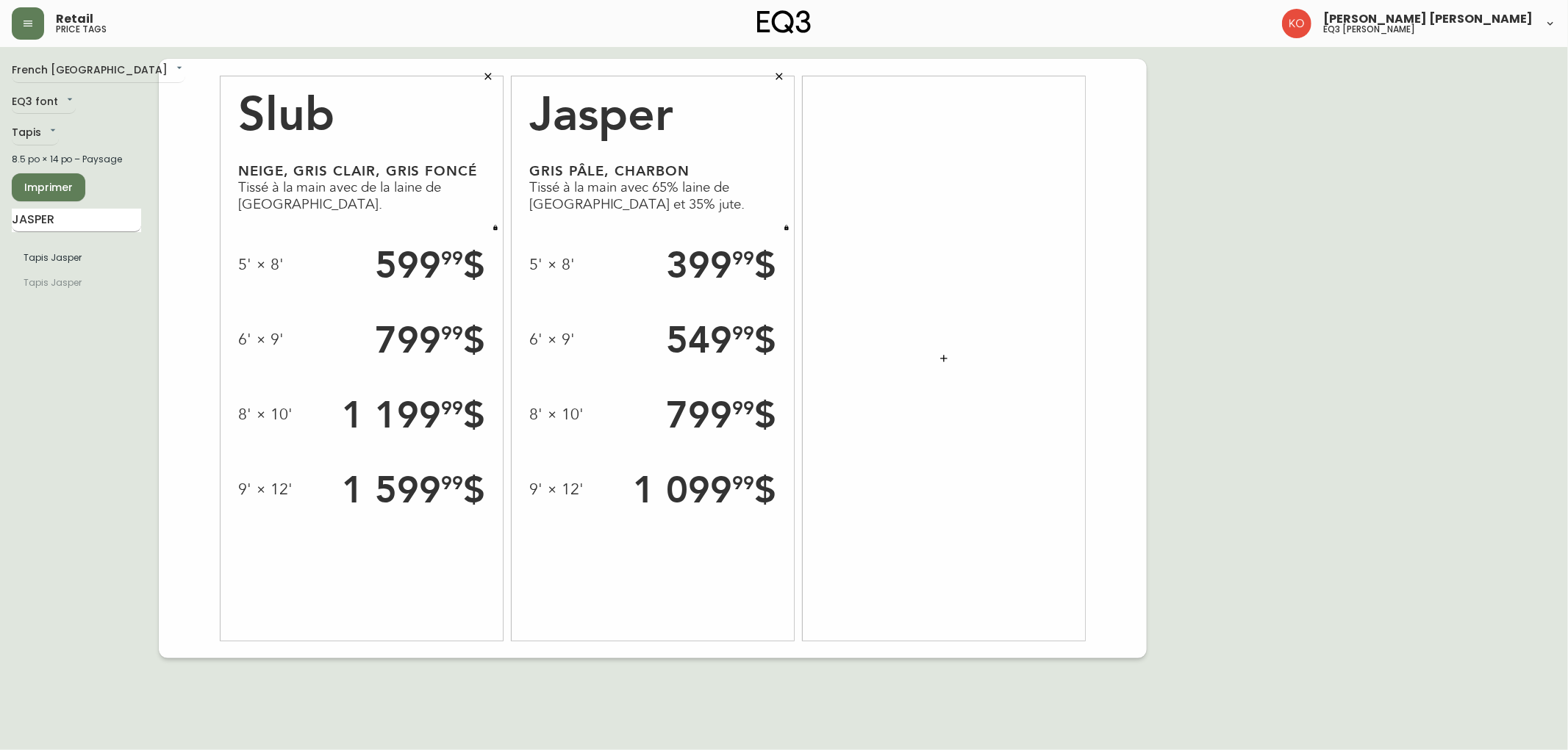
click at [129, 222] on input "JASPER" at bounding box center [76, 221] width 129 height 24
click at [92, 228] on input "LINK" at bounding box center [76, 221] width 129 height 24
click at [98, 230] on input "LINK" at bounding box center [76, 221] width 129 height 24
type input "LINK"
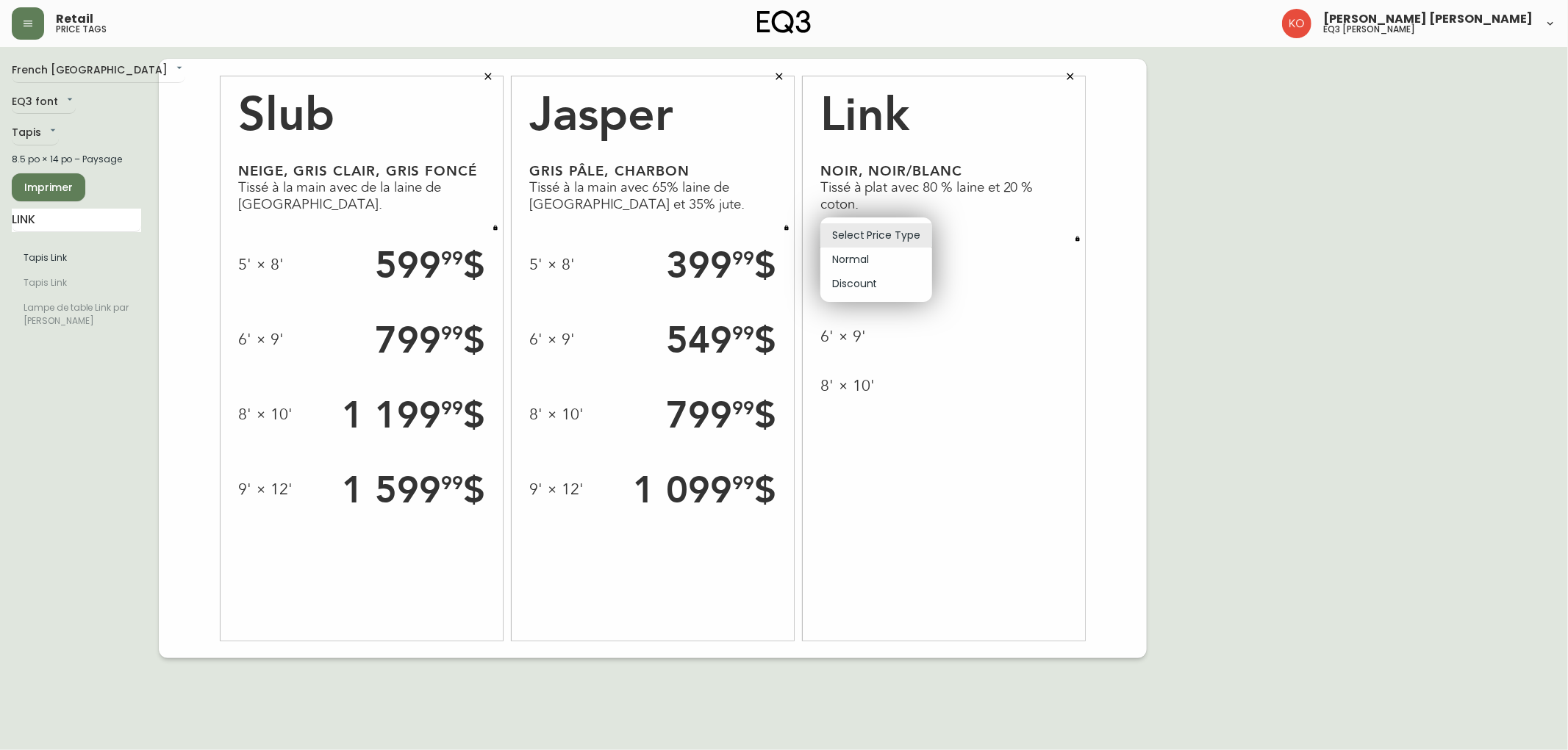
click at [906, 236] on body "Retail price tags [PERSON_NAME] [PERSON_NAME] eq3 [PERSON_NAME] French [GEOGRAP…" at bounding box center [784, 329] width 1568 height 659
click at [897, 262] on li "Normal" at bounding box center [877, 260] width 112 height 25
type input "normal"
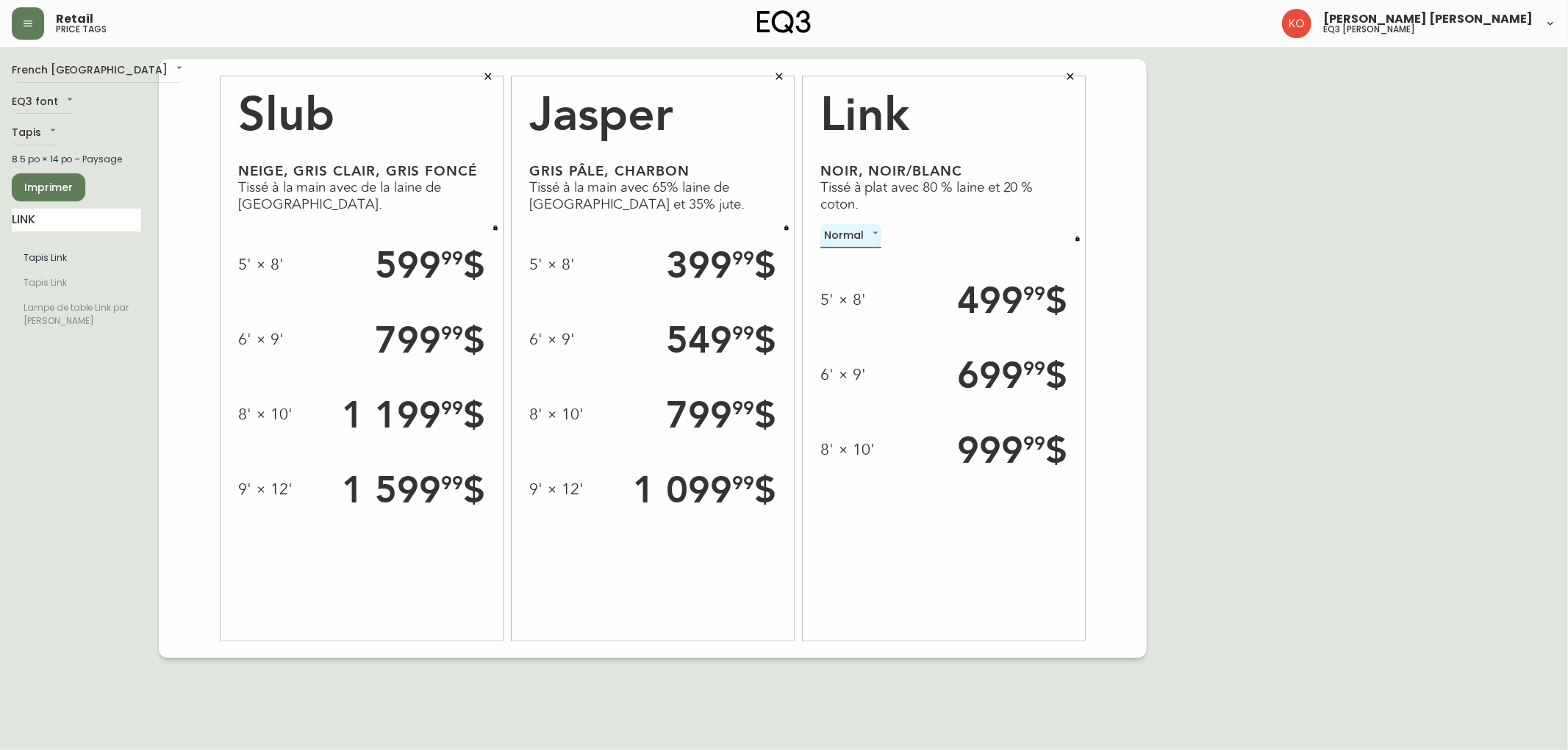
click at [1083, 237] on button "button" at bounding box center [1078, 238] width 15 height 15
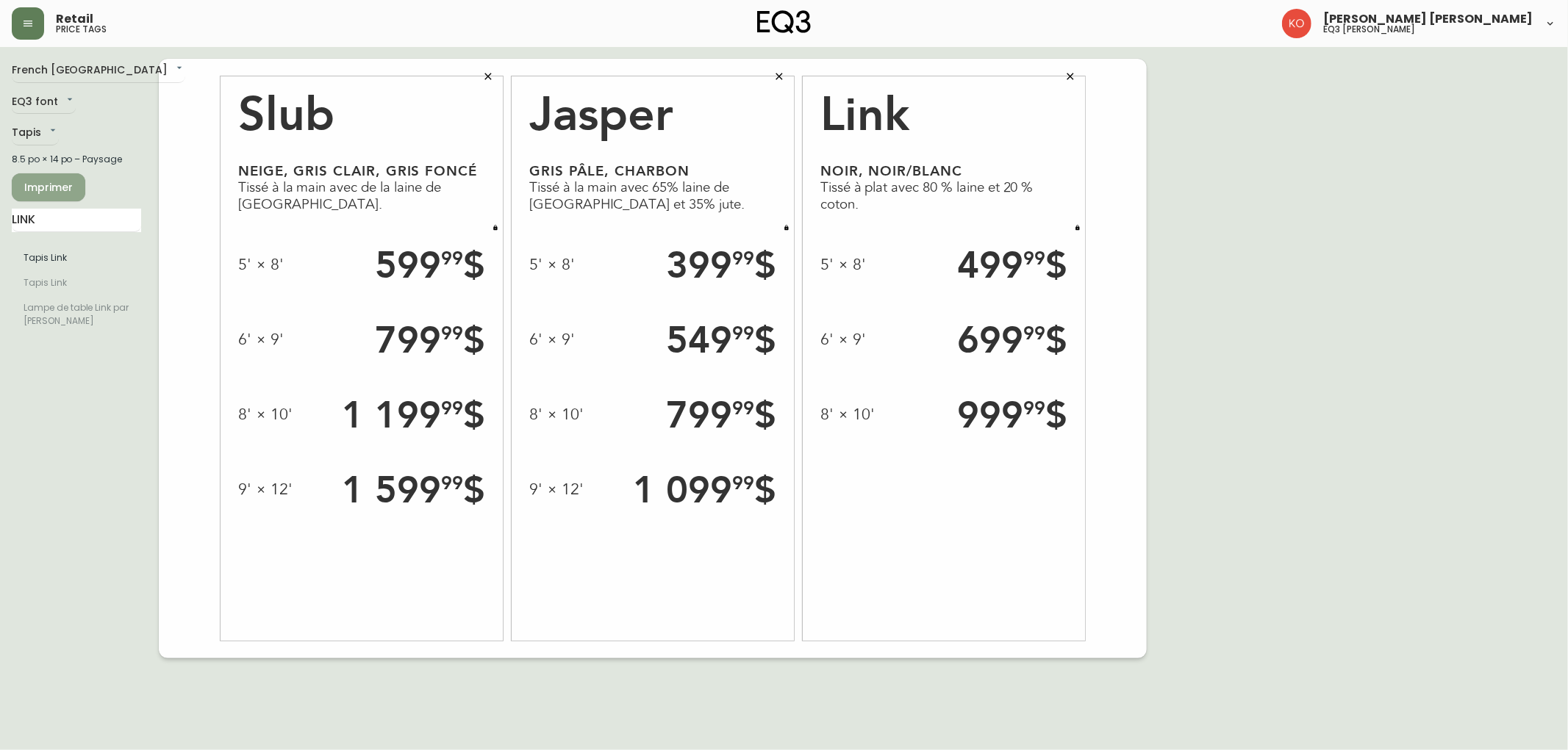
click at [57, 182] on span "Imprimer" at bounding box center [48, 187] width 50 height 19
click at [1062, 72] on button "button" at bounding box center [1071, 76] width 29 height 29
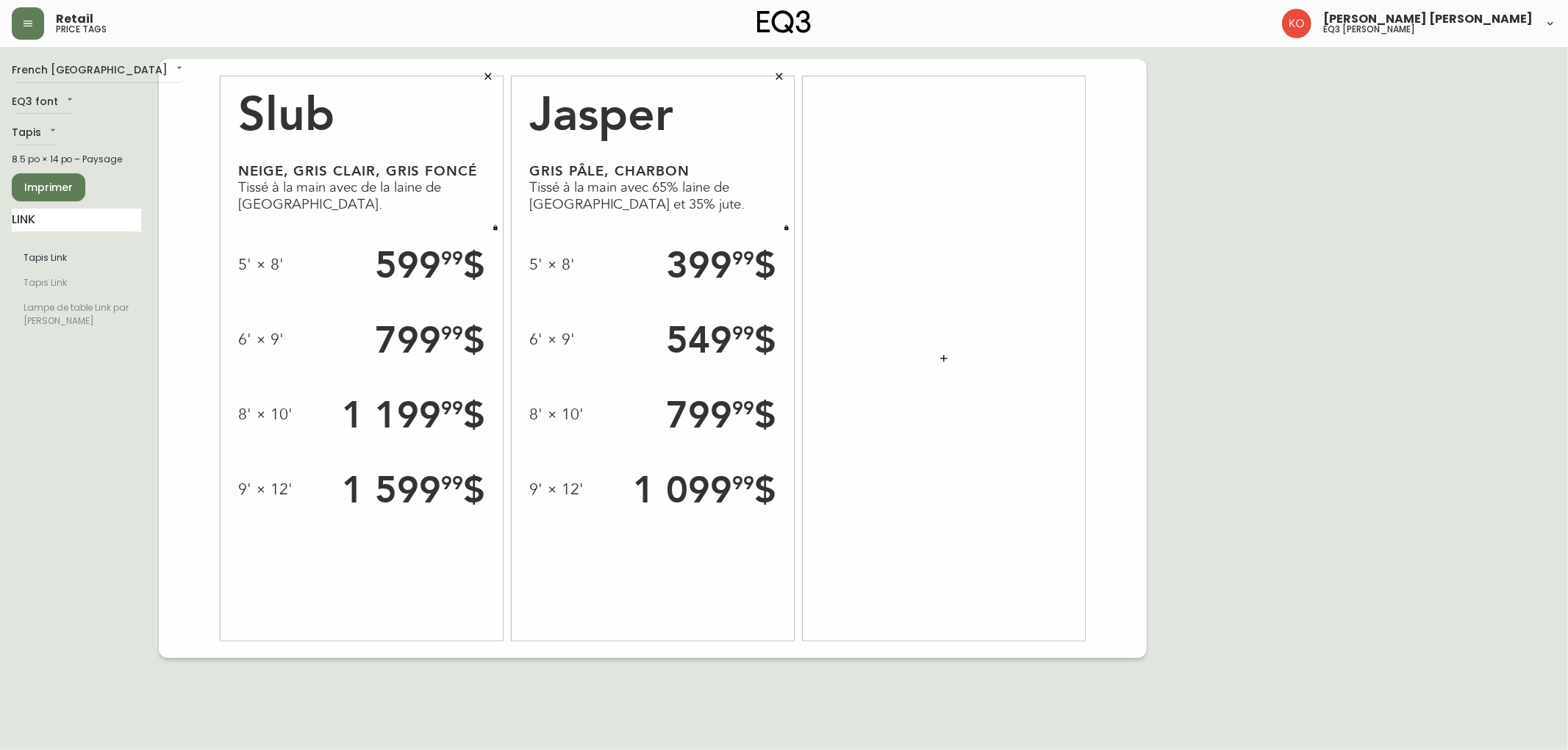
click at [786, 81] on button "button" at bounding box center [780, 76] width 29 height 29
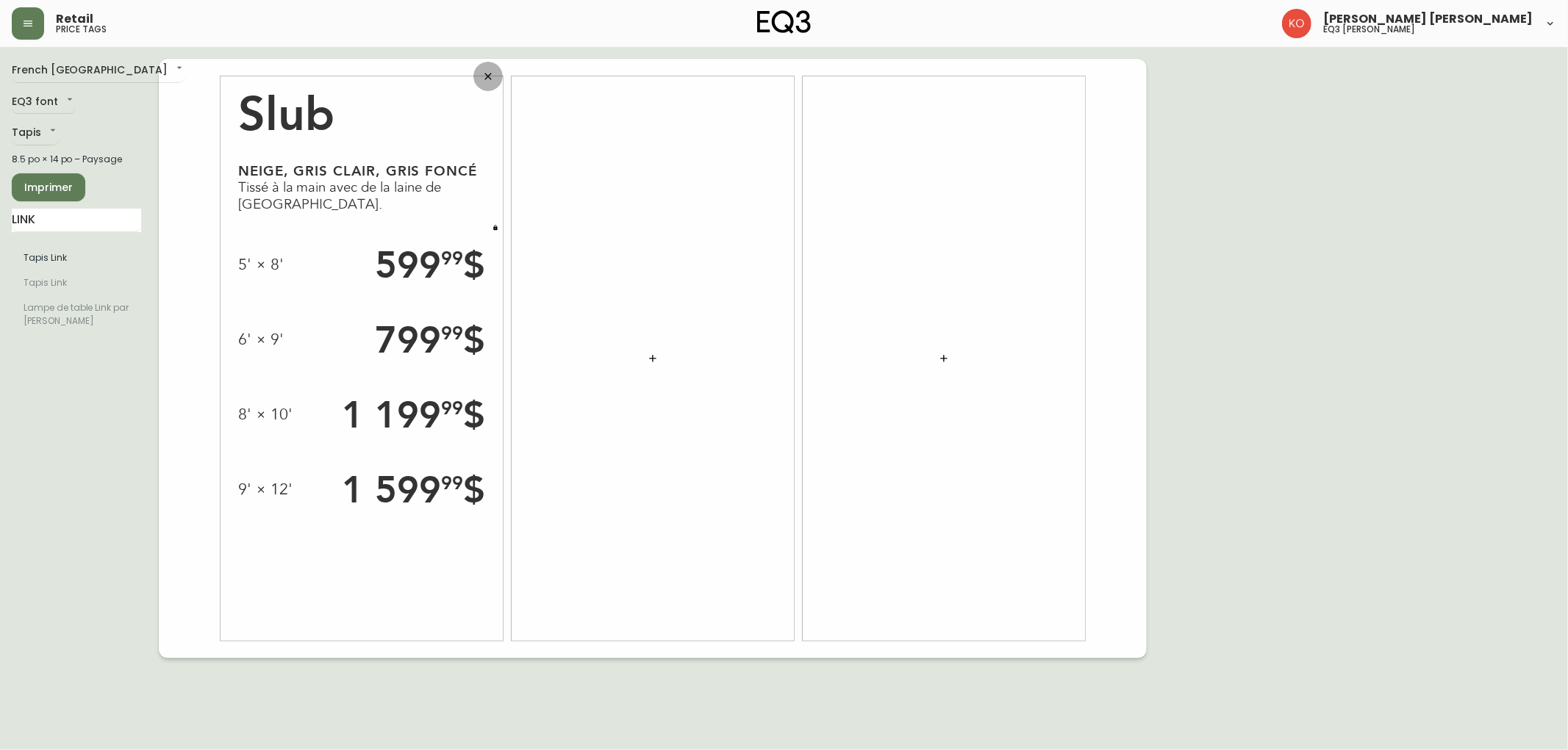
click at [482, 78] on icon "button" at bounding box center [488, 76] width 12 height 12
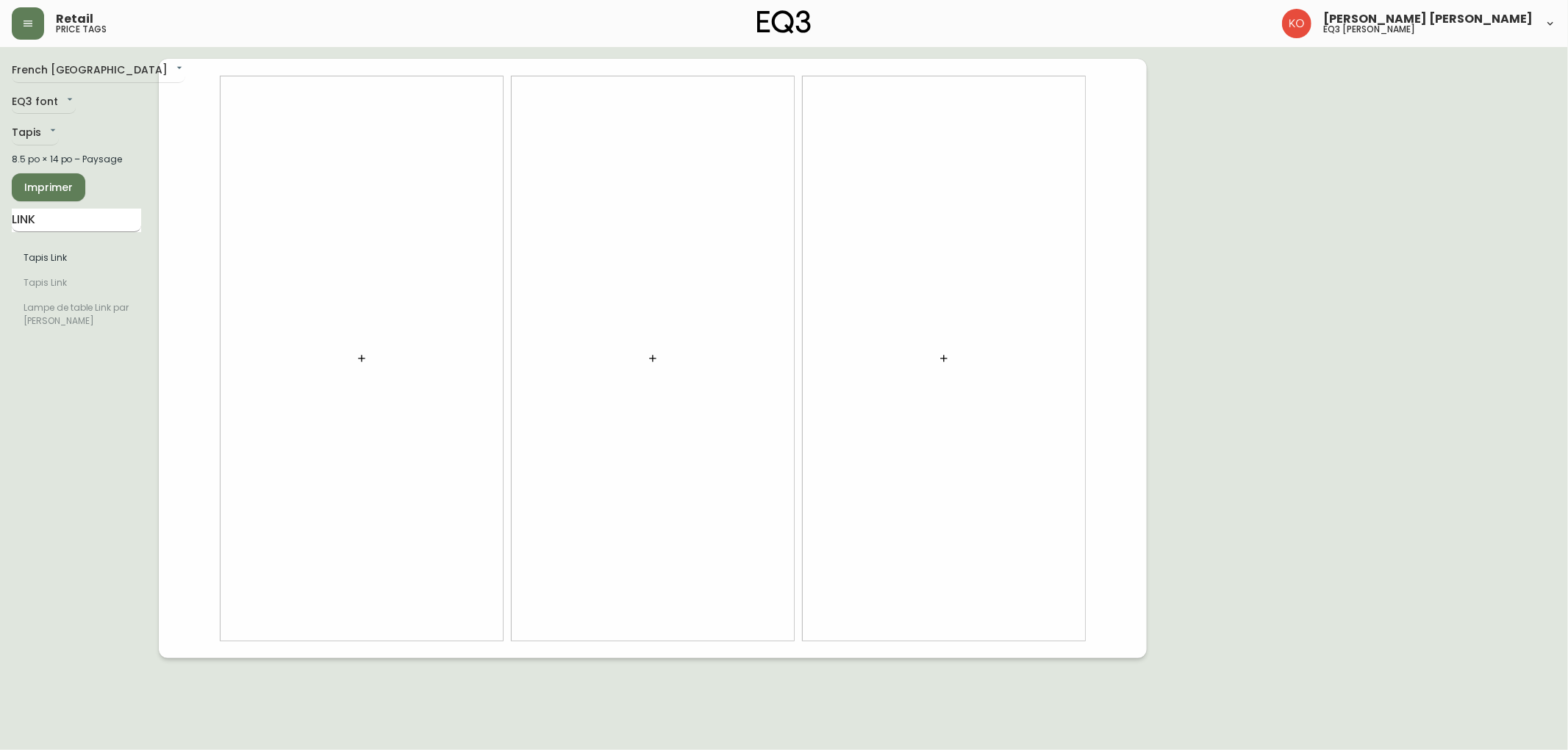
click at [59, 213] on input "LINK" at bounding box center [76, 221] width 129 height 24
type input "LOOPY"
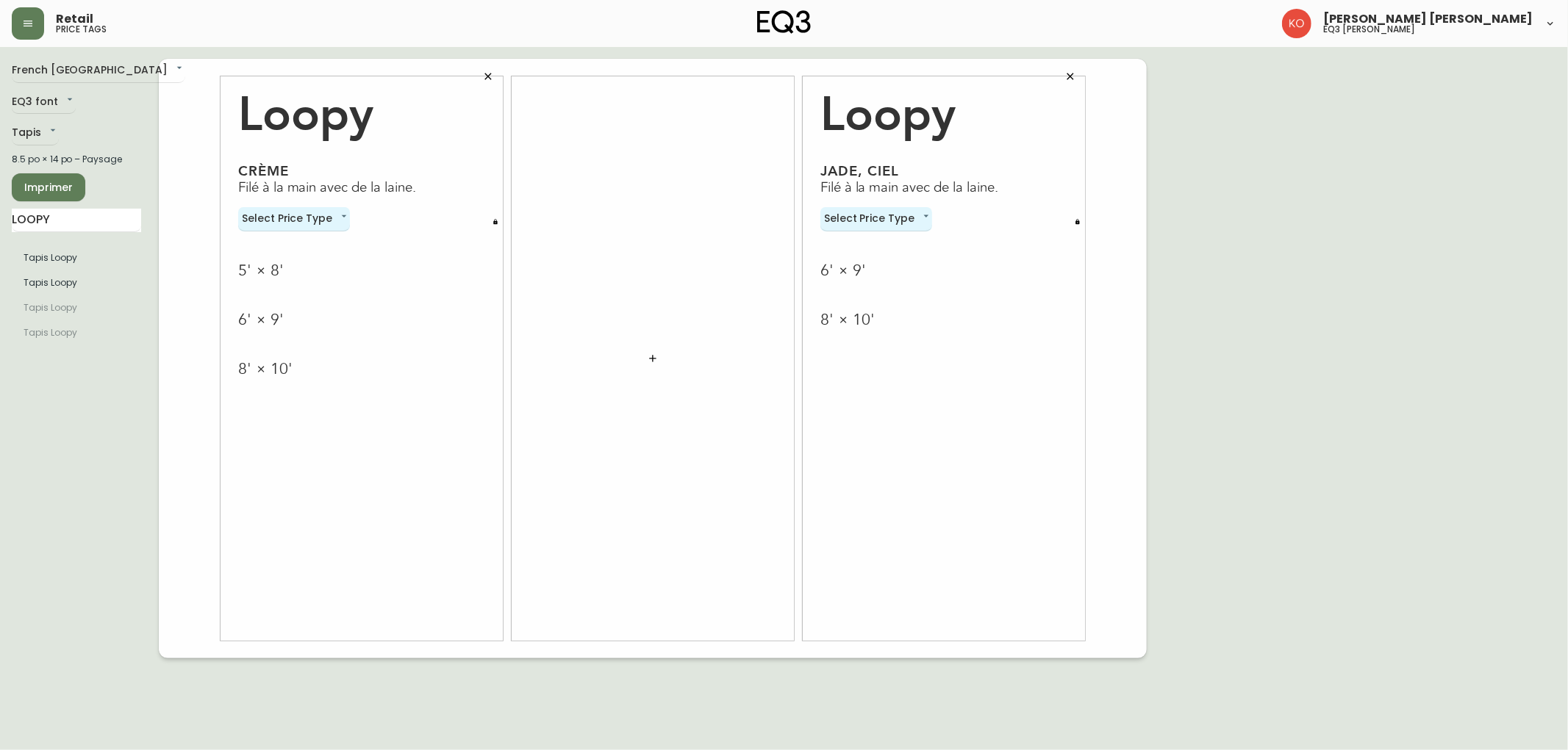
click at [1069, 72] on icon "button" at bounding box center [1071, 76] width 12 height 12
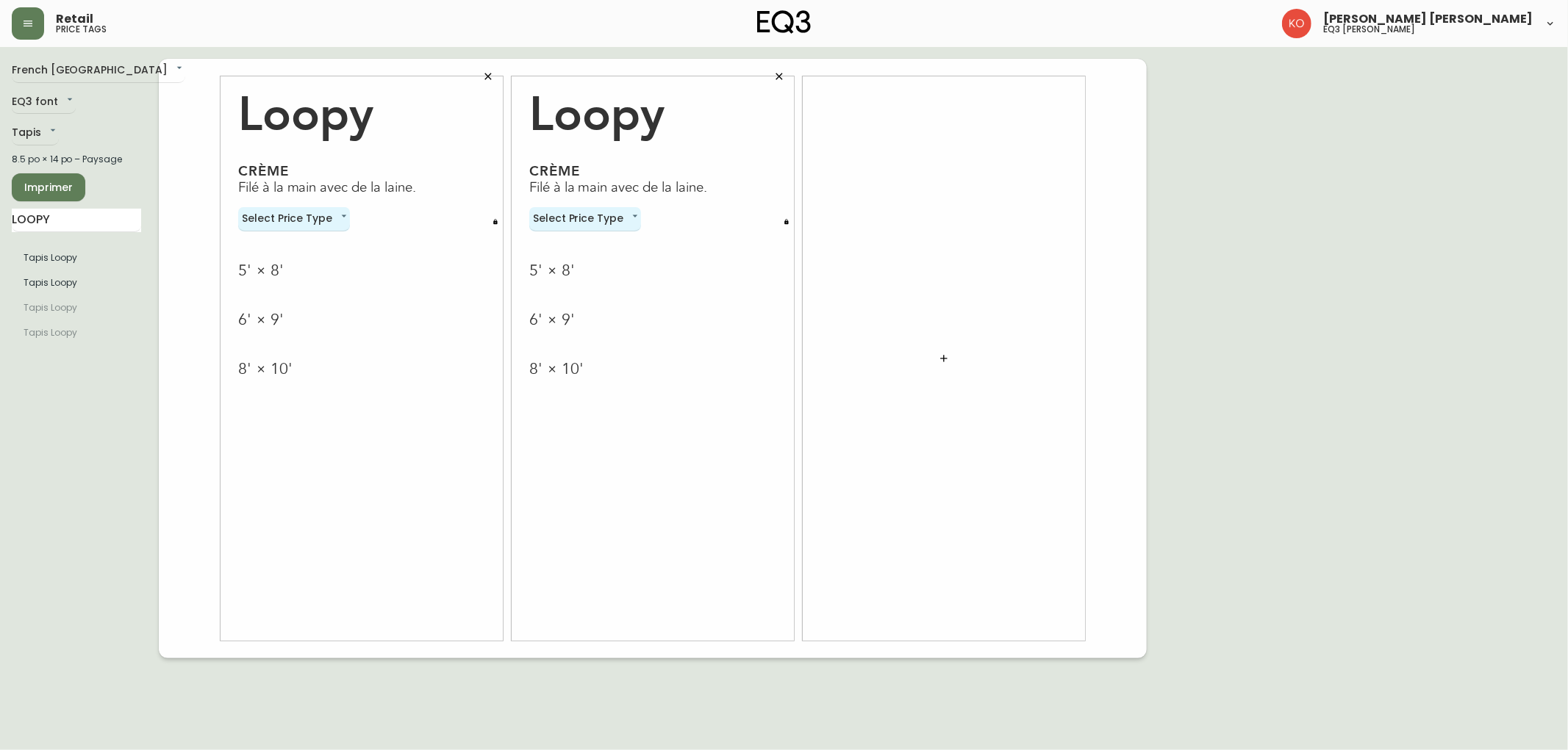
click at [774, 74] on icon "button" at bounding box center [780, 76] width 12 height 12
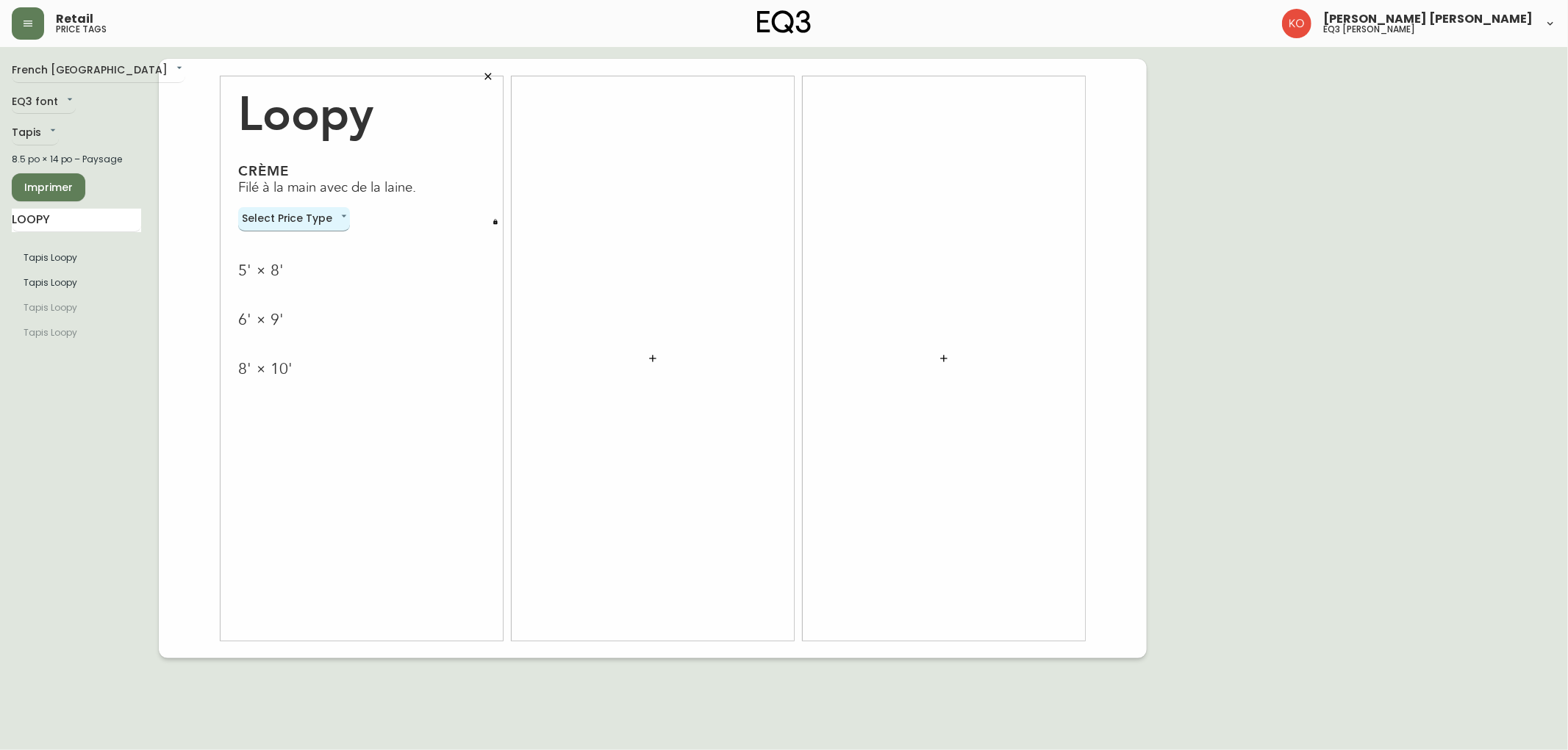
click at [331, 212] on body "Retail price tags [PERSON_NAME] [PERSON_NAME] eq3 laval - [PERSON_NAME] French …" at bounding box center [784, 329] width 1568 height 659
click at [325, 242] on li "Normal" at bounding box center [294, 243] width 112 height 25
type input "normal"
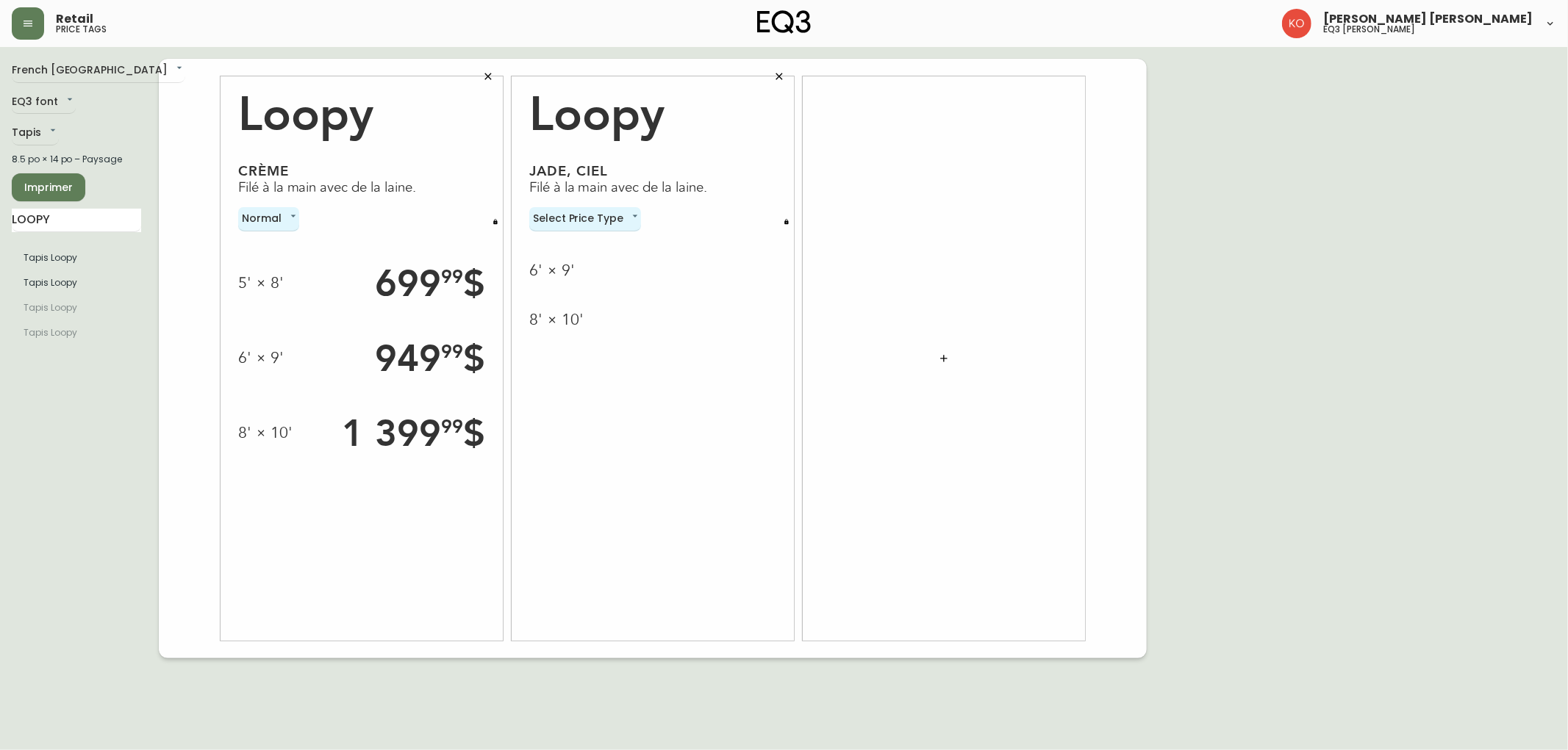
click at [766, 226] on div "Select Price Type none" at bounding box center [653, 219] width 247 height 25
click at [782, 219] on button "button" at bounding box center [786, 222] width 15 height 15
click at [800, 211] on div at bounding box center [943, 359] width 291 height 565
click at [791, 214] on button "button" at bounding box center [786, 211] width 15 height 15
click at [570, 229] on body "Retail price tags [PERSON_NAME] [PERSON_NAME] eq3 laval - [PERSON_NAME] French …" at bounding box center [784, 329] width 1568 height 659
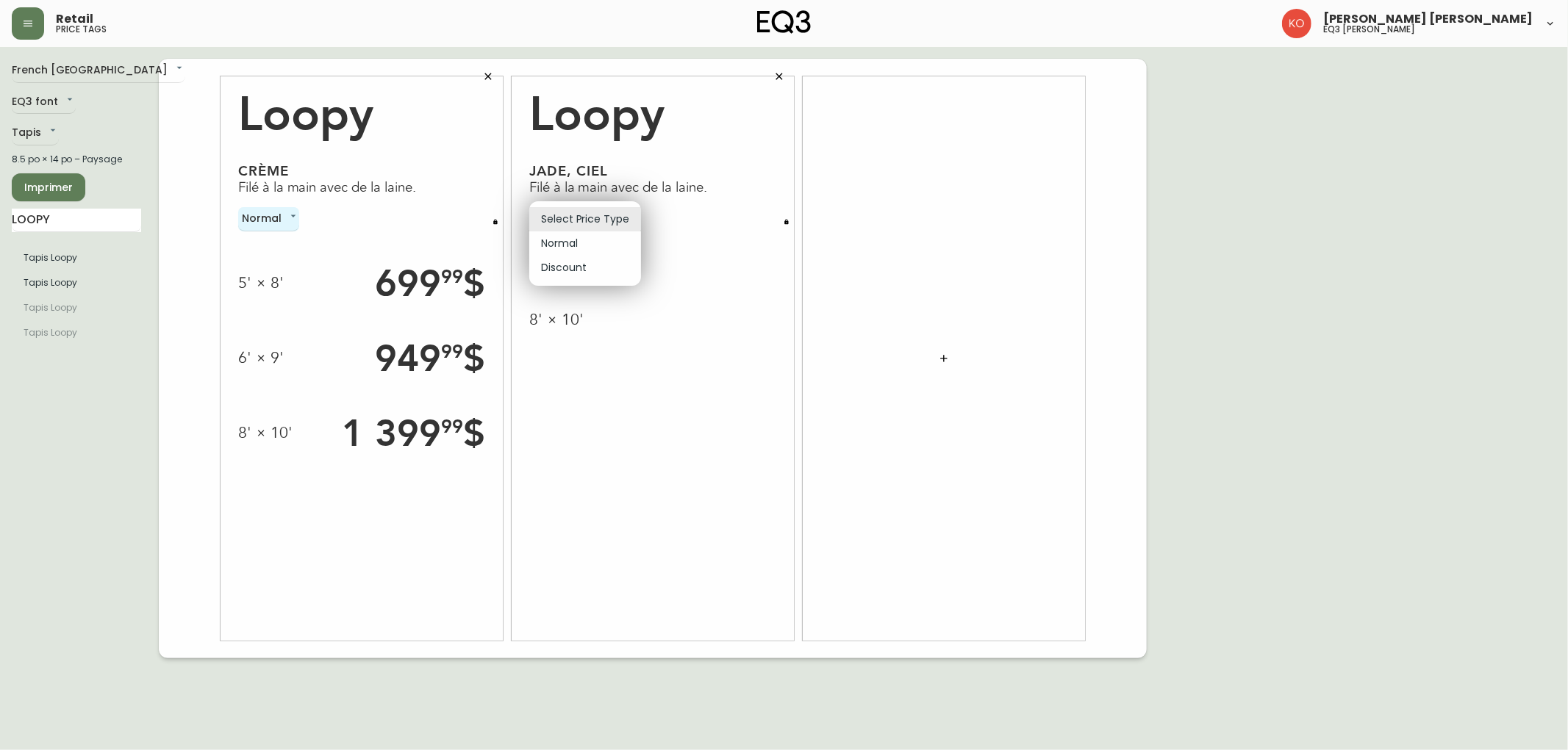
click at [585, 241] on li "Normal" at bounding box center [585, 243] width 112 height 25
type input "normal"
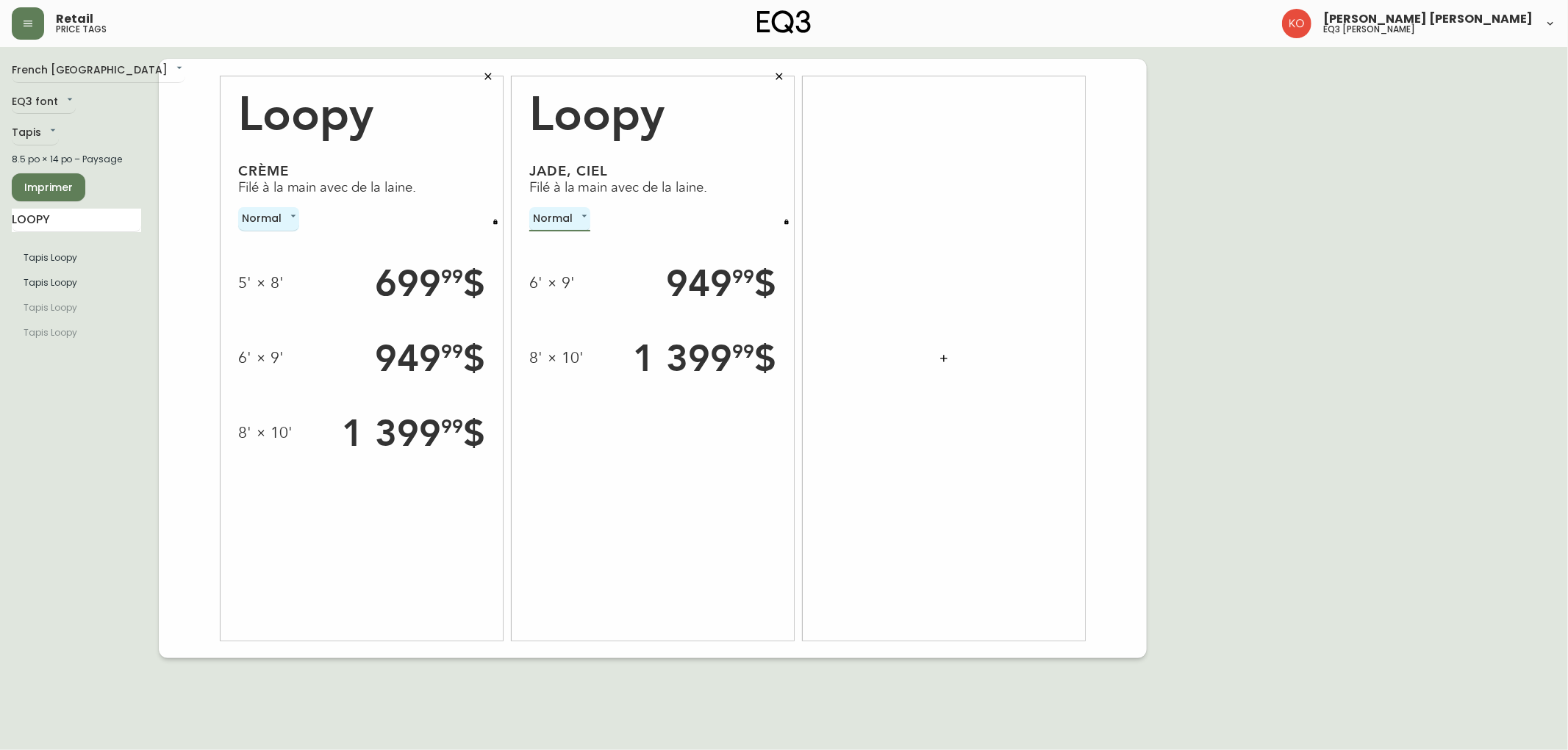
click at [775, 84] on button "button" at bounding box center [780, 76] width 29 height 29
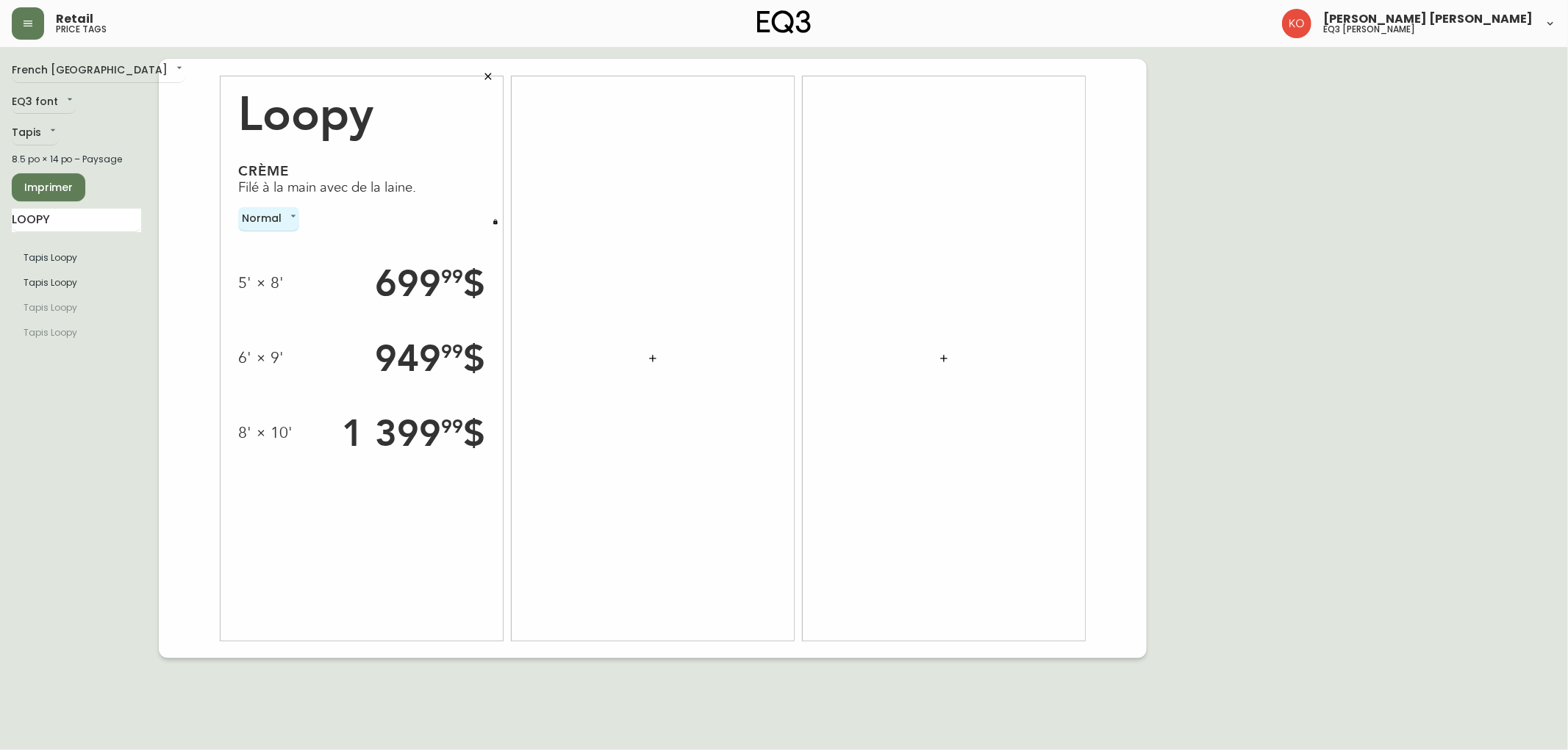
click at [26, 194] on span "Imprimer" at bounding box center [48, 187] width 50 height 19
click at [297, 4] on div "Retail price tags [PERSON_NAME] [PERSON_NAME] eq3 [PERSON_NAME]" at bounding box center [784, 24] width 1544 height 47
